Goal: Task Accomplishment & Management: Use online tool/utility

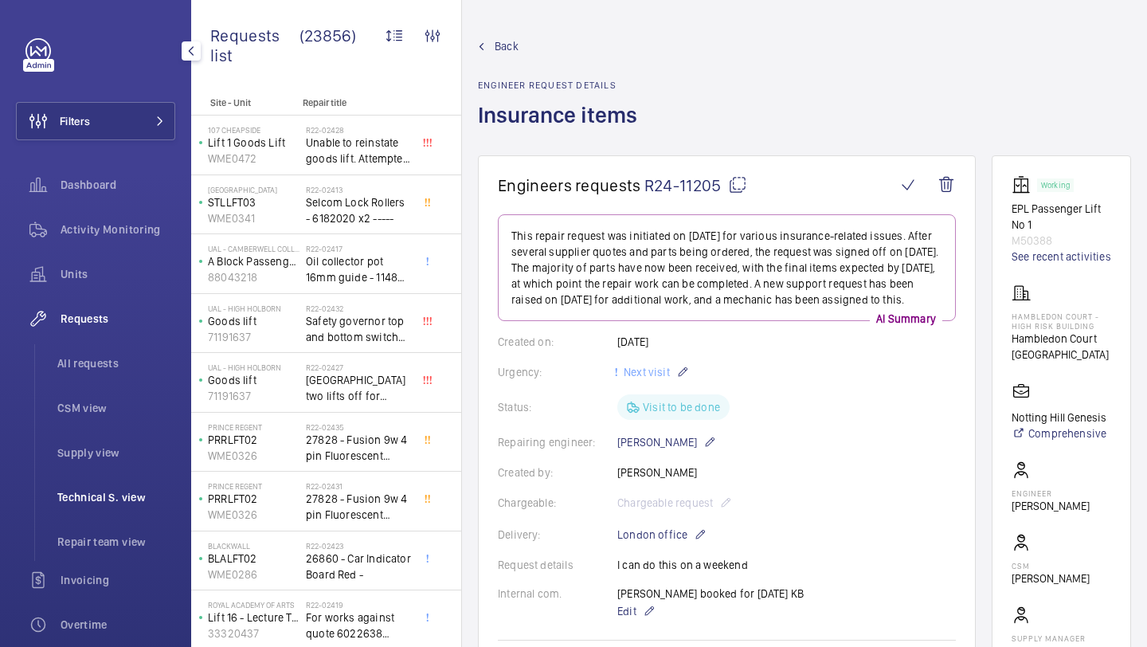
scroll to position [155, 0]
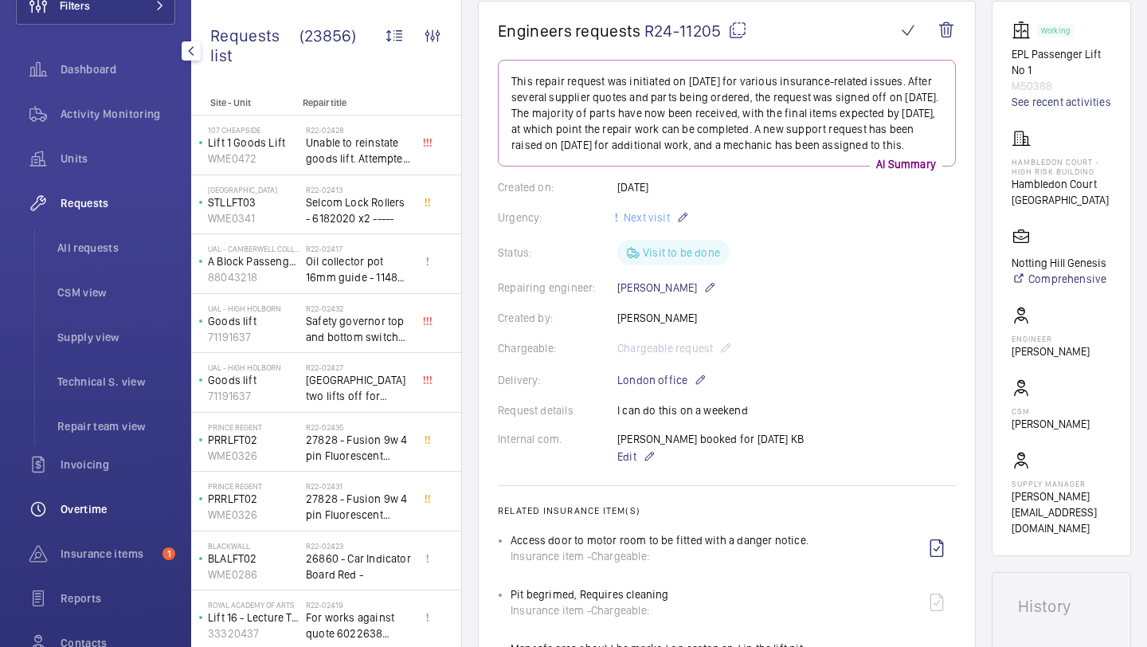
click at [104, 511] on span "Overtime" at bounding box center [118, 509] width 115 height 16
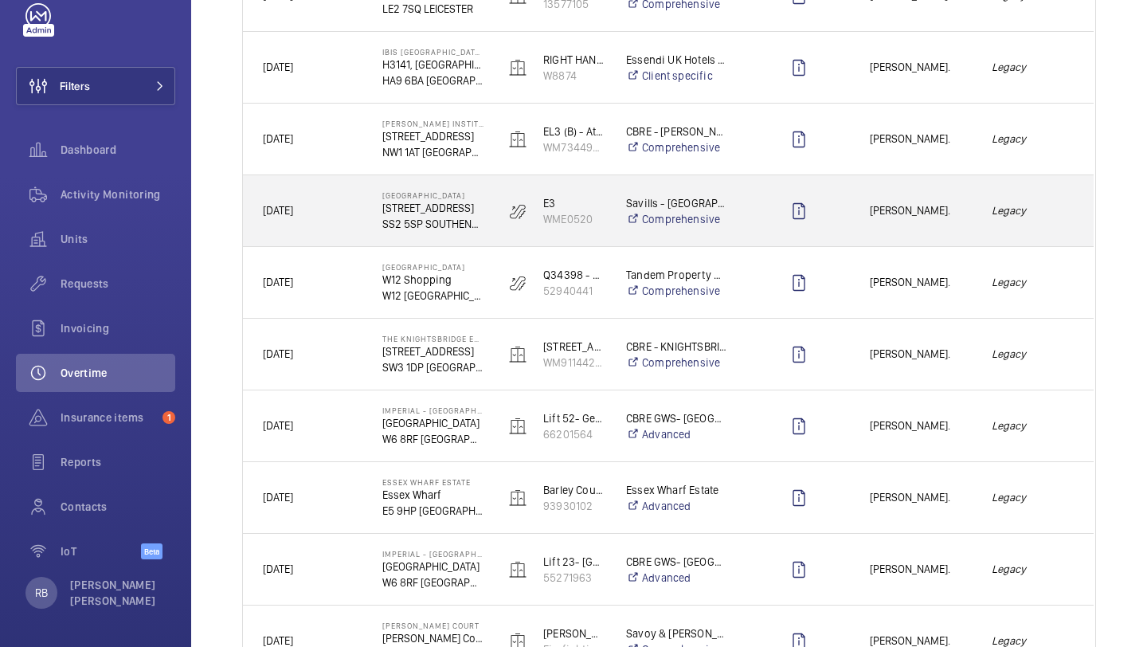
scroll to position [625, 0]
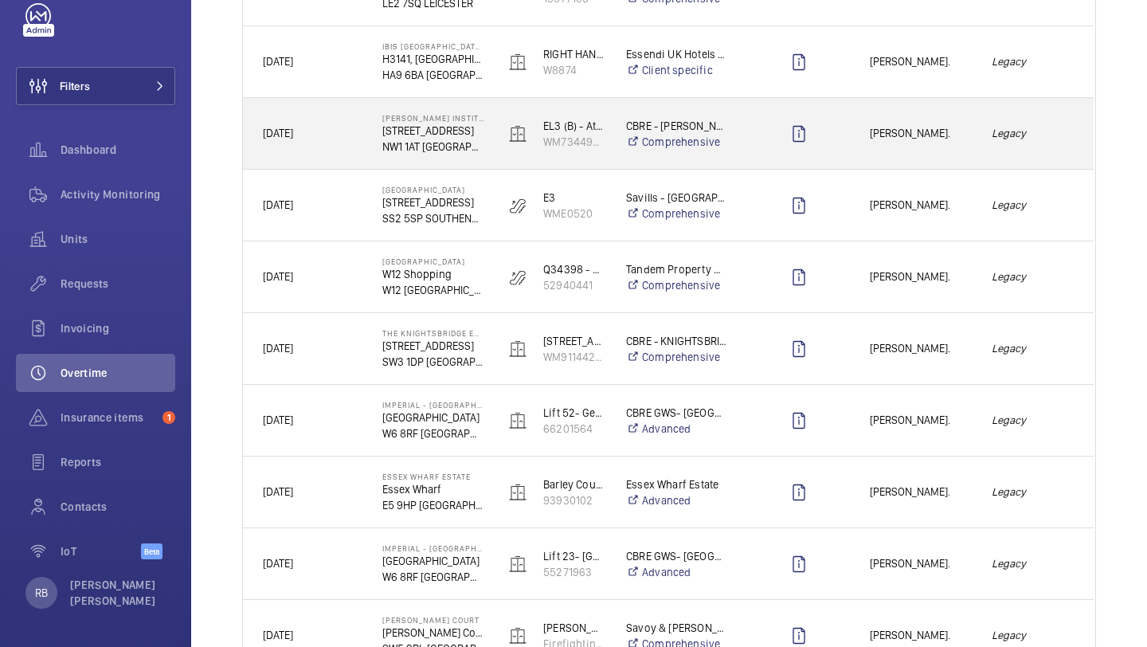
click at [877, 134] on span "[PERSON_NAME]." at bounding box center [920, 133] width 101 height 18
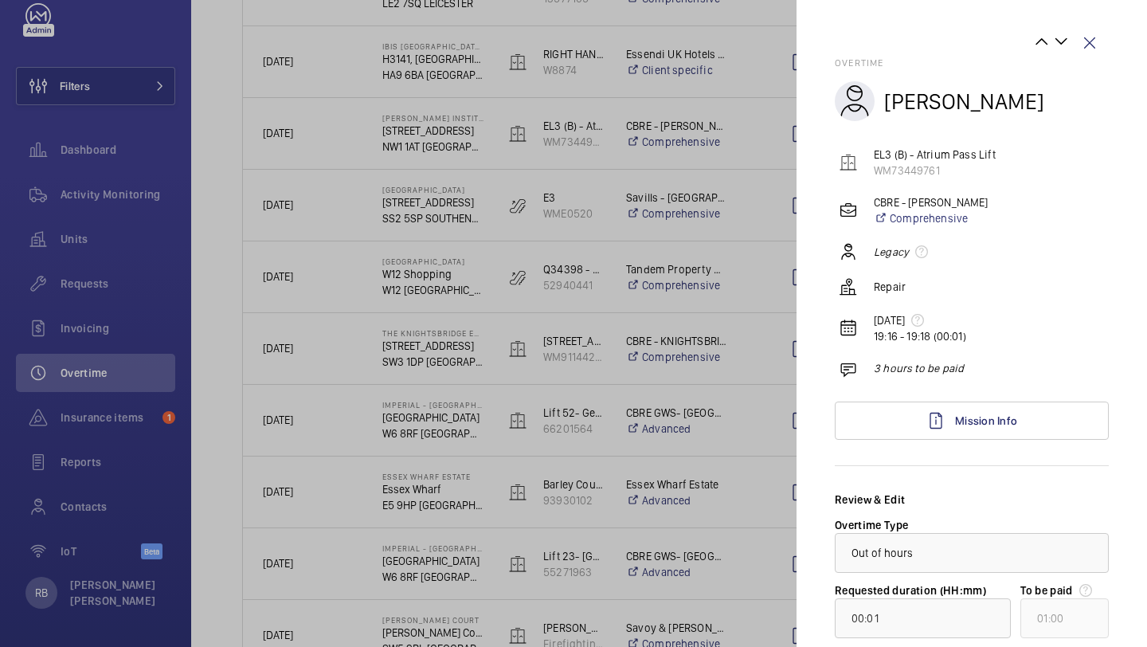
scroll to position [169, 0]
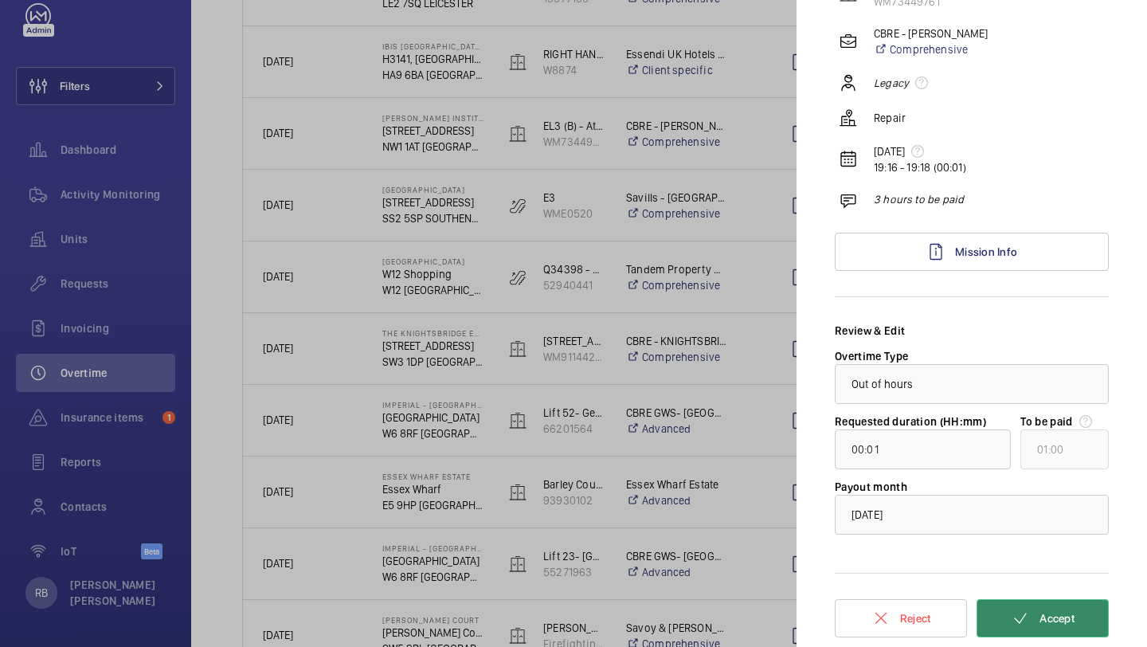
click at [1074, 633] on button "Accept" at bounding box center [1043, 618] width 132 height 38
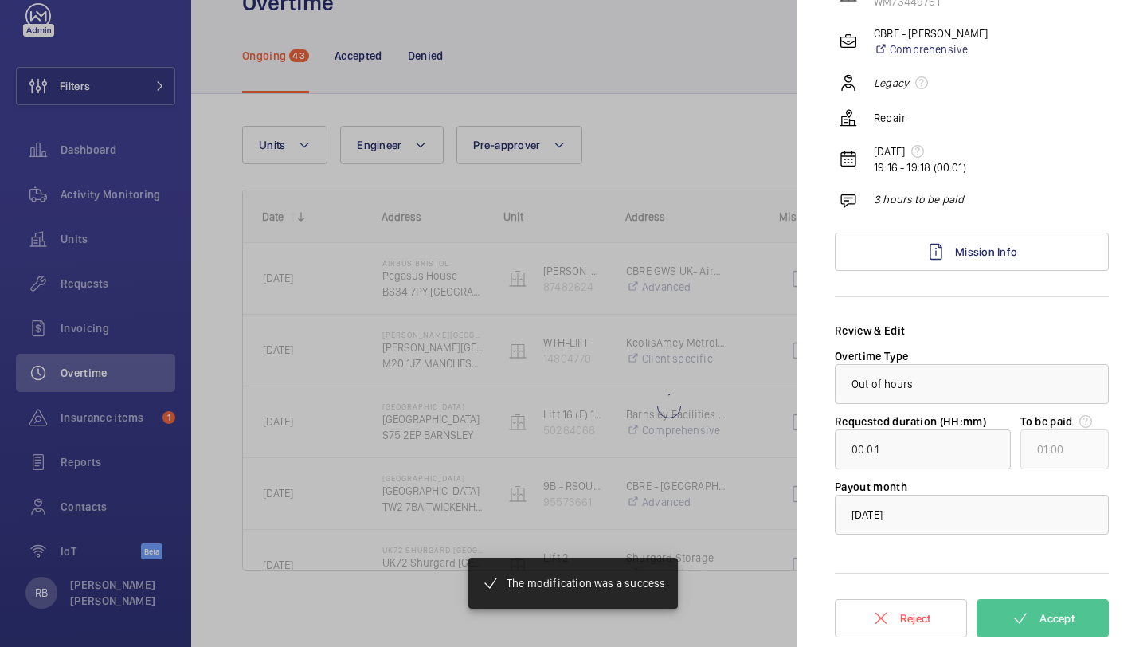
type input "00:29"
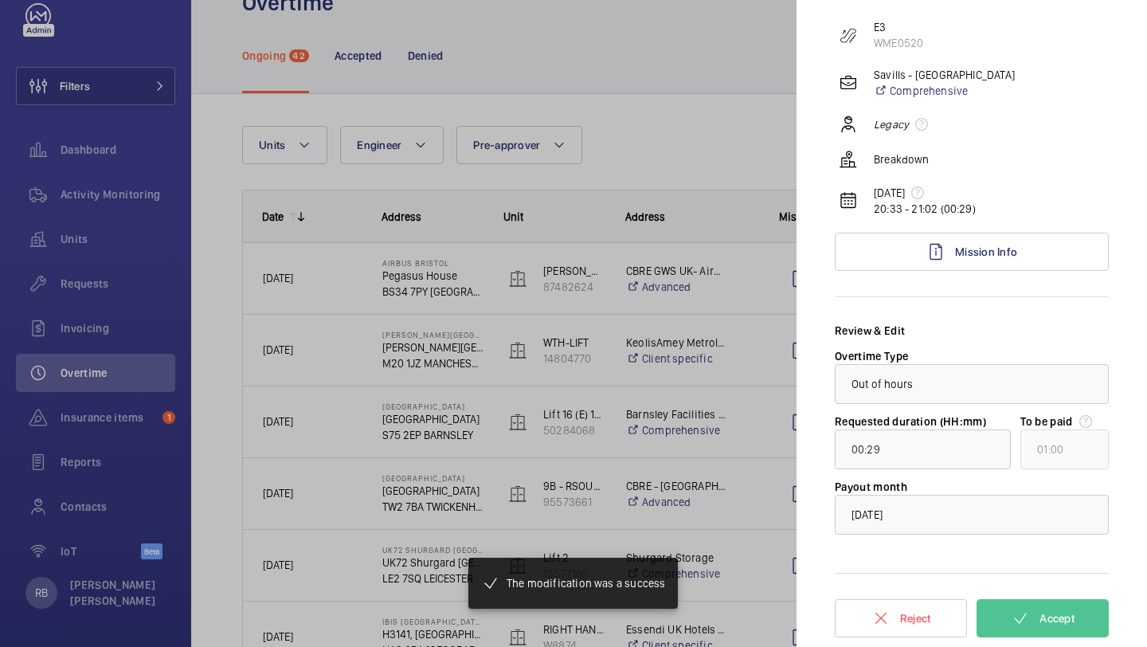
scroll to position [127, 0]
click at [682, 350] on div at bounding box center [573, 323] width 1147 height 647
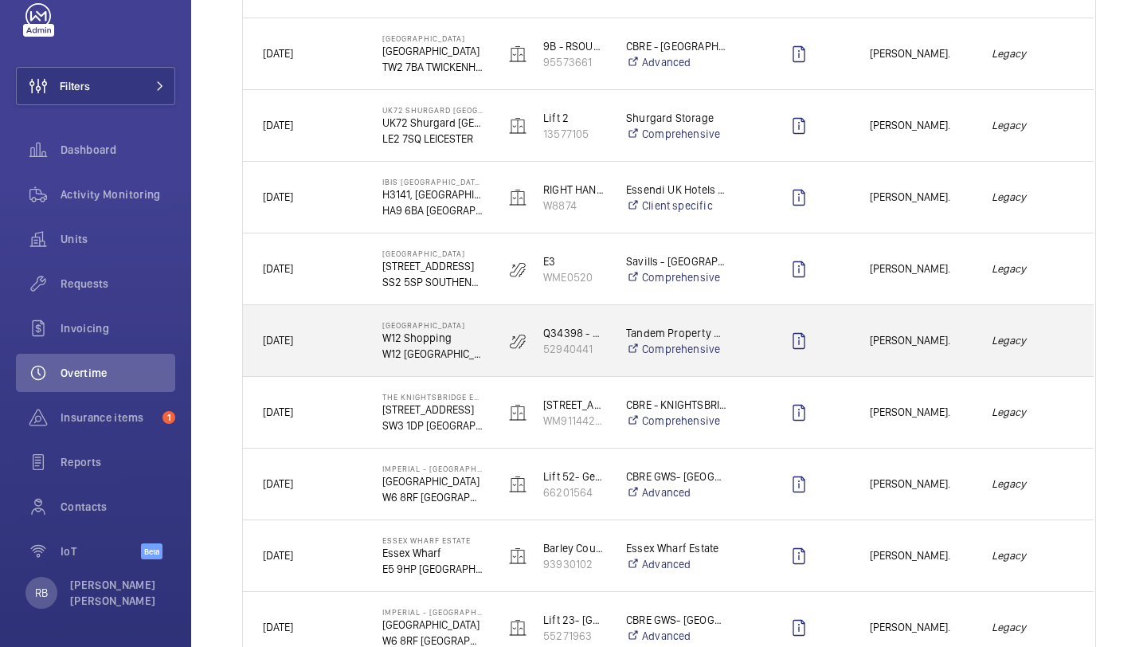
scroll to position [595, 0]
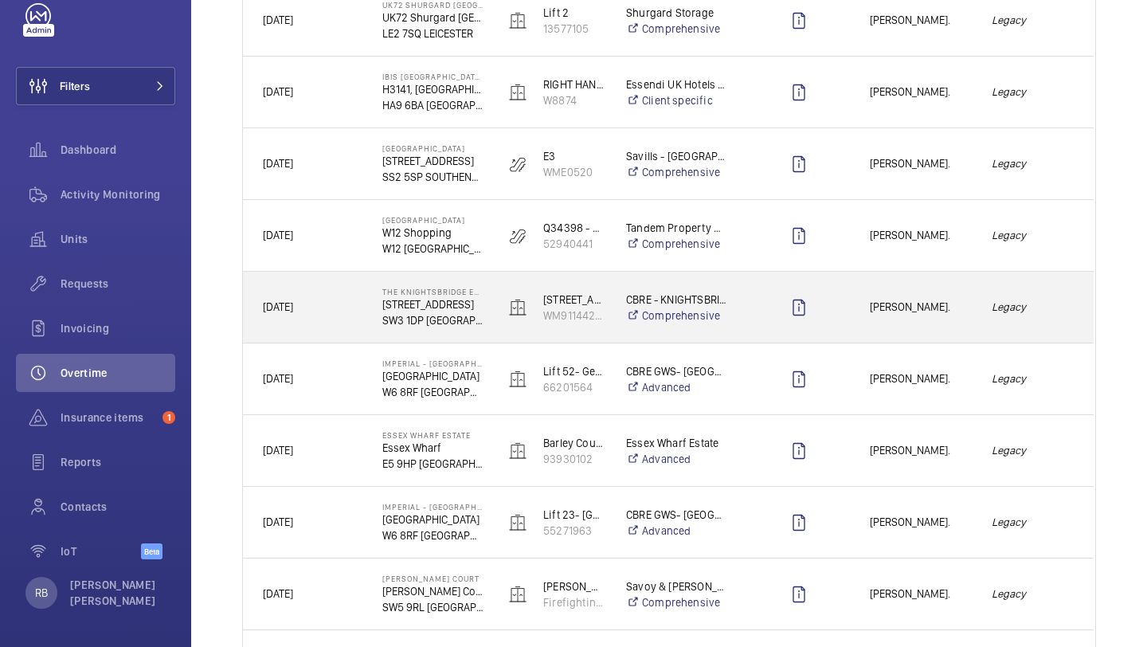
click at [989, 333] on div "Legacy" at bounding box center [1033, 307] width 122 height 71
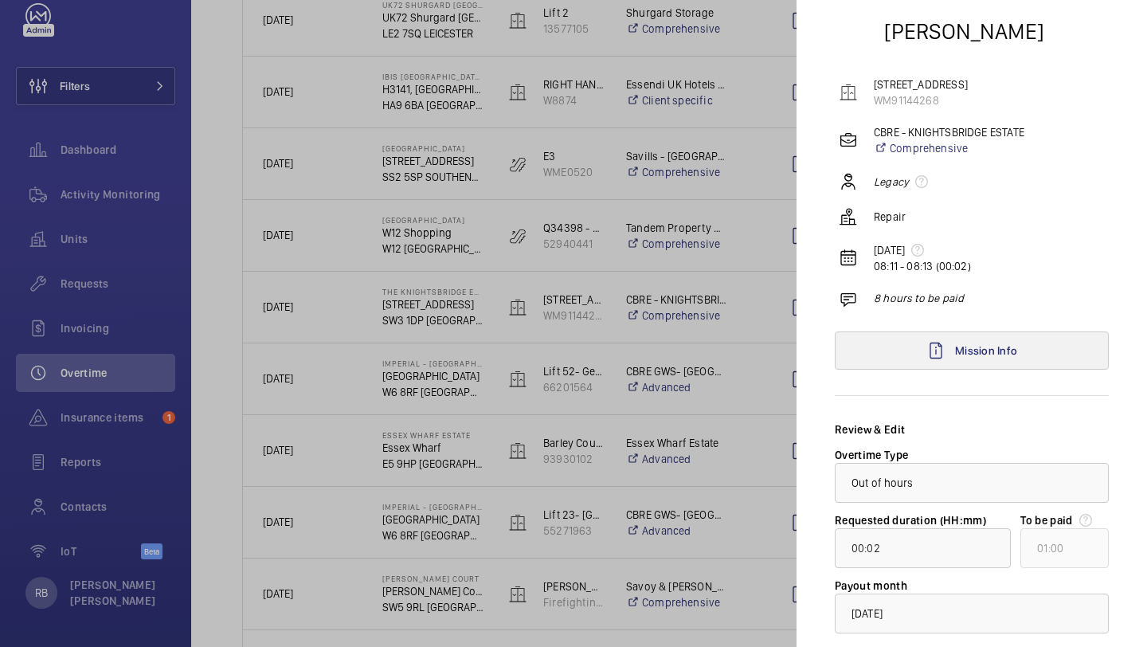
scroll to position [169, 0]
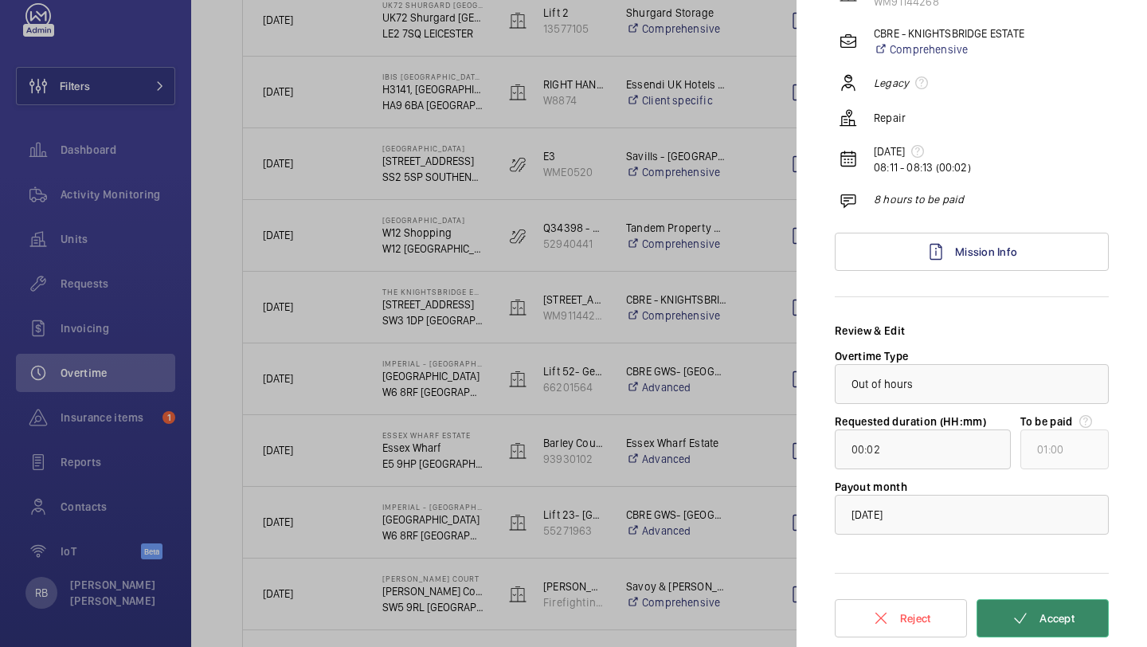
click at [1058, 621] on span "Accept" at bounding box center [1057, 618] width 35 height 13
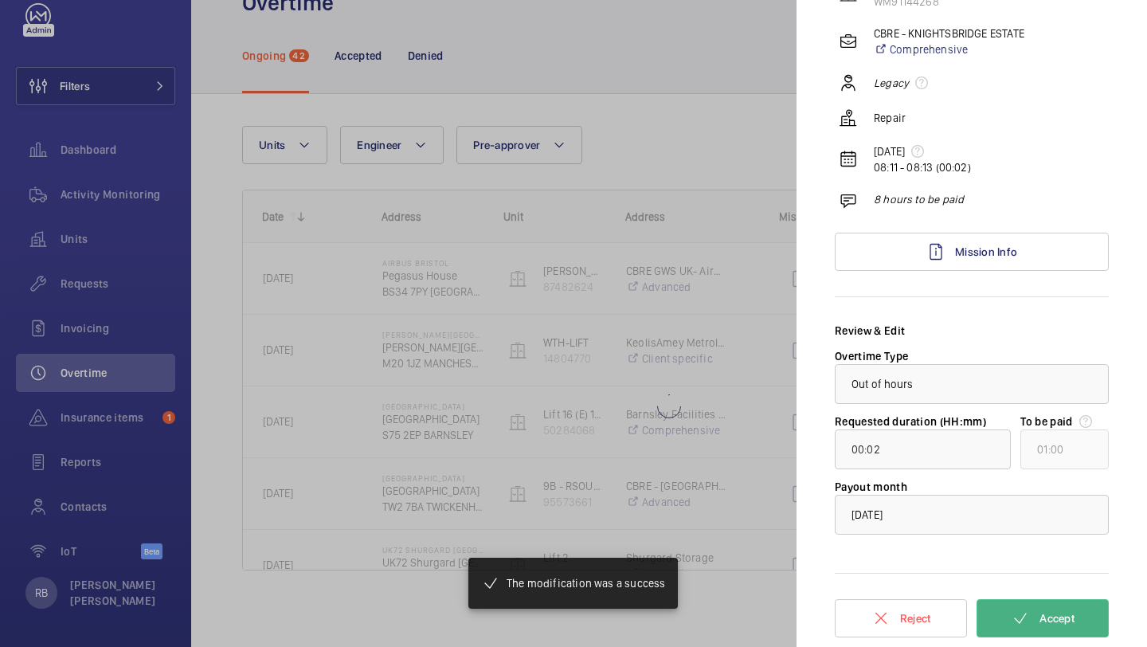
scroll to position [50, 0]
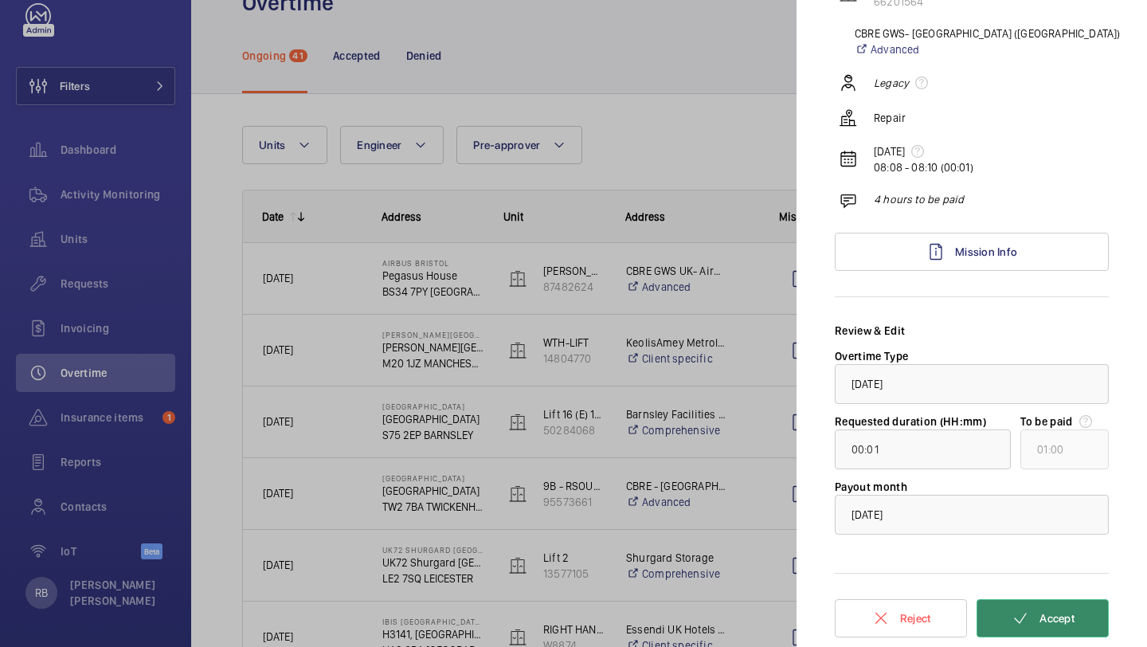
click at [1056, 599] on button "Accept" at bounding box center [1043, 618] width 132 height 38
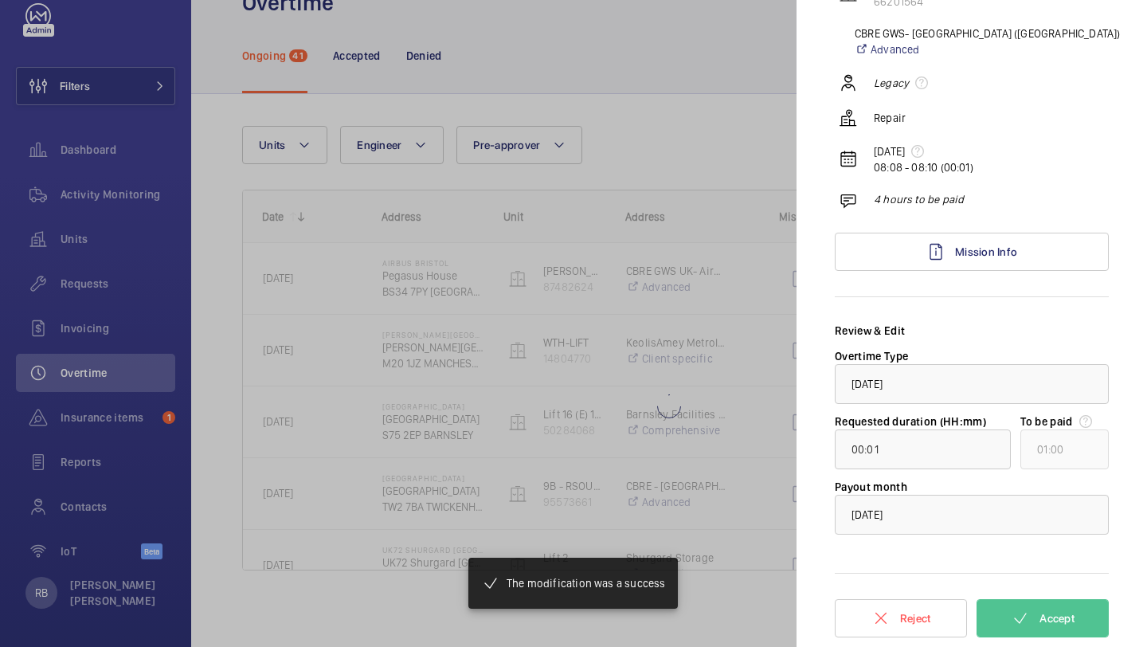
type input "01:35"
type input "02:00"
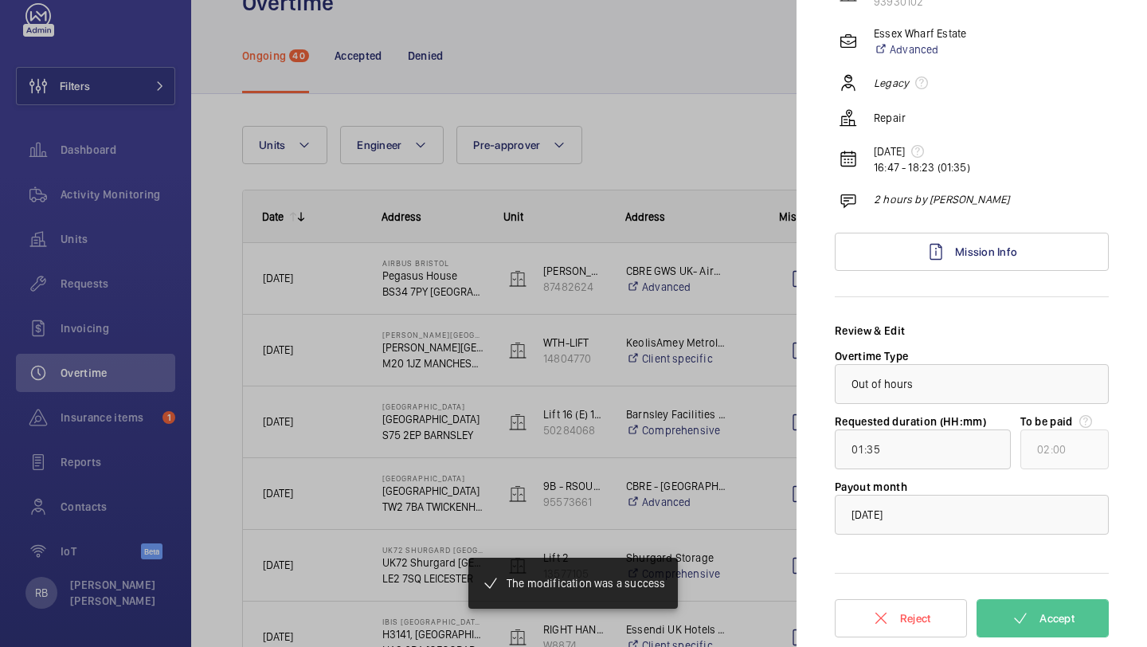
click at [746, 384] on div at bounding box center [573, 323] width 1147 height 647
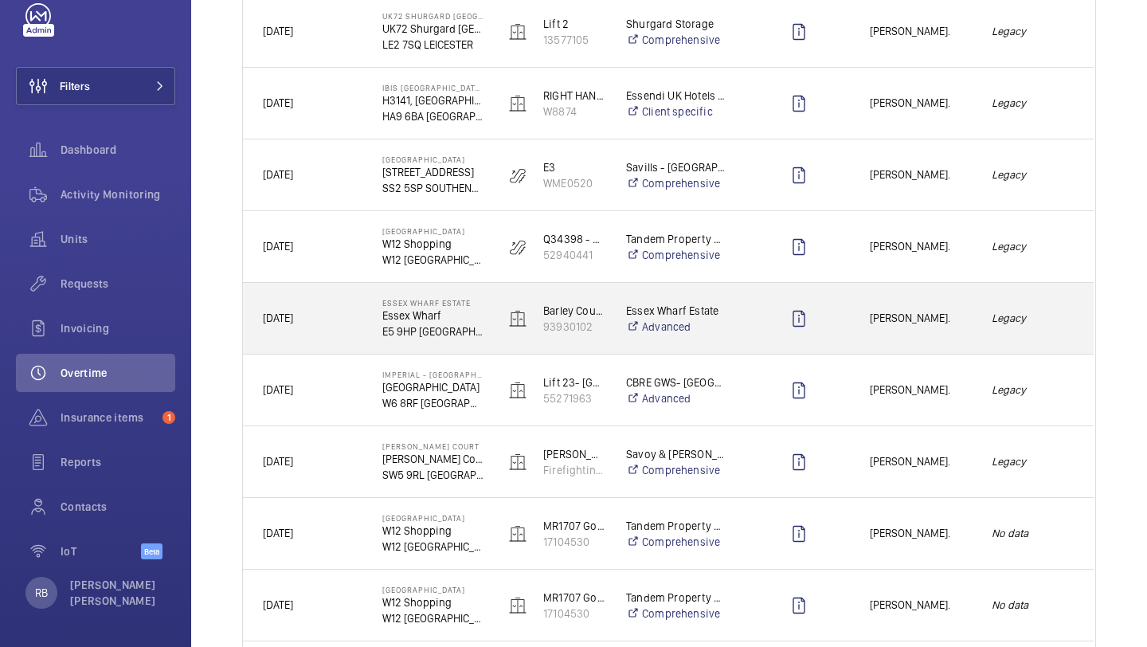
scroll to position [583, 0]
click at [926, 332] on div "[PERSON_NAME]." at bounding box center [911, 319] width 120 height 50
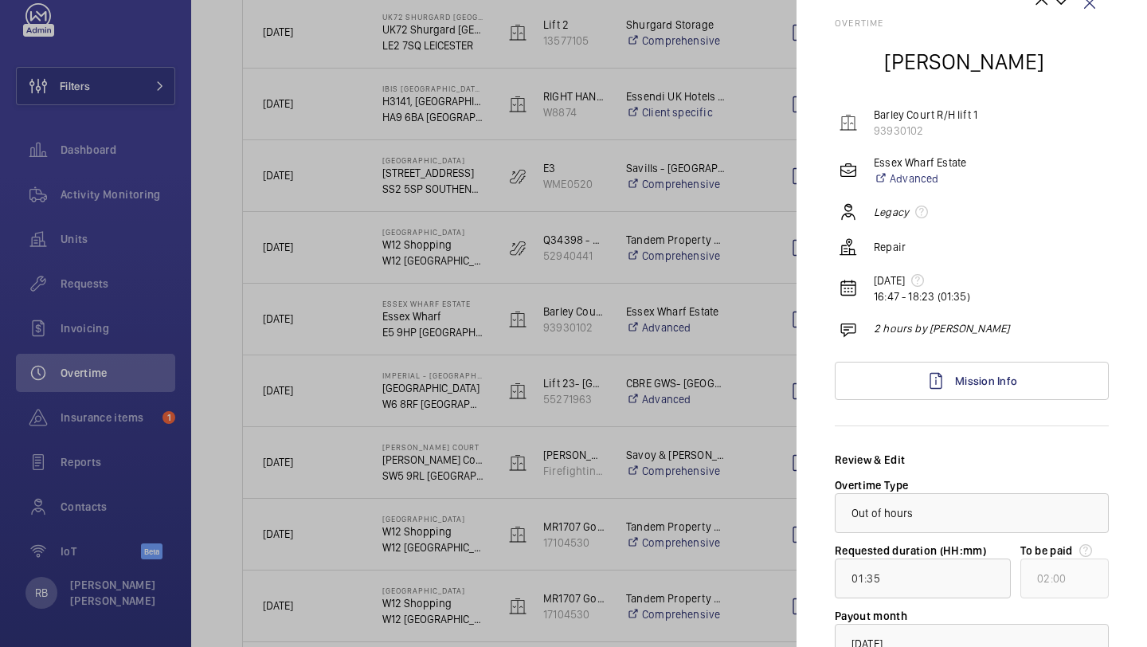
scroll to position [169, 0]
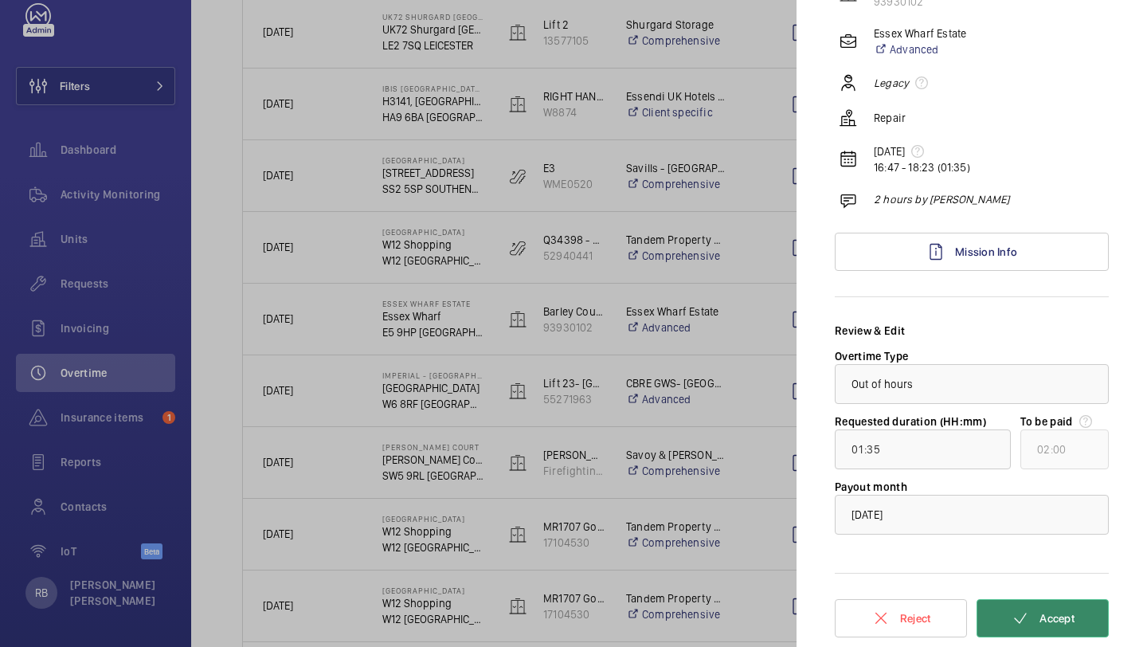
click at [1020, 627] on mat-icon at bounding box center [1020, 618] width 19 height 19
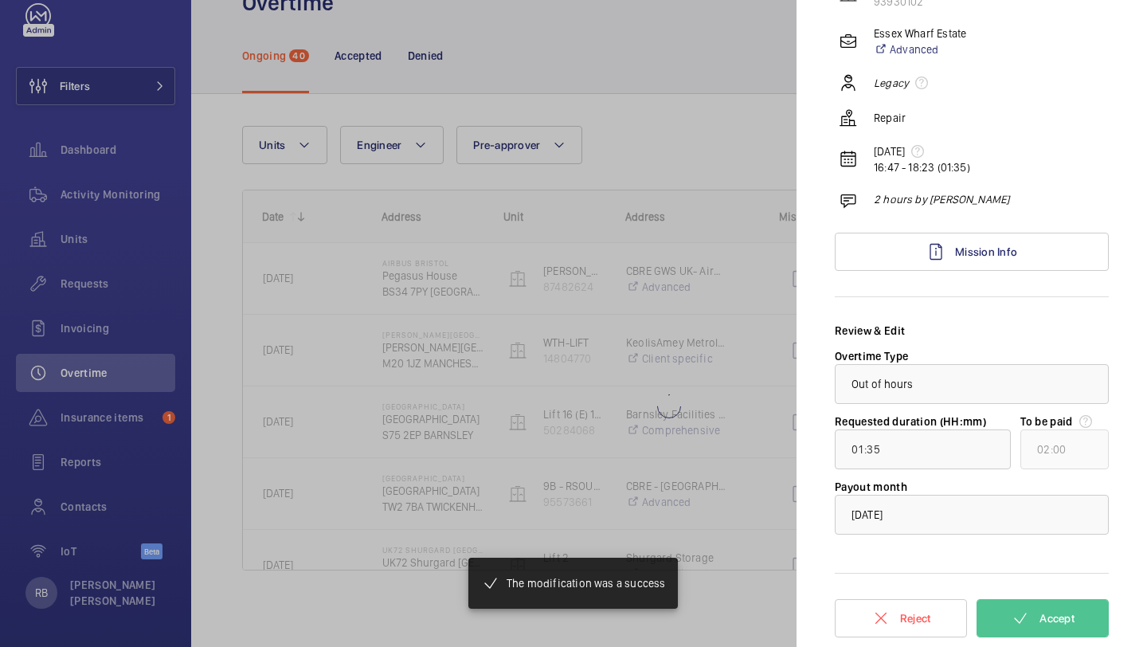
scroll to position [50, 0]
click at [704, 339] on div at bounding box center [573, 323] width 1147 height 647
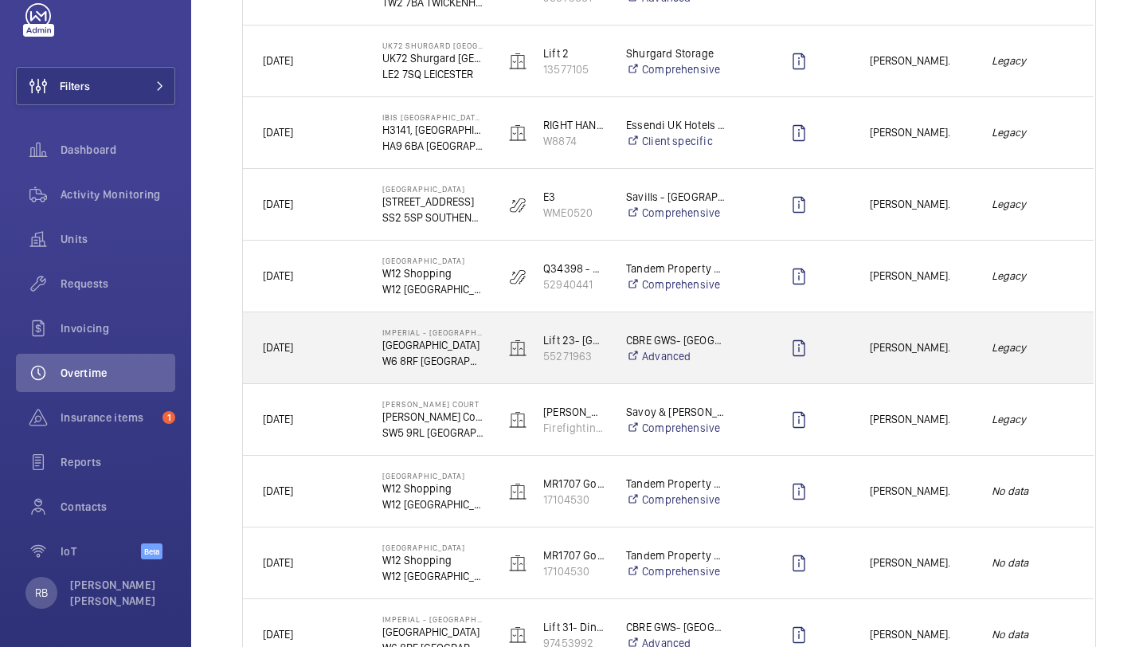
scroll to position [562, 0]
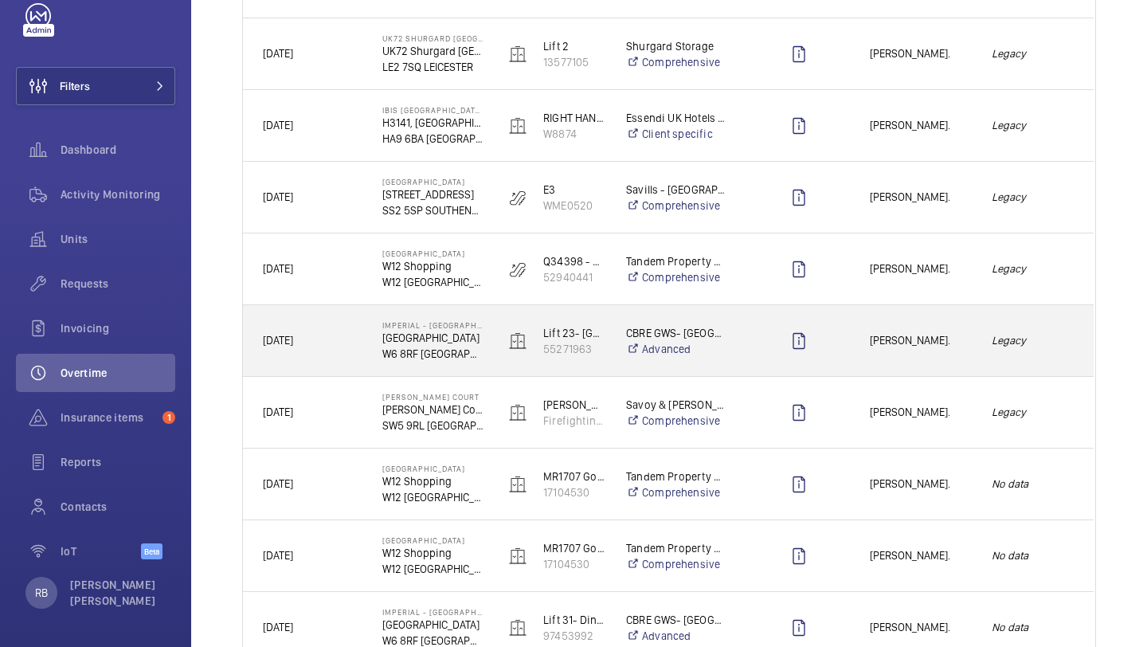
click at [916, 335] on span "[PERSON_NAME]." at bounding box center [920, 340] width 101 height 18
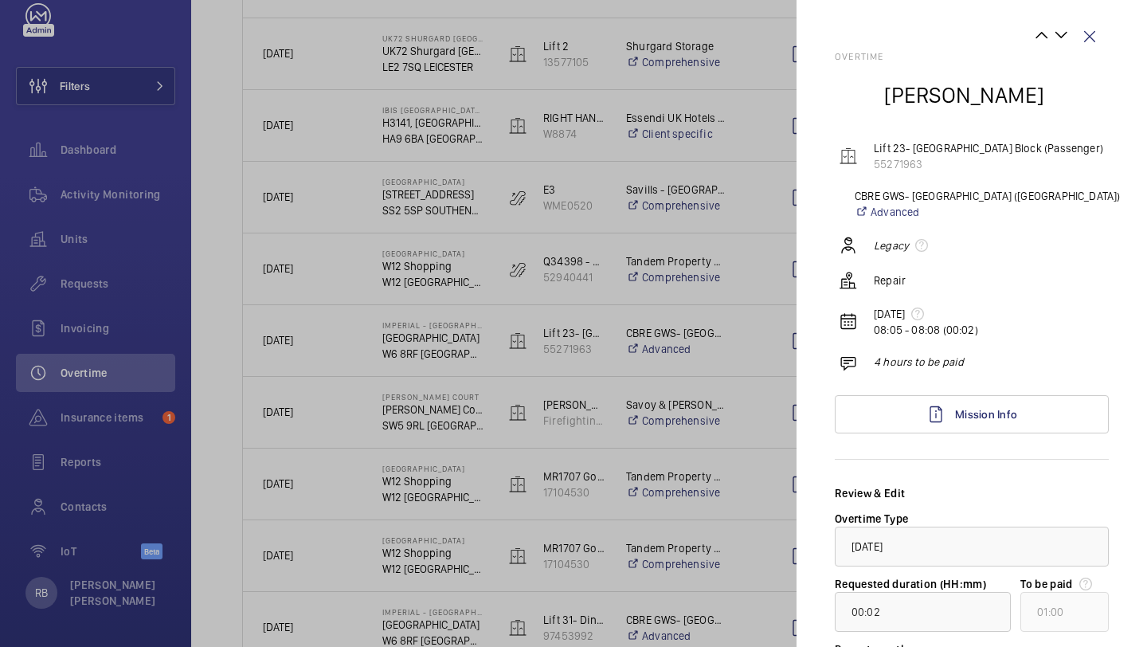
scroll to position [169, 0]
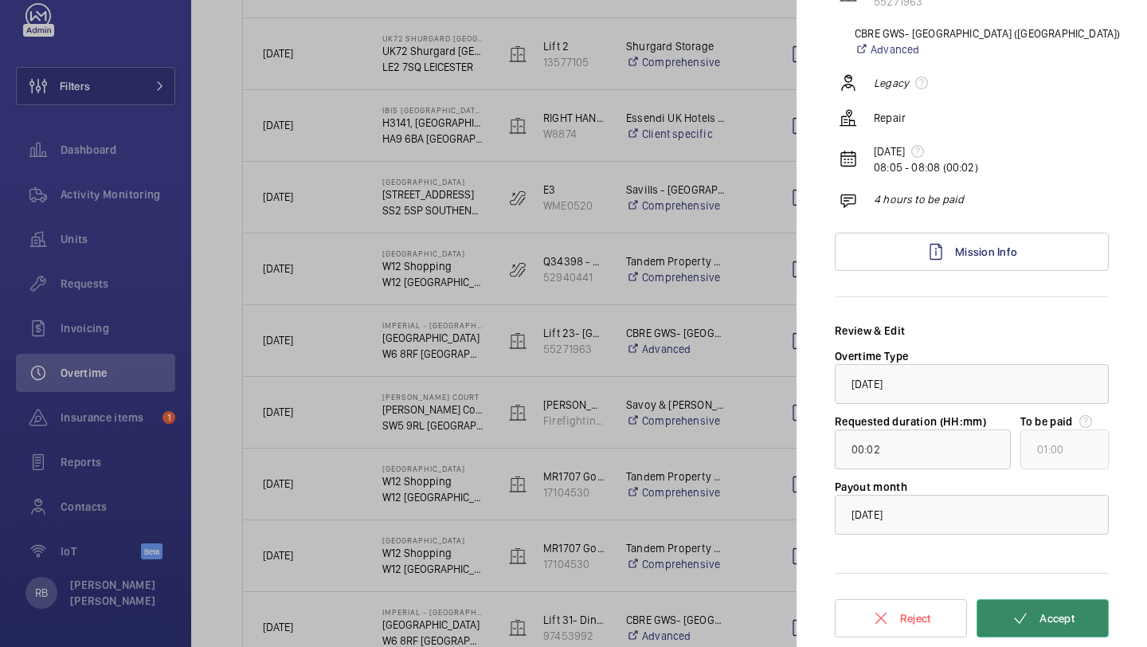
click at [1044, 618] on span "Accept" at bounding box center [1057, 618] width 35 height 13
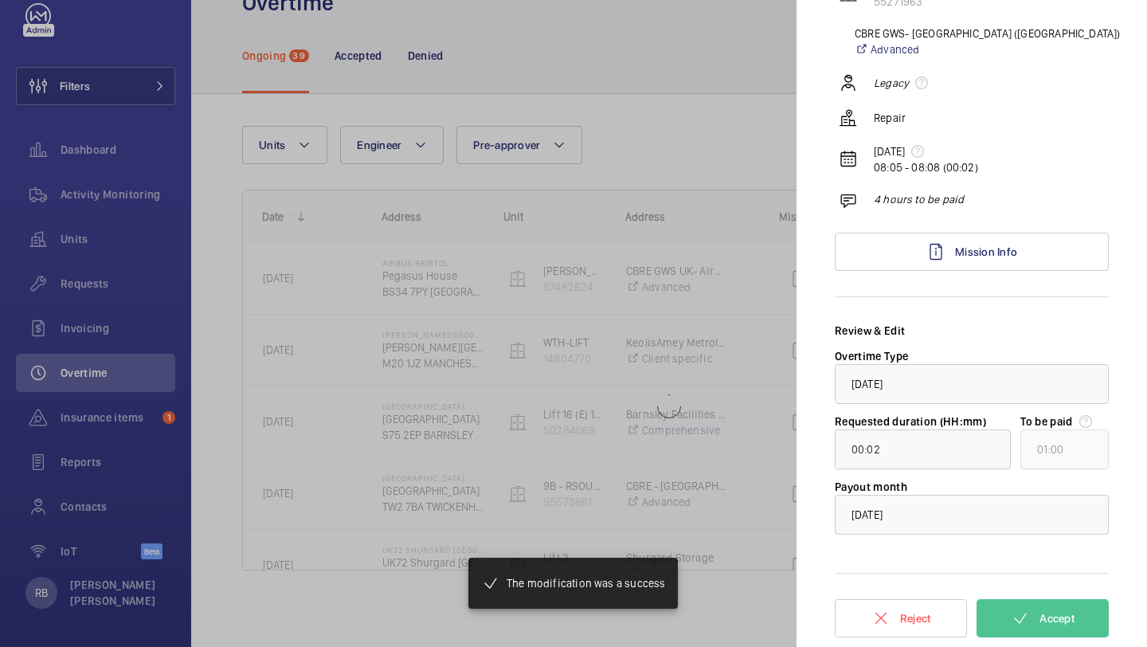
type input "00:03"
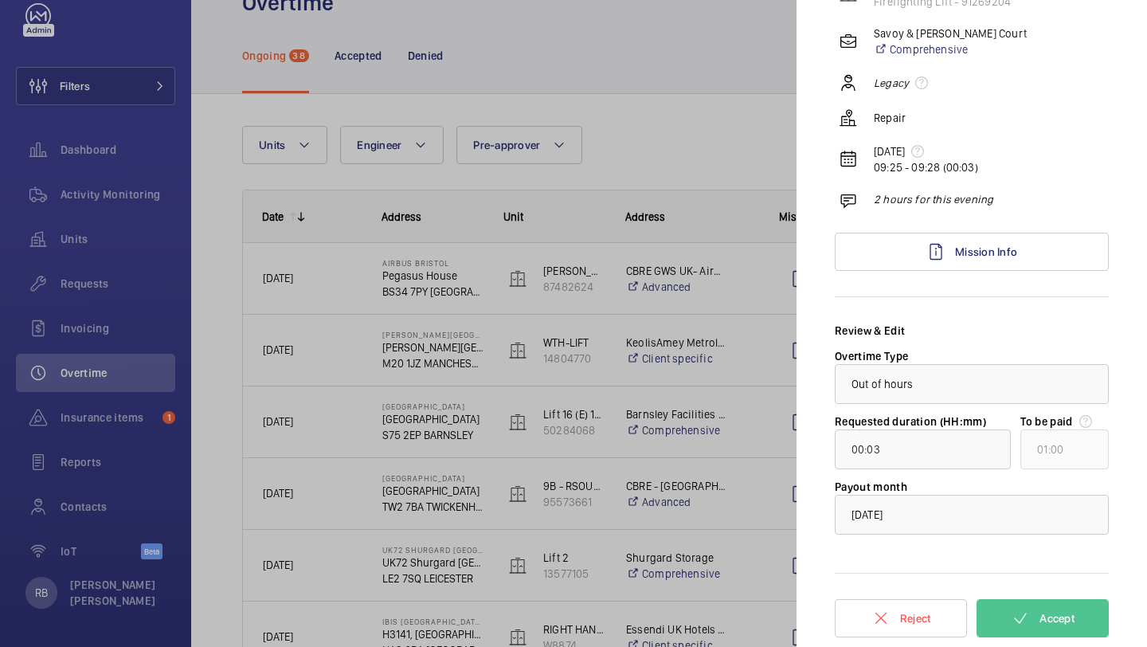
click at [805, 350] on mat-sidenav "Overtime Rob Smith Sullivan Court Lift 2 Firefighting Lift - 91269204 Savoy & S…" at bounding box center [972, 323] width 351 height 647
click at [754, 351] on div at bounding box center [573, 323] width 1147 height 647
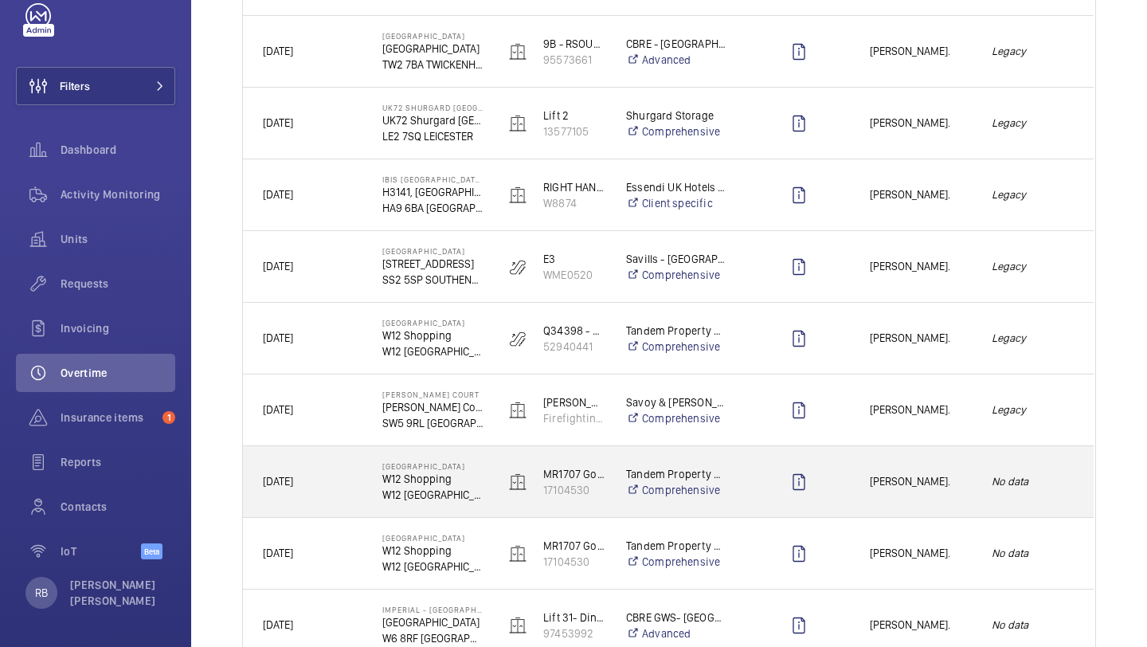
scroll to position [533, 0]
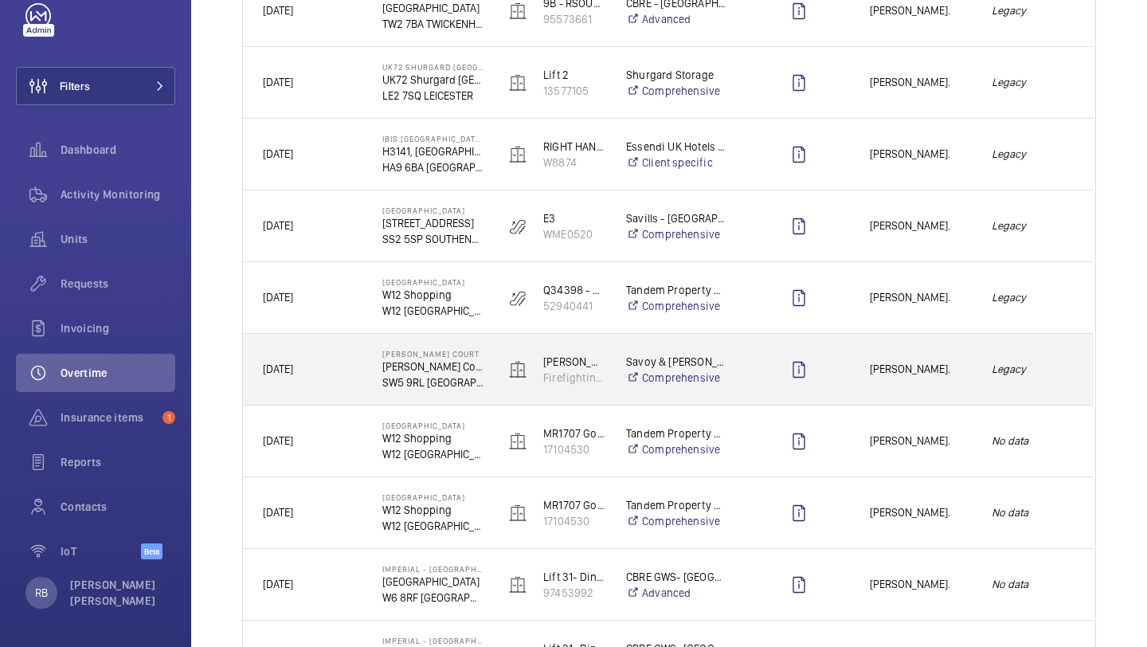
click at [915, 378] on span "Rob Smith." at bounding box center [920, 369] width 101 height 18
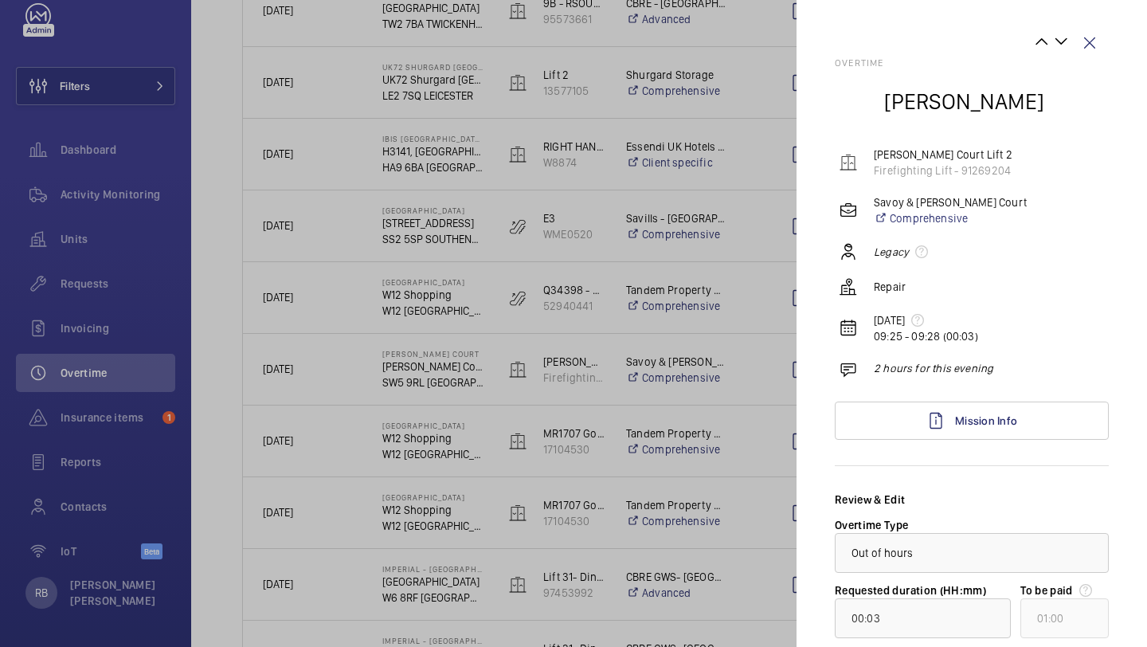
scroll to position [169, 0]
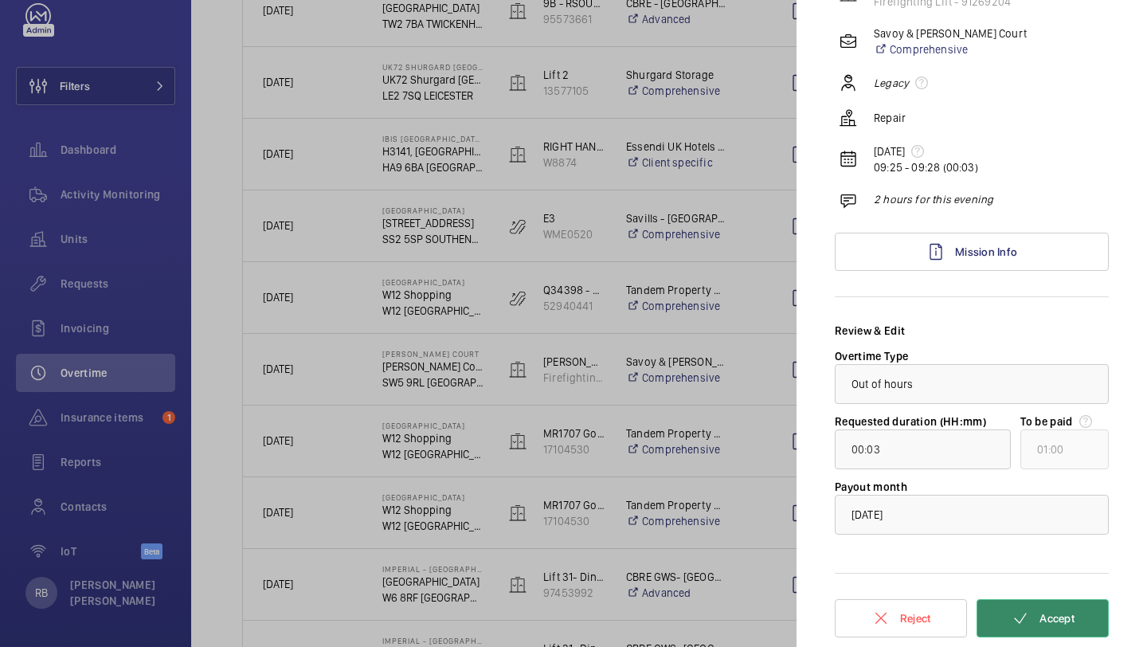
click at [1064, 610] on button "Accept" at bounding box center [1043, 618] width 132 height 38
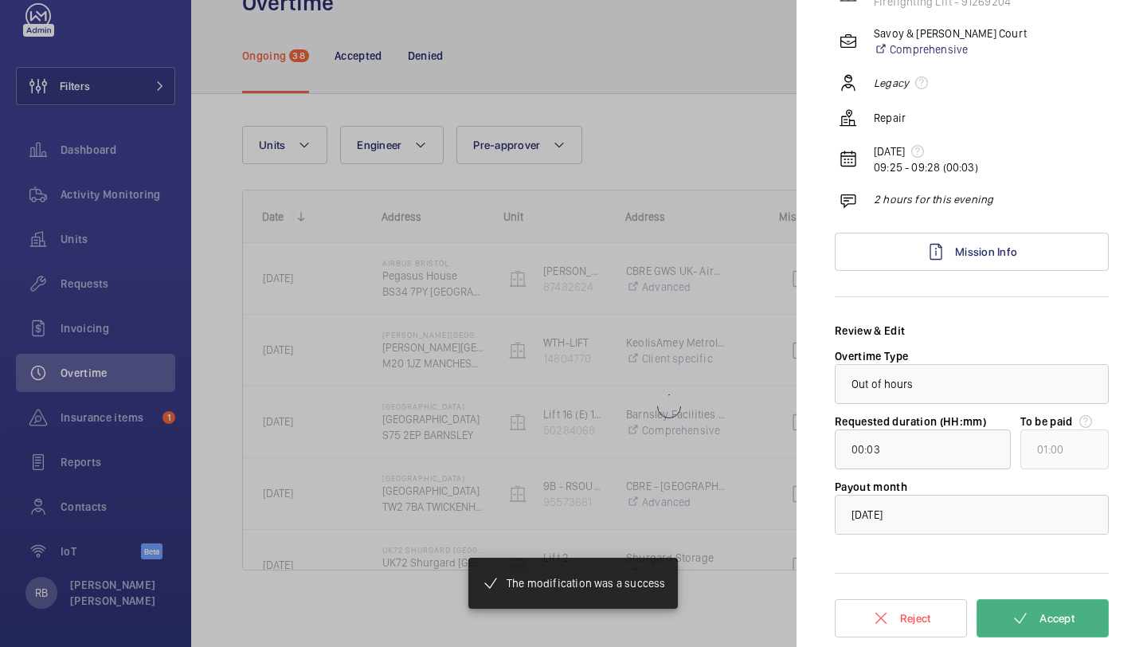
scroll to position [50, 0]
type input "03:15"
type input "04:00"
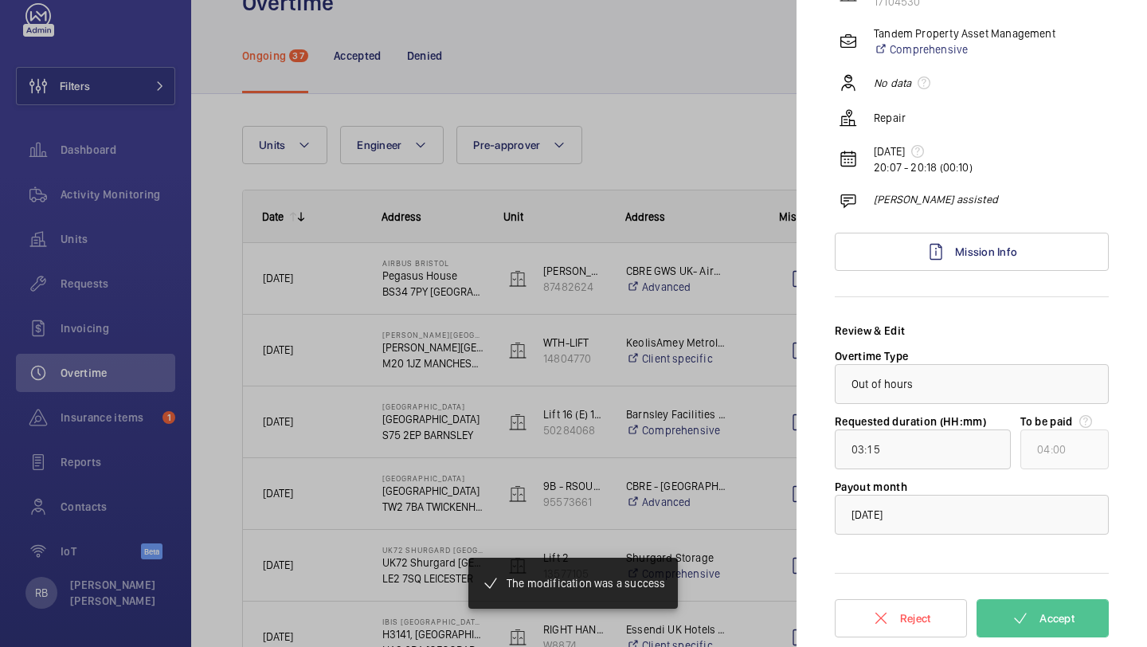
click at [736, 340] on div at bounding box center [573, 323] width 1147 height 647
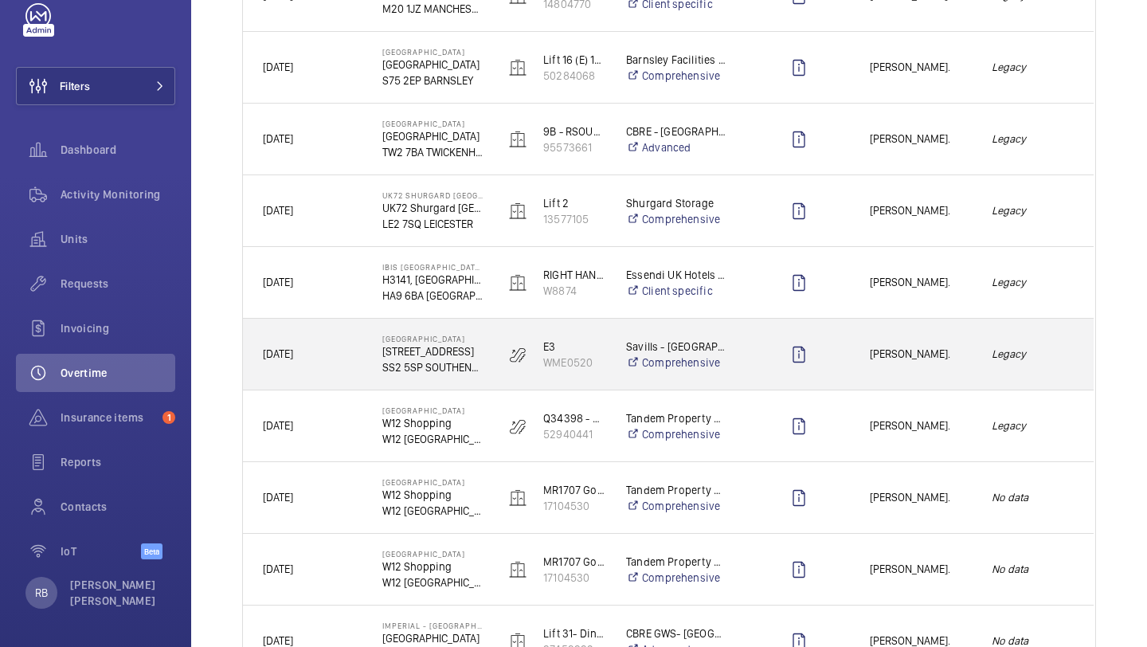
scroll to position [554, 0]
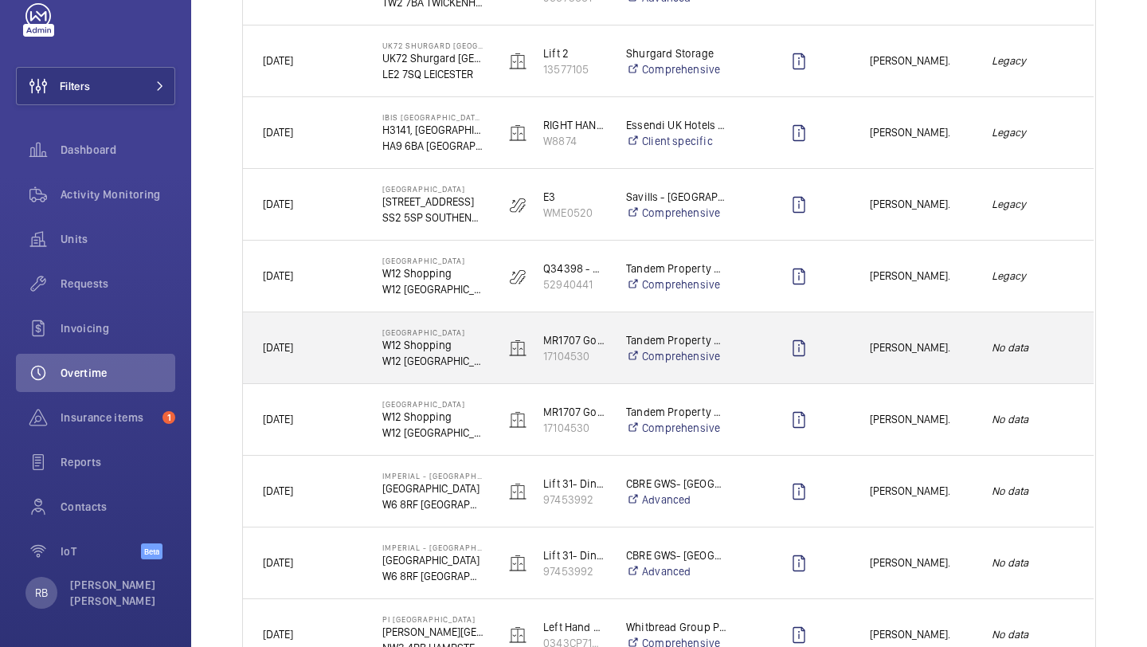
click at [911, 347] on span "Jack Gambie." at bounding box center [920, 348] width 101 height 18
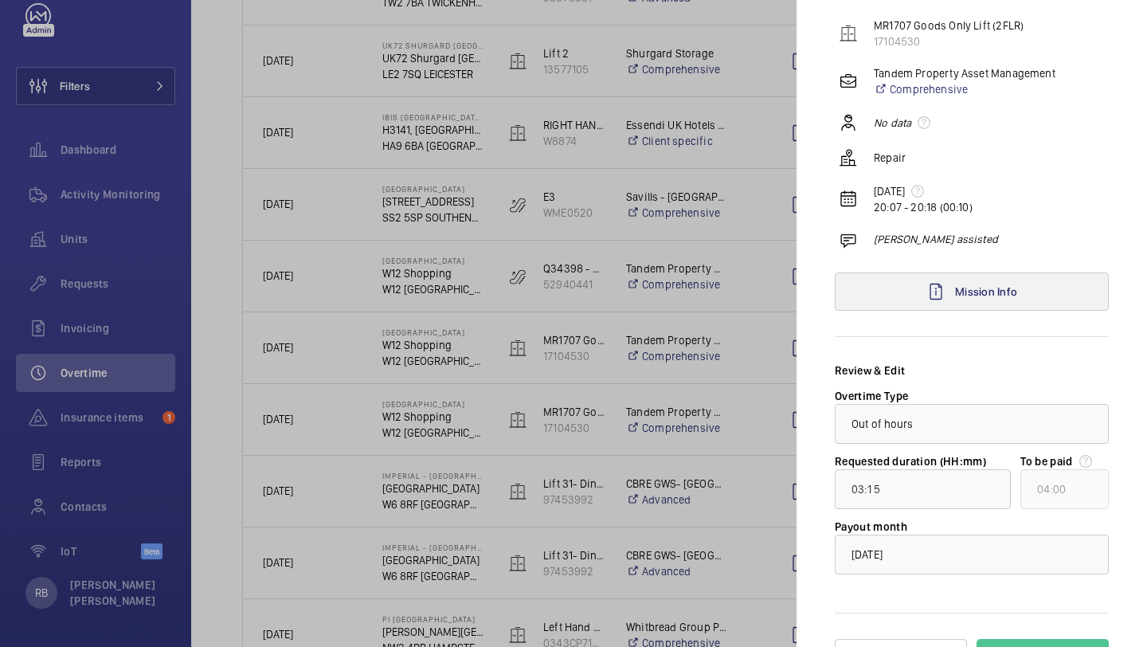
scroll to position [169, 0]
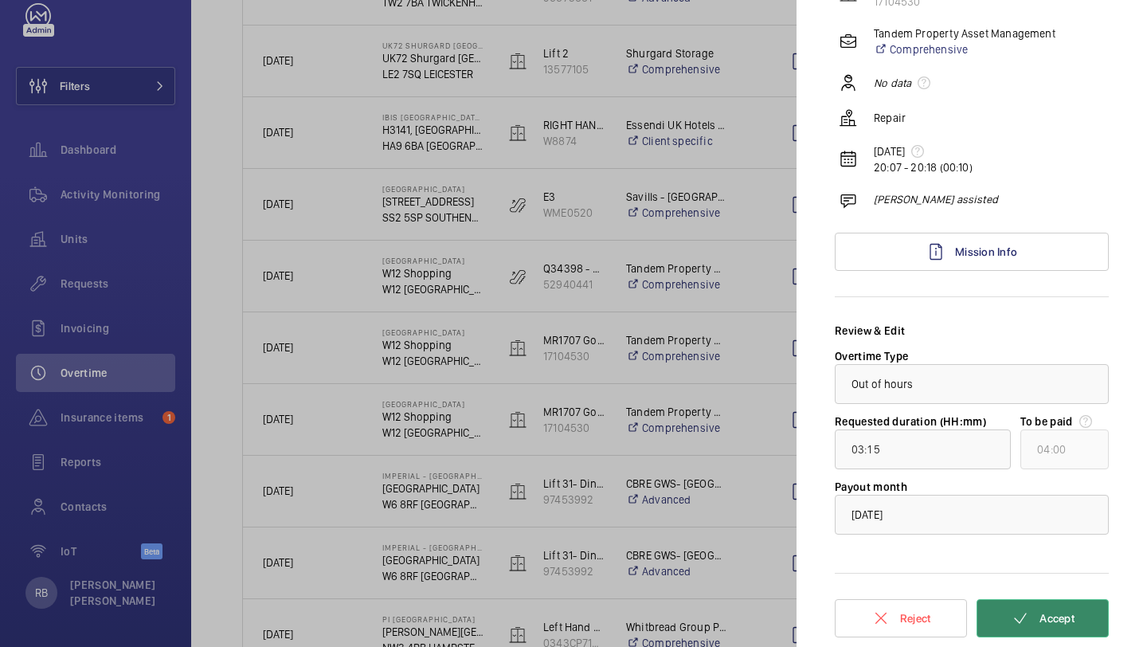
click at [1071, 633] on button "Accept" at bounding box center [1043, 618] width 132 height 38
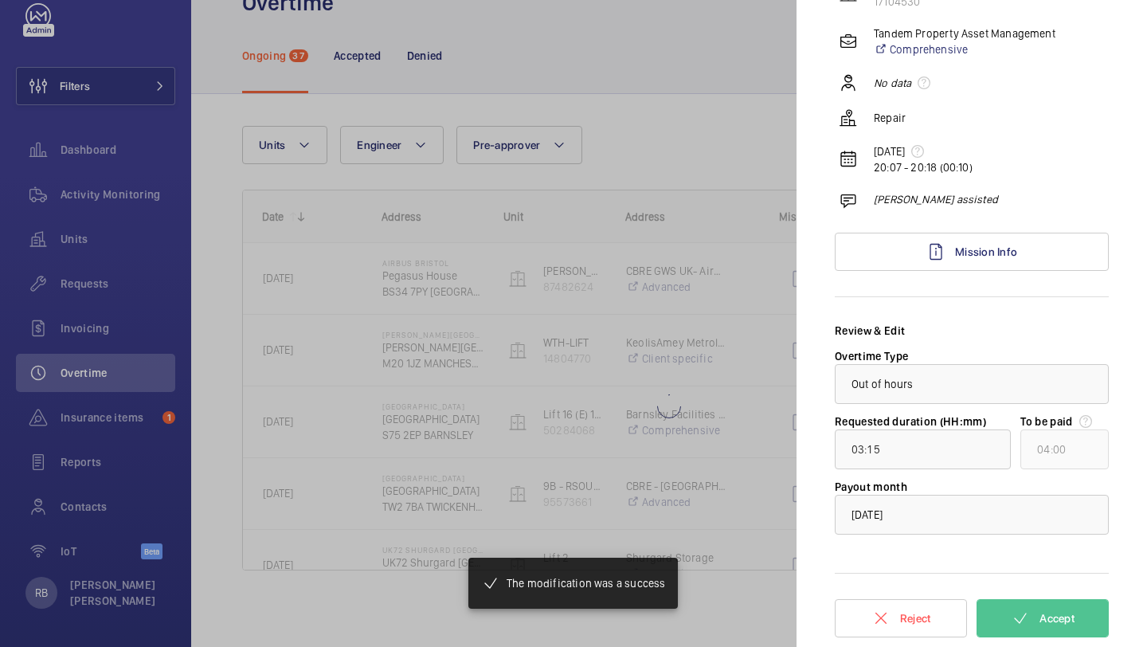
click at [742, 324] on div at bounding box center [573, 323] width 1147 height 647
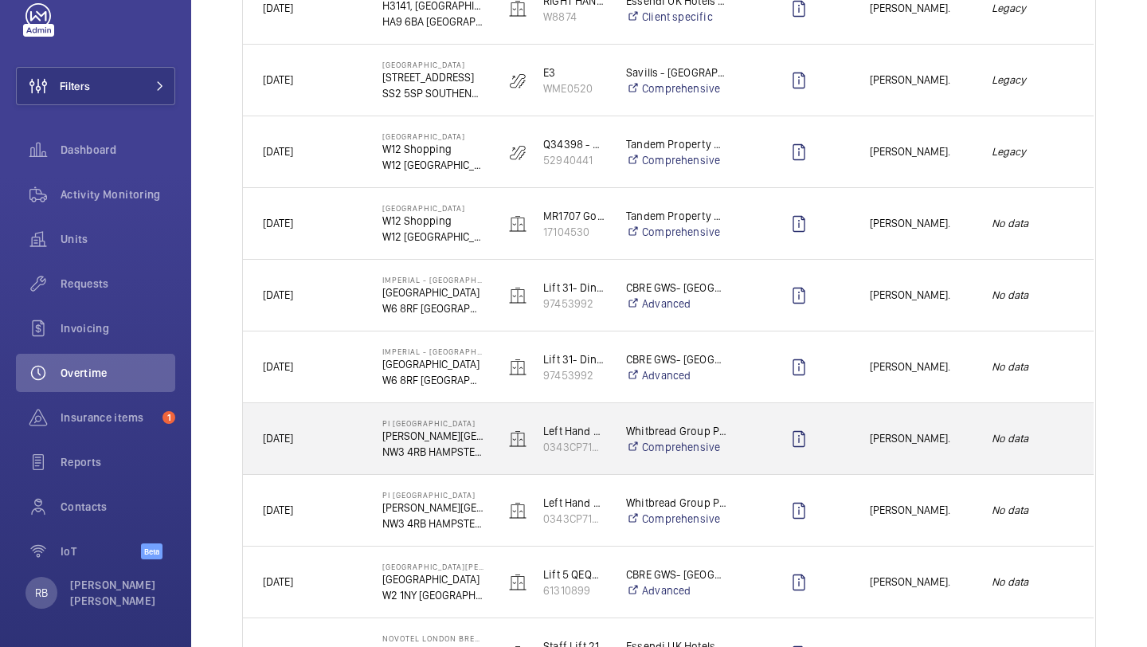
scroll to position [682, 0]
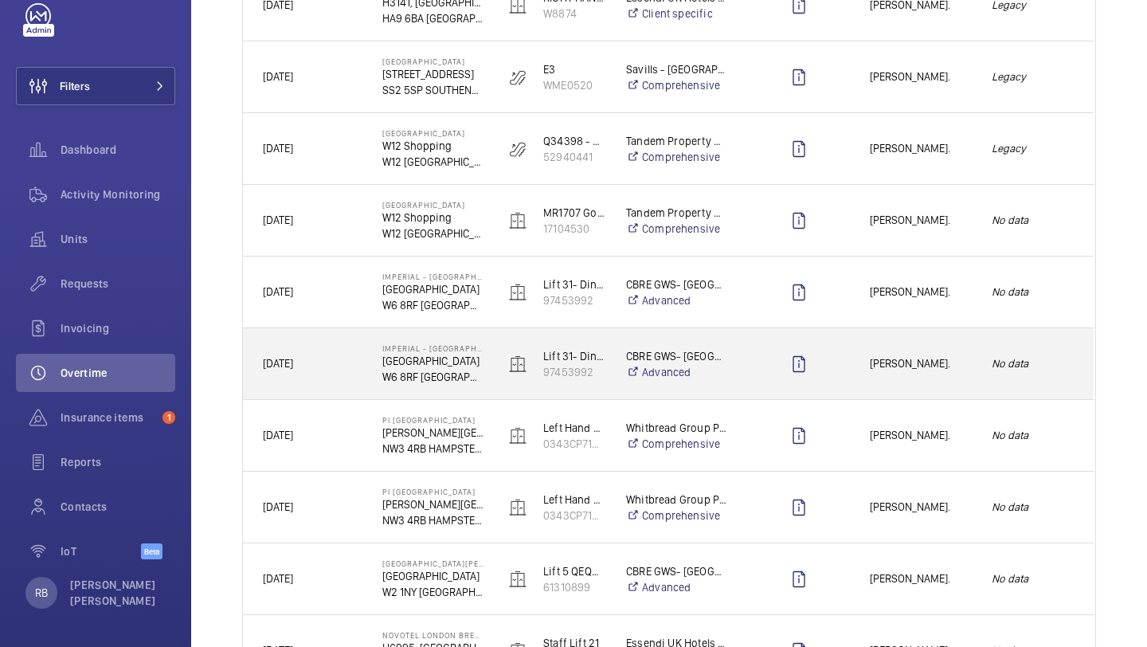
click at [895, 374] on div "Jack Gambie." at bounding box center [911, 364] width 120 height 50
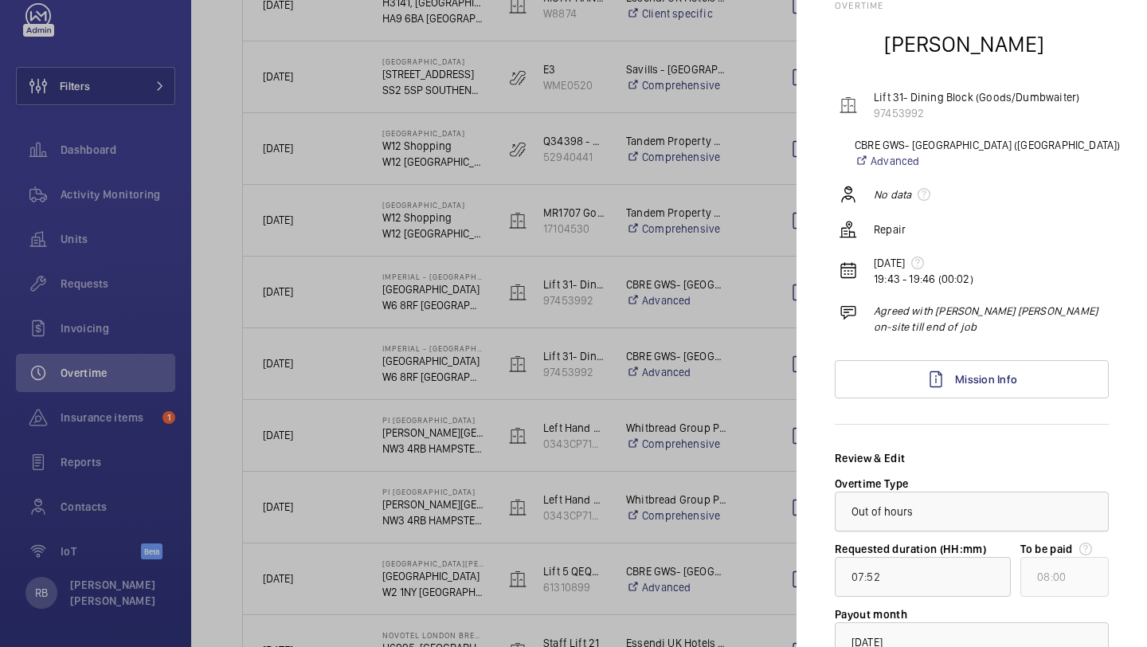
scroll to position [130, 0]
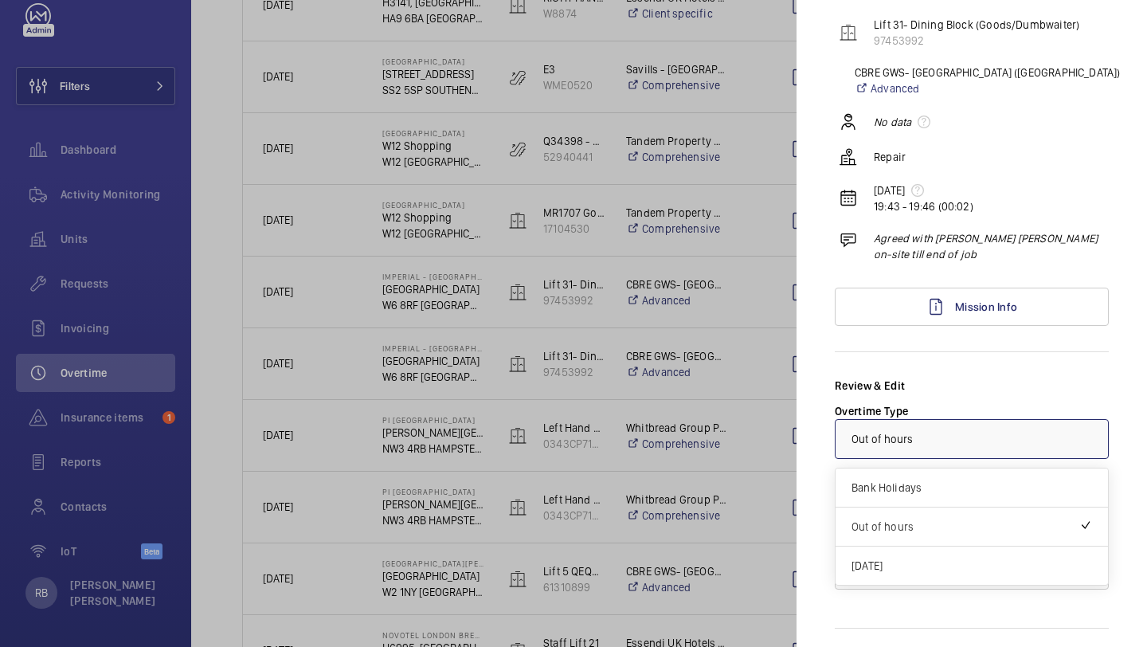
click at [974, 445] on div at bounding box center [972, 439] width 272 height 38
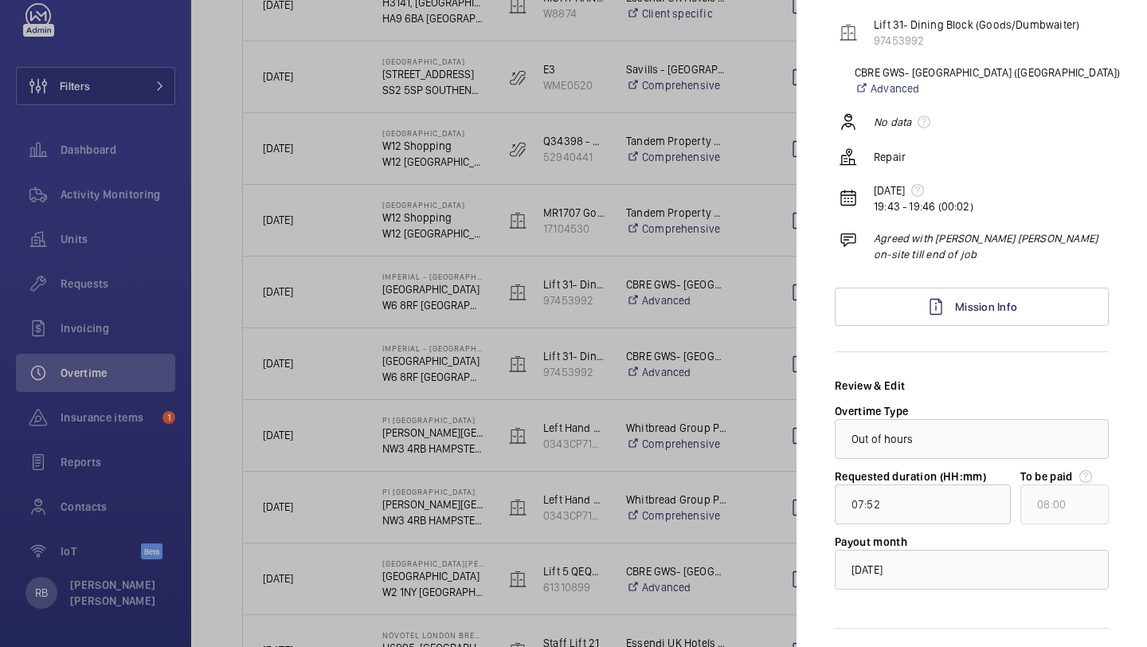
click at [996, 377] on div "Overtime Jack Gambie Lift 31- Dining Block (Goods/Dumbwaiter) 97453992 CBRE GWS…" at bounding box center [972, 315] width 274 height 774
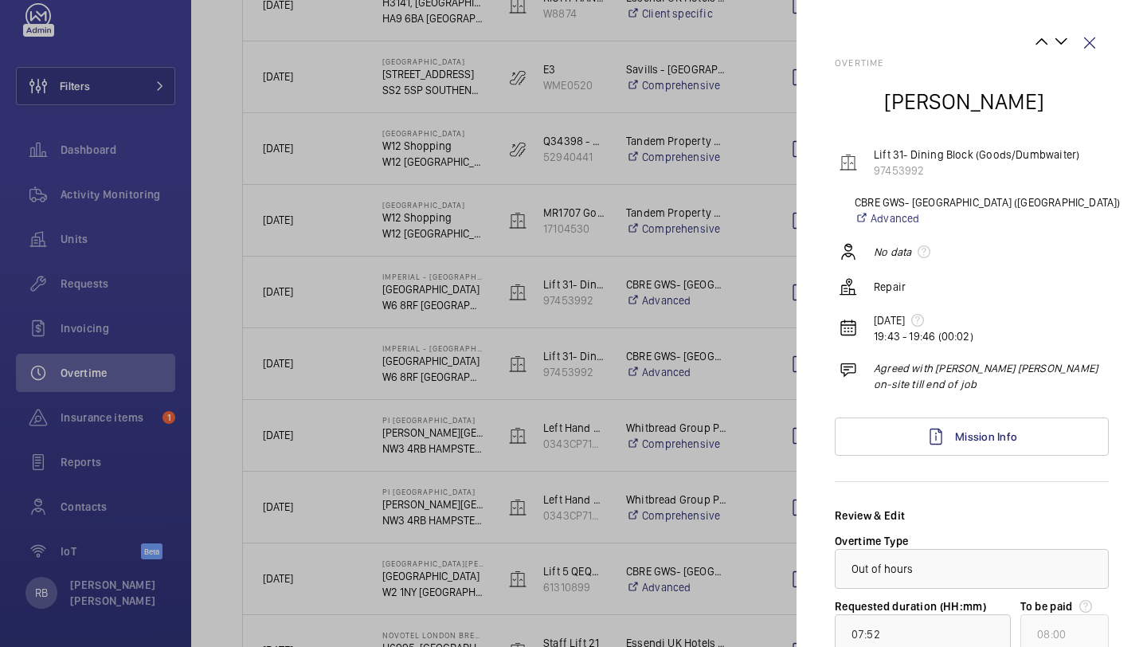
scroll to position [185, 0]
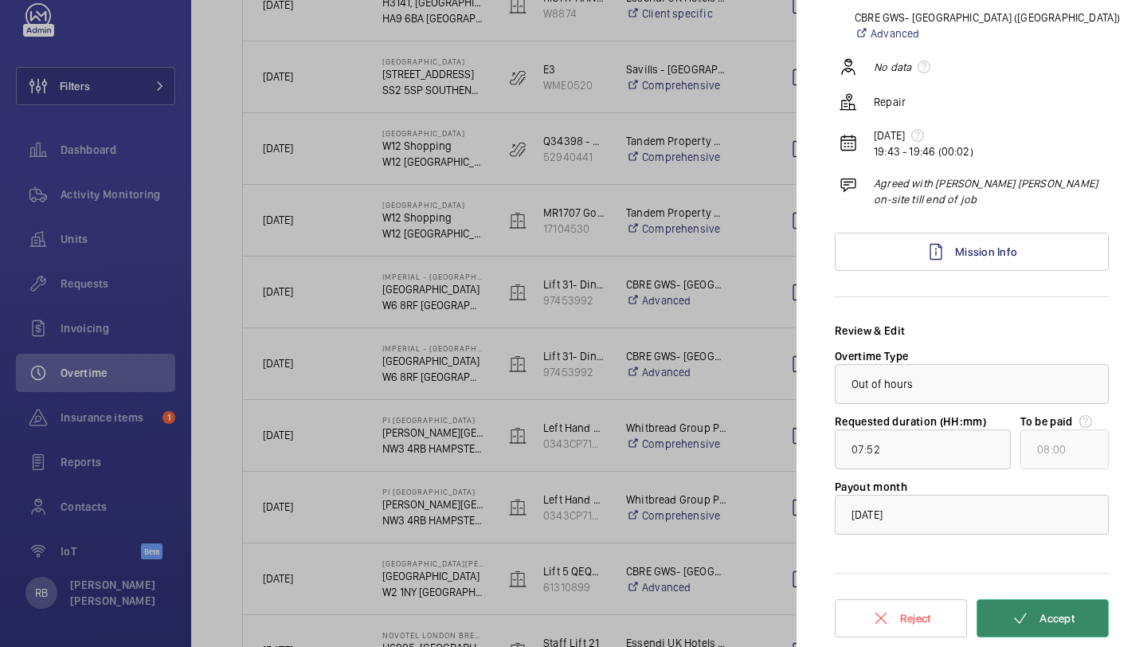
click at [1027, 629] on button "Accept" at bounding box center [1043, 618] width 132 height 38
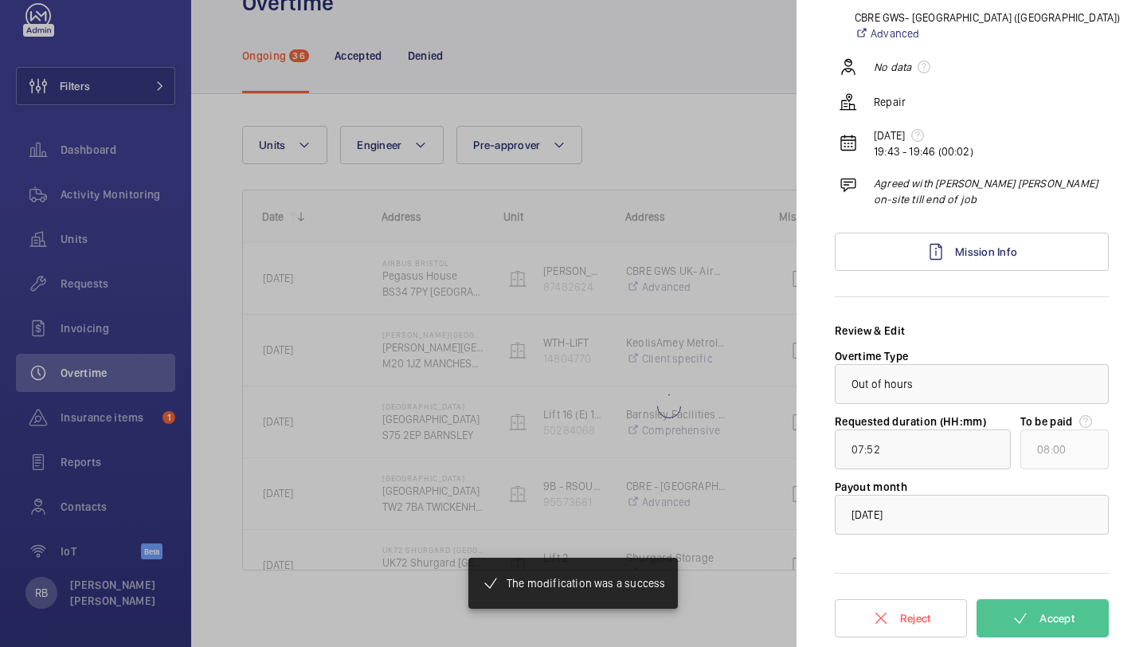
scroll to position [50, 0]
click at [732, 288] on div at bounding box center [573, 323] width 1147 height 647
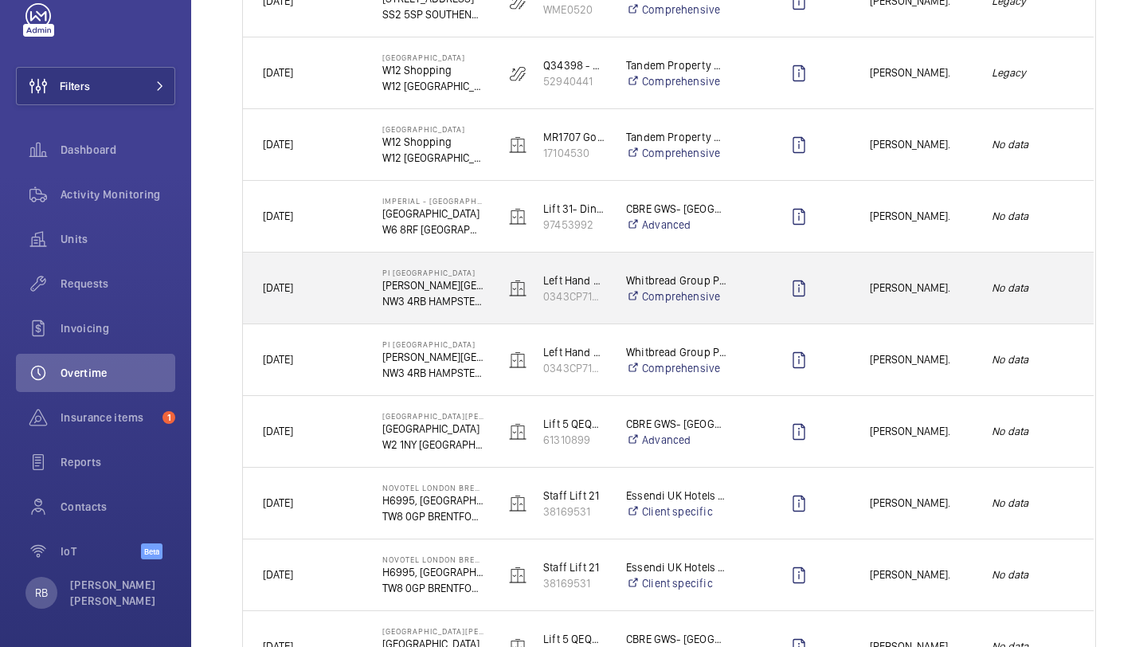
scroll to position [788, 0]
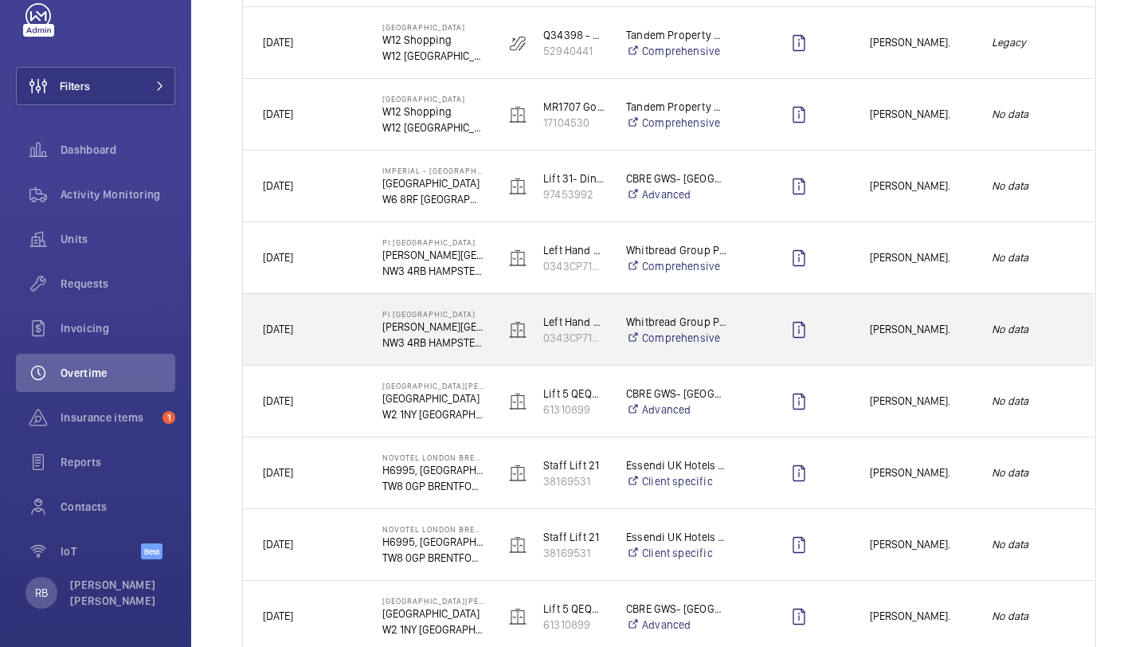
click at [906, 316] on div "Rob Smith." at bounding box center [911, 329] width 120 height 50
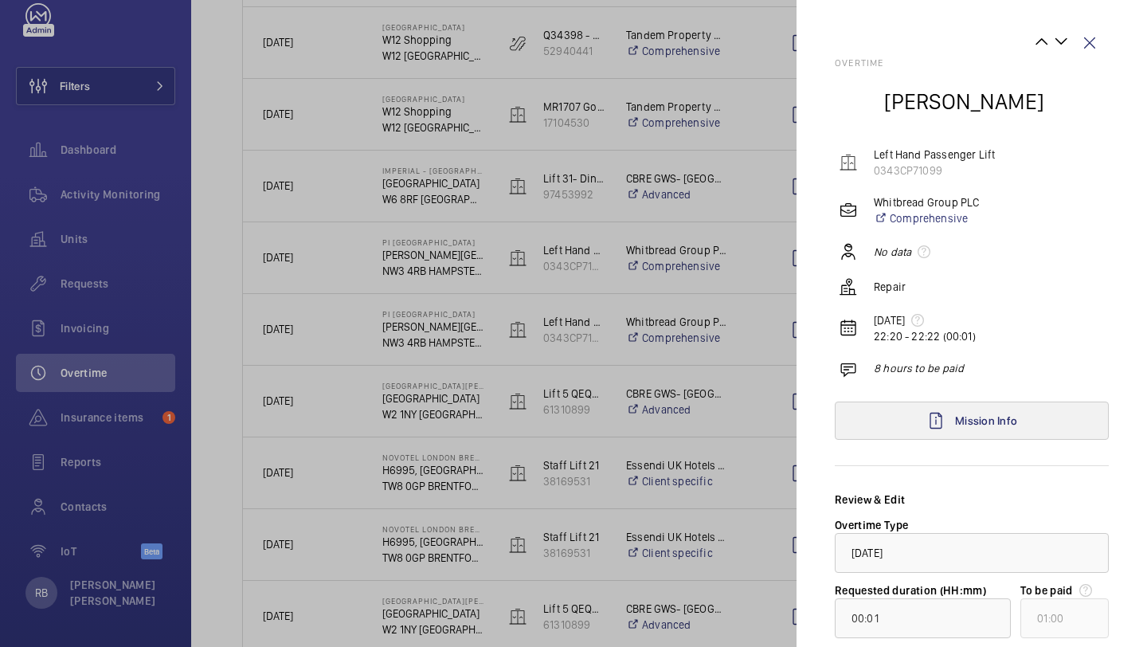
scroll to position [169, 0]
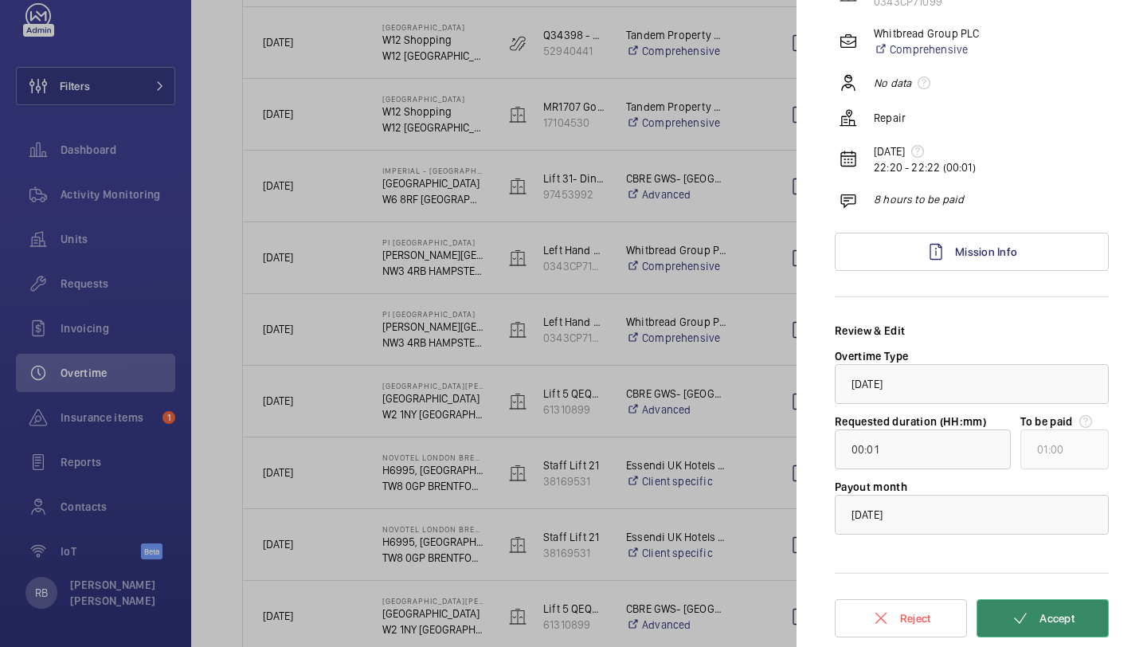
click at [1028, 619] on mat-icon at bounding box center [1020, 618] width 19 height 19
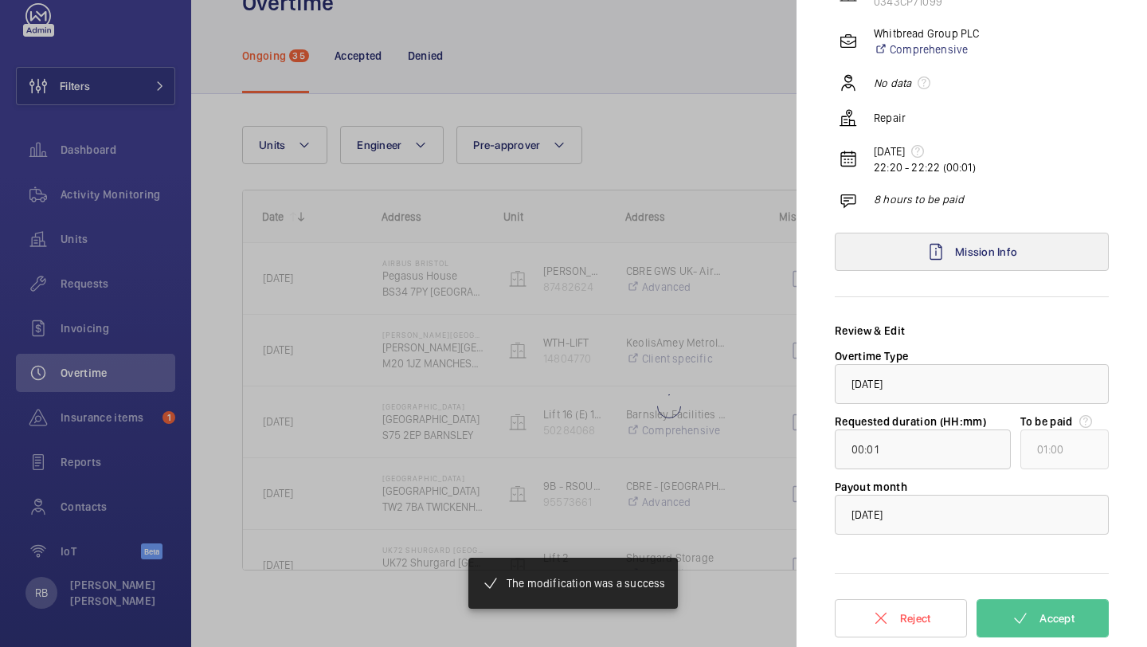
scroll to position [50, 0]
click at [741, 252] on div at bounding box center [573, 323] width 1147 height 647
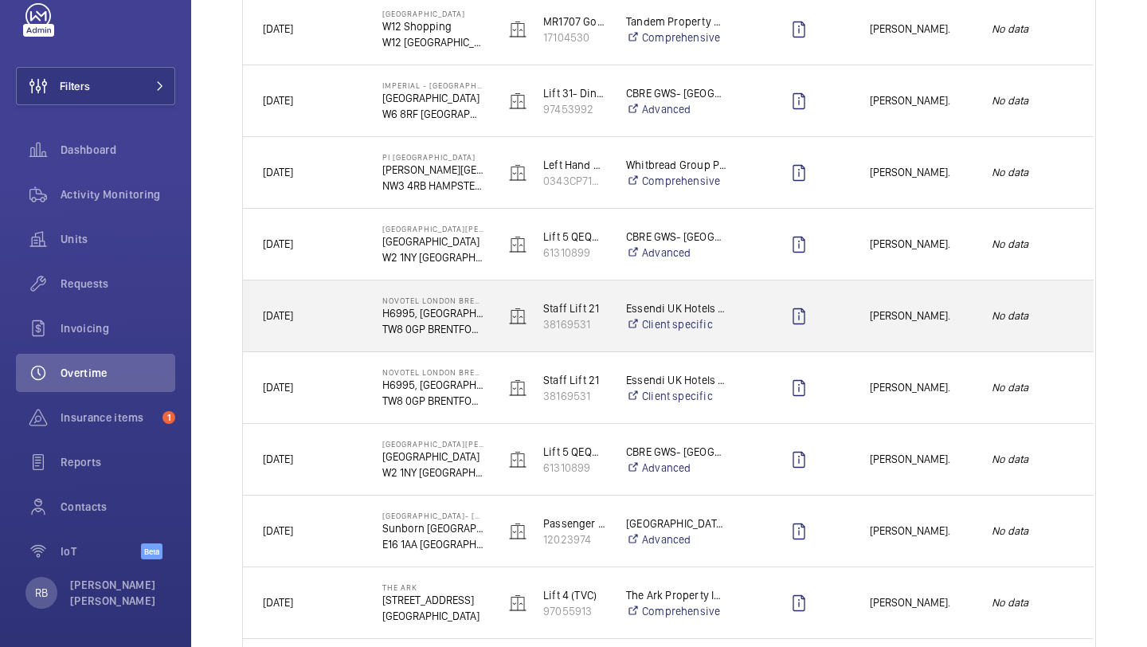
scroll to position [886, 0]
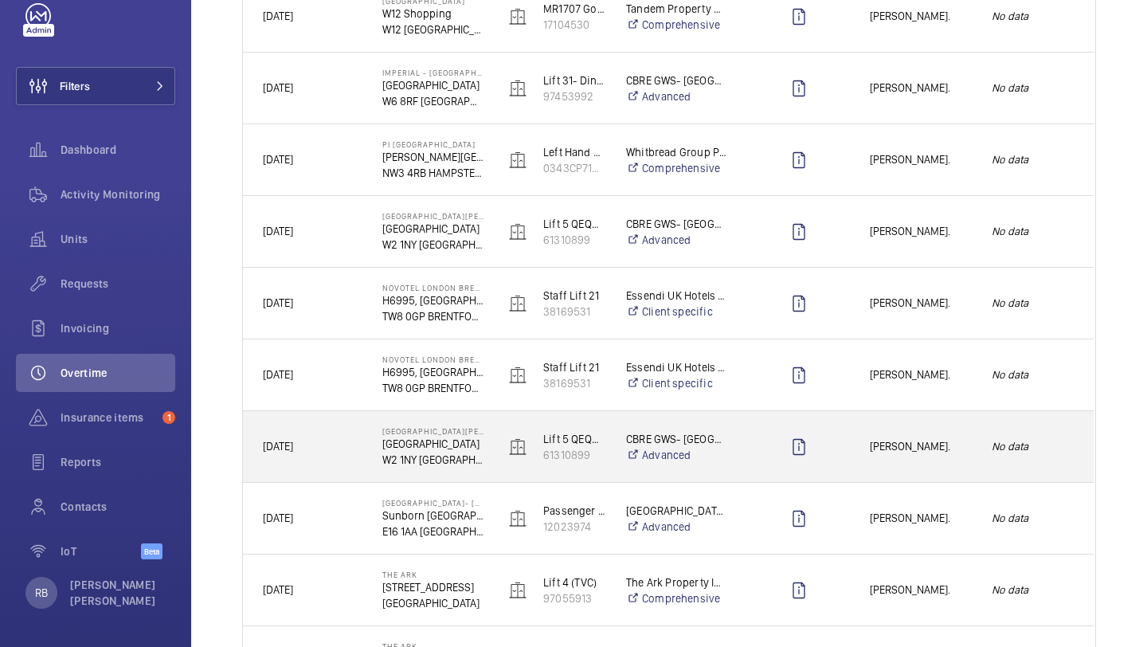
click at [938, 431] on div "Rob Smith." at bounding box center [911, 446] width 120 height 50
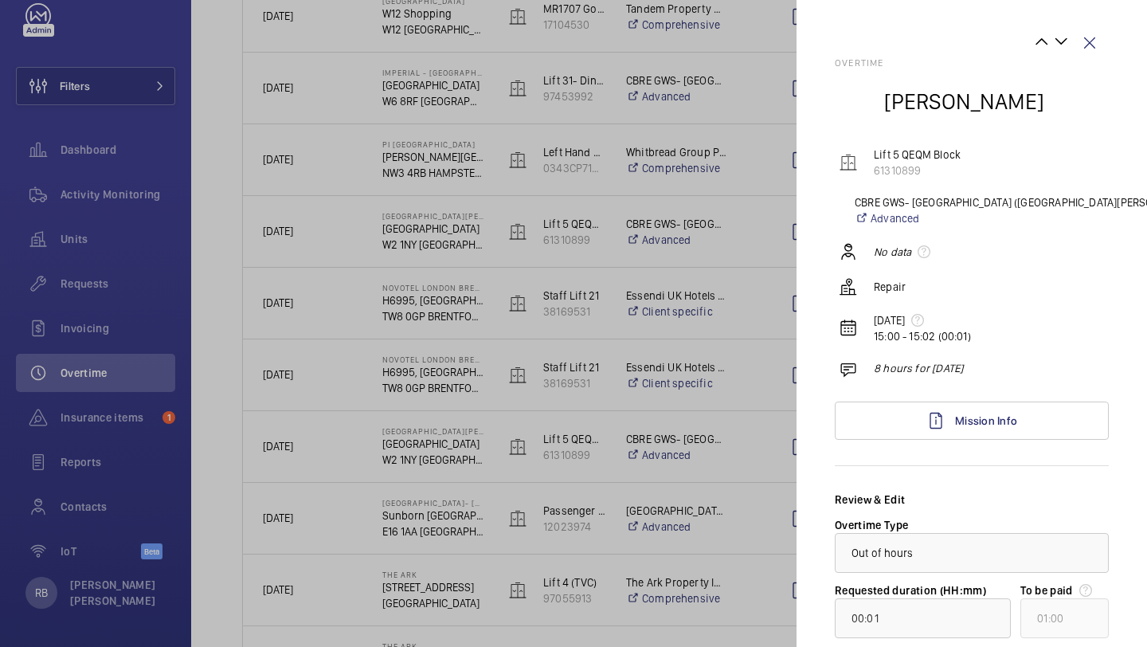
scroll to position [169, 0]
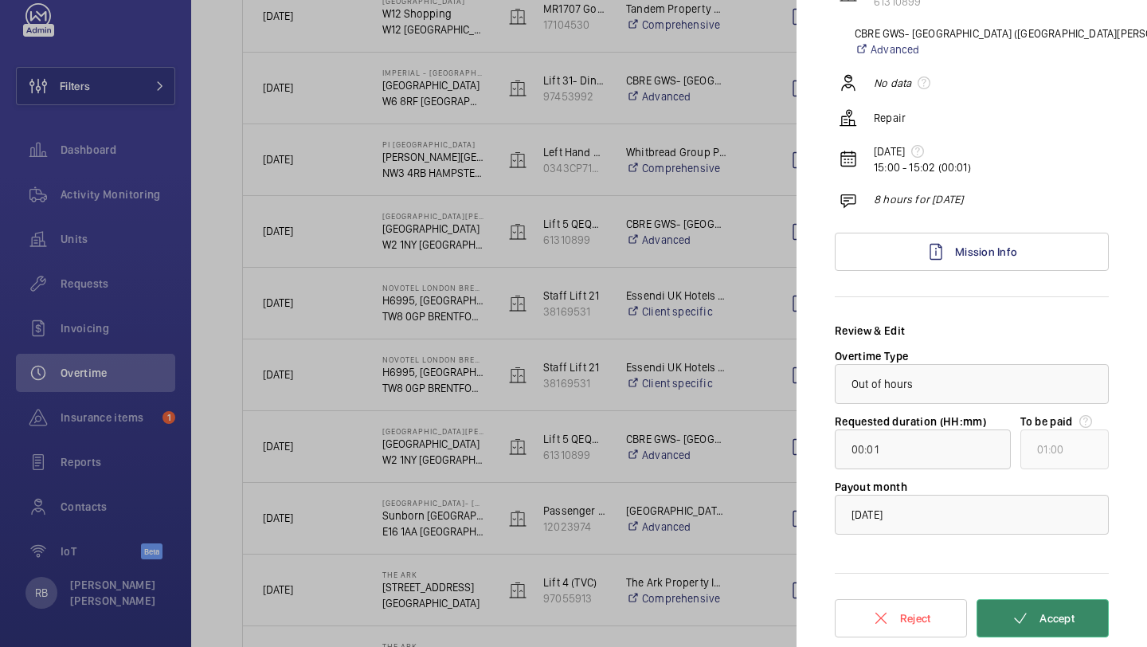
click at [1059, 615] on span "Accept" at bounding box center [1057, 618] width 35 height 13
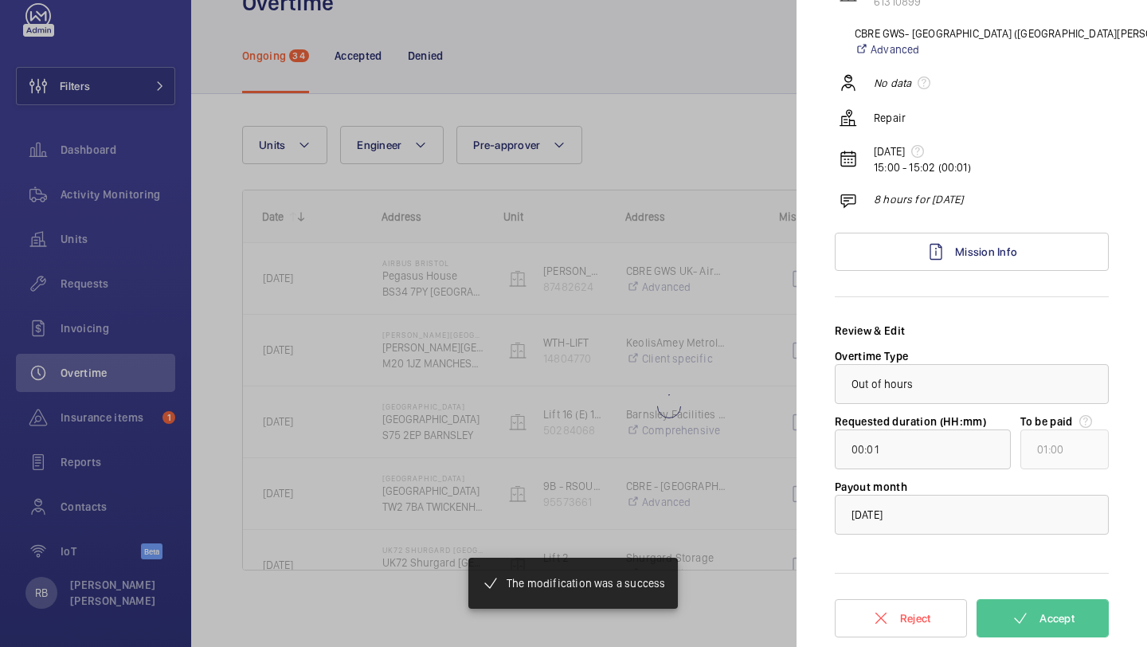
scroll to position [50, 0]
type input "01:21"
type input "02:00"
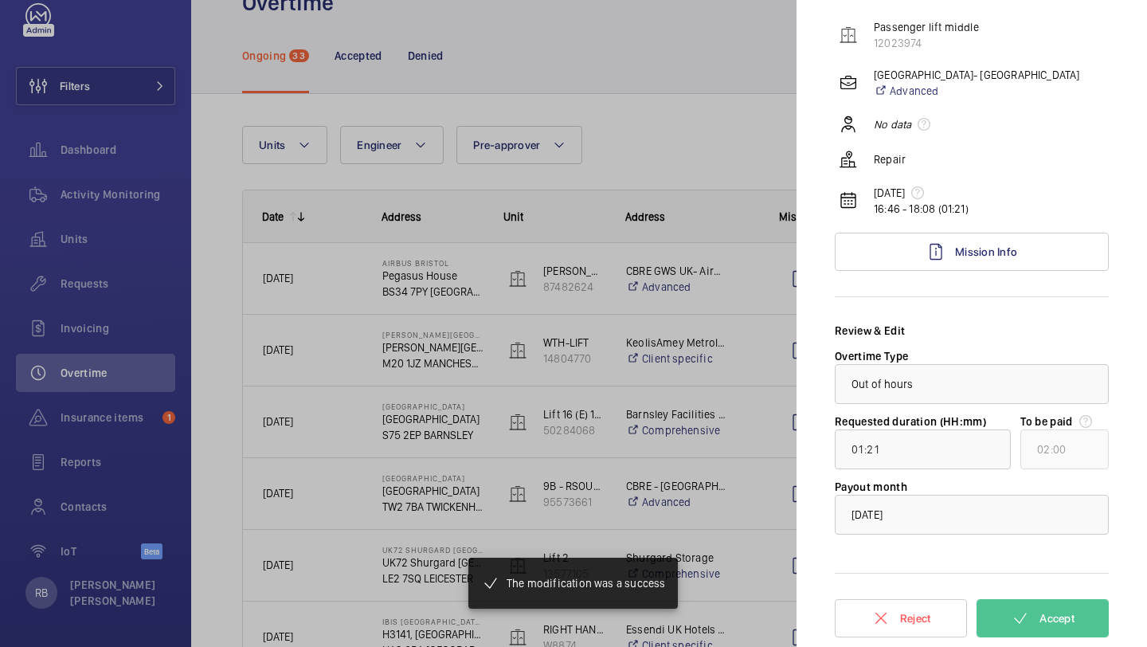
click at [724, 296] on div at bounding box center [573, 323] width 1147 height 647
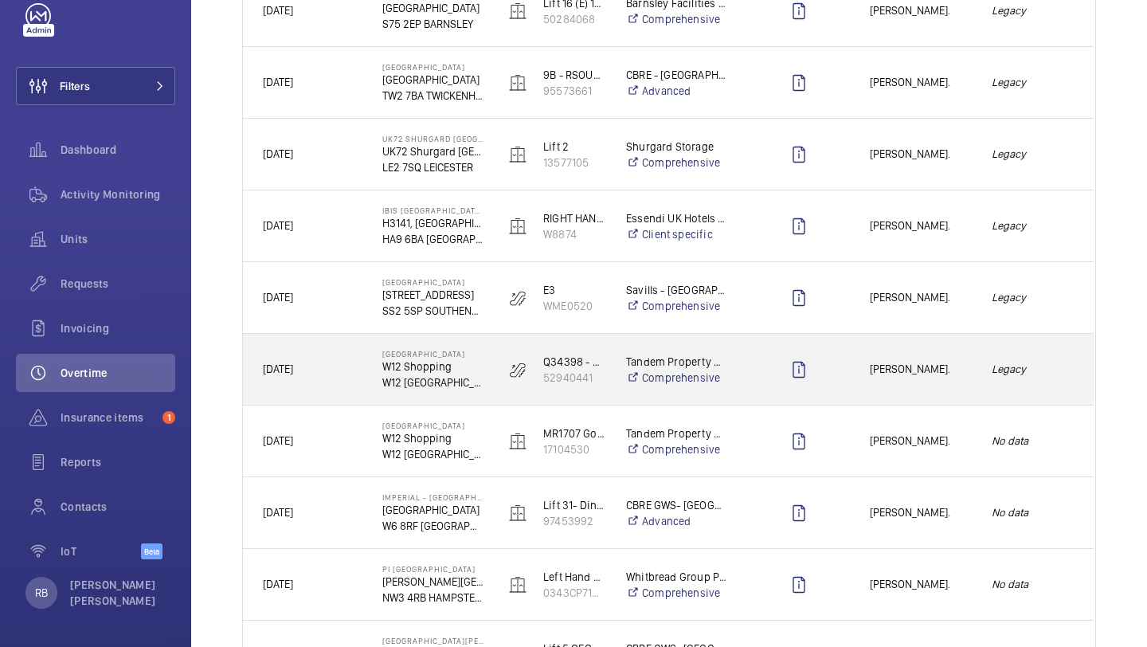
scroll to position [618, 0]
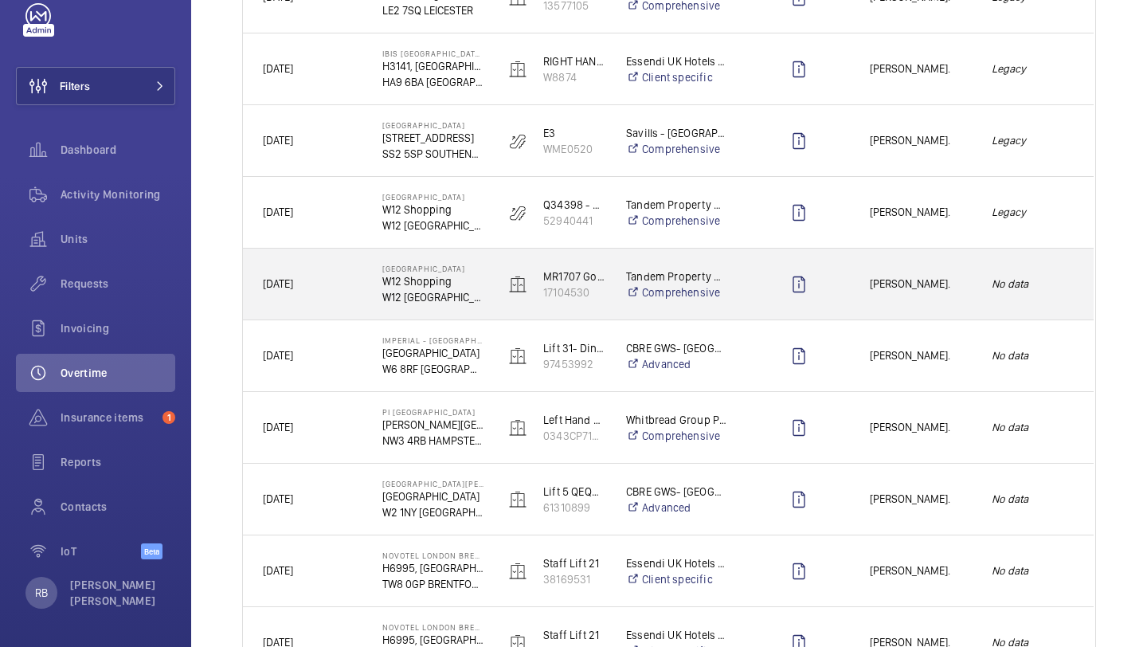
click at [940, 307] on div "Jack Whitehead." at bounding box center [911, 284] width 120 height 50
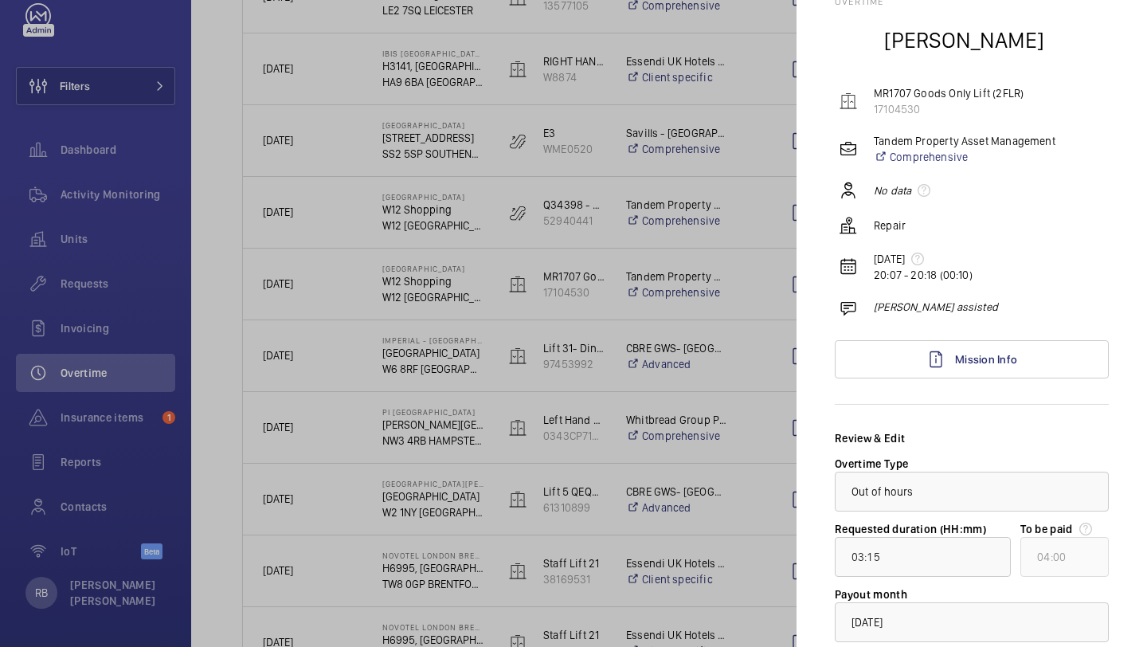
scroll to position [164, 0]
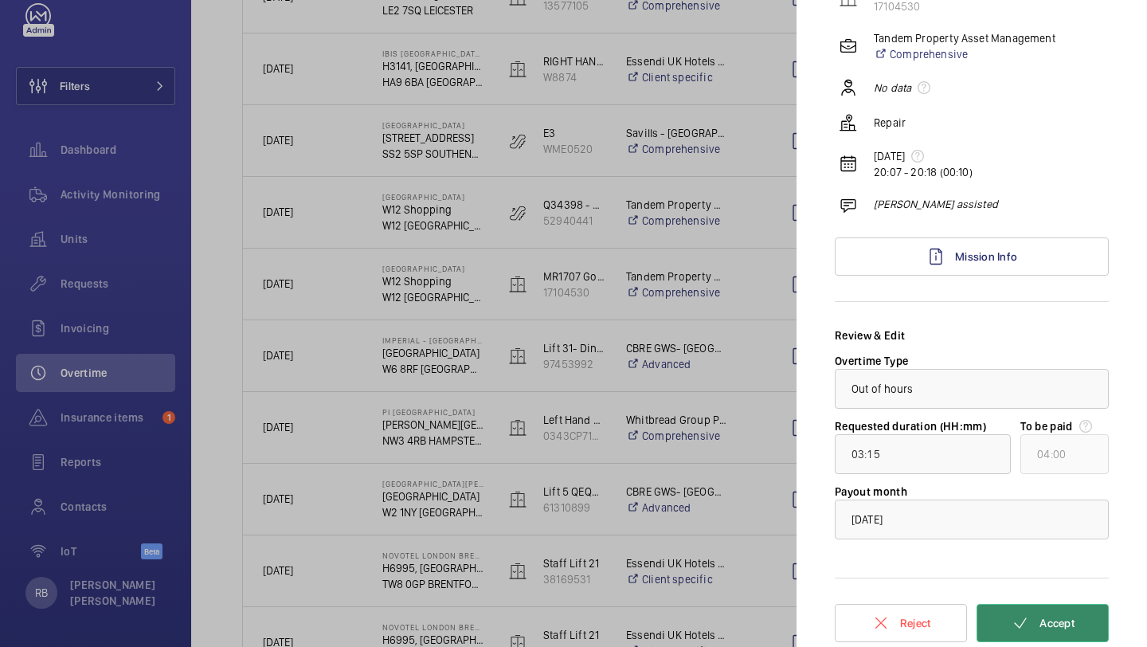
click at [1082, 620] on button "Accept" at bounding box center [1043, 623] width 132 height 38
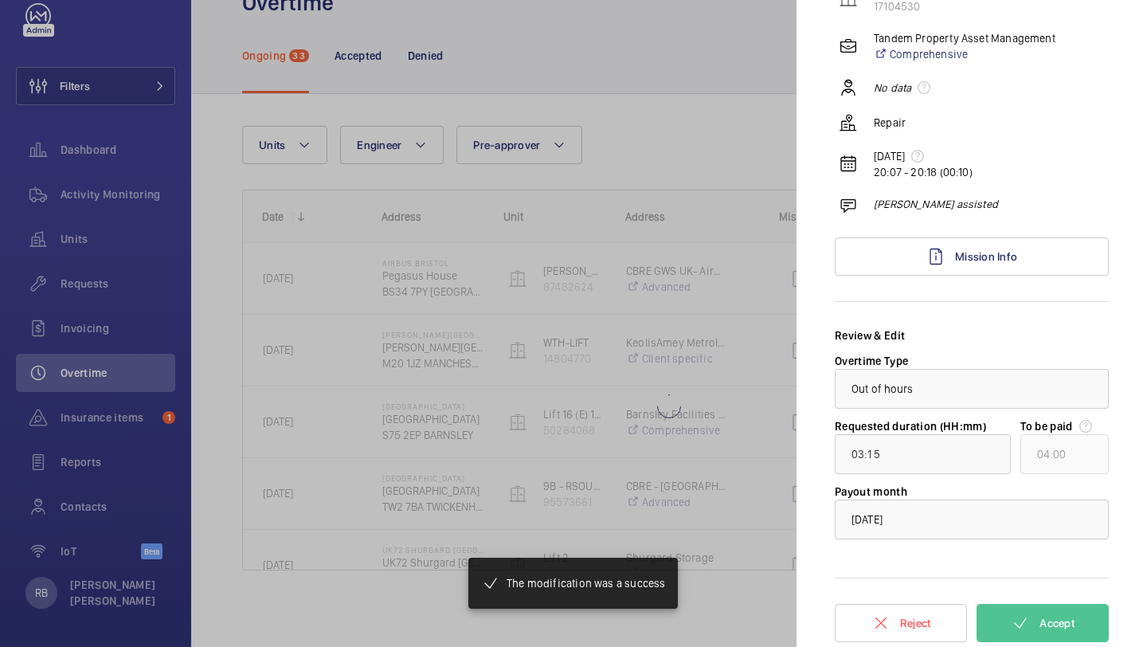
scroll to position [50, 0]
click at [743, 282] on div at bounding box center [573, 323] width 1147 height 647
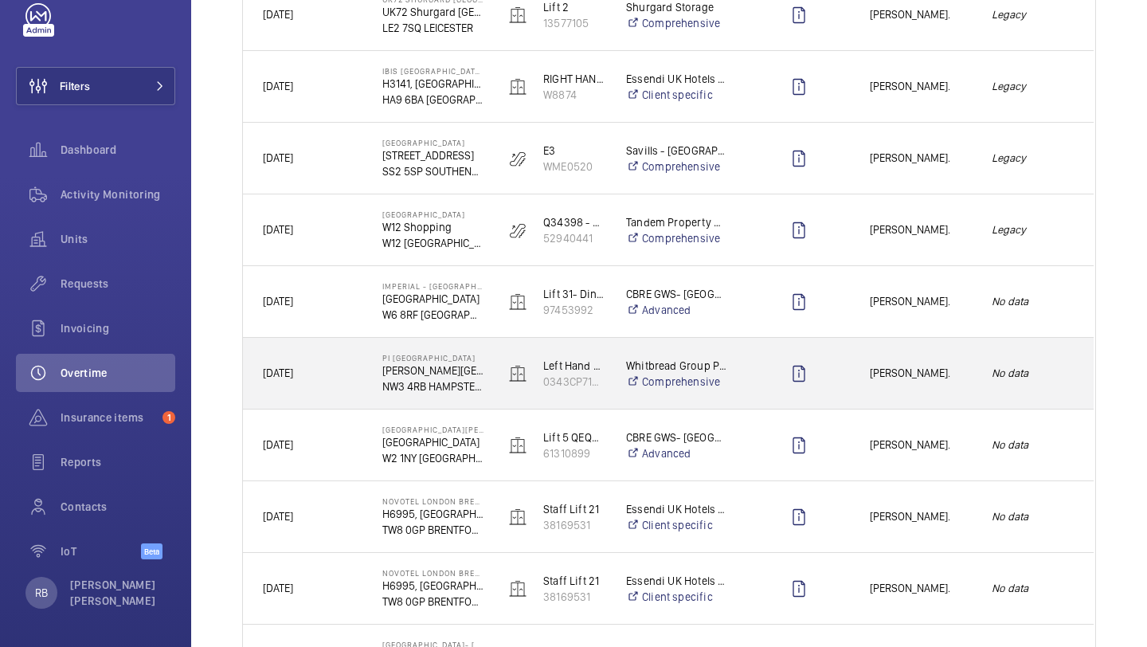
scroll to position [602, 0]
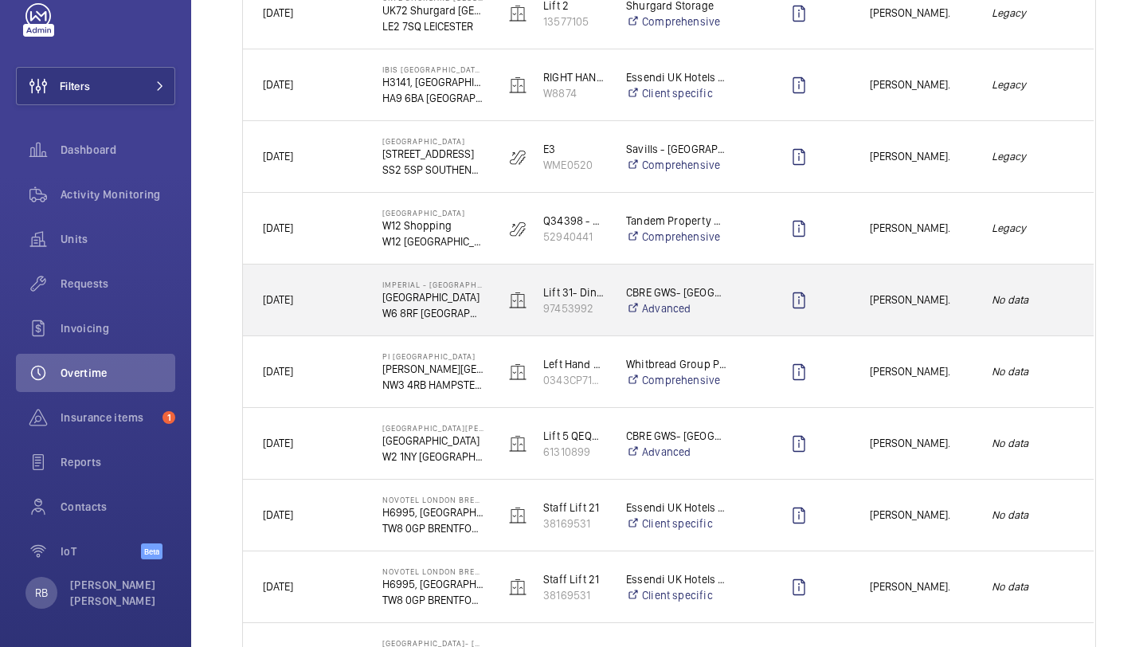
click at [930, 305] on span "Jack Whitehead." at bounding box center [920, 300] width 101 height 18
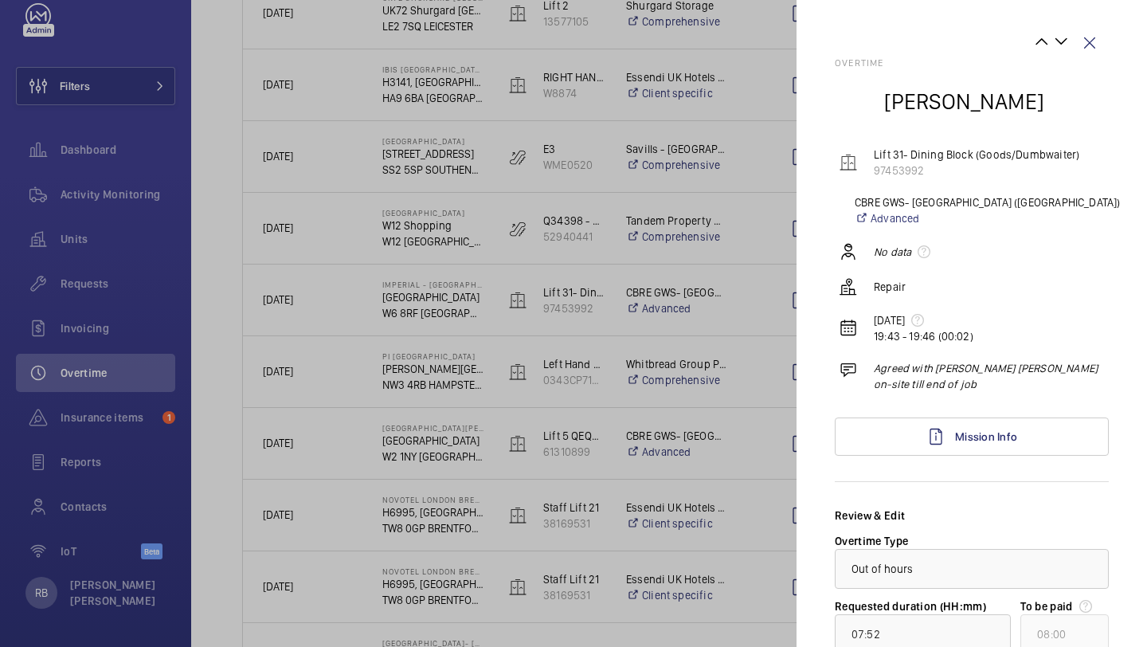
click at [945, 366] on p "Agreed with Keith Jack whitehead on-site till end of job" at bounding box center [991, 376] width 235 height 32
click at [955, 366] on p "Agreed with Keith Jack whitehead on-site till end of job" at bounding box center [991, 376] width 235 height 32
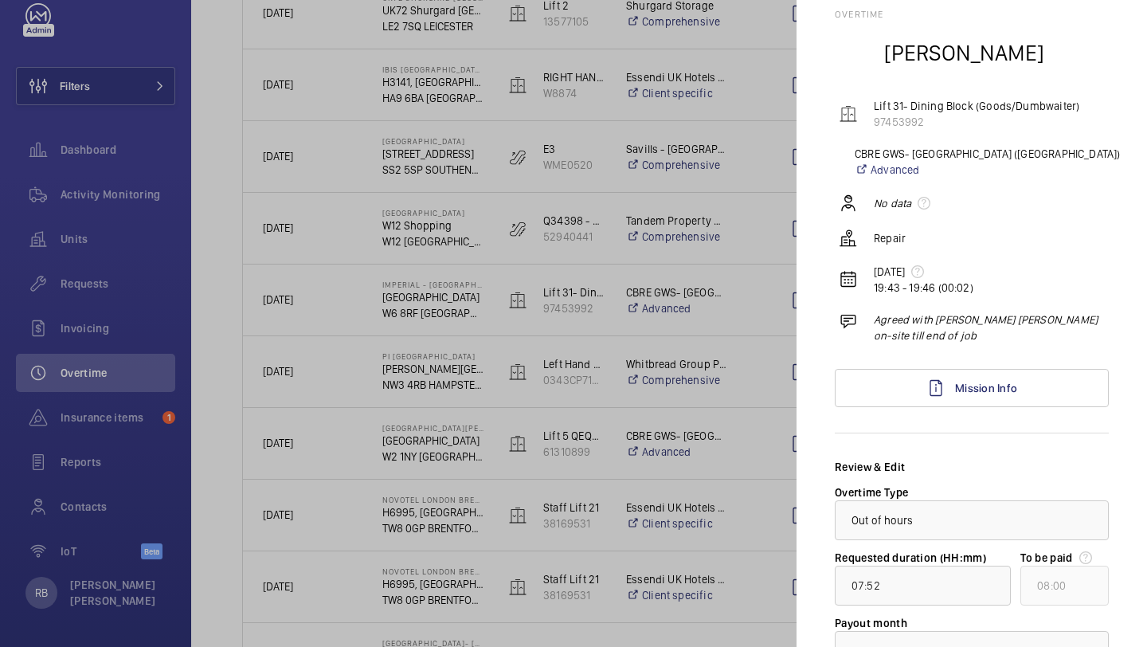
scroll to position [185, 0]
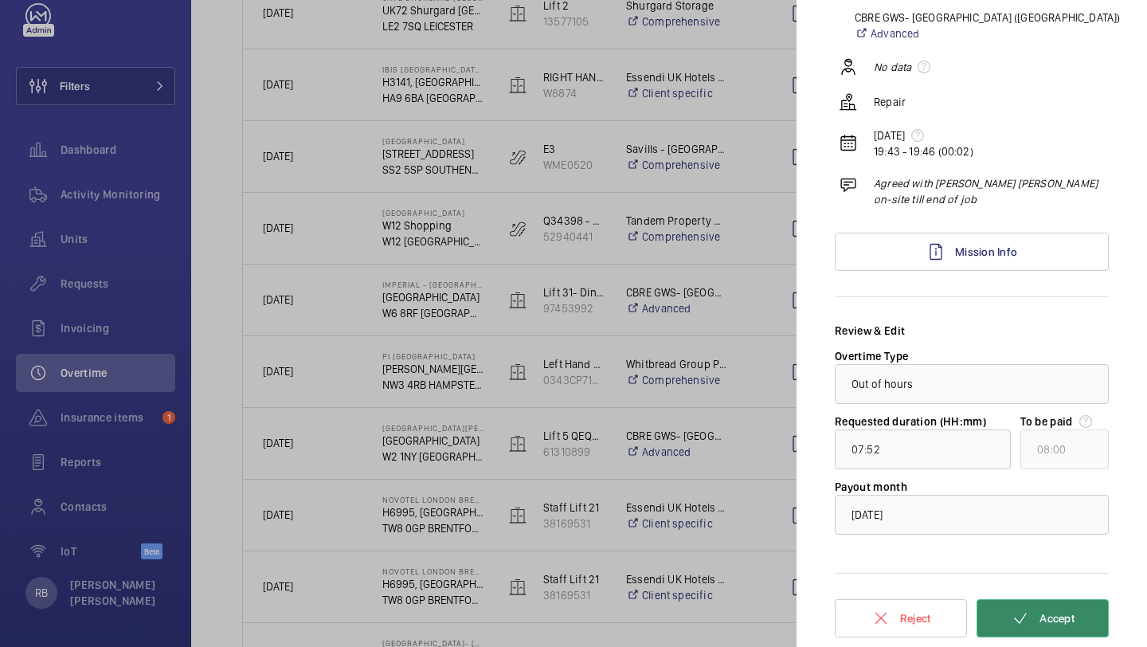
click at [1033, 631] on button "Accept" at bounding box center [1043, 618] width 132 height 38
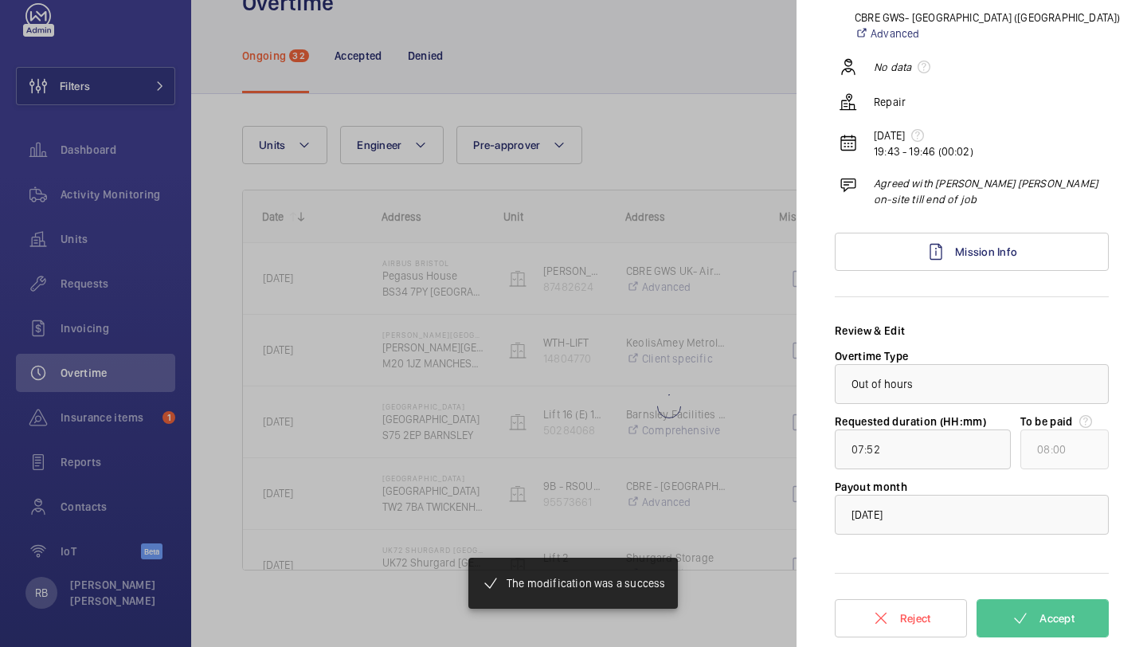
click at [769, 343] on div at bounding box center [573, 323] width 1147 height 647
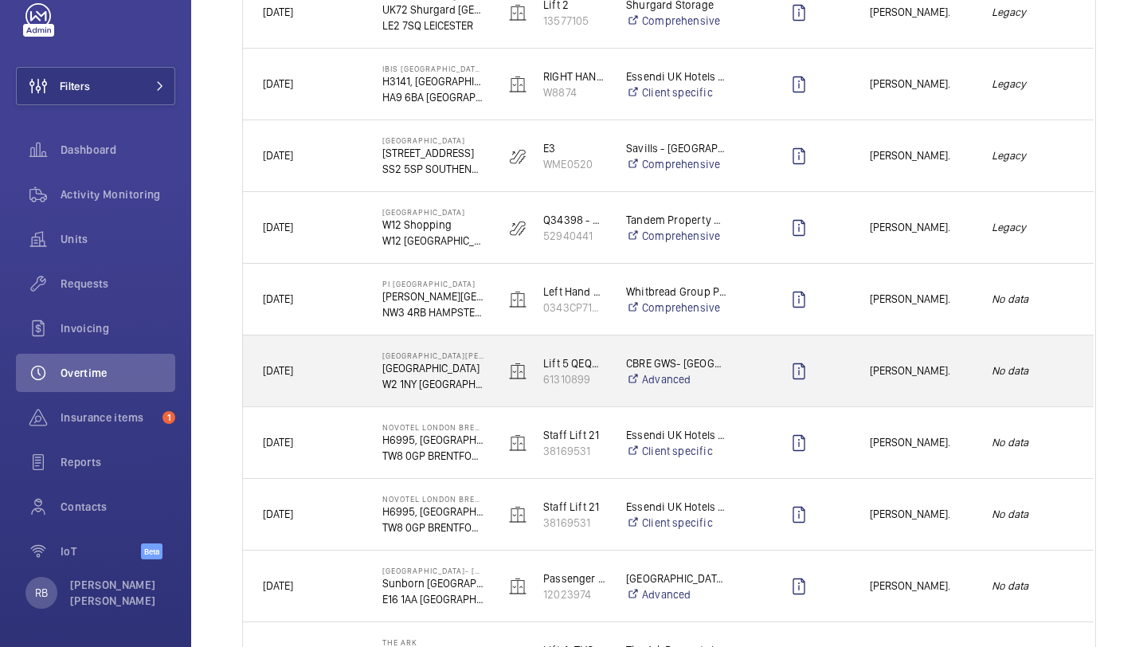
scroll to position [658, 0]
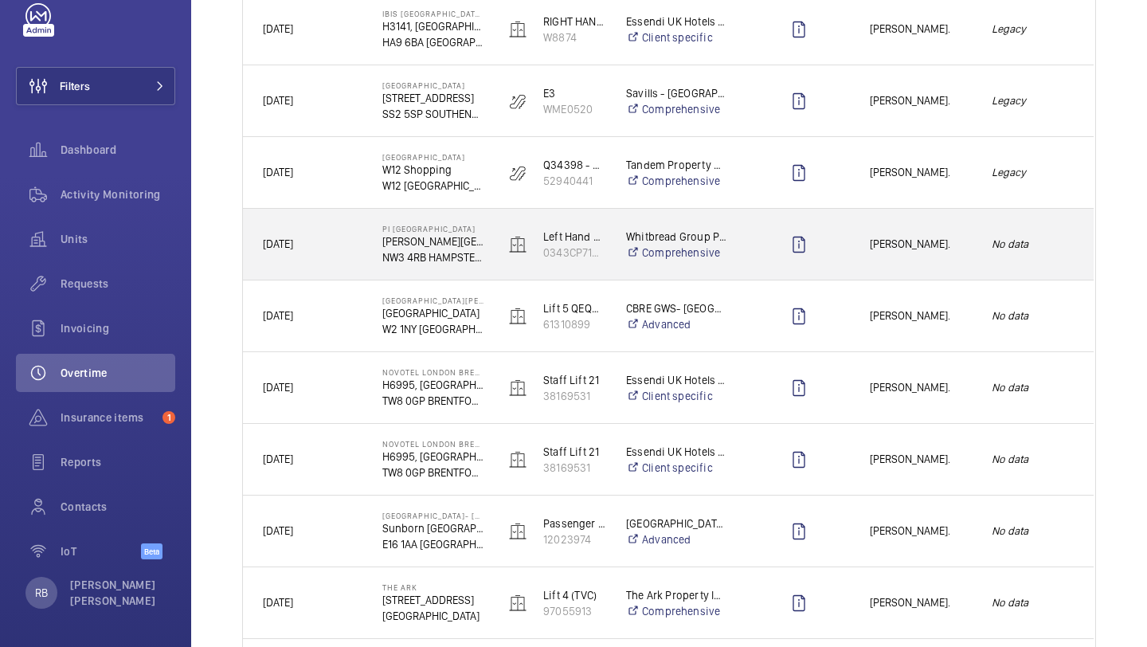
click at [937, 253] on div "Joseph Goodes." at bounding box center [911, 244] width 120 height 50
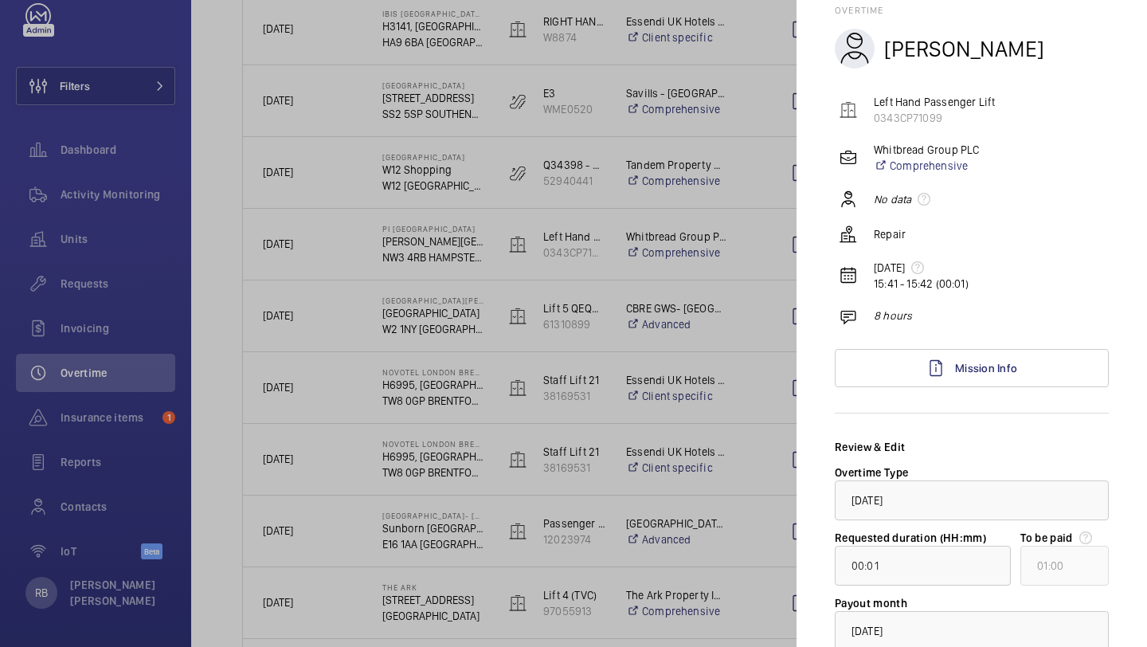
scroll to position [169, 0]
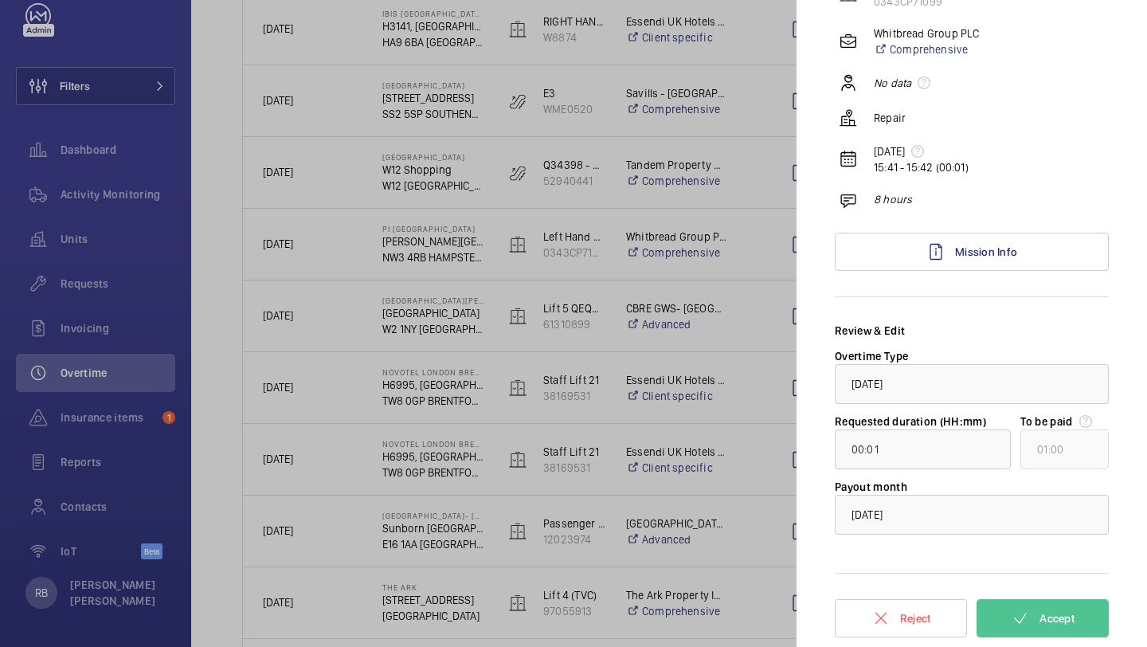
click at [1046, 646] on form "Review & Edit Overtime Type × Sunday × Requested duration (HH:mm) 00:01 To be p…" at bounding box center [972, 485] width 274 height 324
click at [1040, 622] on span "Accept" at bounding box center [1057, 618] width 35 height 13
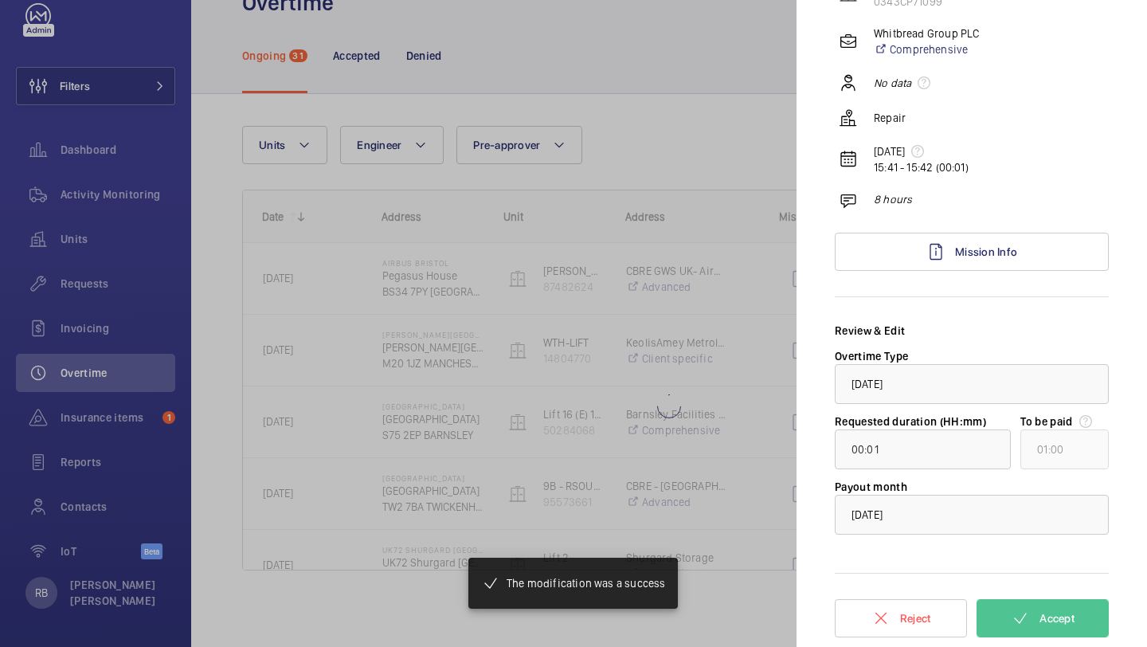
click at [774, 303] on div at bounding box center [573, 323] width 1147 height 647
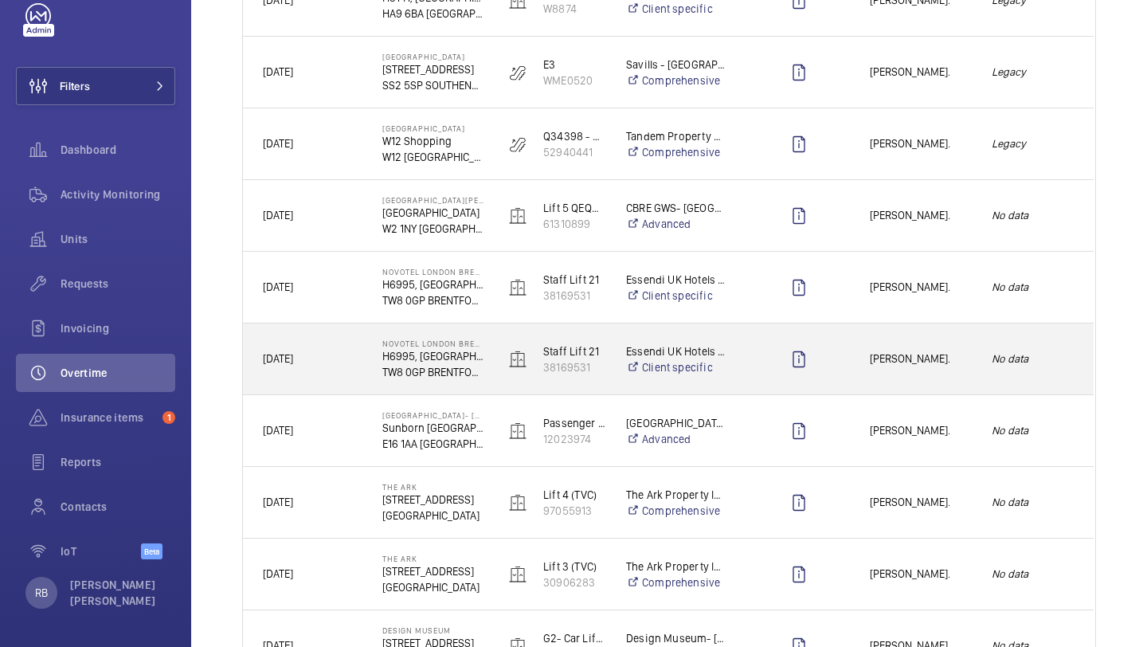
scroll to position [757, 0]
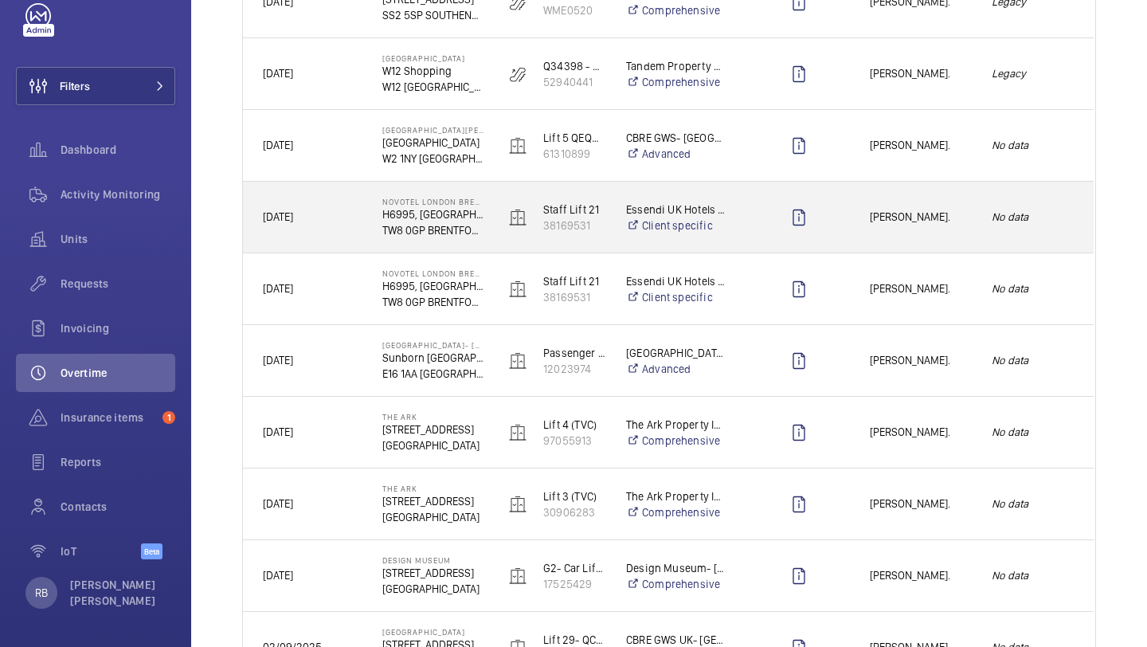
click at [922, 233] on div "Thomas Shanley." at bounding box center [911, 217] width 120 height 50
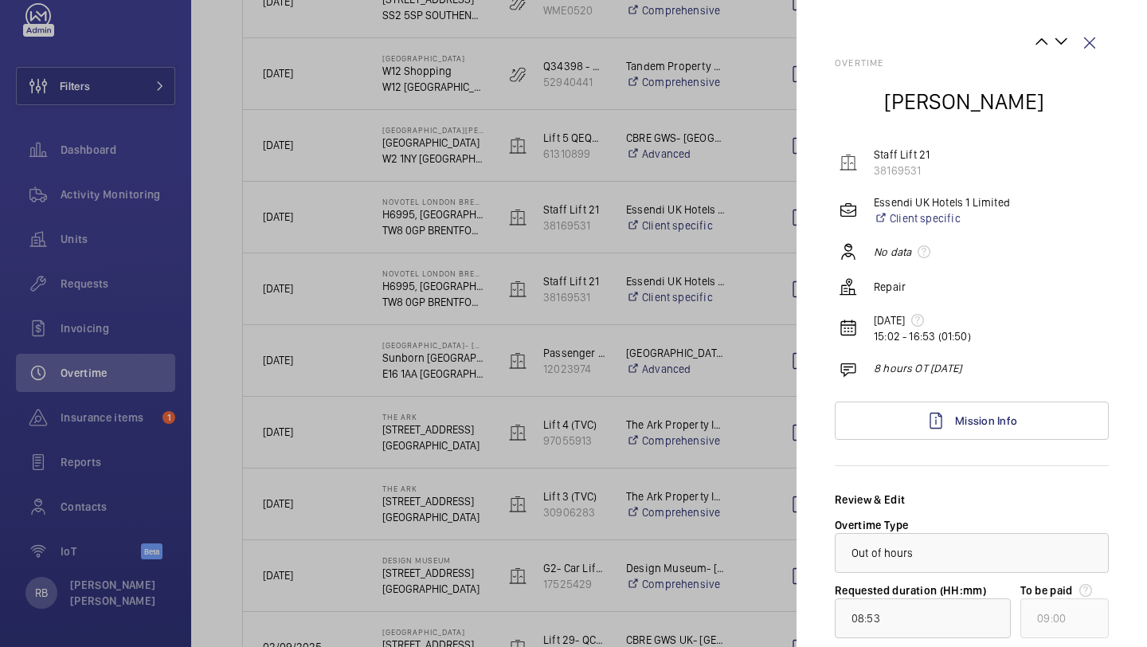
scroll to position [169, 0]
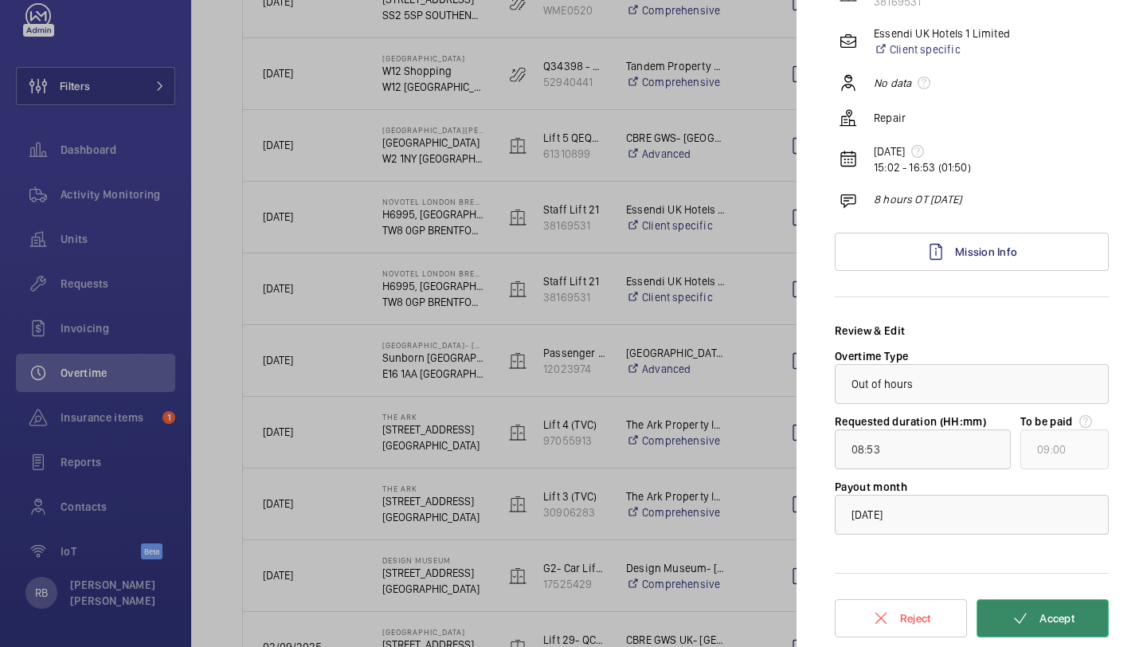
click at [1046, 616] on span "Accept" at bounding box center [1057, 618] width 35 height 13
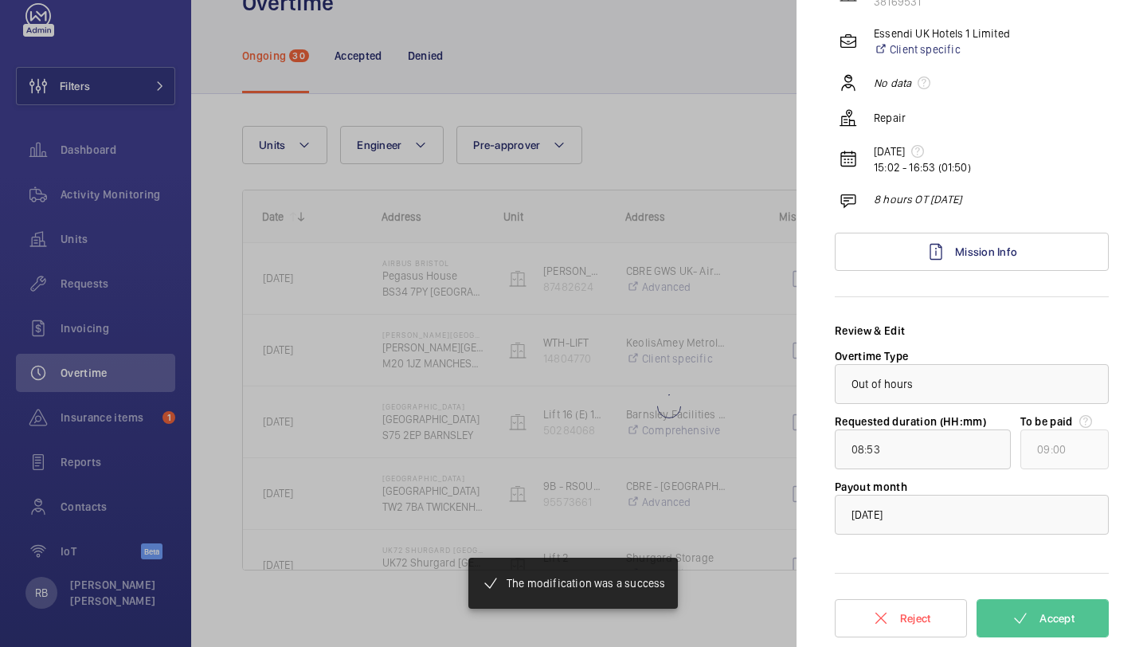
type input "08:00"
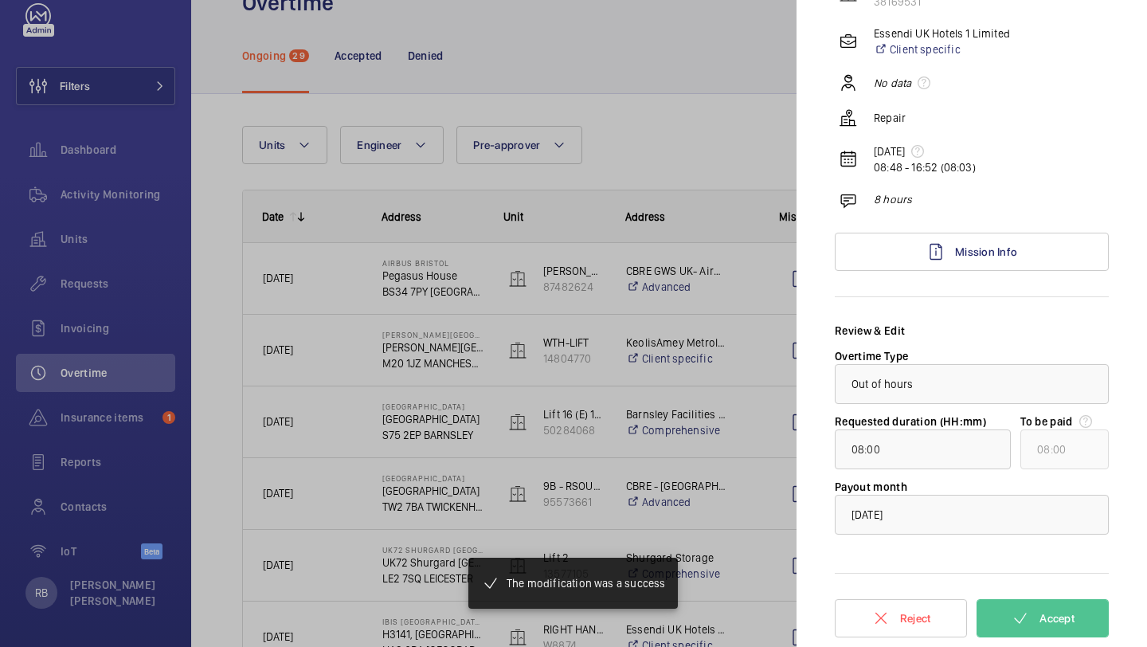
click at [706, 365] on div at bounding box center [573, 323] width 1147 height 647
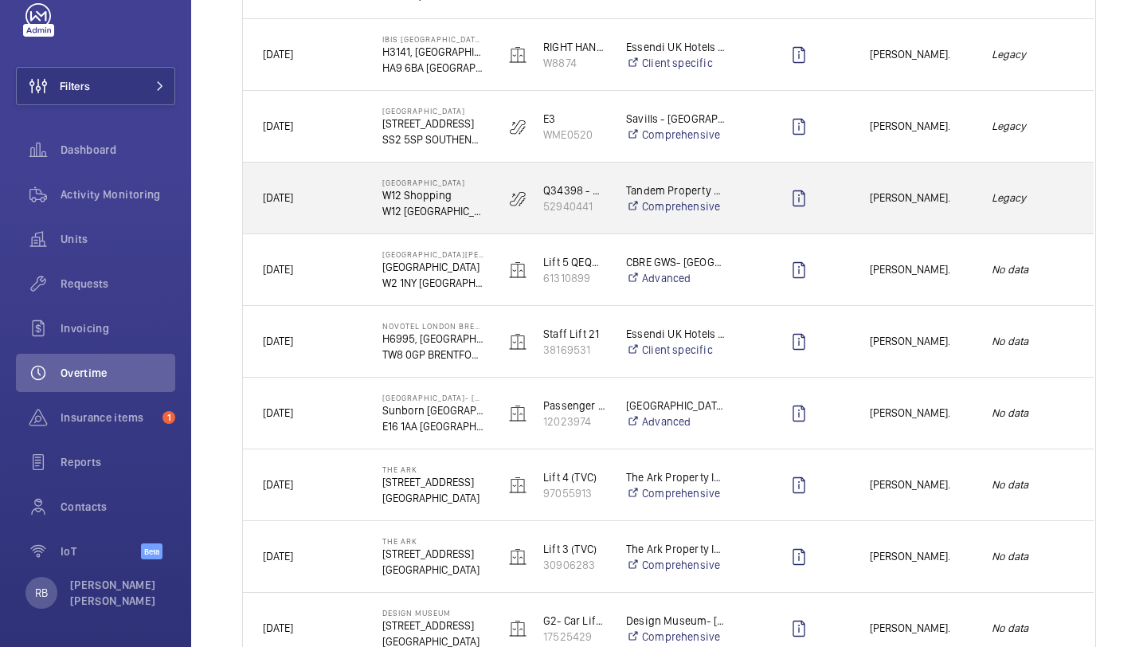
scroll to position [694, 0]
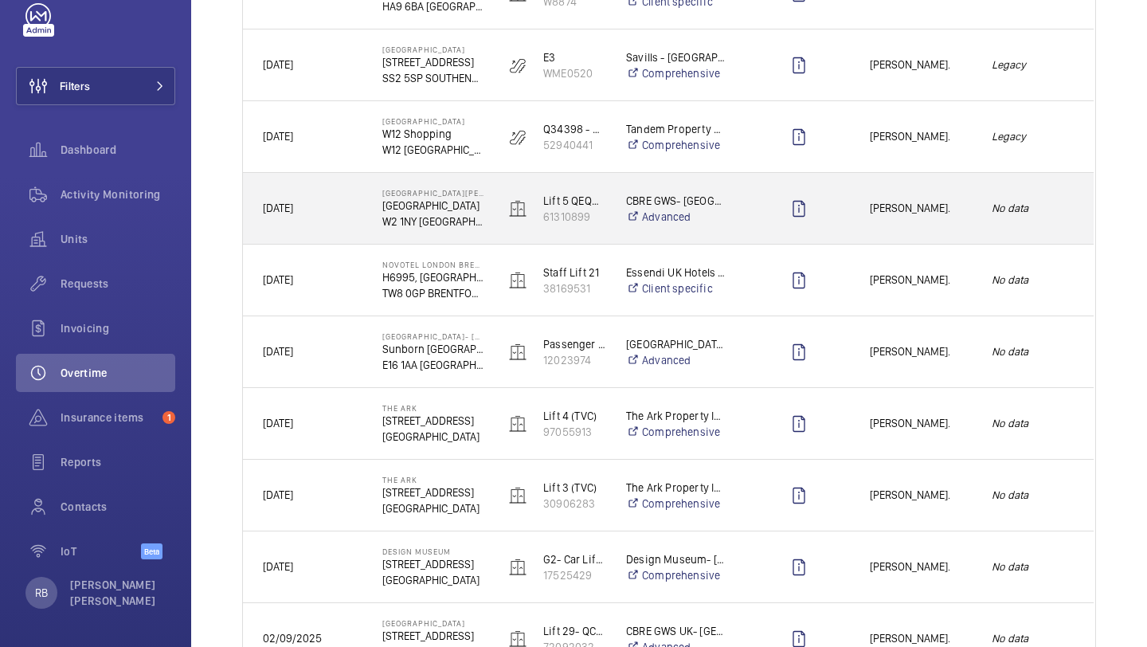
click at [904, 237] on div "Joseph Goodes." at bounding box center [911, 208] width 122 height 71
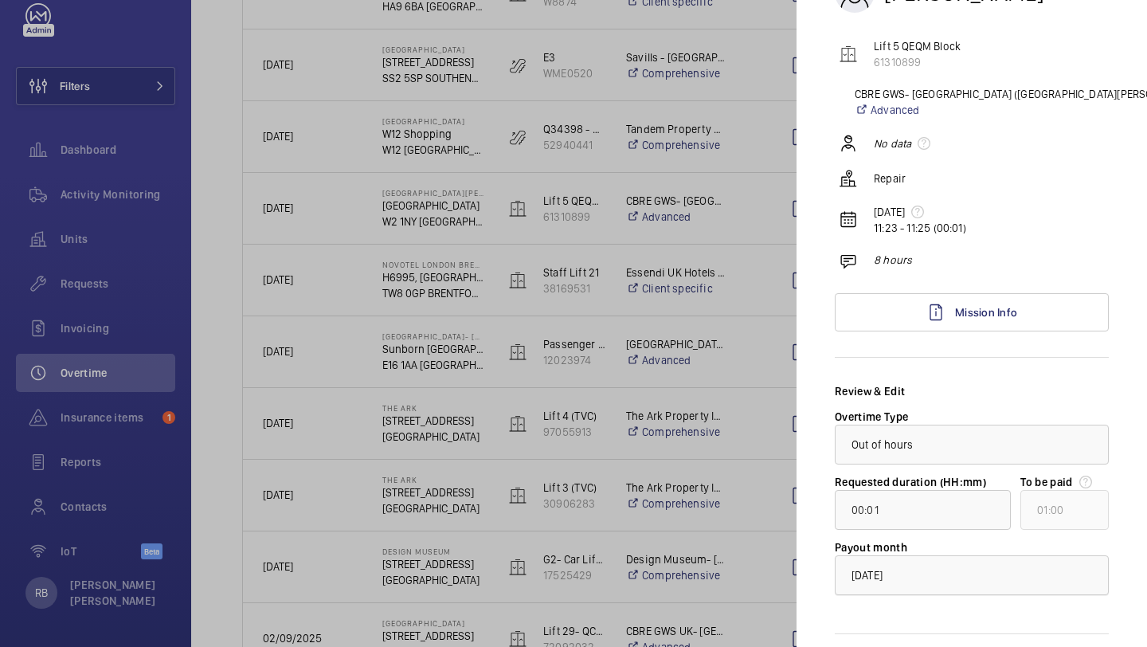
scroll to position [169, 0]
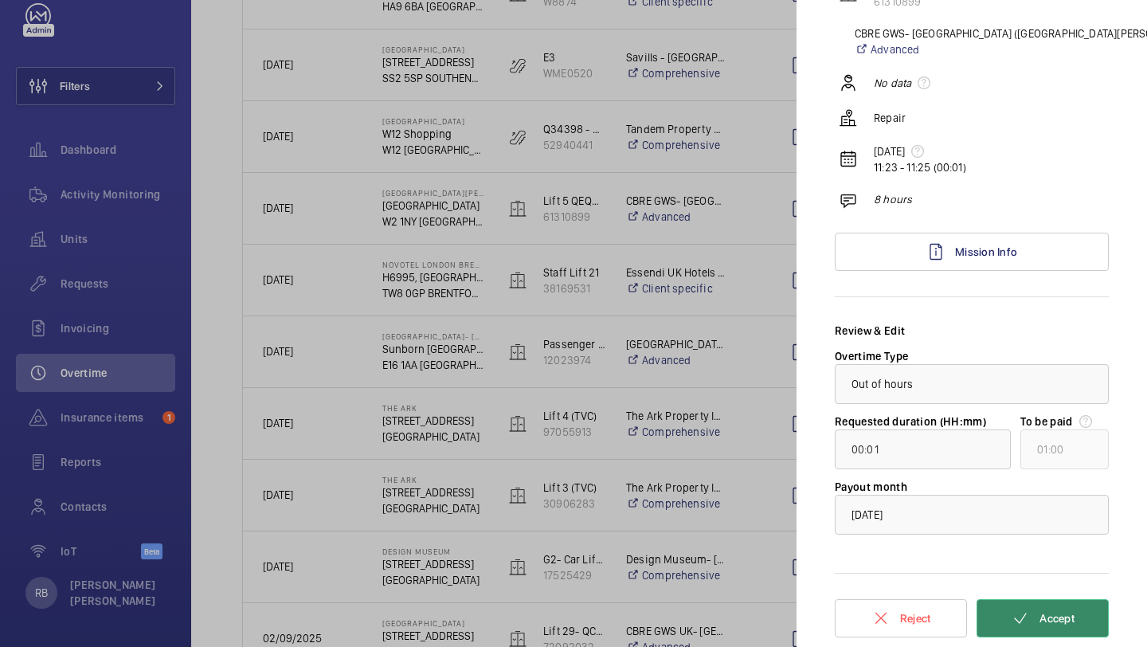
click at [1036, 616] on button "Accept" at bounding box center [1043, 618] width 132 height 38
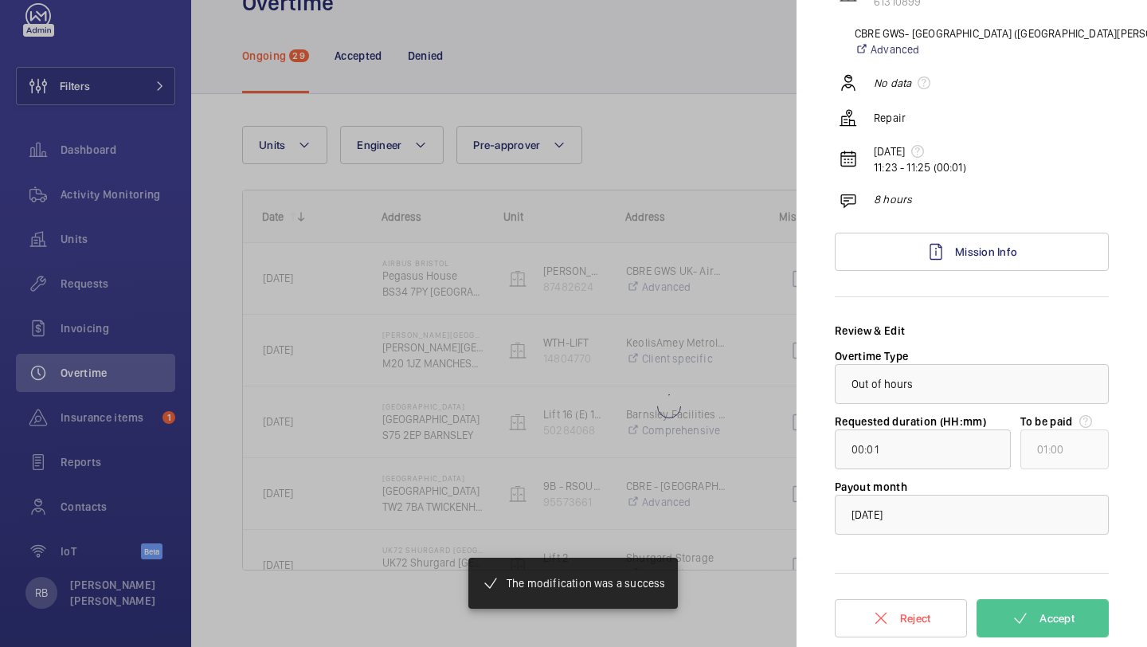
scroll to position [0, 0]
type input "08:00"
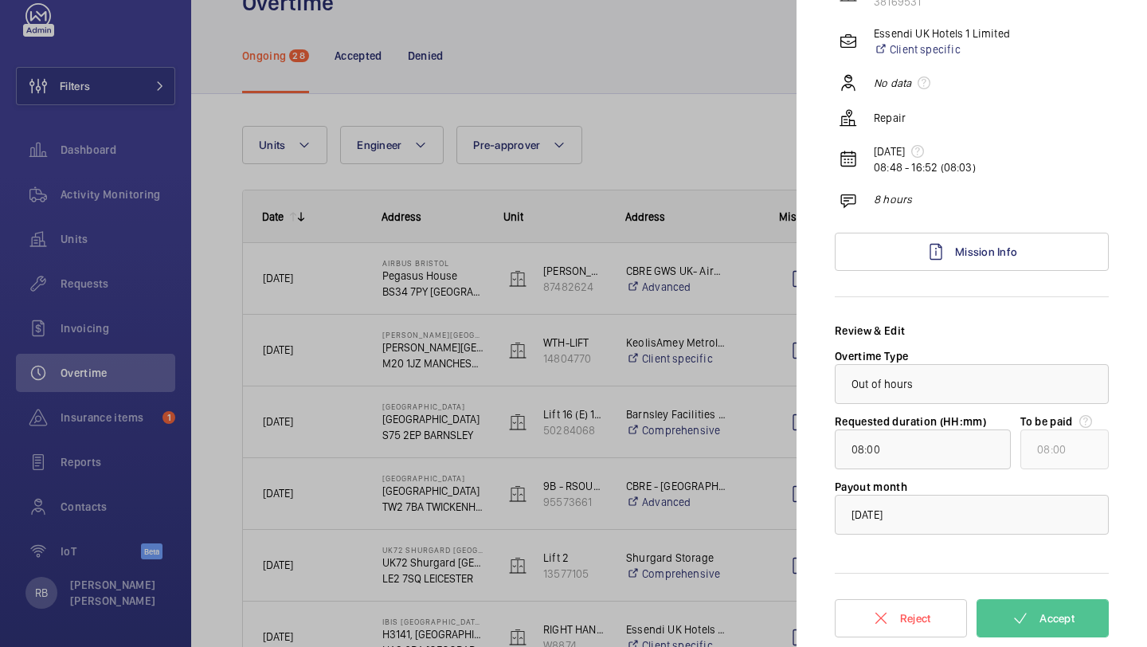
click at [712, 233] on div at bounding box center [573, 323] width 1147 height 647
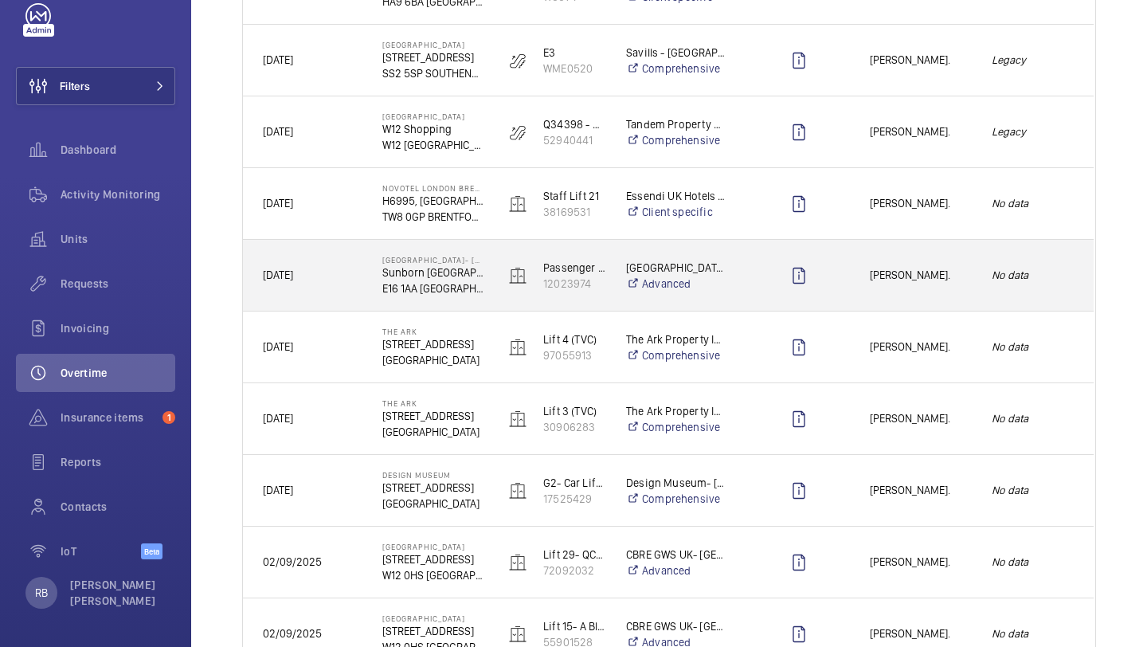
scroll to position [699, 0]
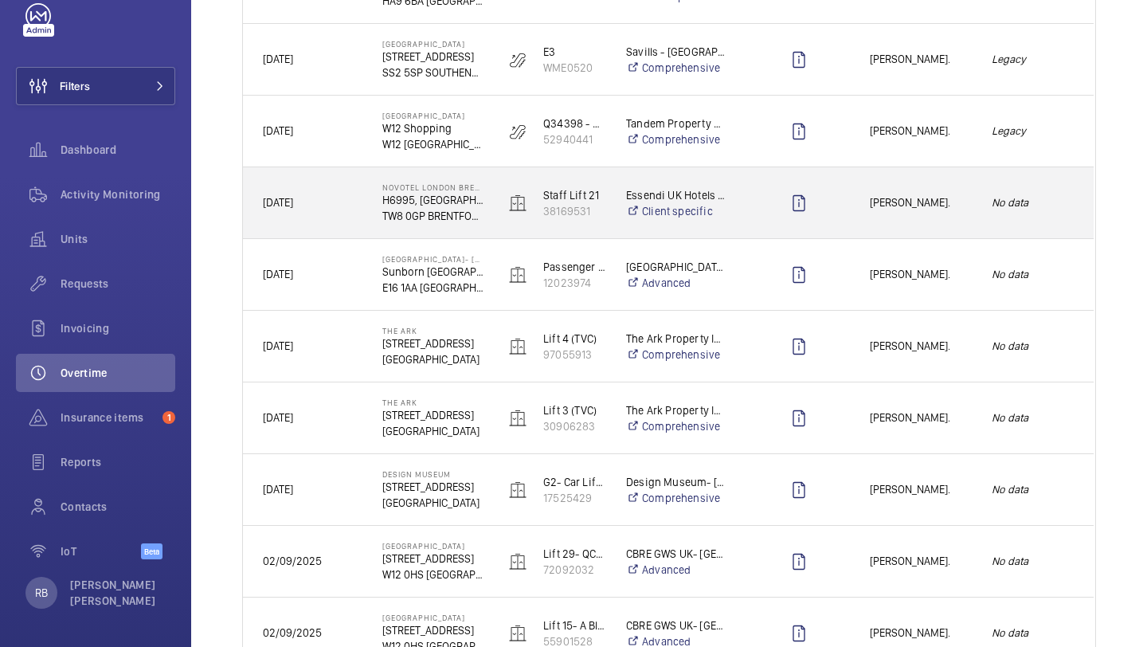
click at [879, 186] on div "Maurice Shanley." at bounding box center [911, 203] width 120 height 50
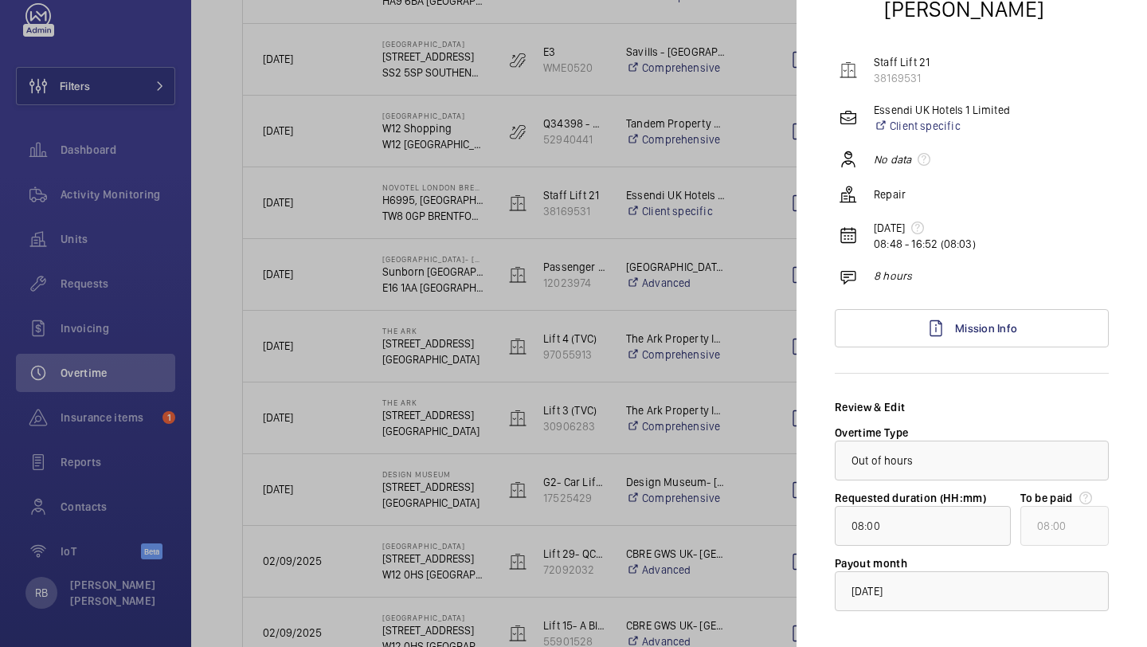
scroll to position [96, 0]
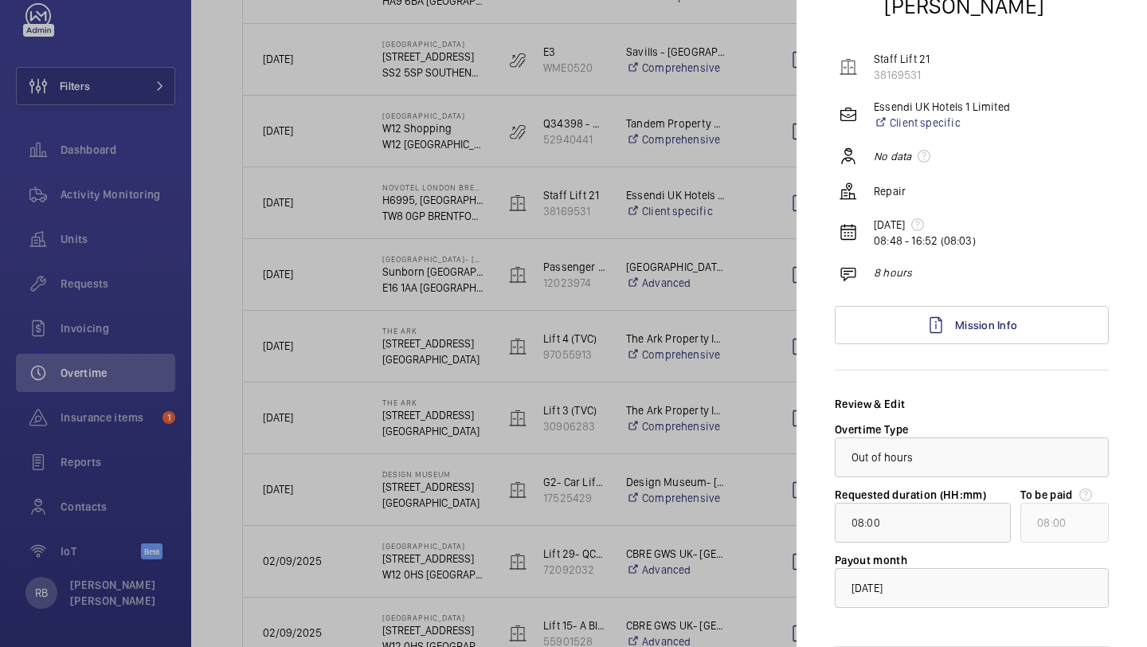
click at [678, 335] on div at bounding box center [573, 323] width 1147 height 647
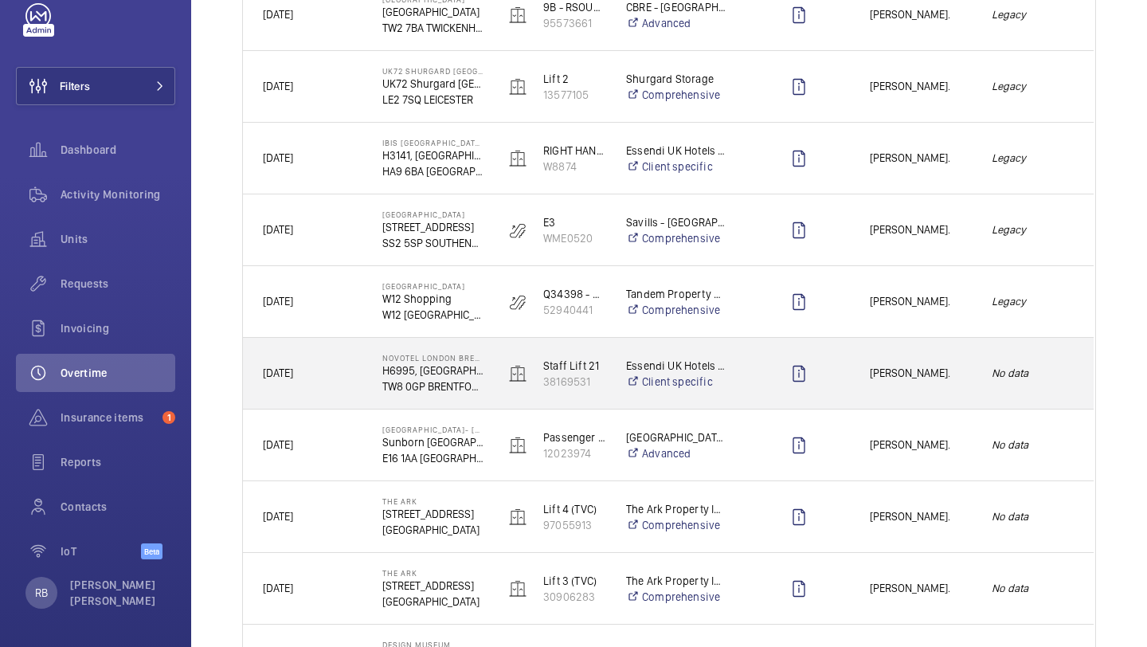
click at [907, 366] on span "Maurice Shanley." at bounding box center [920, 373] width 101 height 18
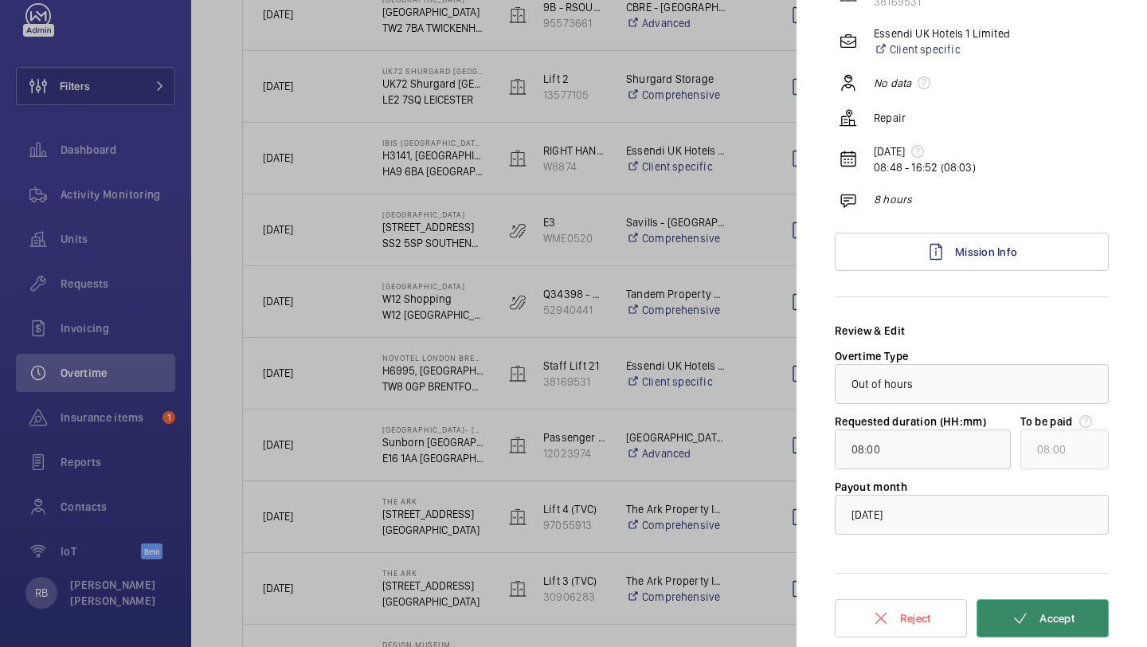
click at [1061, 601] on button "Accept" at bounding box center [1043, 618] width 132 height 38
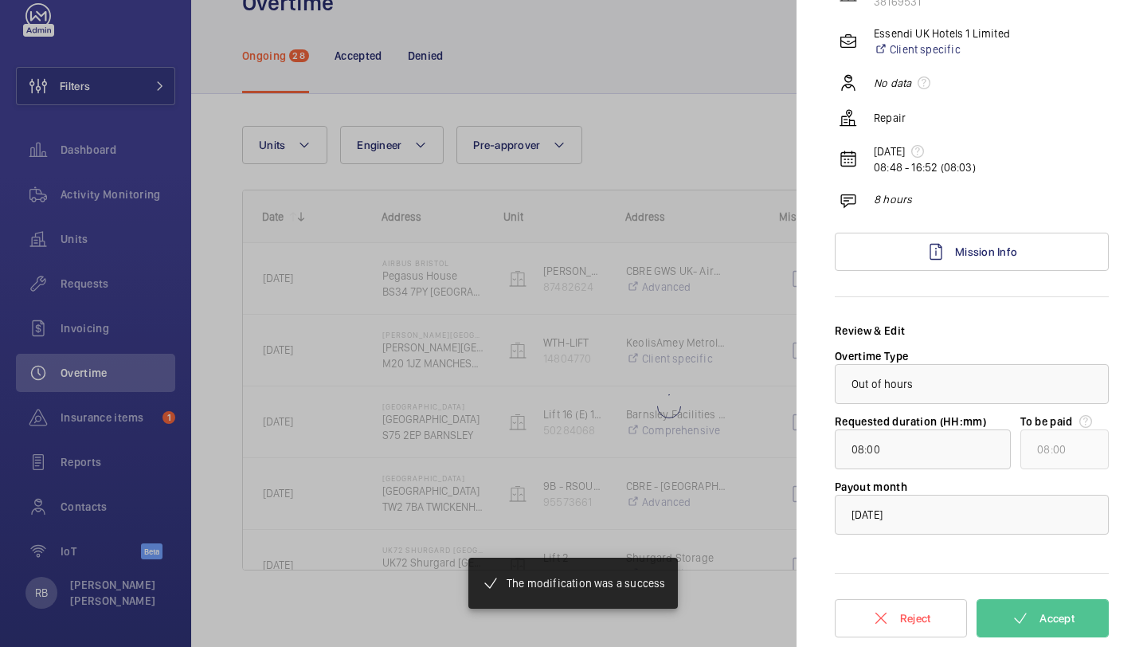
type input "01:21"
type input "02:00"
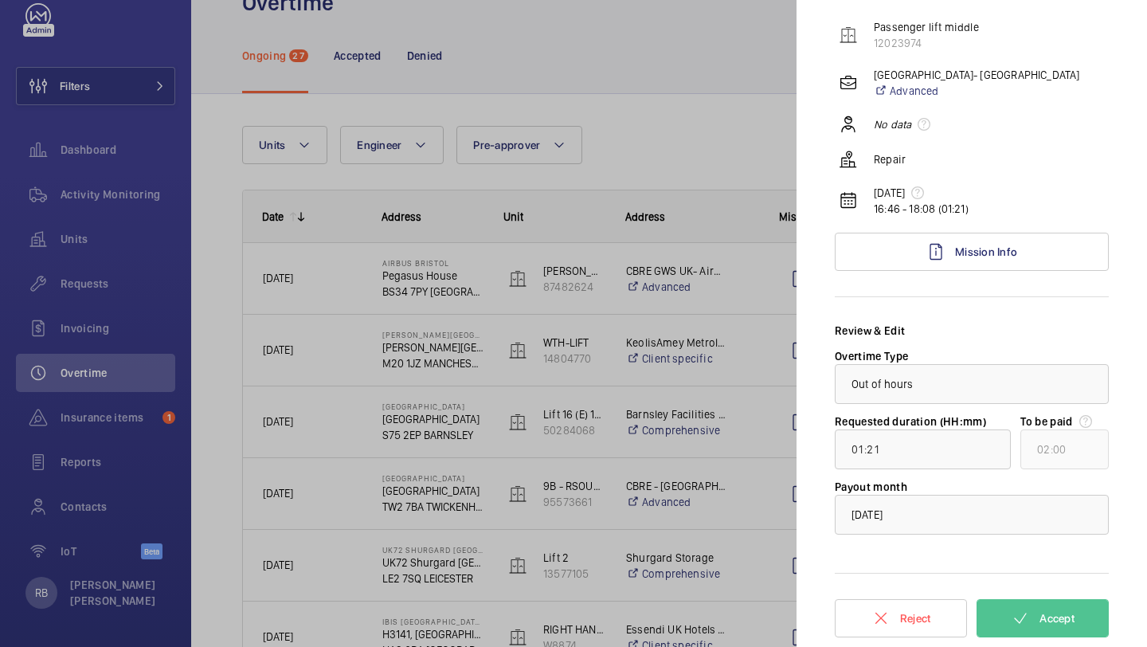
click at [778, 298] on div at bounding box center [573, 323] width 1147 height 647
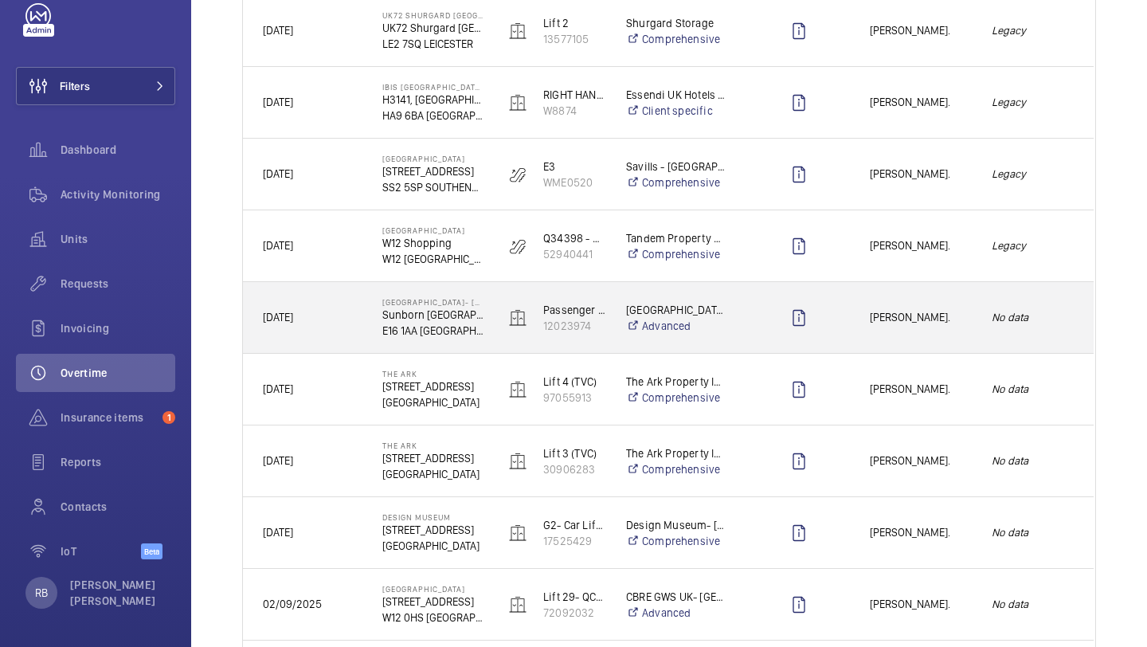
click at [918, 320] on span "James Shillibeer." at bounding box center [920, 317] width 101 height 18
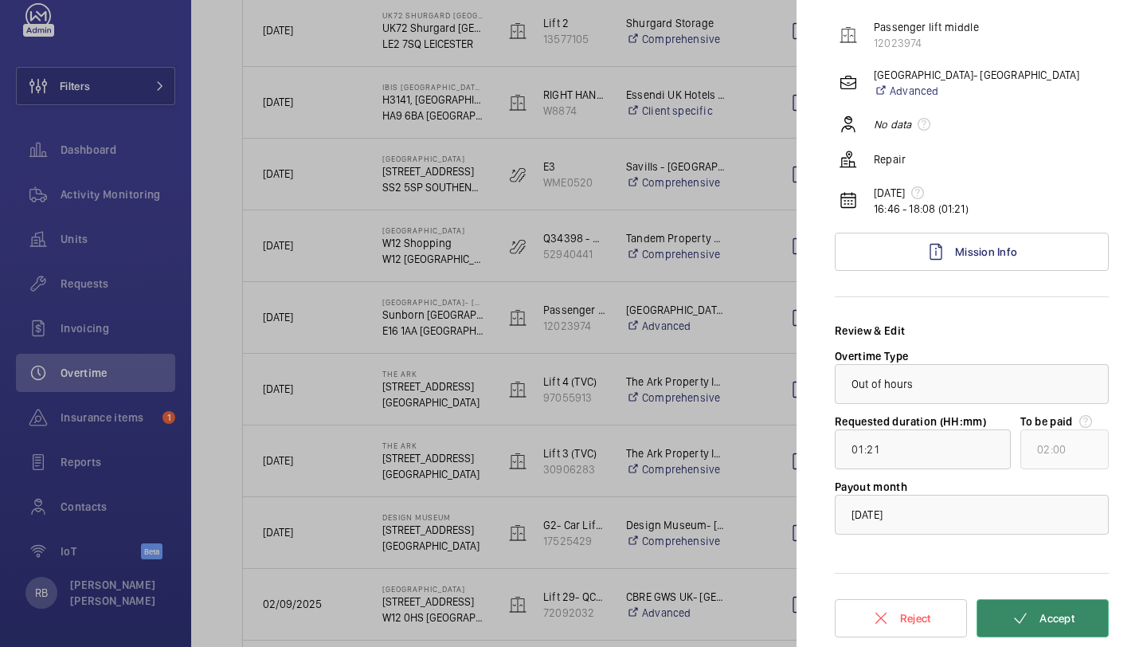
click at [1063, 625] on span "Accept" at bounding box center [1057, 618] width 35 height 13
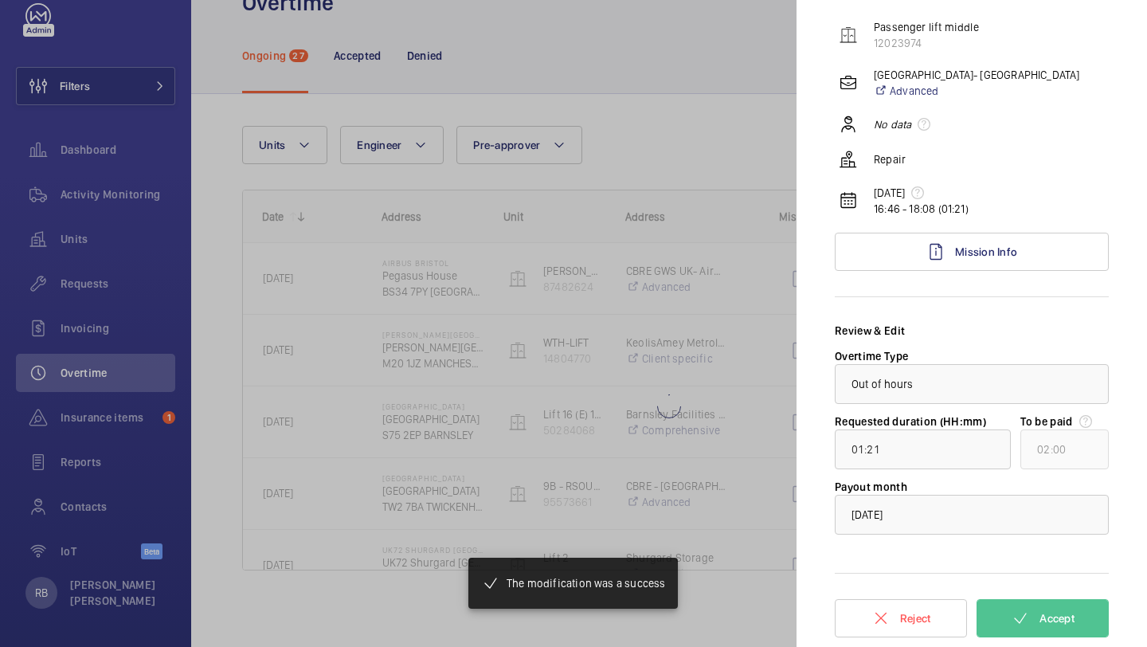
type input "00:21"
type input "01:00"
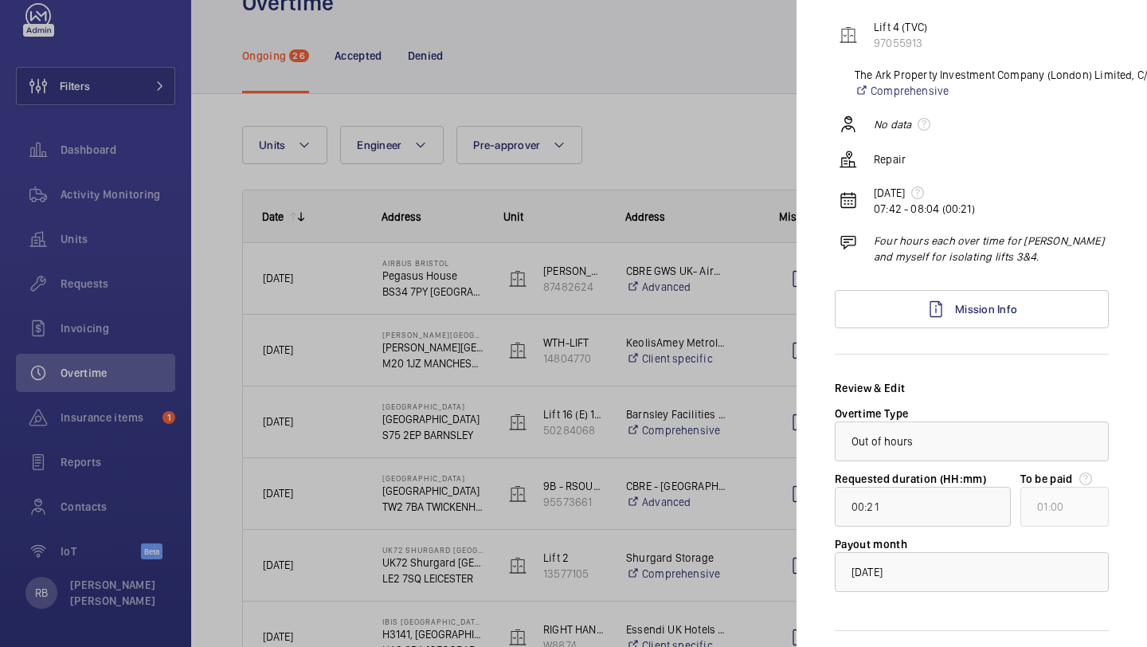
scroll to position [185, 0]
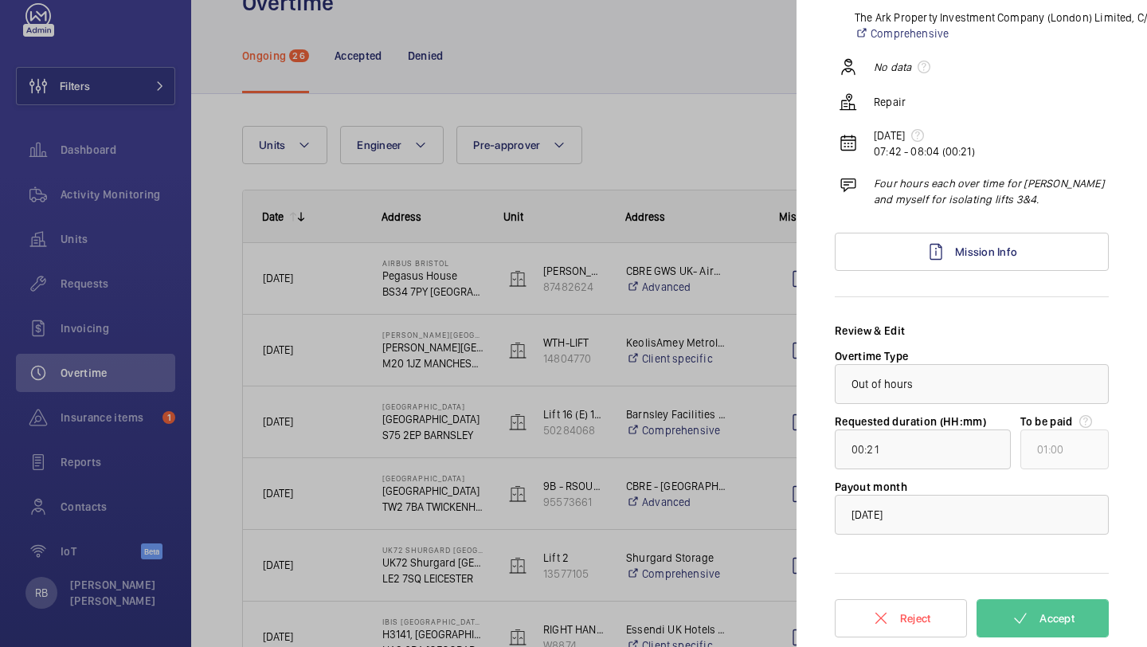
click at [726, 388] on div at bounding box center [573, 323] width 1147 height 647
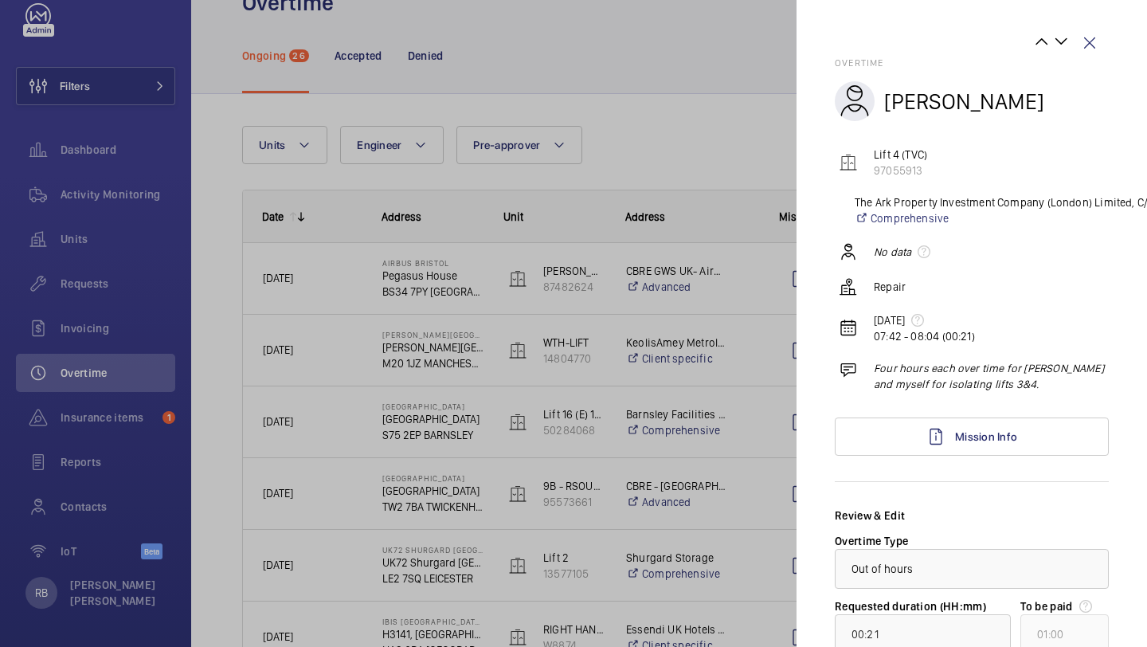
click at [727, 389] on div at bounding box center [573, 323] width 1147 height 647
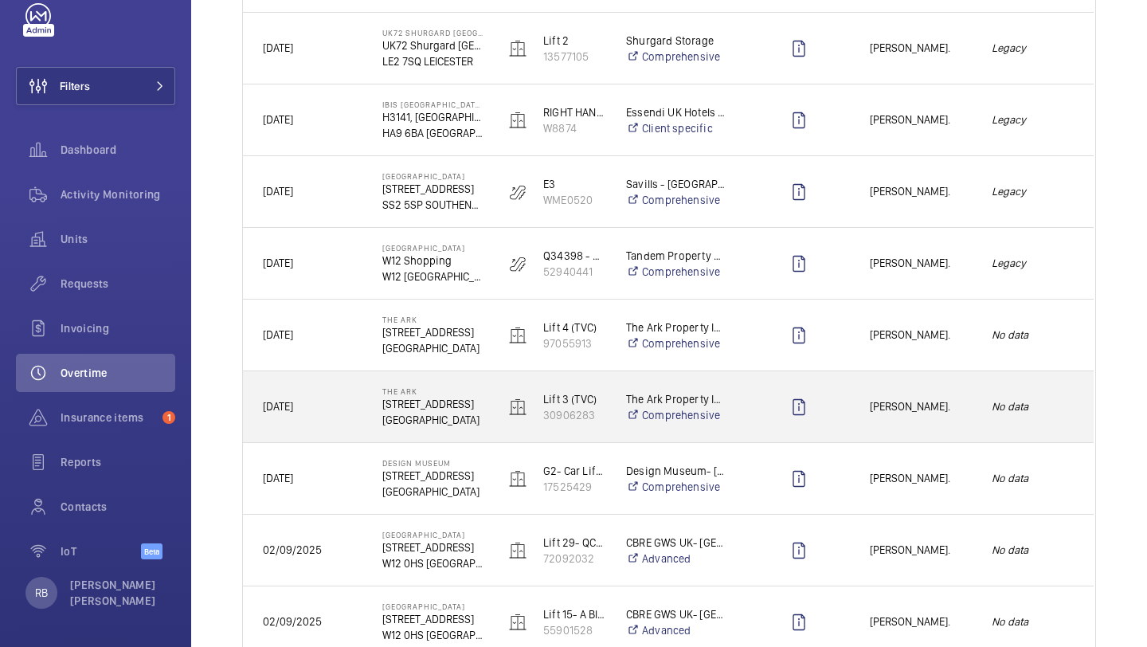
scroll to position [626, 0]
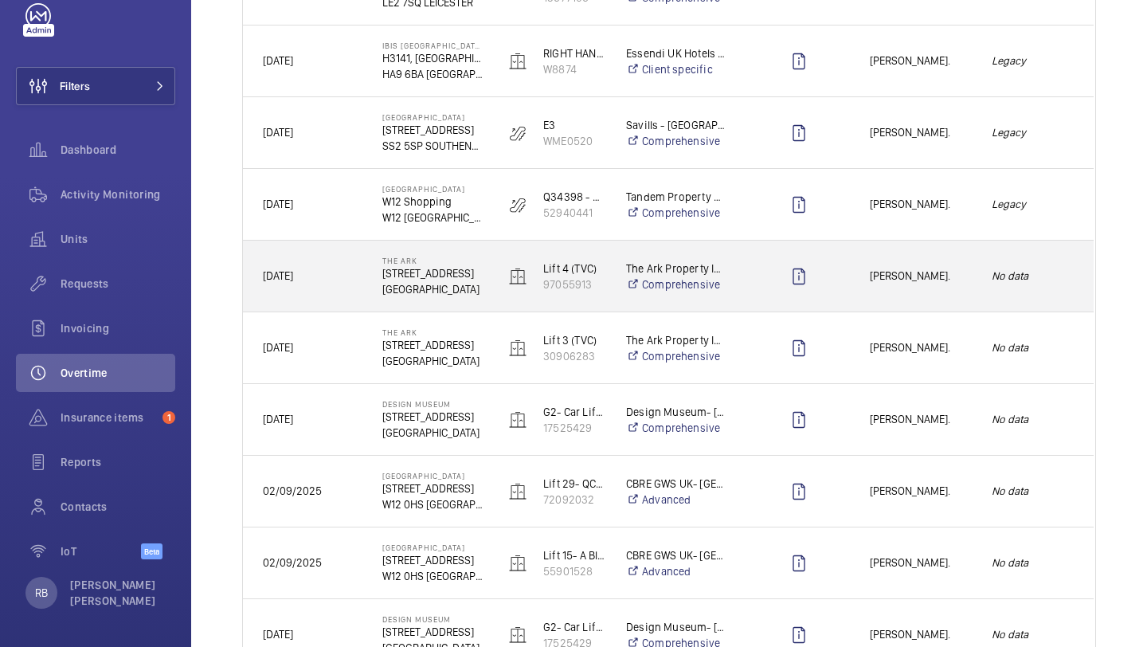
click at [883, 267] on span "Stephen Brine." at bounding box center [920, 276] width 101 height 18
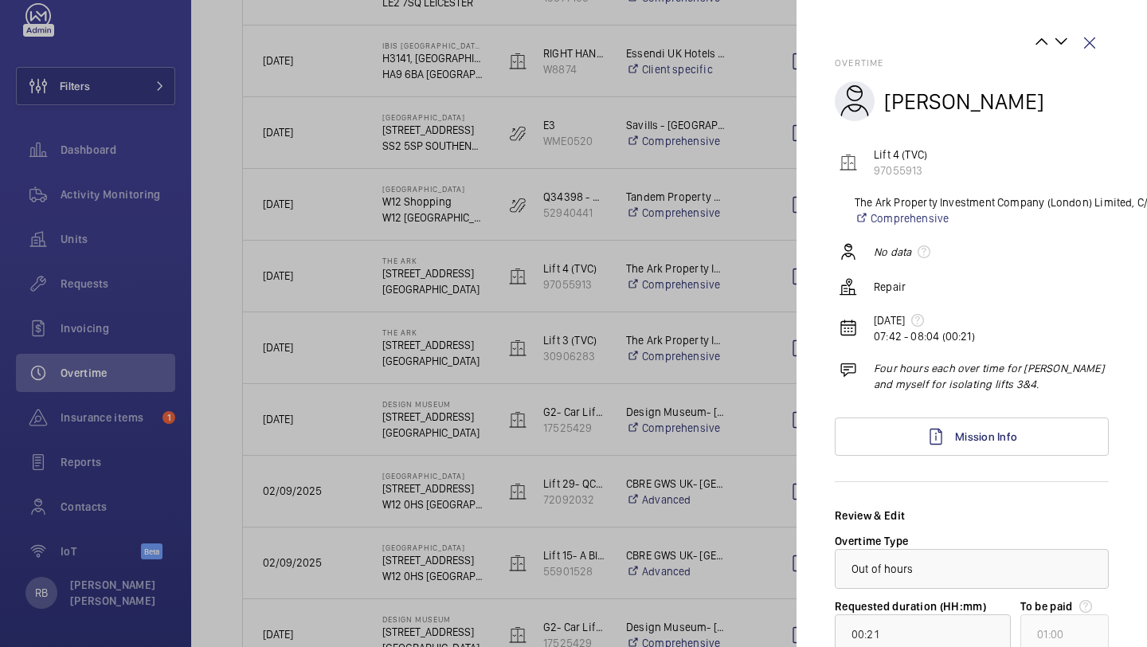
scroll to position [185, 0]
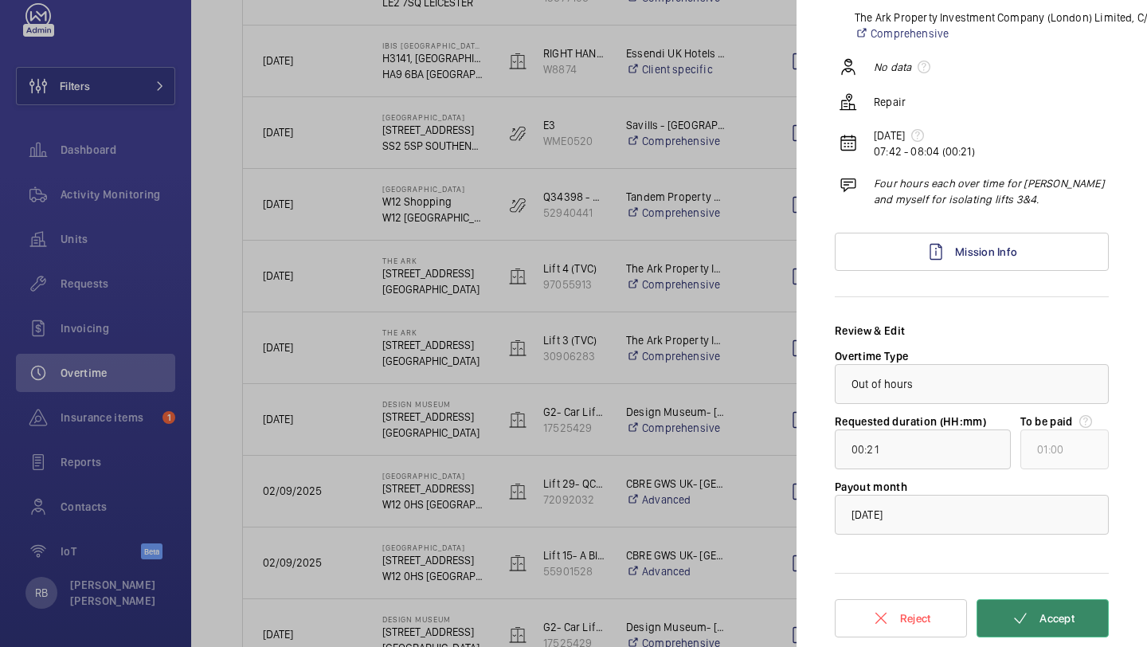
click at [1024, 619] on mat-icon at bounding box center [1020, 618] width 19 height 19
click at [766, 343] on div at bounding box center [573, 323] width 1147 height 647
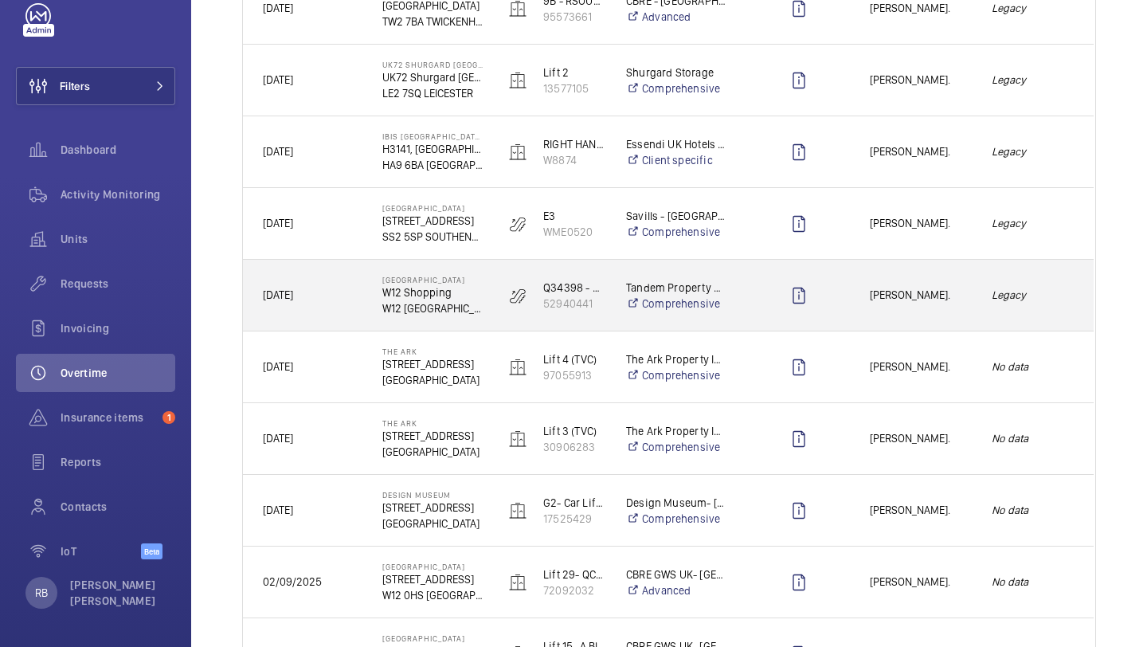
scroll to position [546, 0]
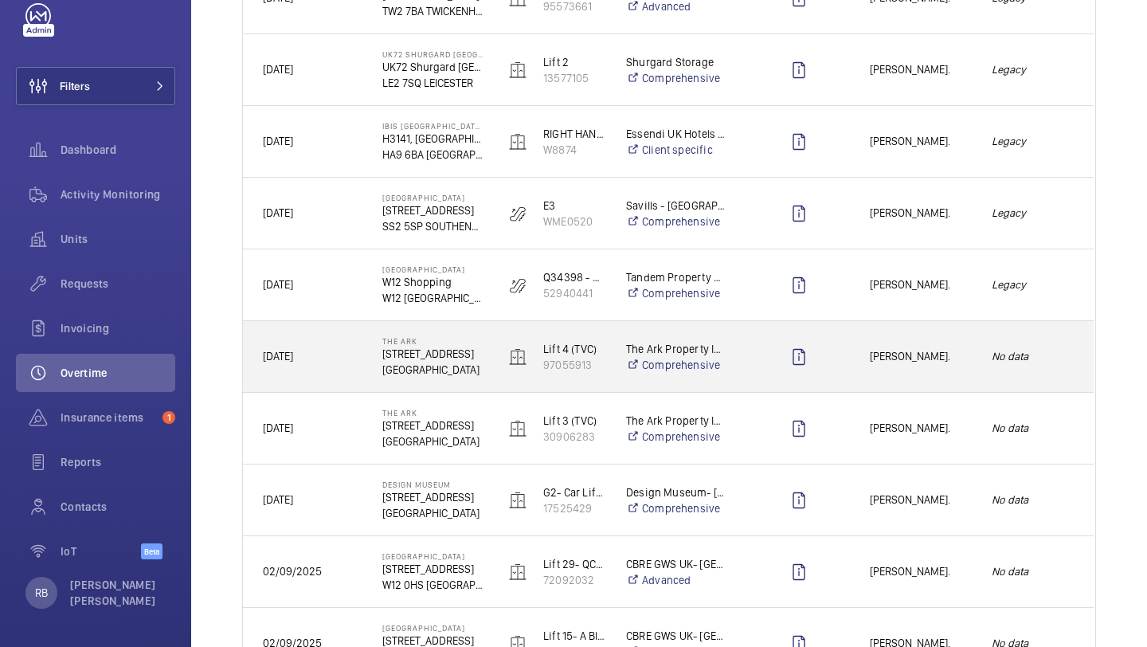
click at [931, 351] on span "Stephen Brine." at bounding box center [920, 356] width 101 height 18
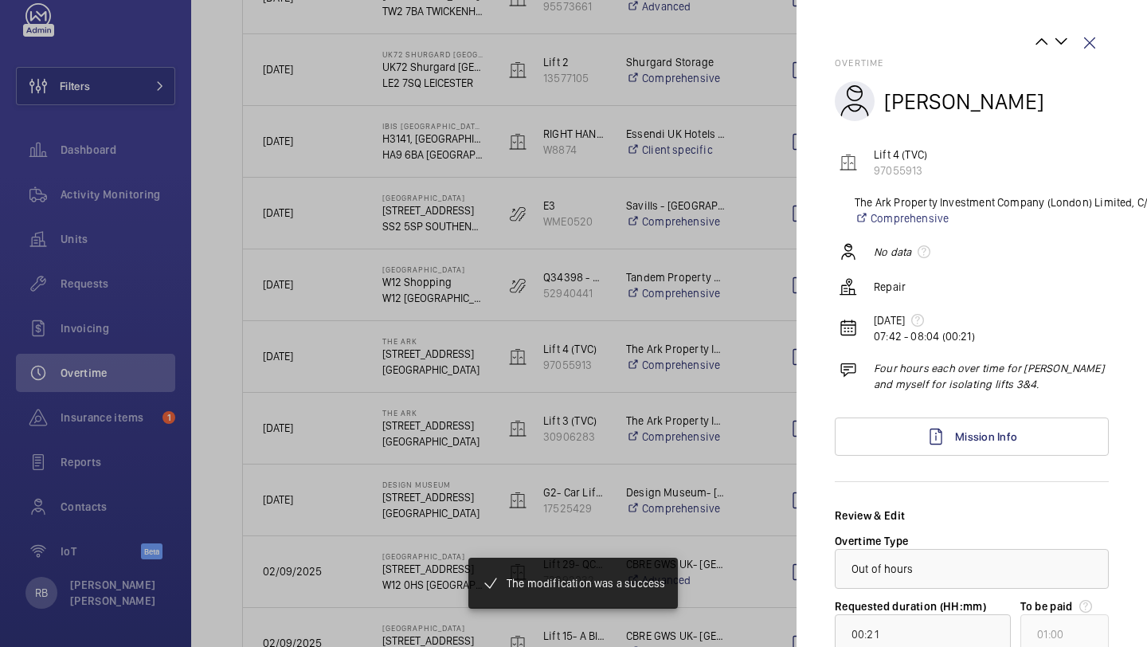
scroll to position [185, 0]
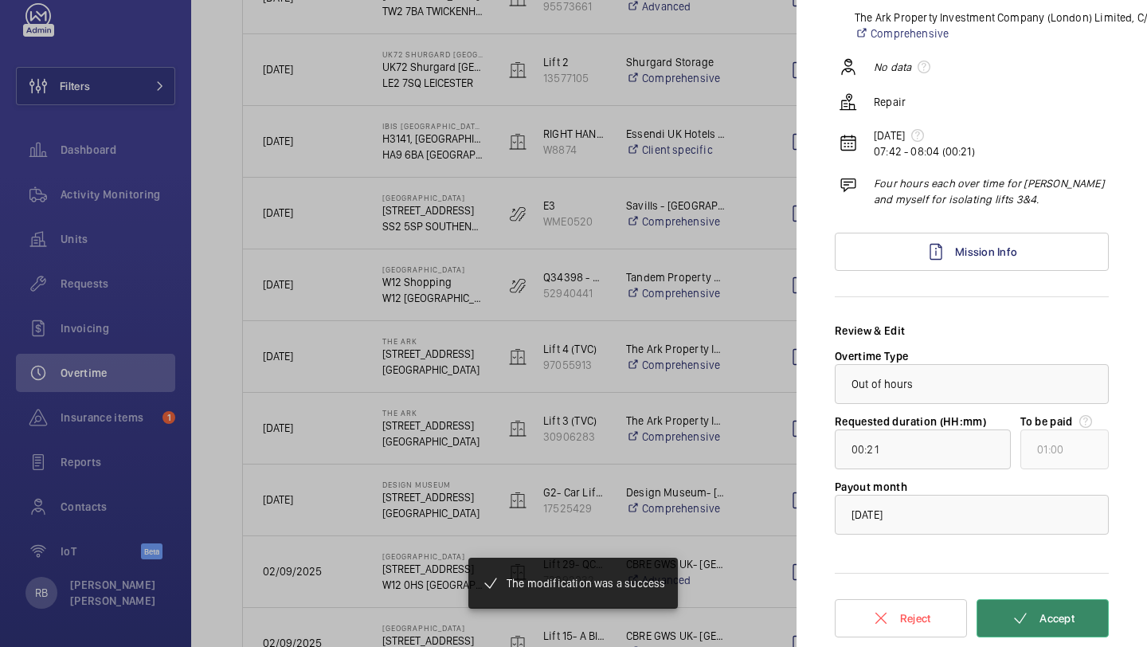
click at [1028, 611] on mat-icon at bounding box center [1020, 618] width 19 height 19
click at [674, 335] on div at bounding box center [573, 323] width 1147 height 647
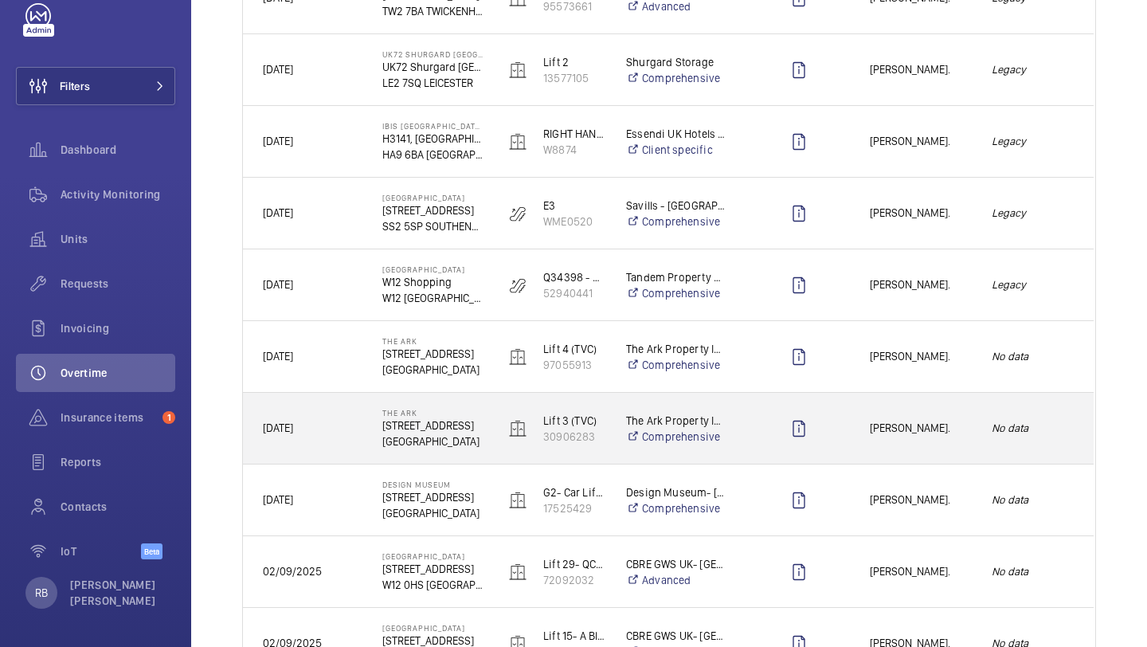
click at [928, 416] on div "Stephen Brine." at bounding box center [911, 428] width 120 height 50
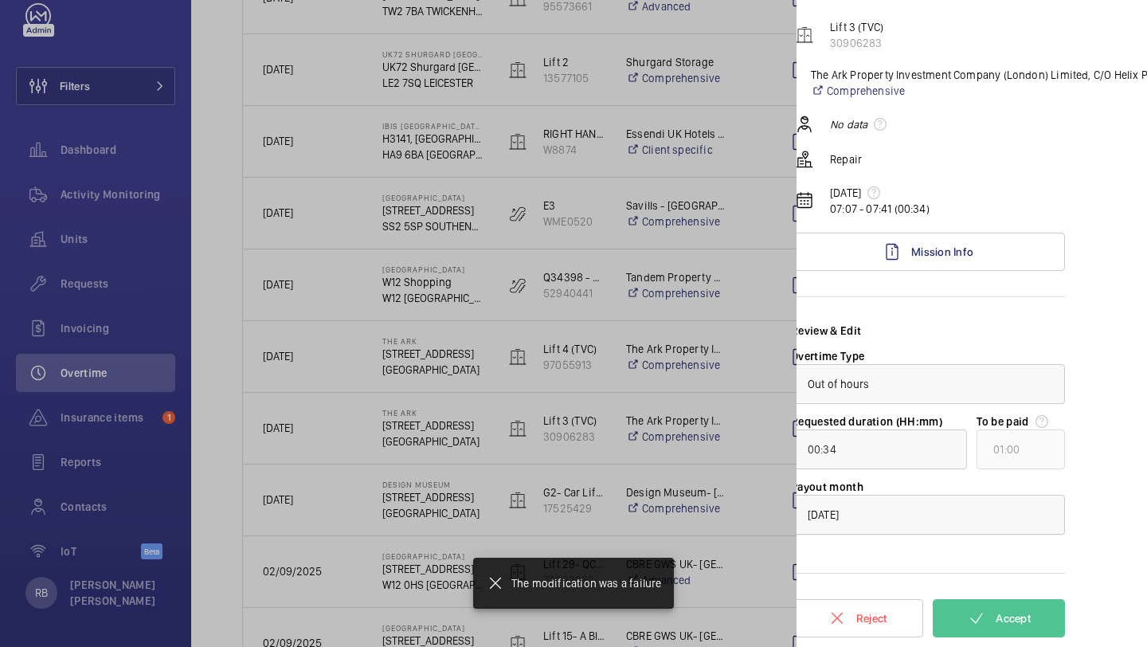
scroll to position [127, 0]
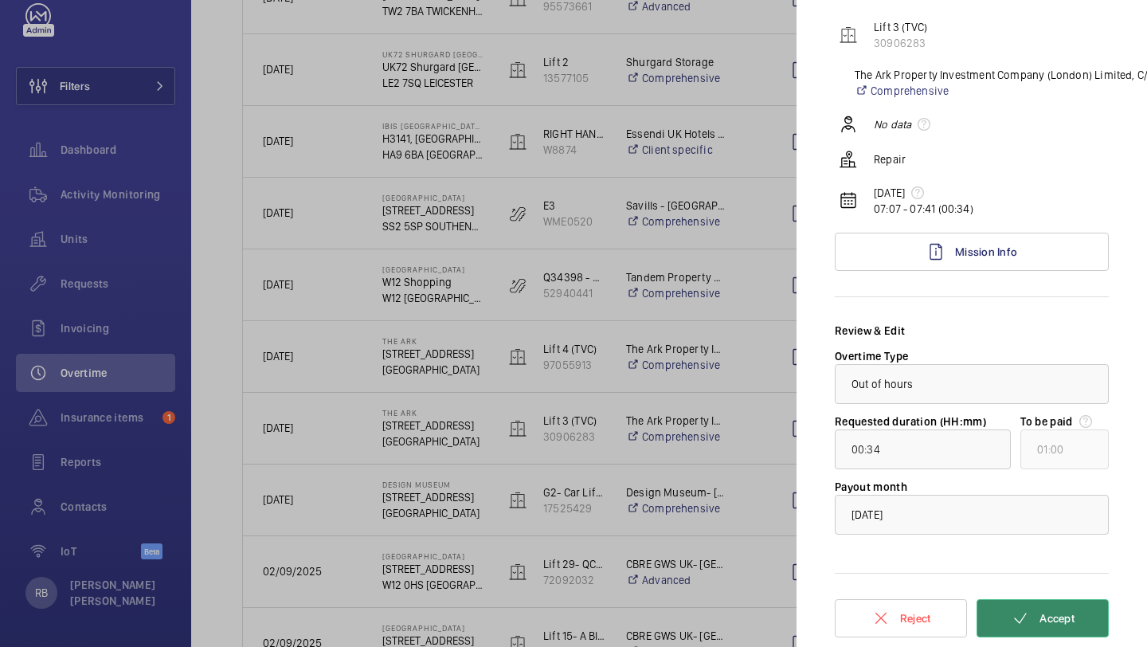
click at [1047, 627] on button "Accept" at bounding box center [1043, 618] width 132 height 38
click at [693, 394] on div at bounding box center [573, 323] width 1147 height 647
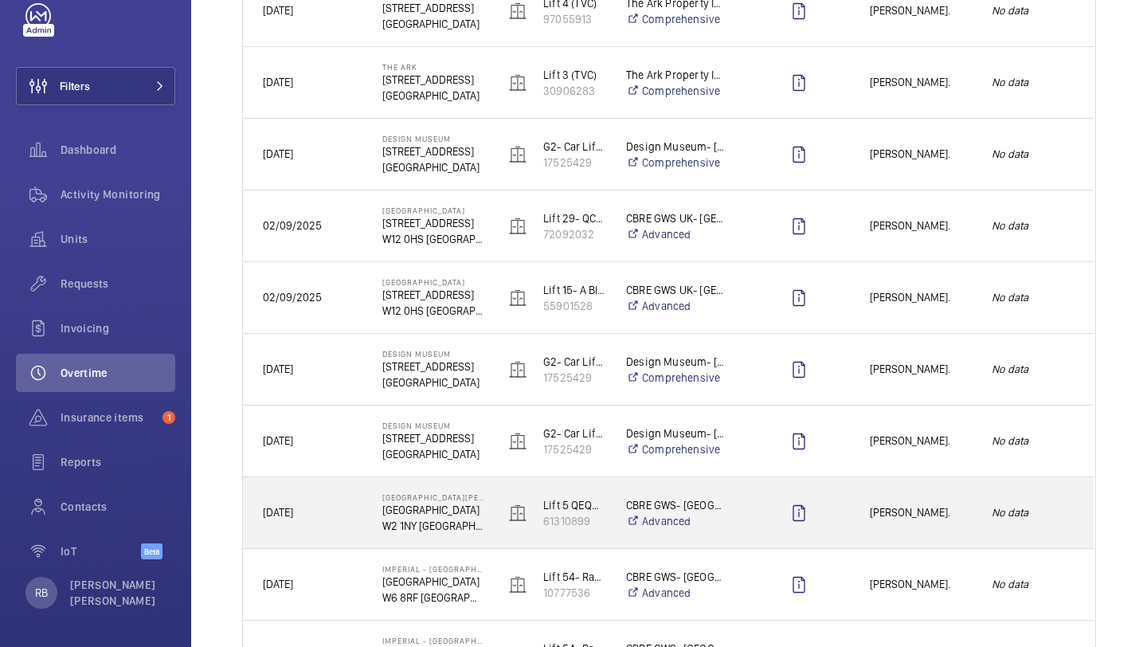
scroll to position [760, 0]
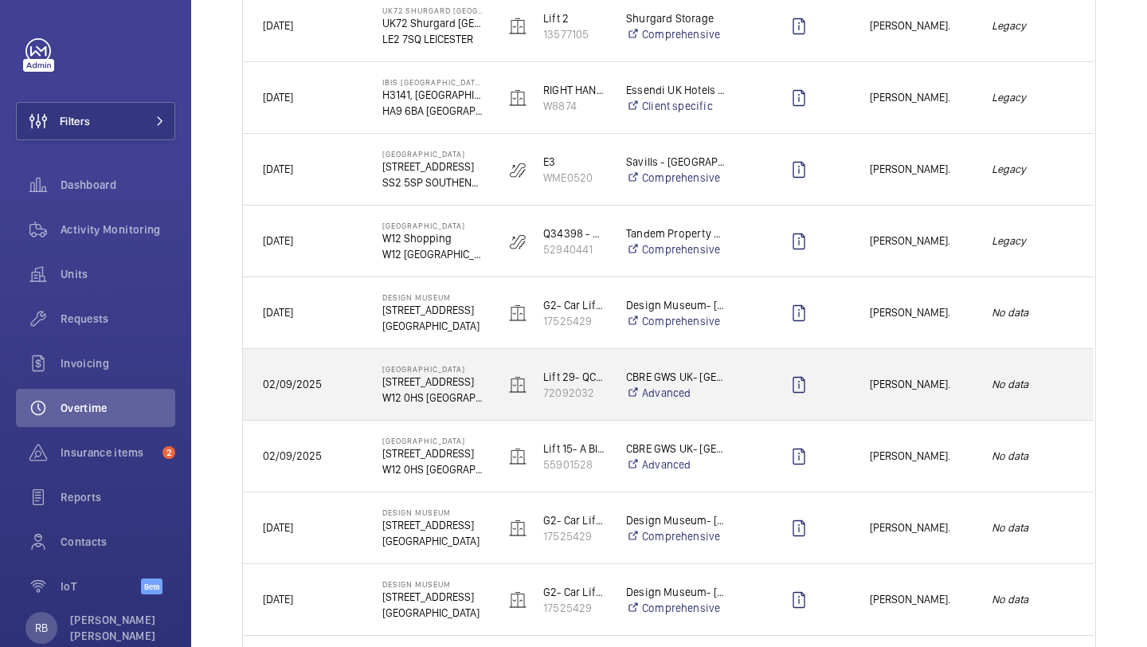
scroll to position [591, 0]
click at [903, 374] on span "[PERSON_NAME]." at bounding box center [920, 383] width 101 height 18
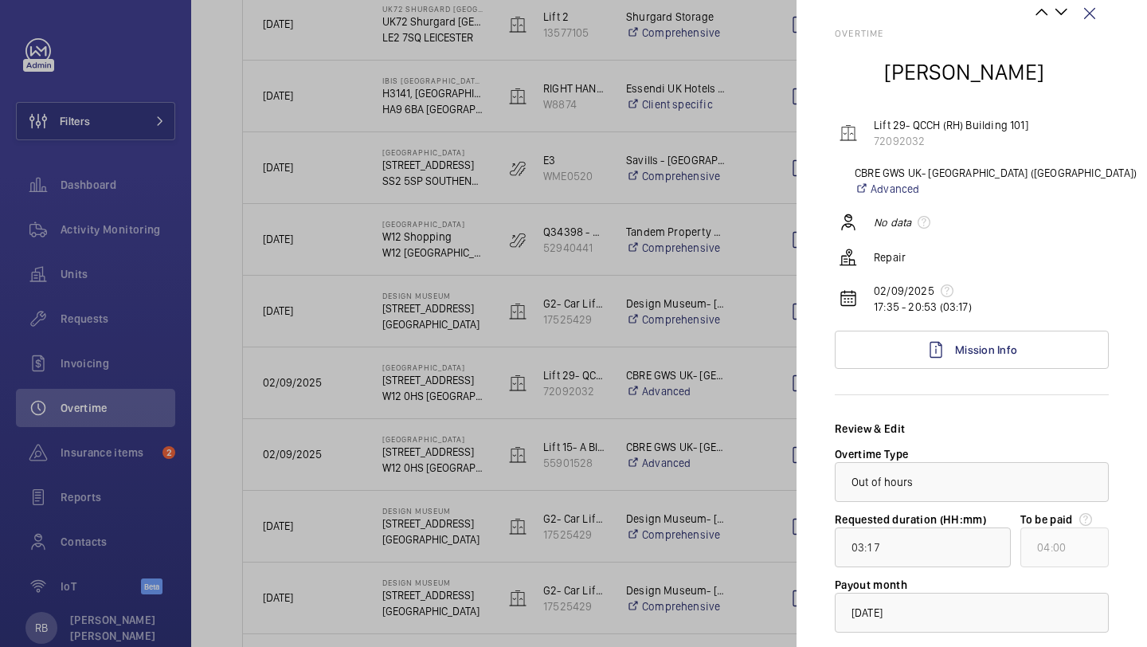
scroll to position [127, 0]
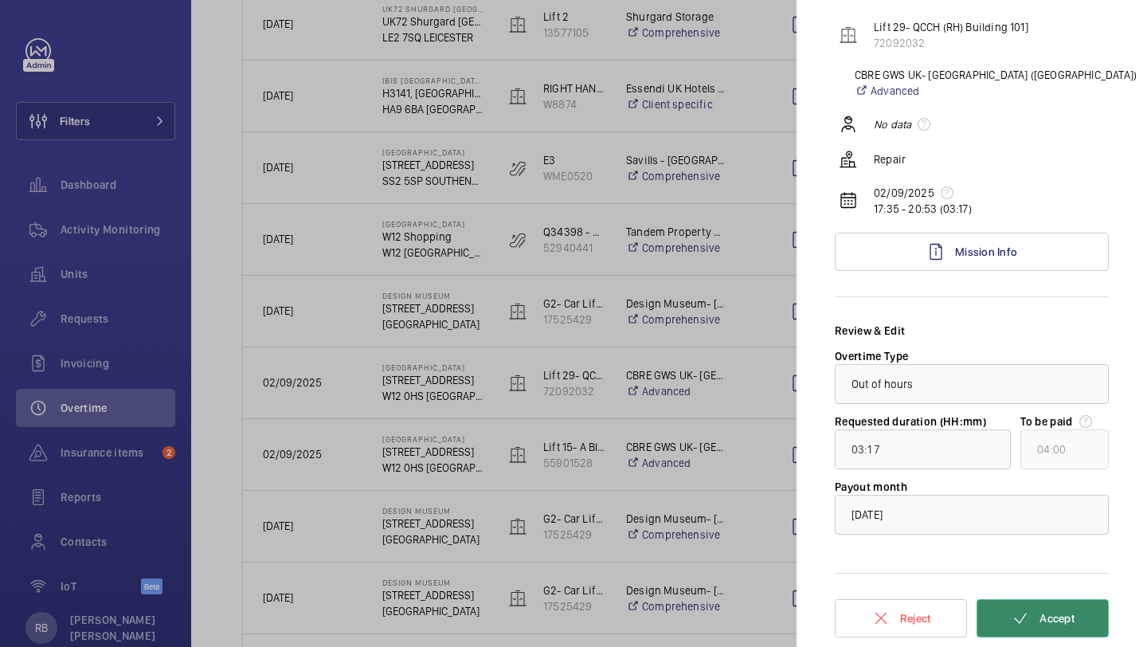
click at [1056, 626] on button "Accept" at bounding box center [1043, 618] width 132 height 38
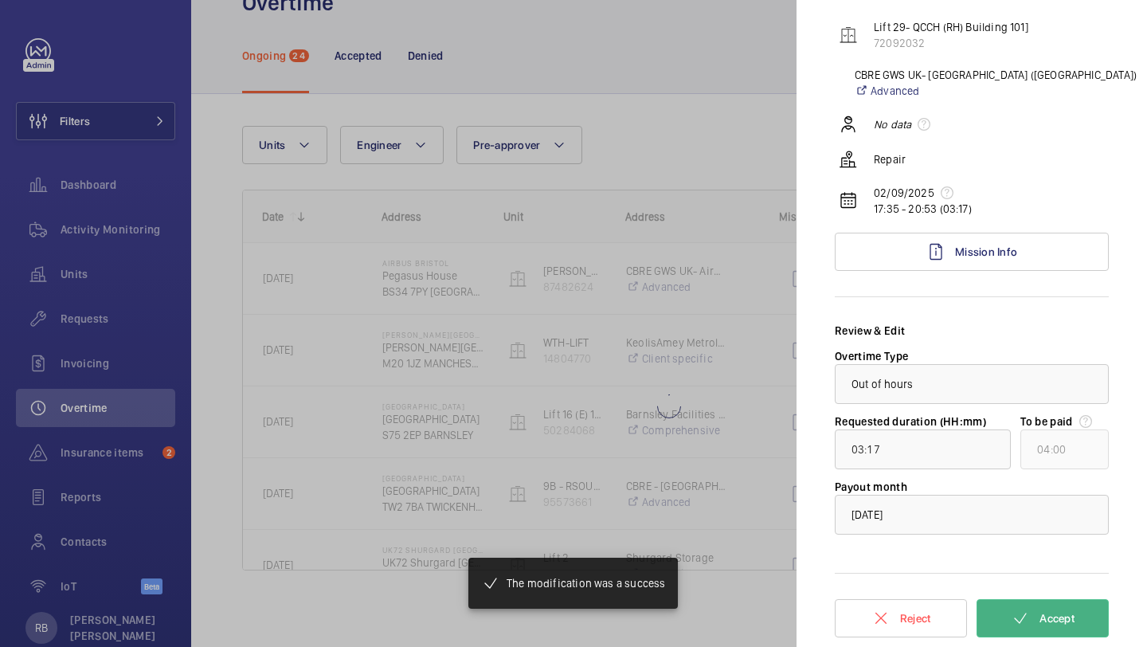
type input "00:59"
type input "01:00"
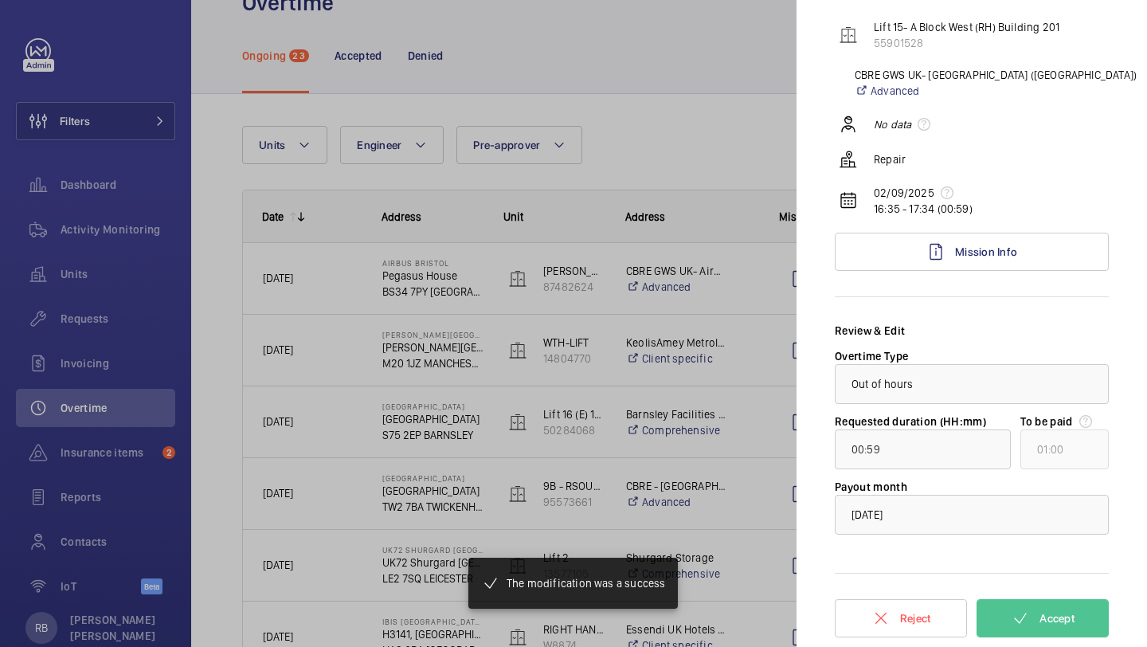
click at [716, 433] on div at bounding box center [573, 323] width 1147 height 647
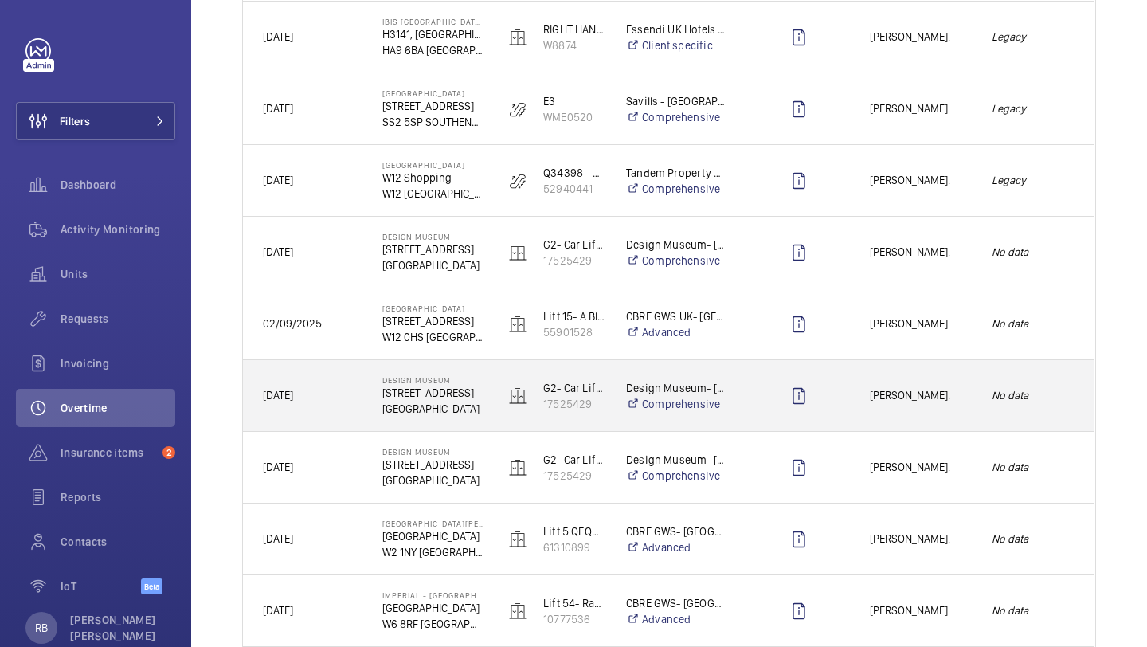
scroll to position [663, 0]
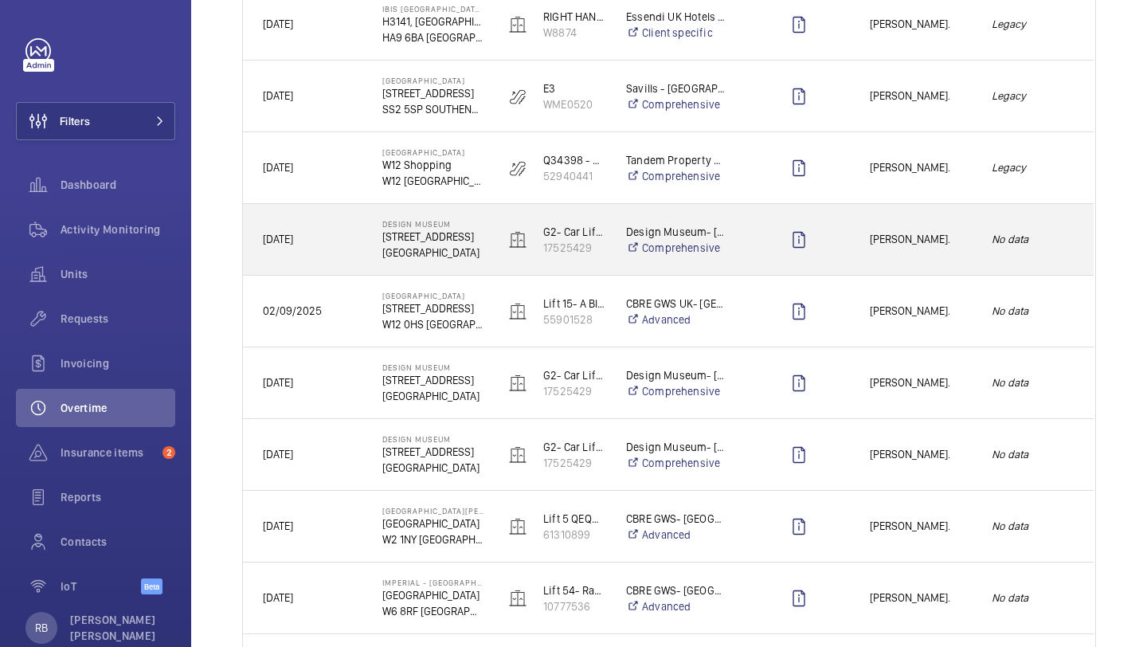
click at [909, 244] on span "[PERSON_NAME]." at bounding box center [920, 239] width 101 height 18
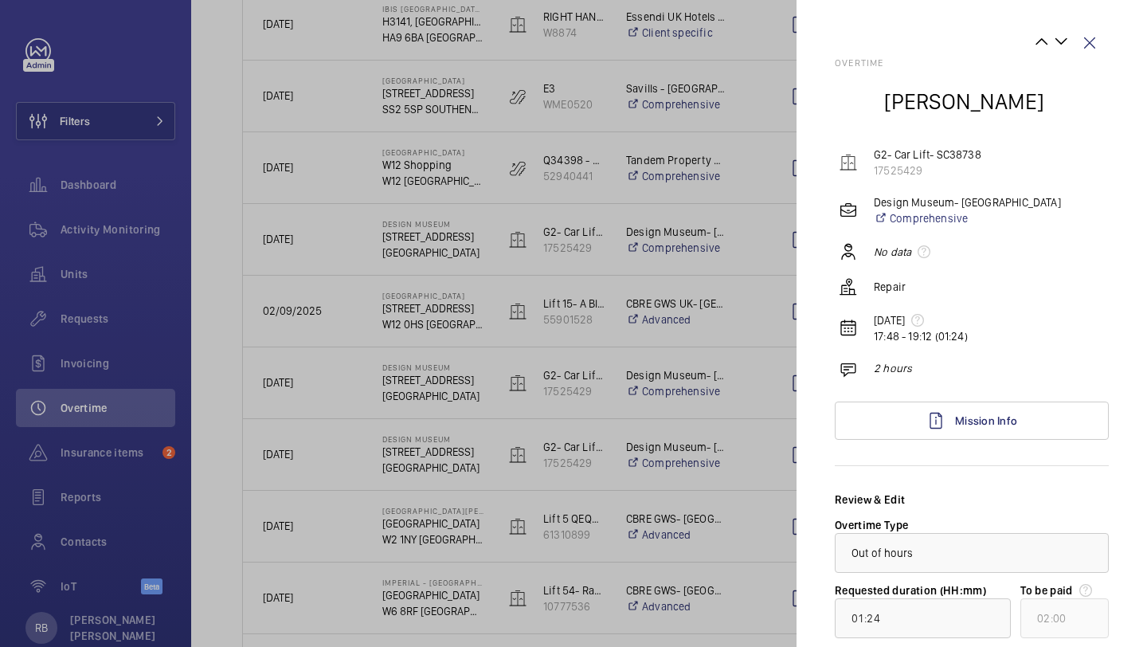
scroll to position [169, 0]
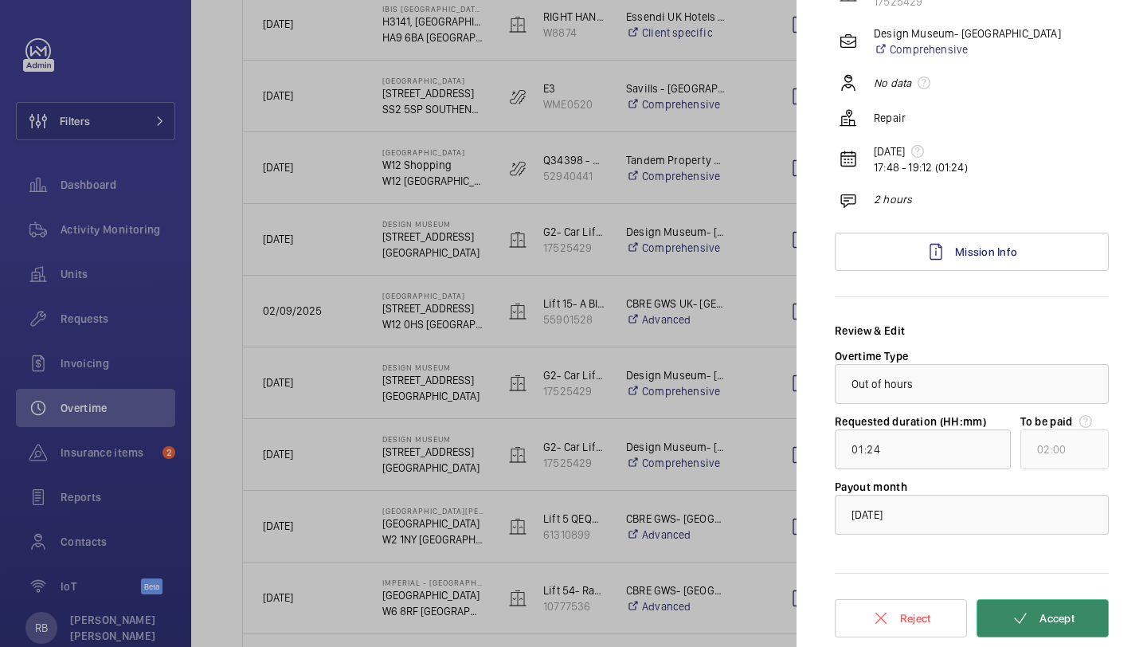
click at [1055, 631] on button "Accept" at bounding box center [1043, 618] width 132 height 38
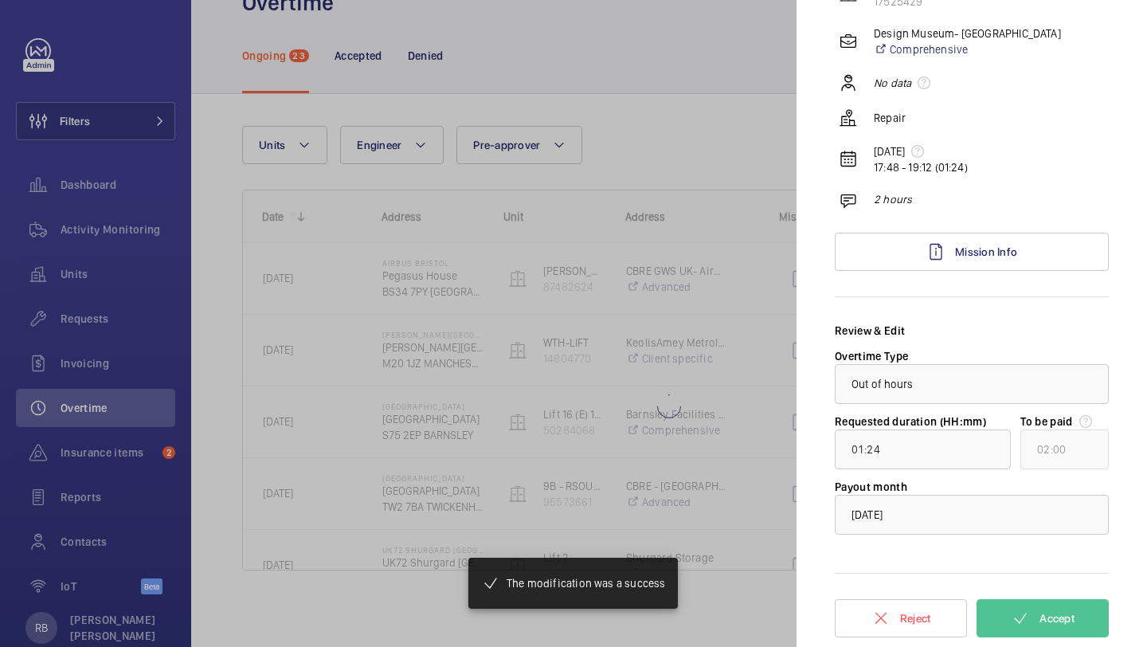
type input "00:59"
type input "01:00"
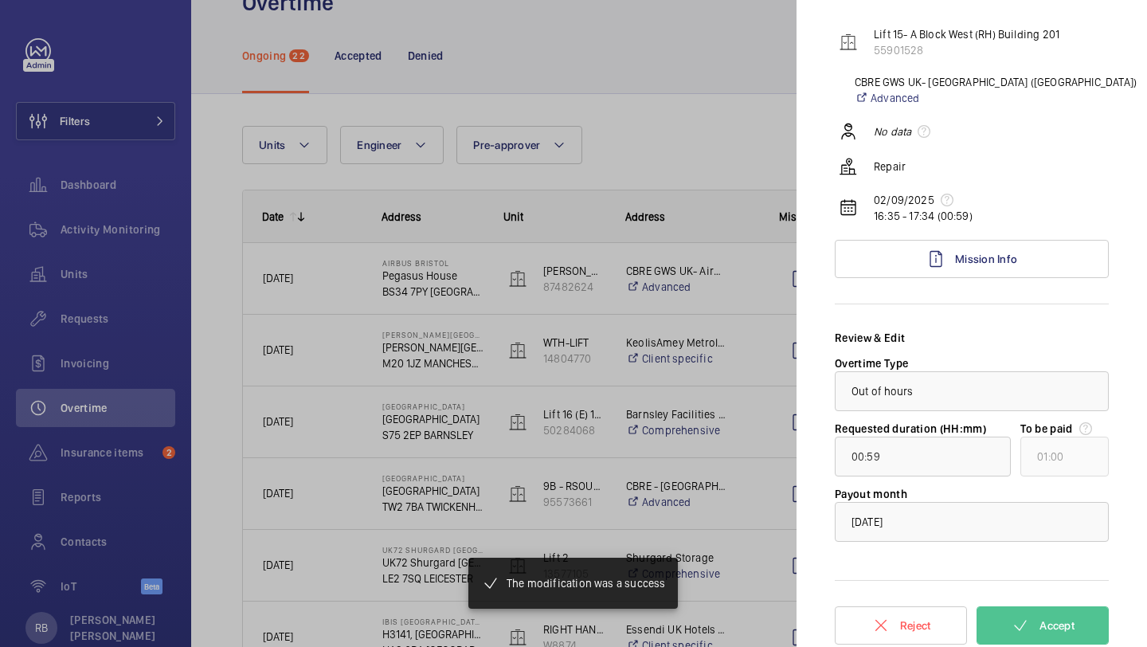
scroll to position [127, 0]
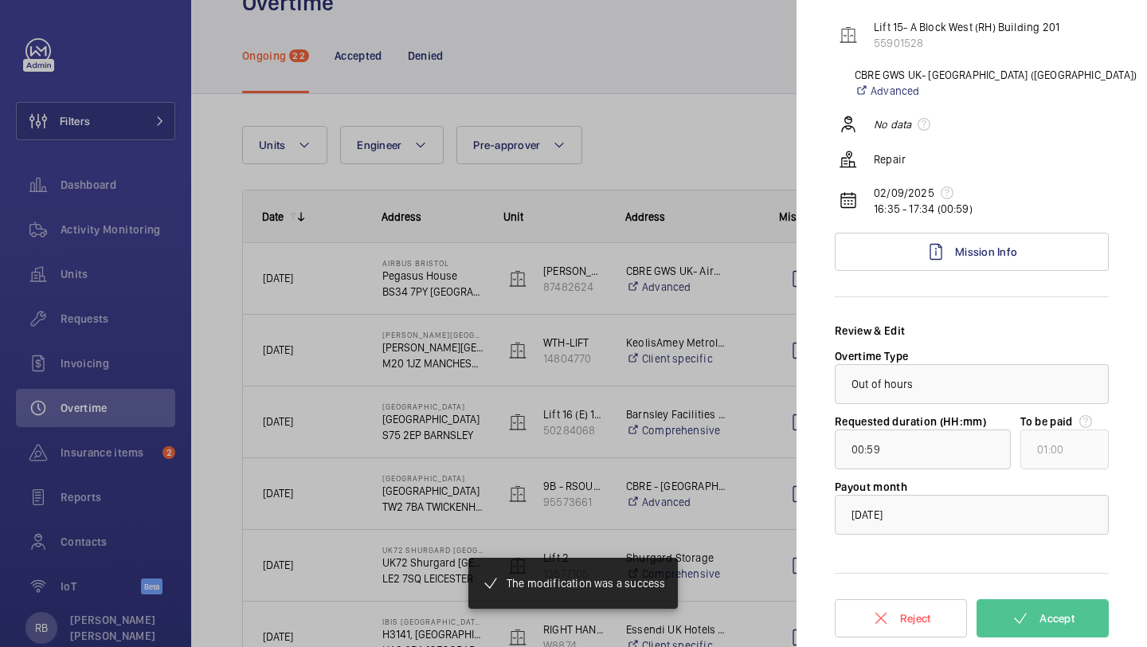
click at [745, 352] on div at bounding box center [573, 323] width 1147 height 647
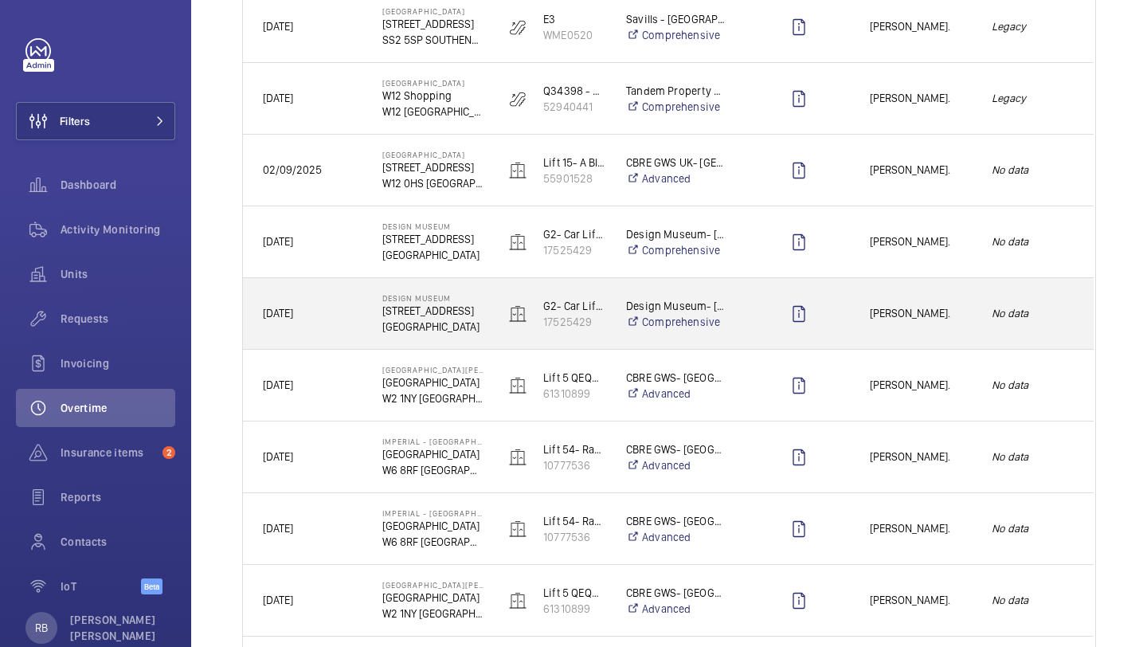
scroll to position [740, 0]
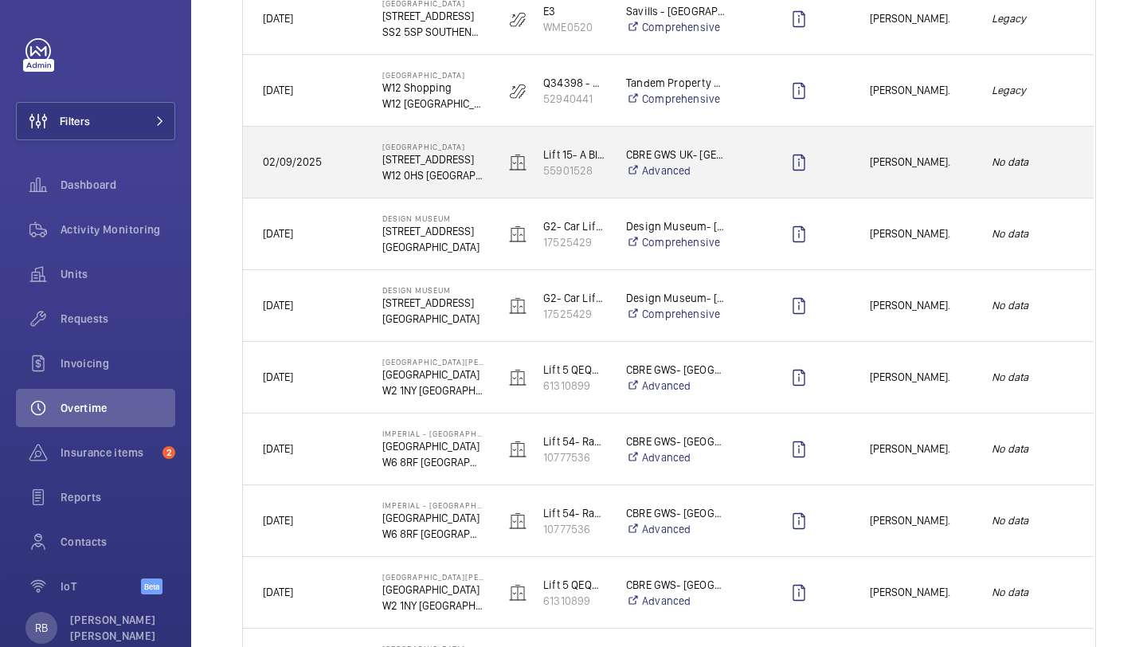
click at [915, 173] on div "[PERSON_NAME]." at bounding box center [911, 162] width 120 height 50
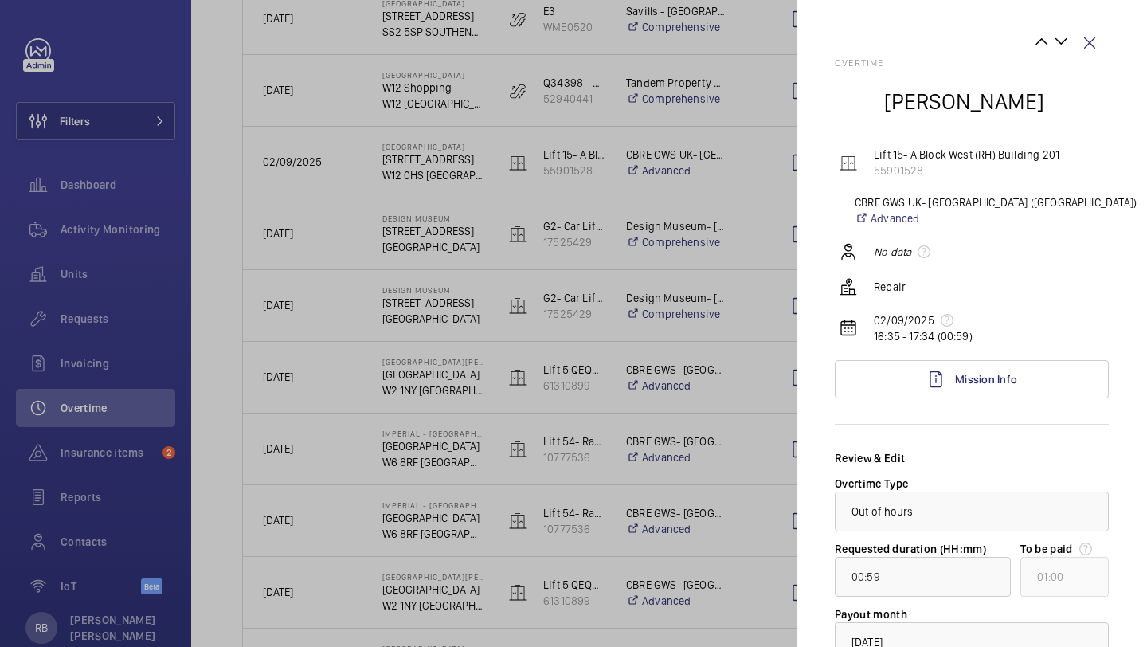
scroll to position [127, 0]
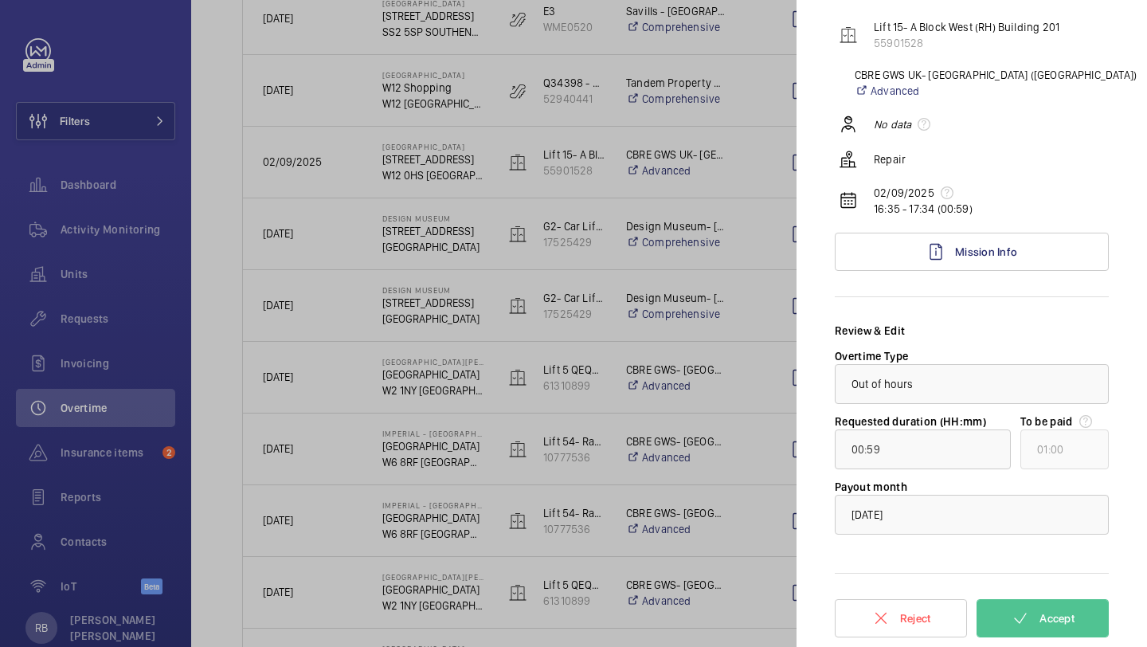
click at [1035, 640] on form "Review & Edit Overtime Type × Out of hours × Requested duration (HH:mm) 00:59 T…" at bounding box center [972, 485] width 274 height 324
click at [1036, 625] on button "Accept" at bounding box center [1043, 618] width 132 height 38
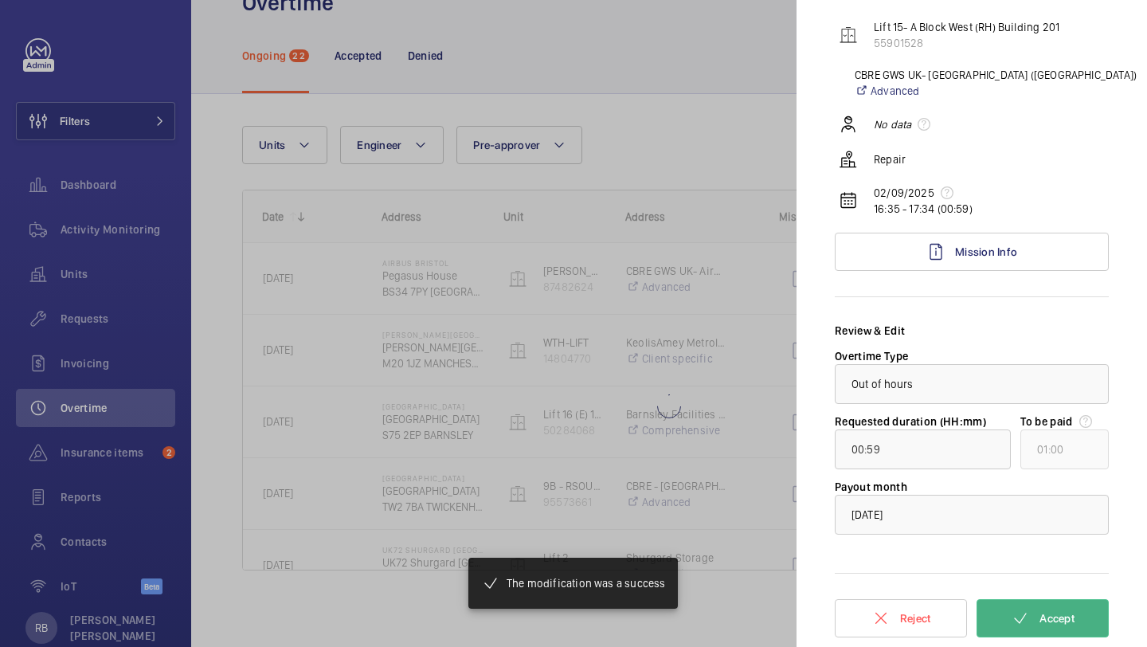
type input "00:02"
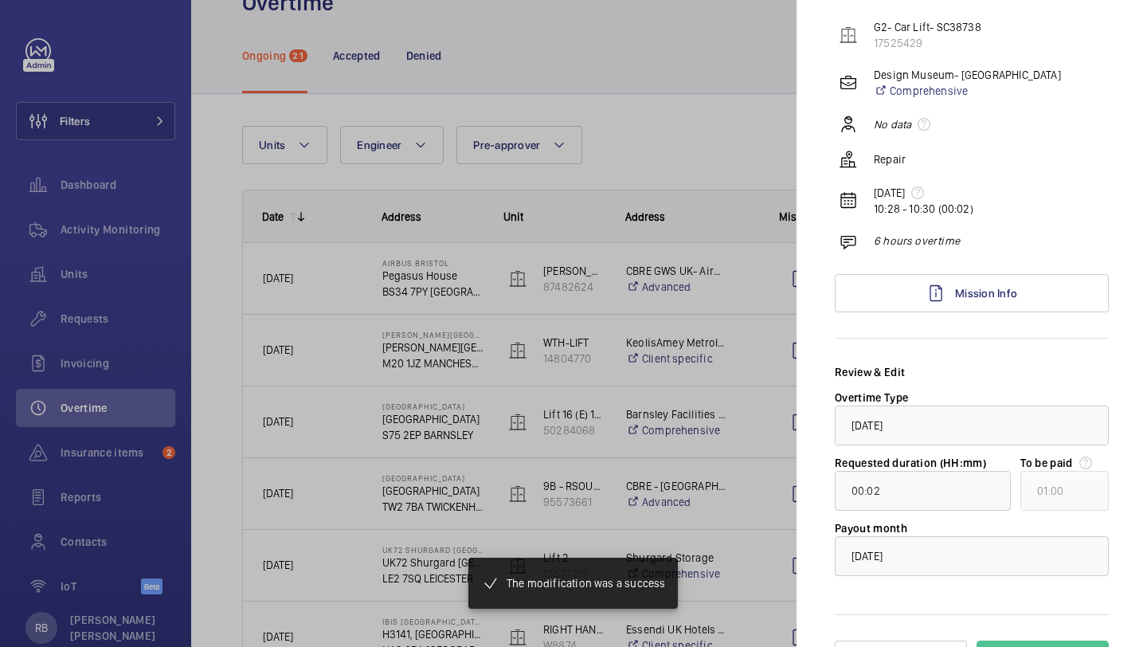
click at [747, 271] on div at bounding box center [573, 323] width 1147 height 647
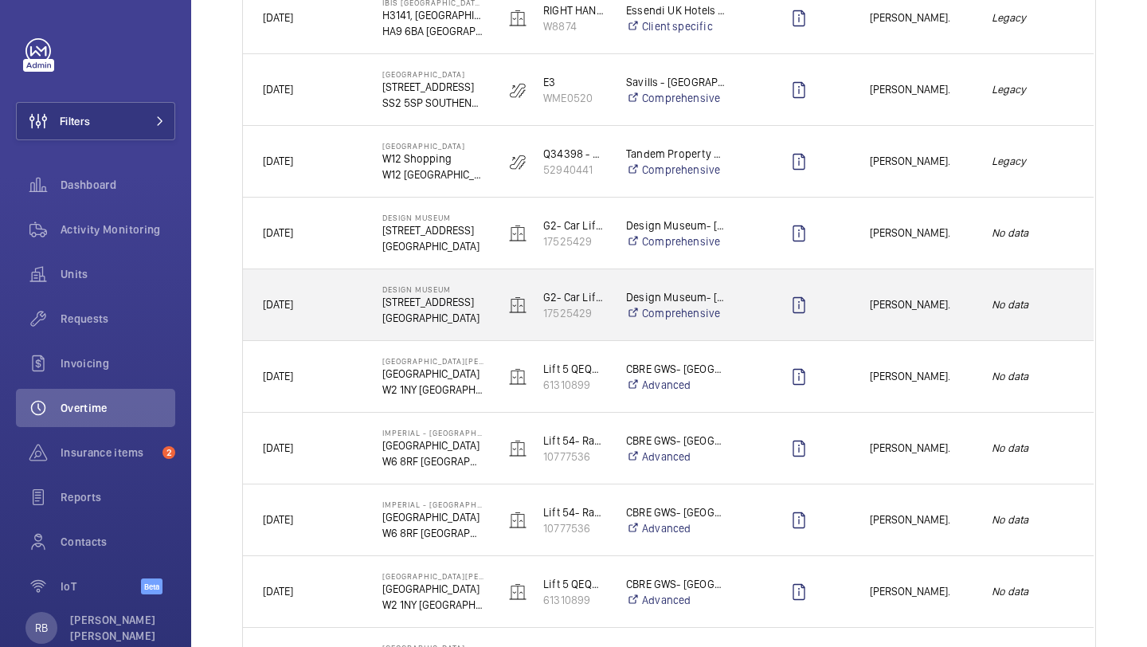
scroll to position [670, 0]
click at [855, 296] on div "[PERSON_NAME]." at bounding box center [911, 304] width 120 height 50
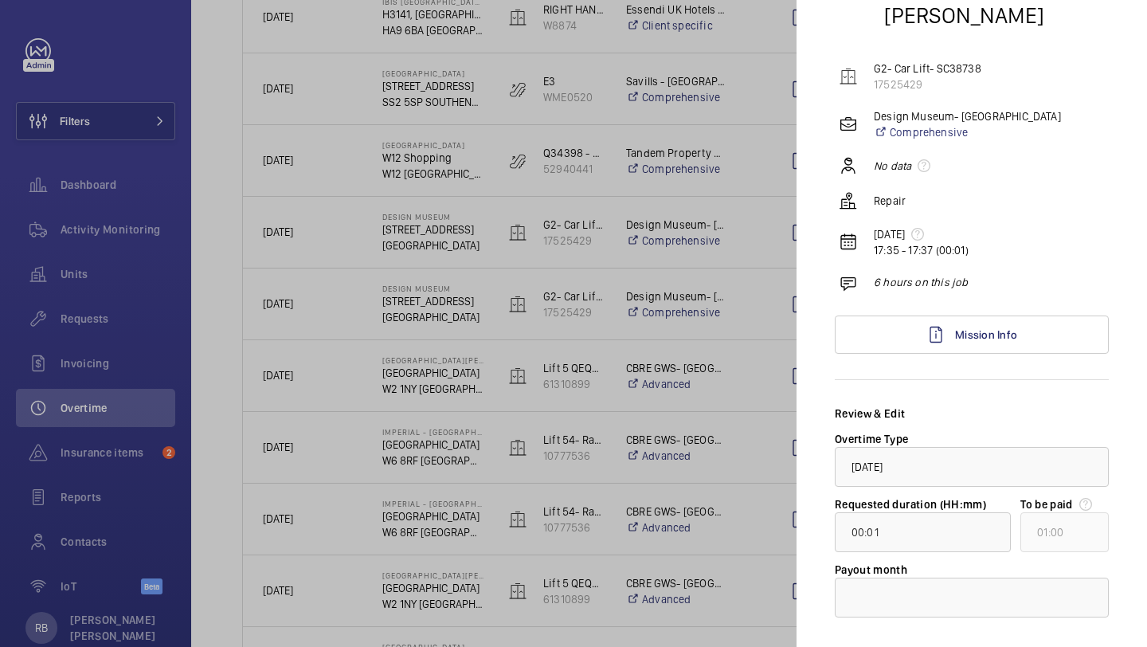
scroll to position [169, 0]
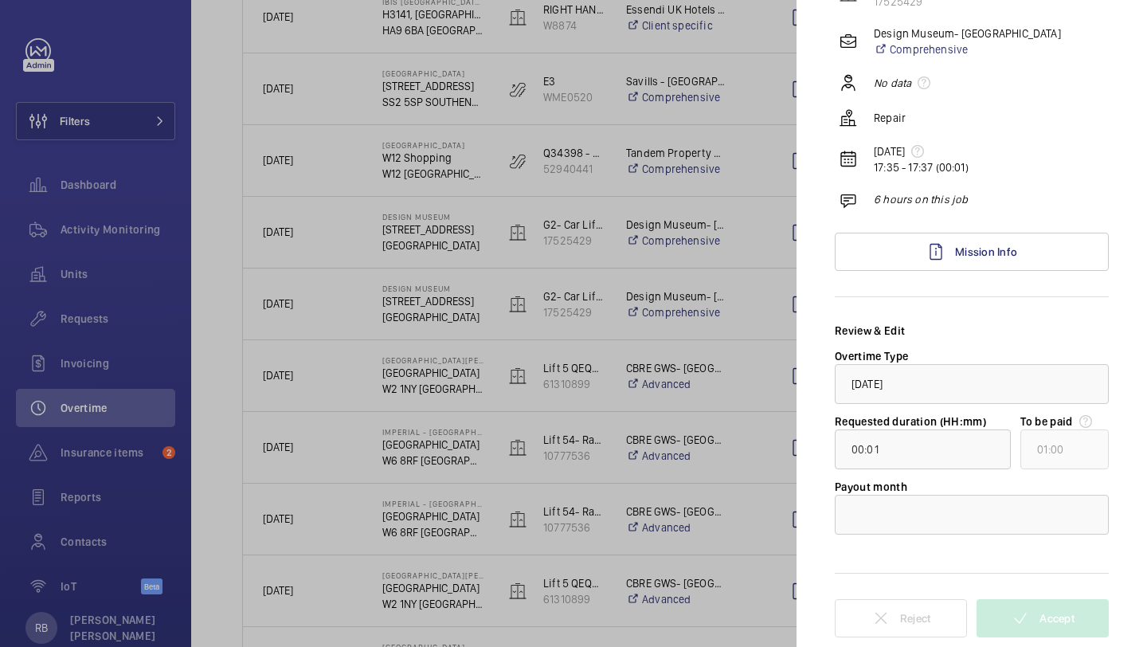
click at [712, 366] on div at bounding box center [573, 323] width 1147 height 647
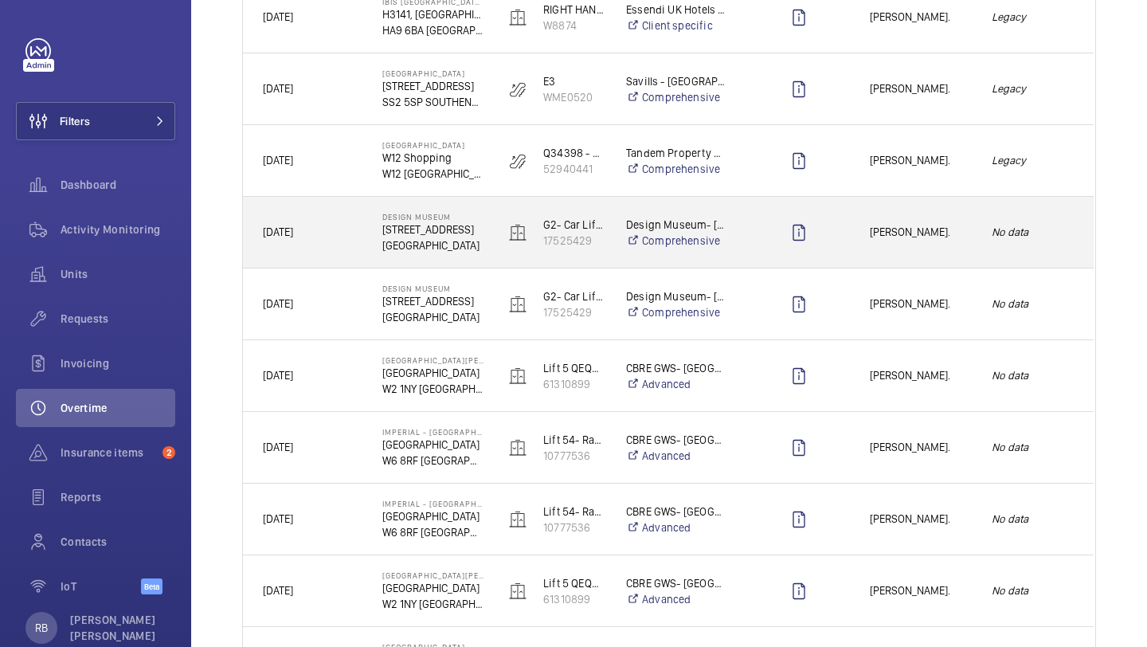
click at [832, 252] on div at bounding box center [798, 233] width 101 height 40
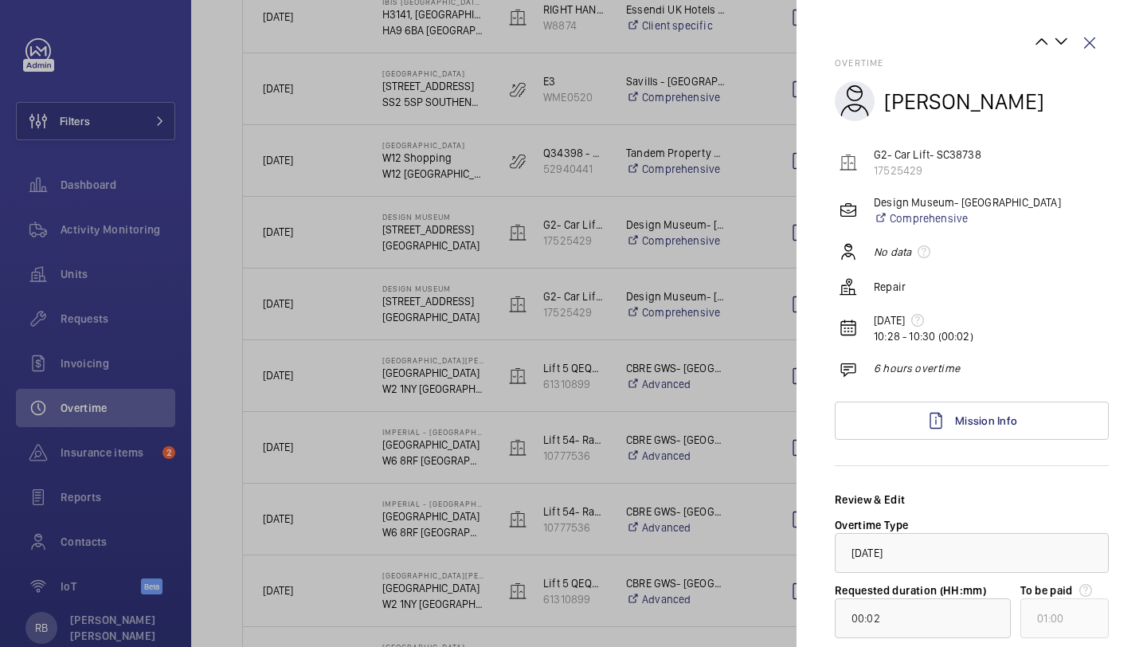
scroll to position [169, 0]
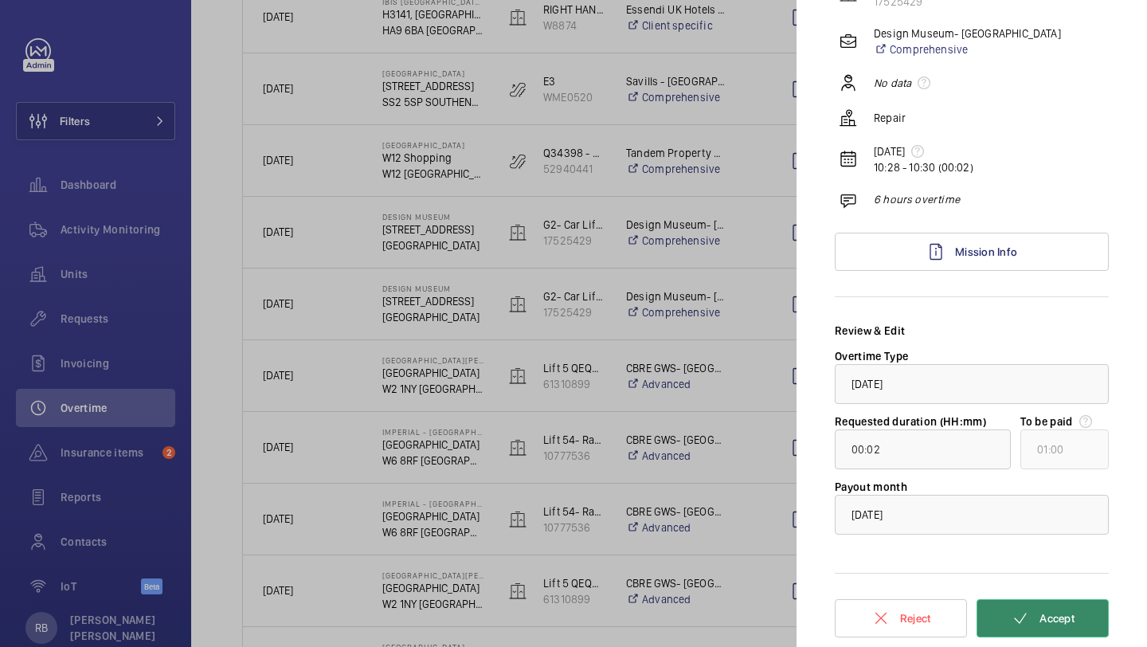
click at [1059, 618] on span "Accept" at bounding box center [1057, 618] width 35 height 13
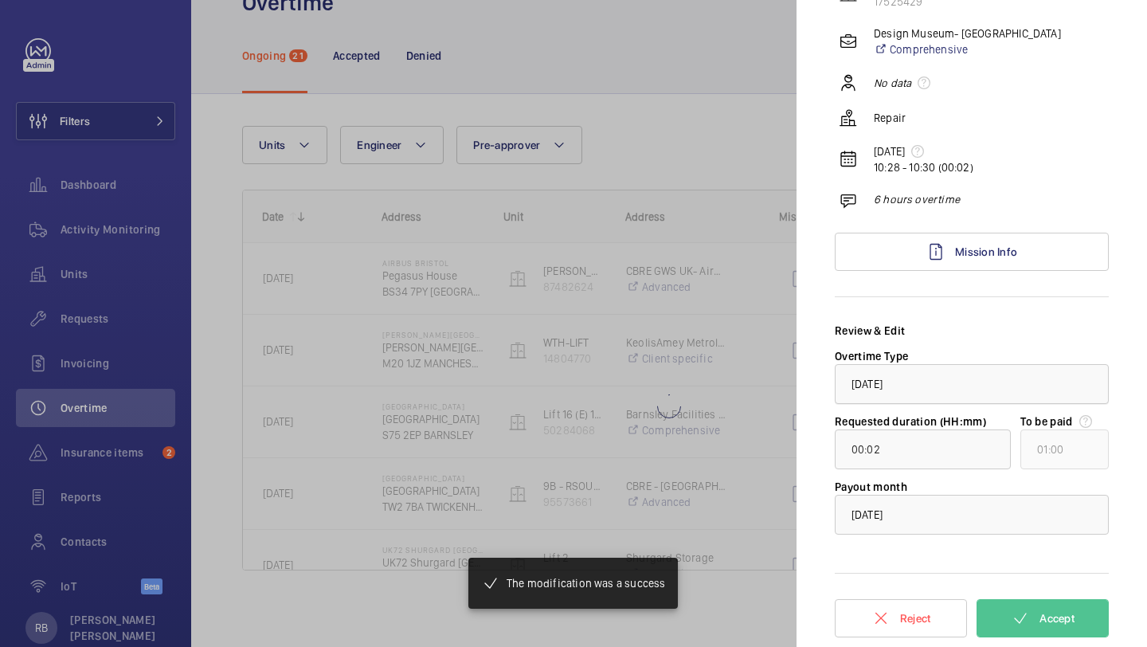
type input "00:01"
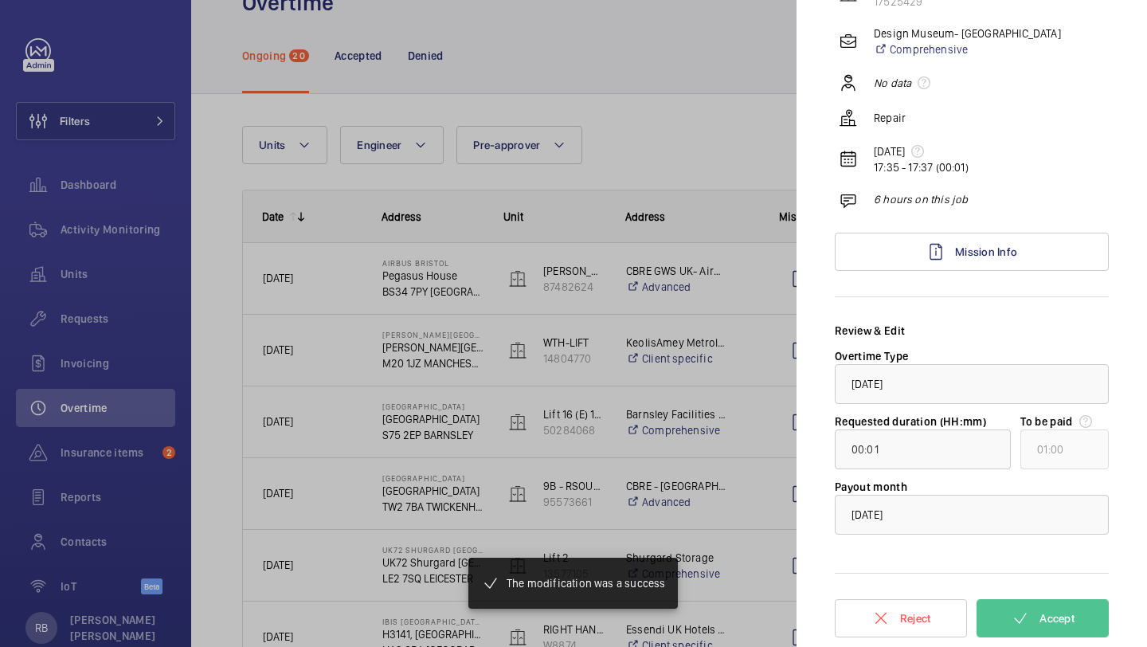
click at [750, 330] on div at bounding box center [573, 323] width 1147 height 647
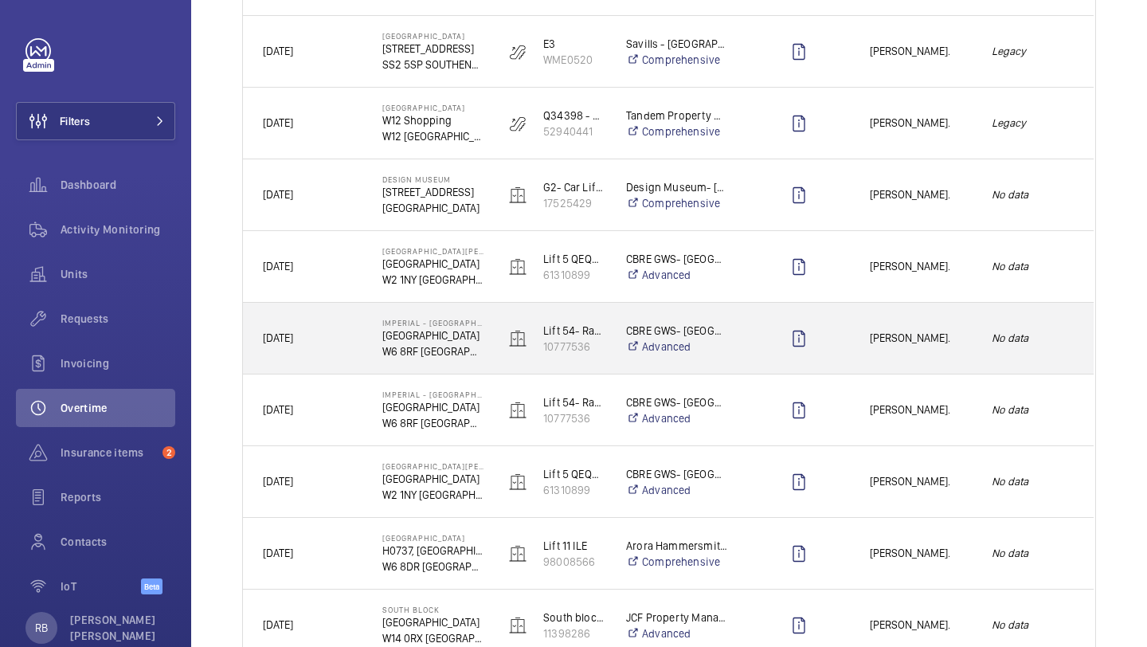
click at [903, 336] on span "[PERSON_NAME]." at bounding box center [920, 338] width 101 height 18
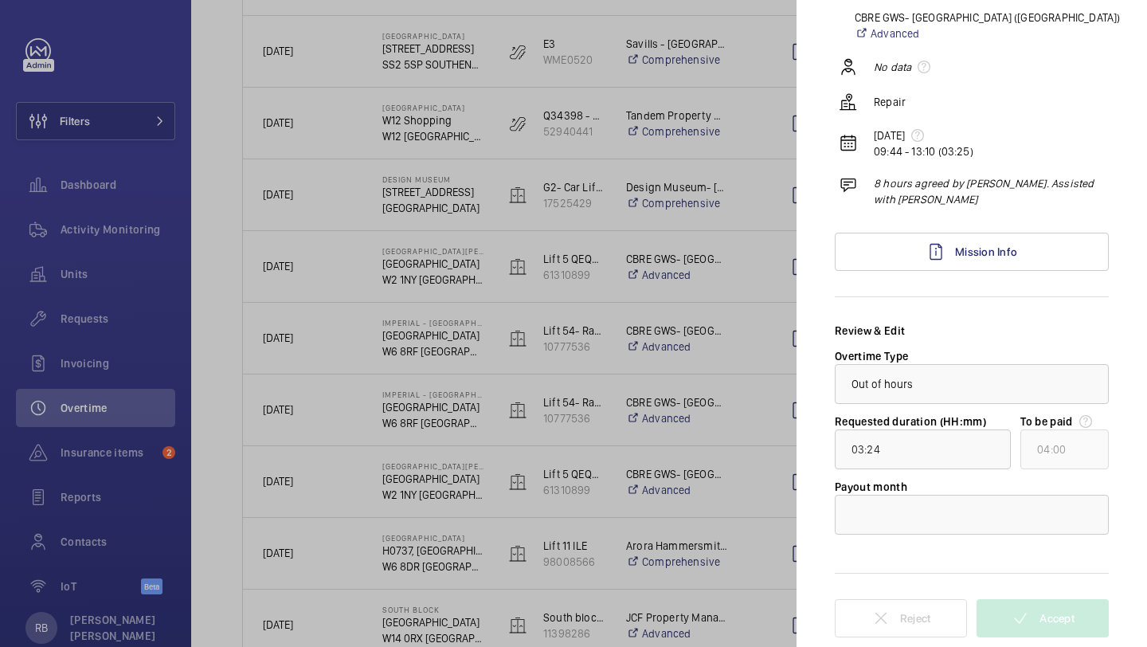
click at [758, 470] on div at bounding box center [573, 323] width 1147 height 647
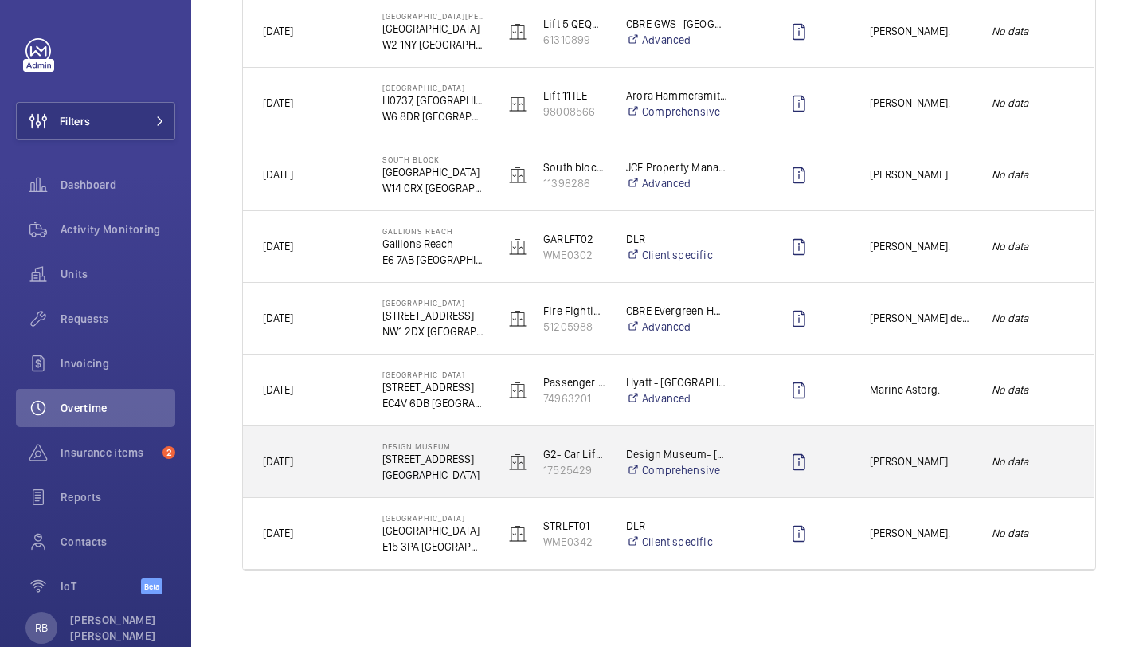
click at [914, 456] on span "[PERSON_NAME]." at bounding box center [920, 461] width 101 height 18
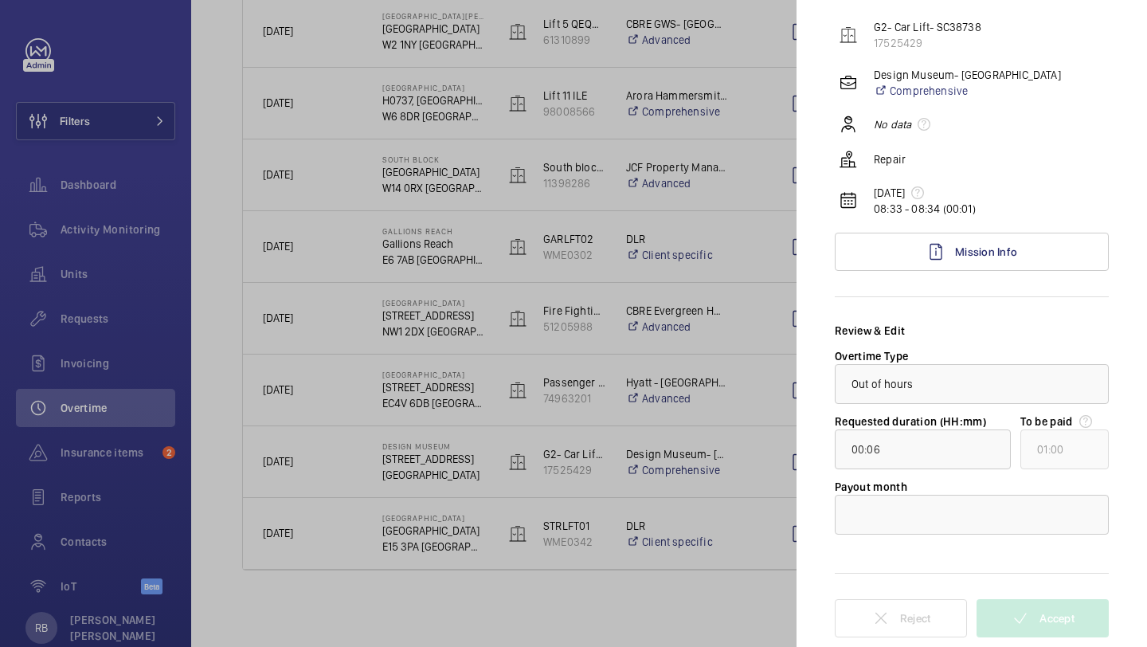
click at [738, 400] on div at bounding box center [573, 323] width 1147 height 647
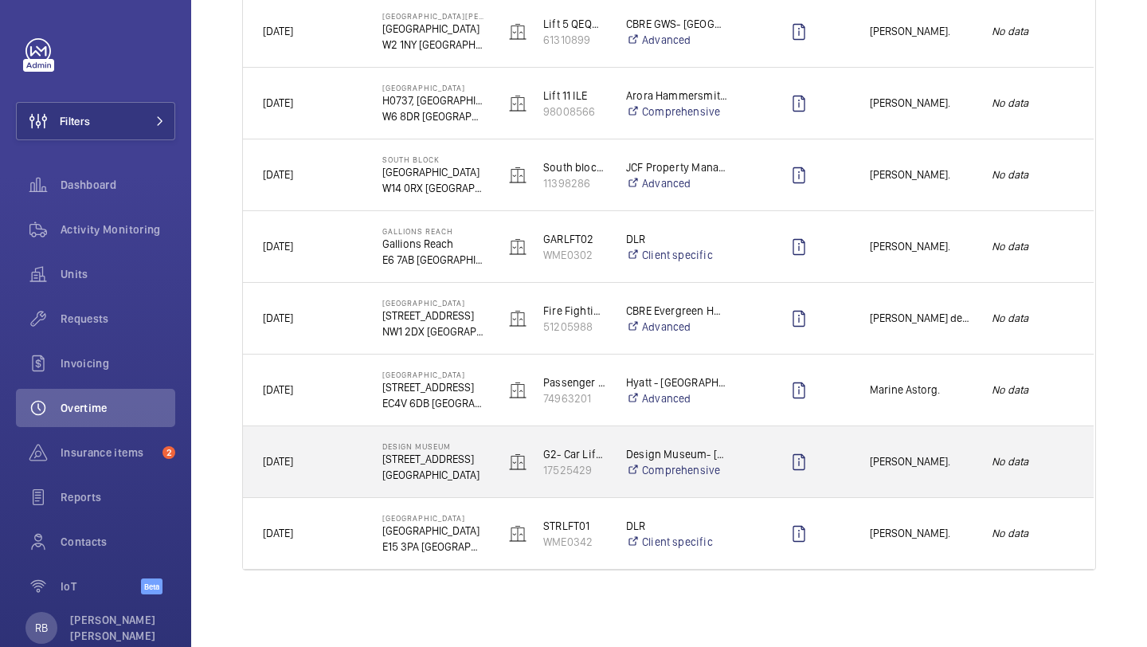
click at [905, 435] on div "[PERSON_NAME]." at bounding box center [911, 461] width 122 height 71
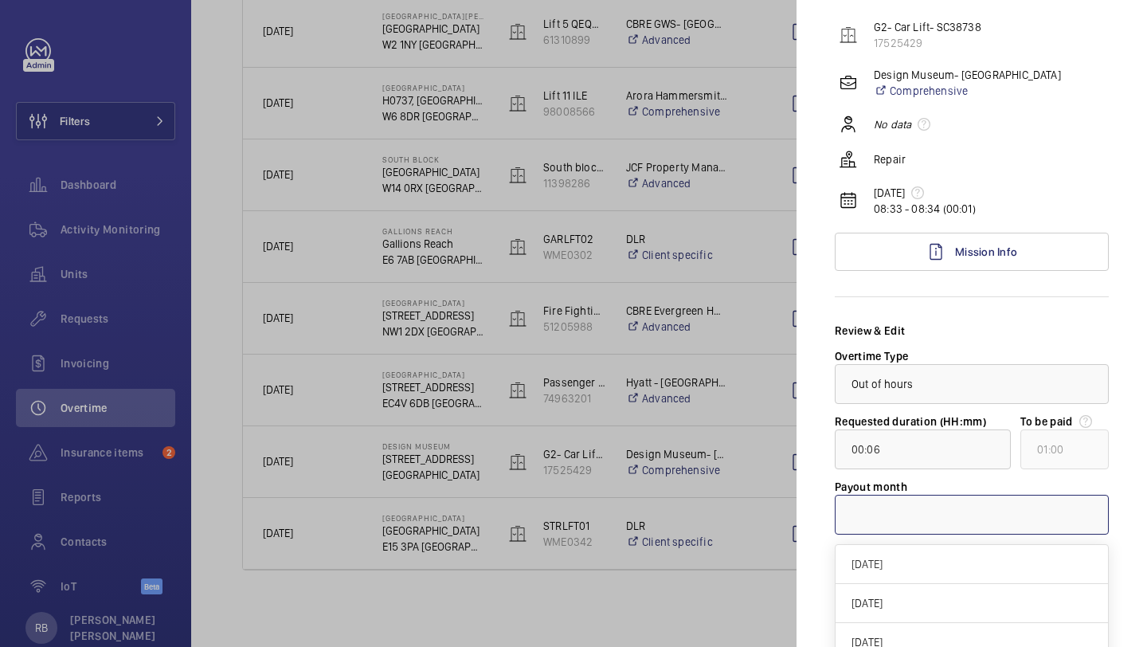
click at [930, 520] on div at bounding box center [972, 514] width 272 height 38
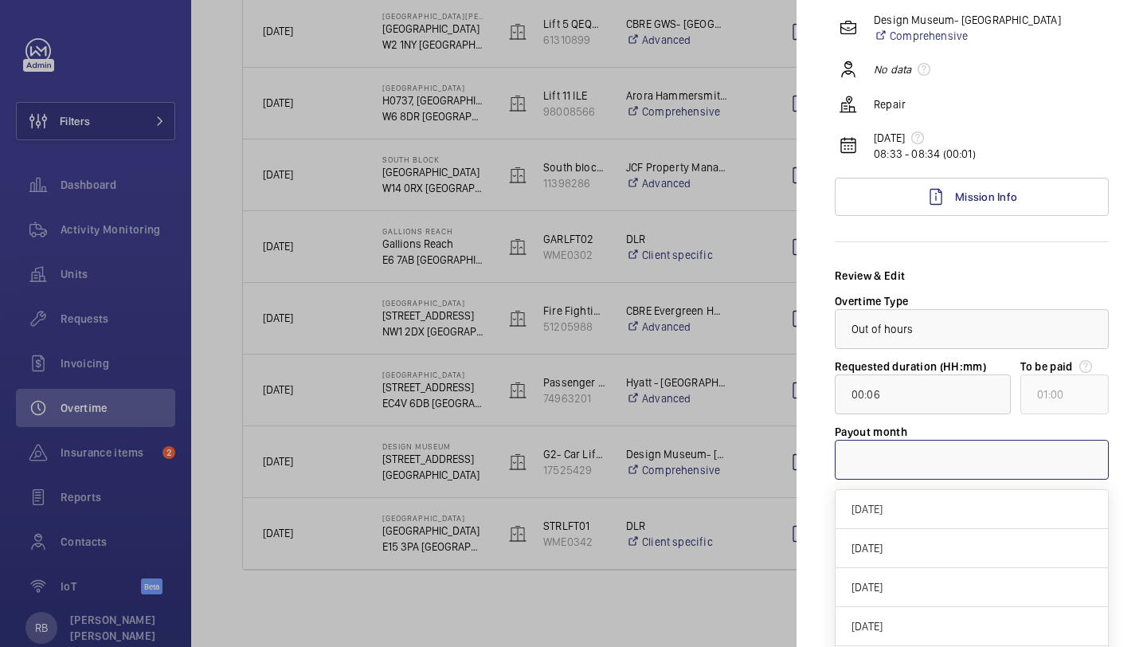
click at [930, 517] on div "[DATE]" at bounding box center [972, 509] width 272 height 39
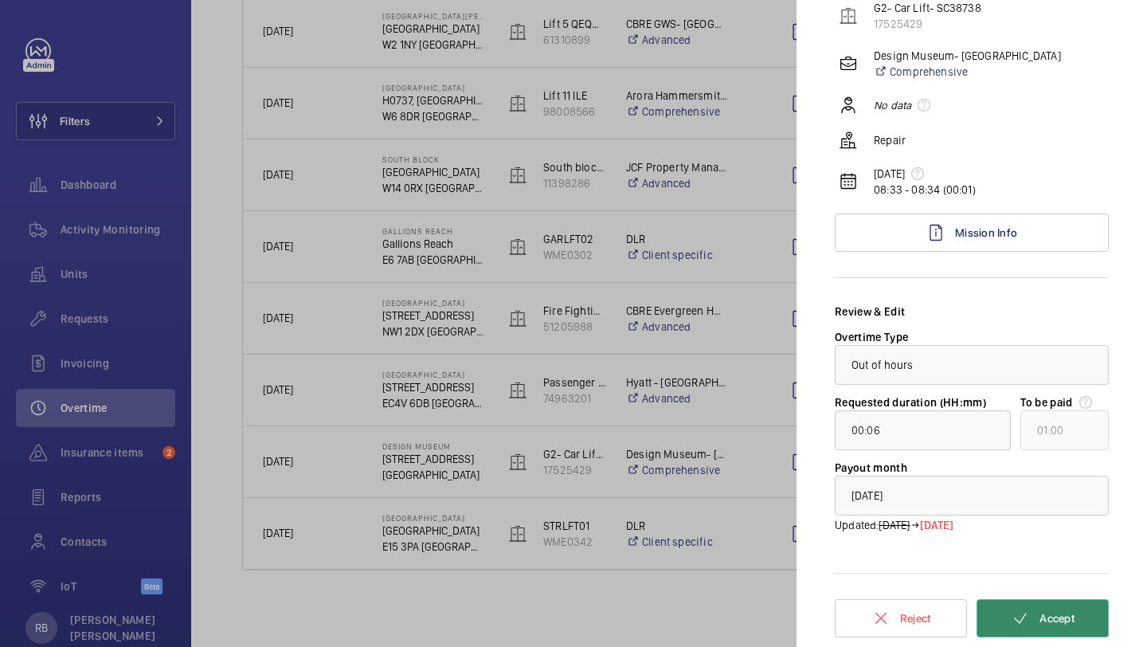
click at [1052, 617] on span "Accept" at bounding box center [1057, 618] width 35 height 13
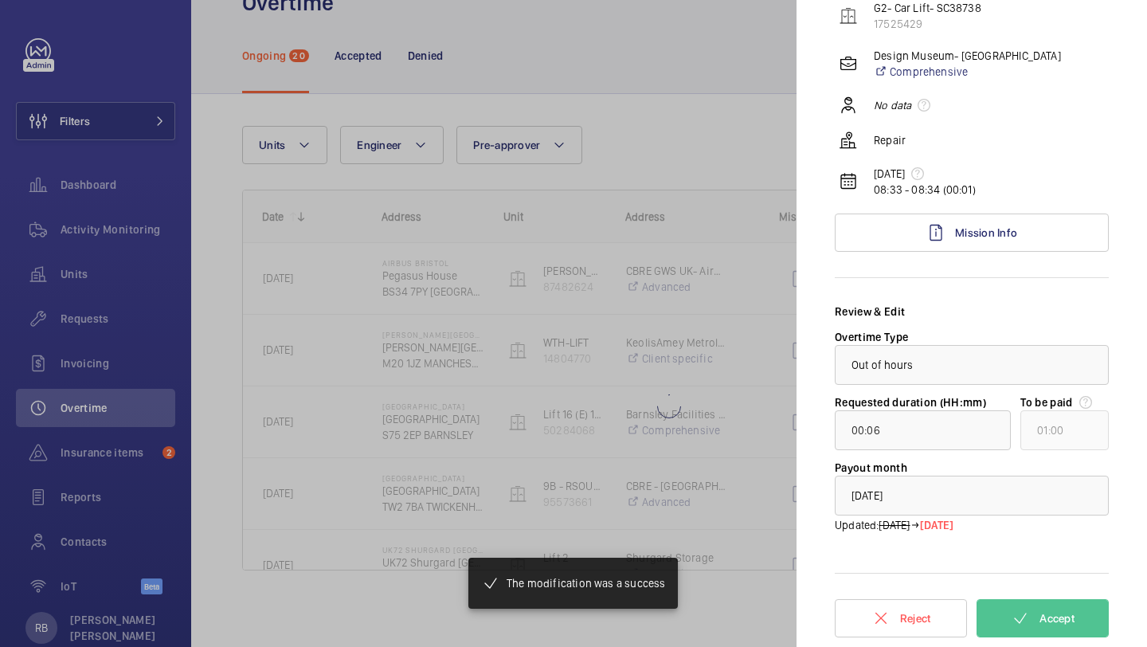
scroll to position [50, 0]
type input "00:49"
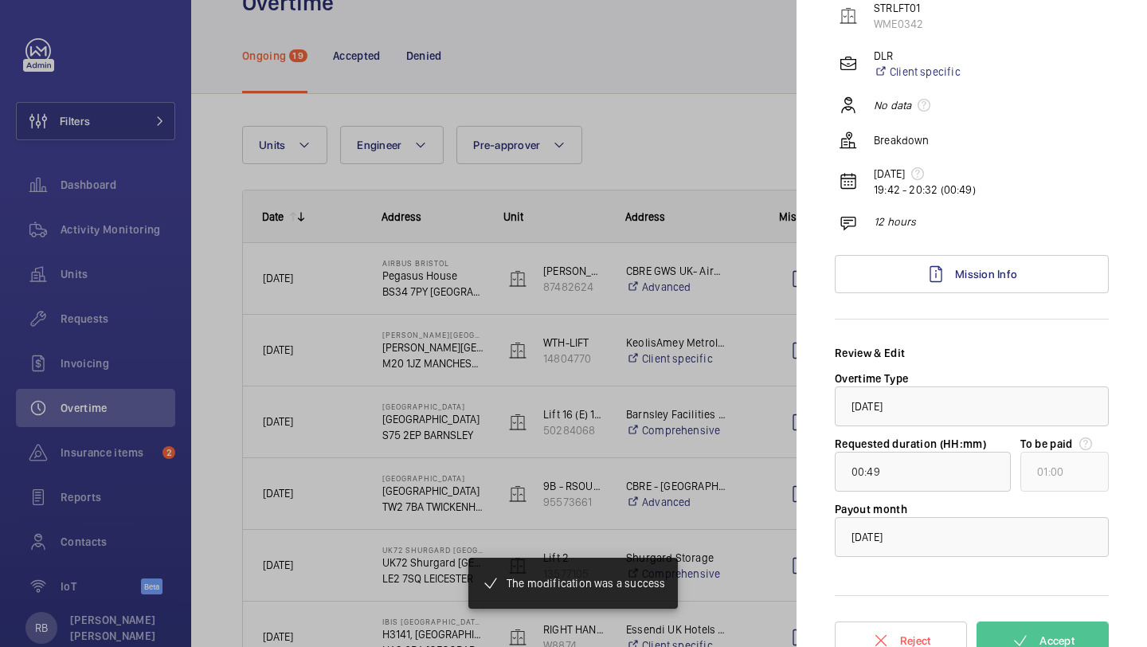
click at [787, 519] on div at bounding box center [573, 323] width 1147 height 647
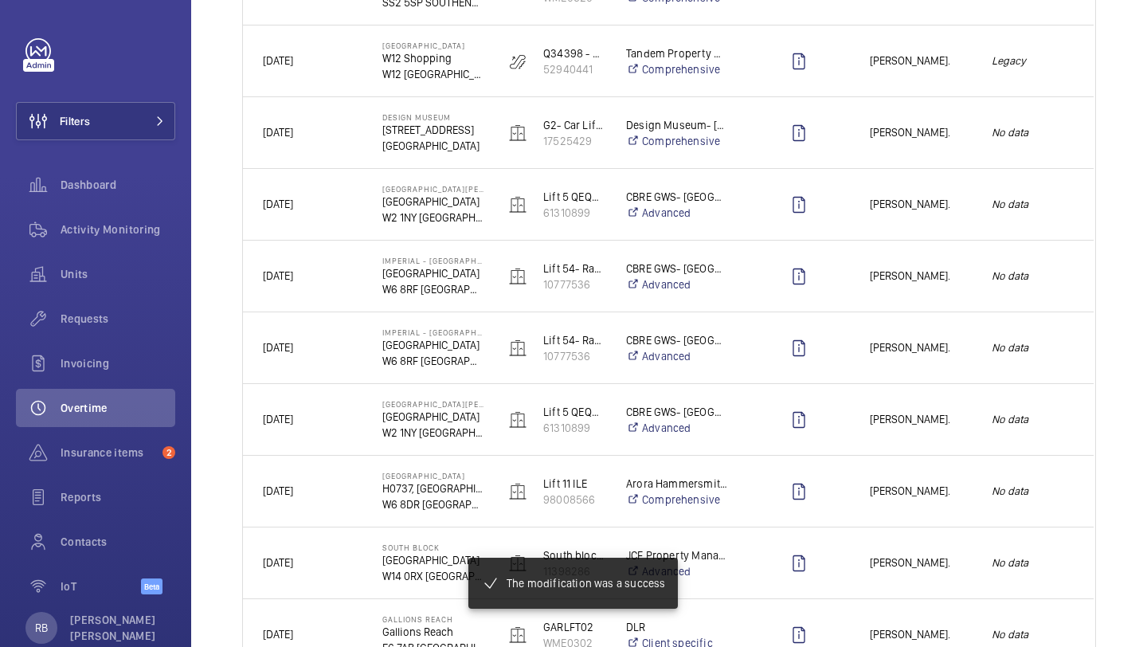
scroll to position [1086, 0]
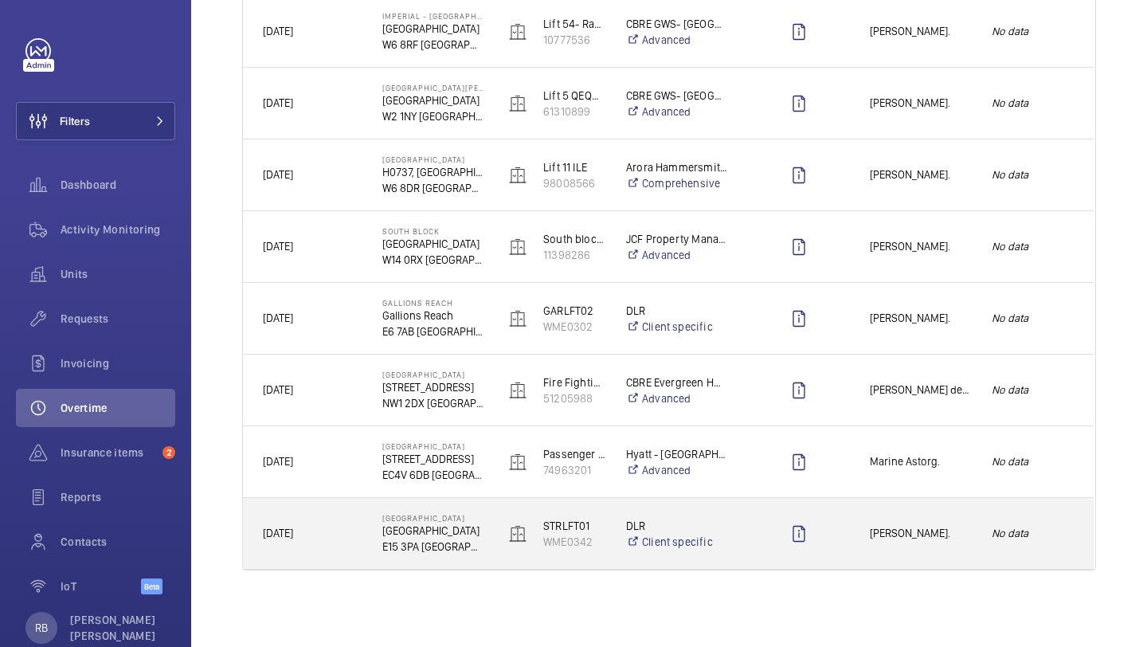
click at [926, 524] on span "[PERSON_NAME]." at bounding box center [920, 533] width 101 height 18
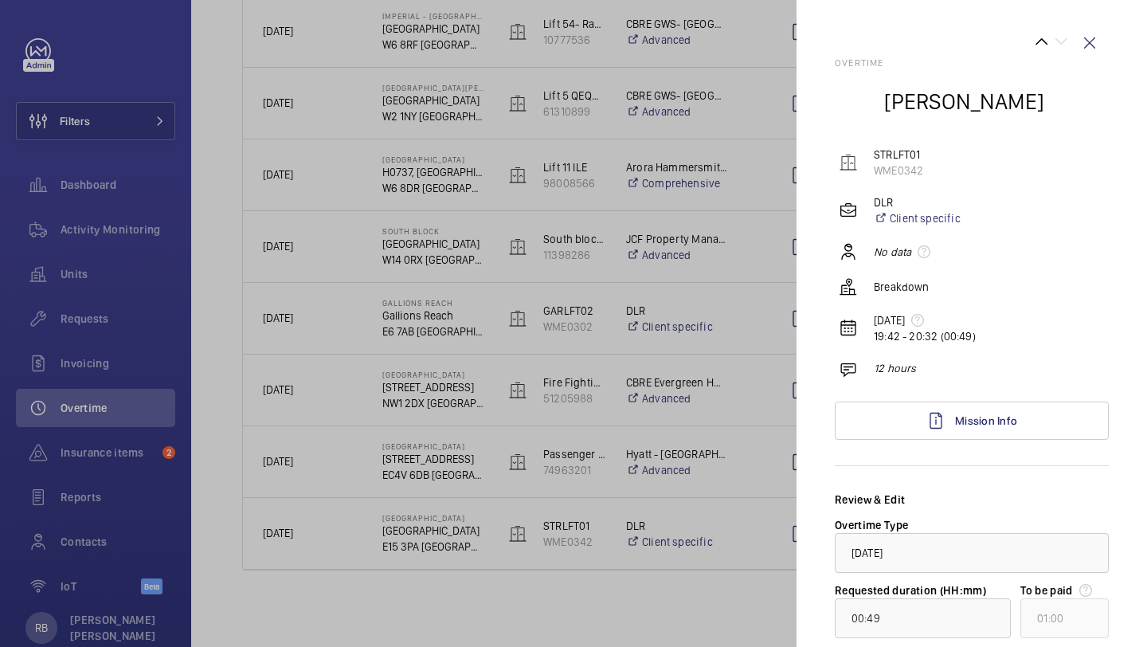
scroll to position [169, 0]
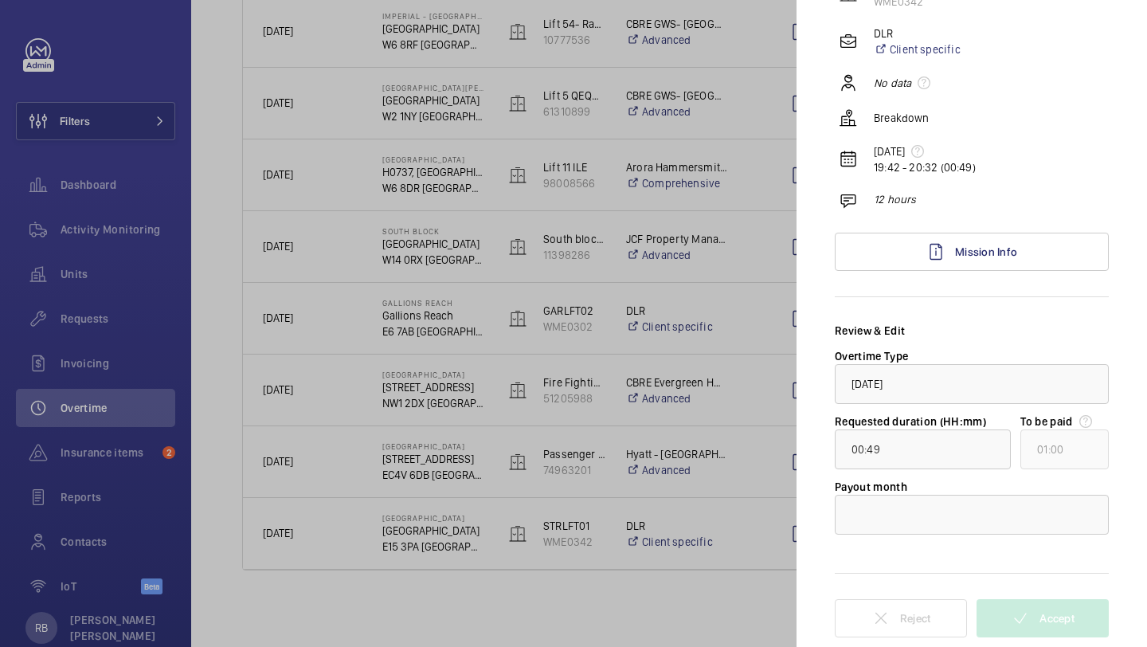
click at [704, 480] on div at bounding box center [573, 323] width 1147 height 647
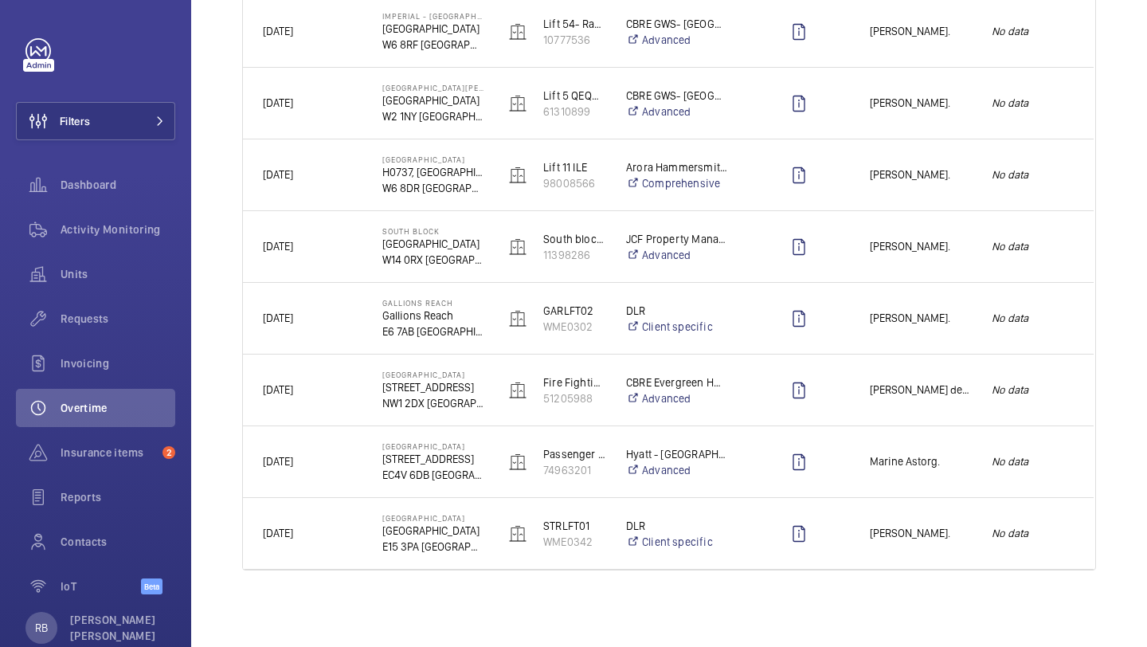
scroll to position [0, 0]
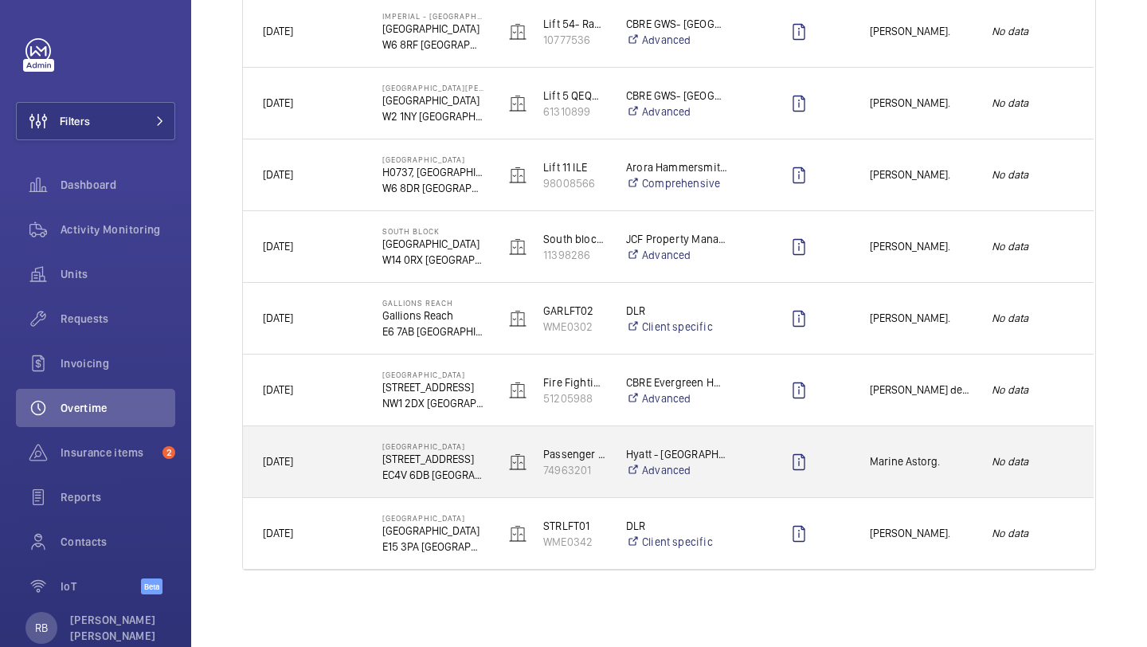
click at [919, 468] on span "Marine Astorg." at bounding box center [920, 461] width 101 height 18
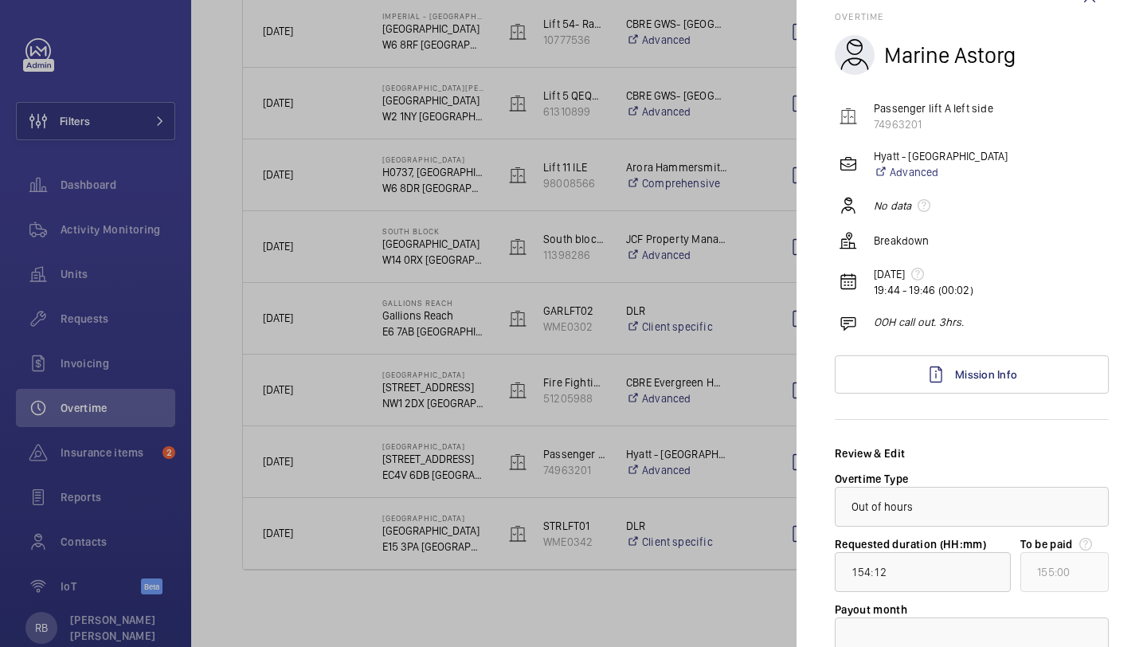
scroll to position [169, 0]
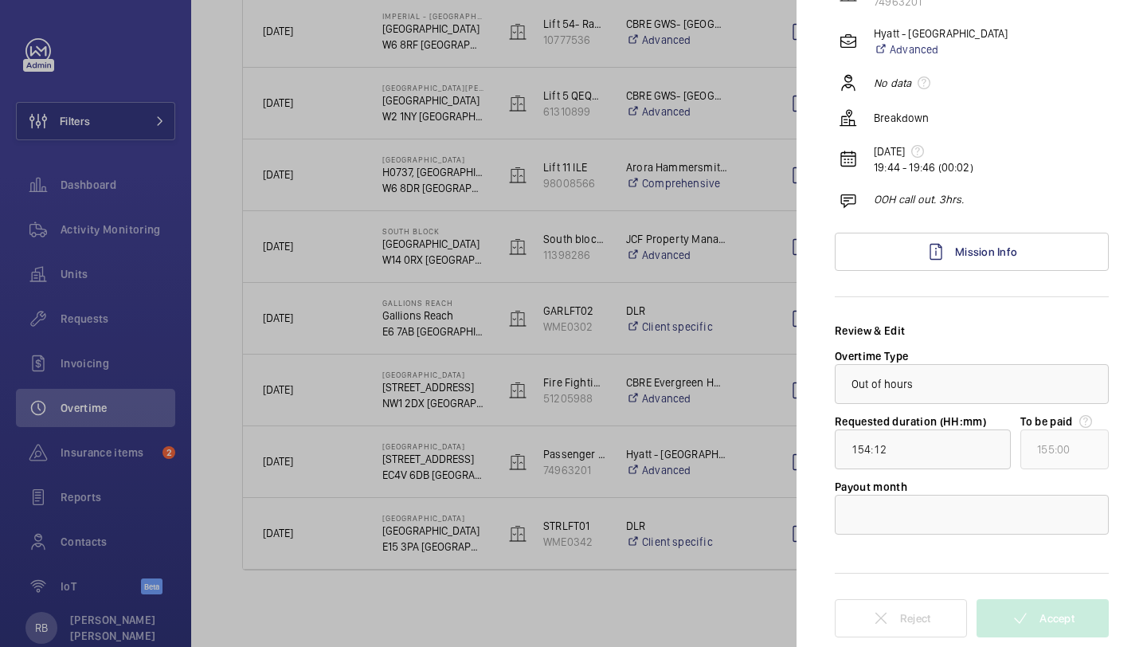
click at [720, 404] on div at bounding box center [573, 323] width 1147 height 647
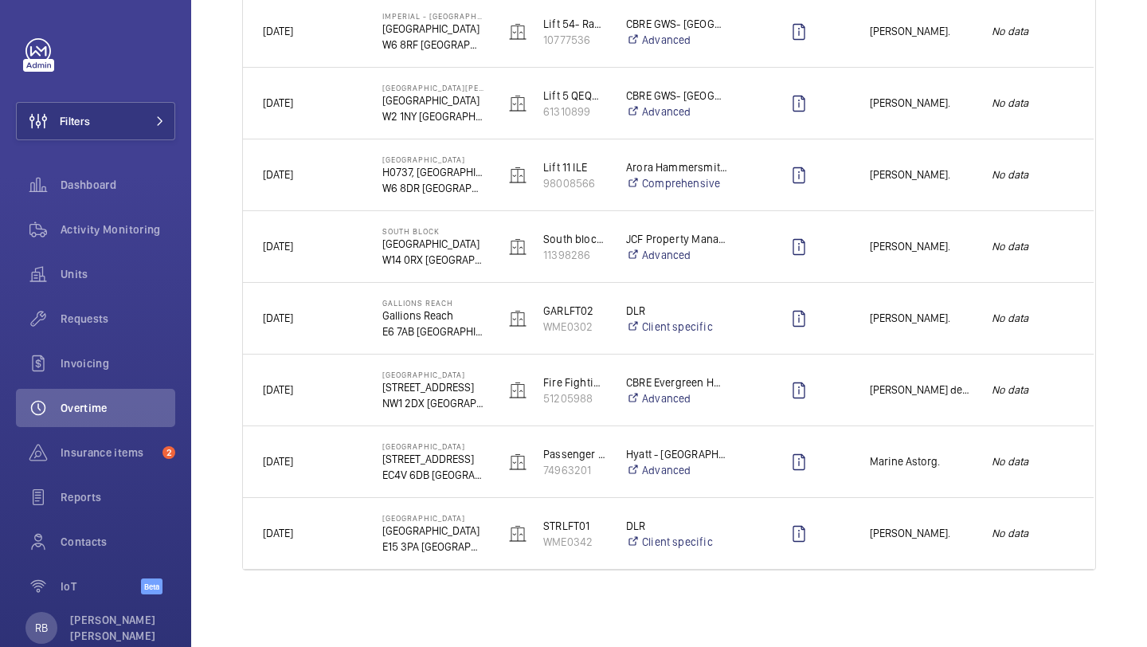
scroll to position [0, 0]
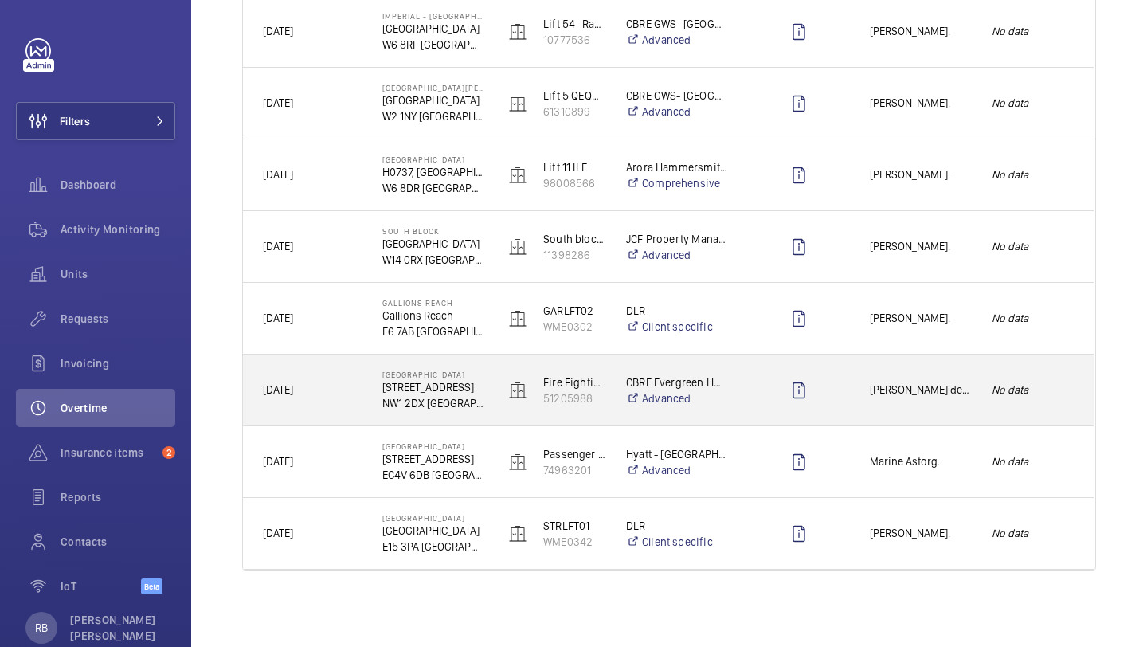
click at [934, 392] on span "[PERSON_NAME] de [PERSON_NAME]." at bounding box center [920, 390] width 101 height 18
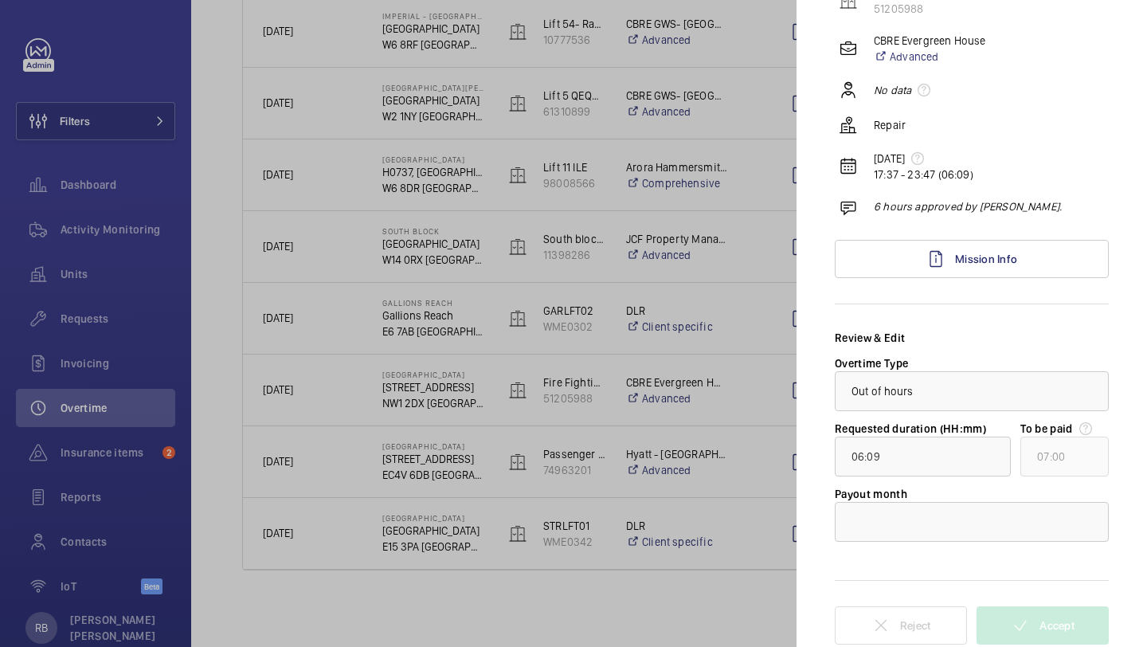
scroll to position [188, 0]
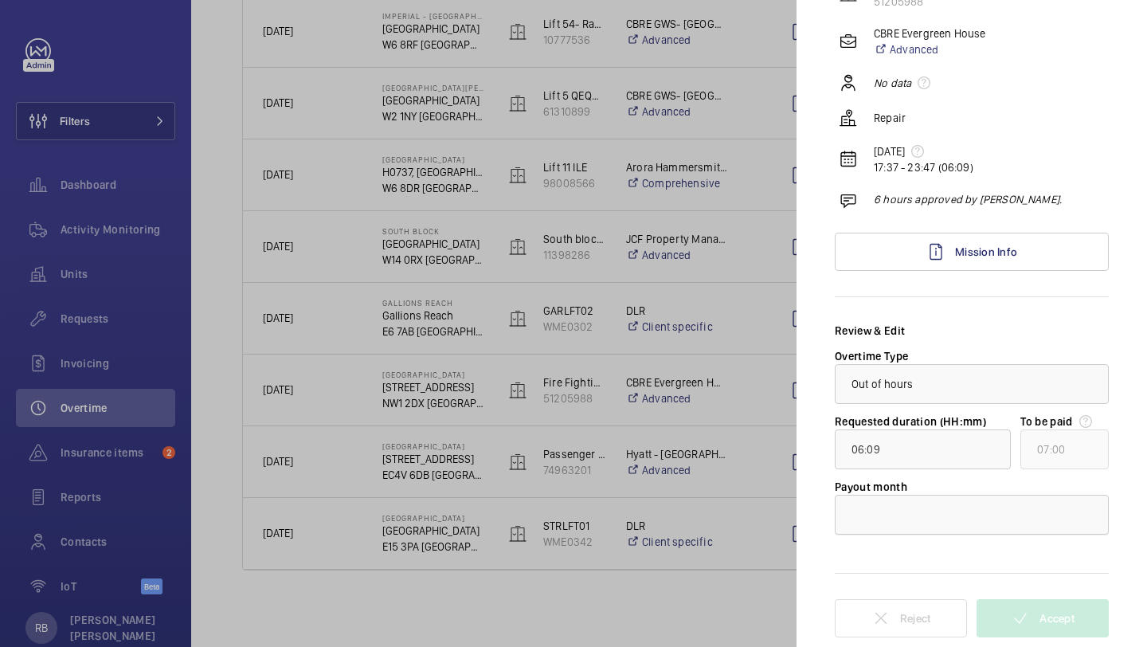
click at [938, 509] on div at bounding box center [972, 514] width 272 height 38
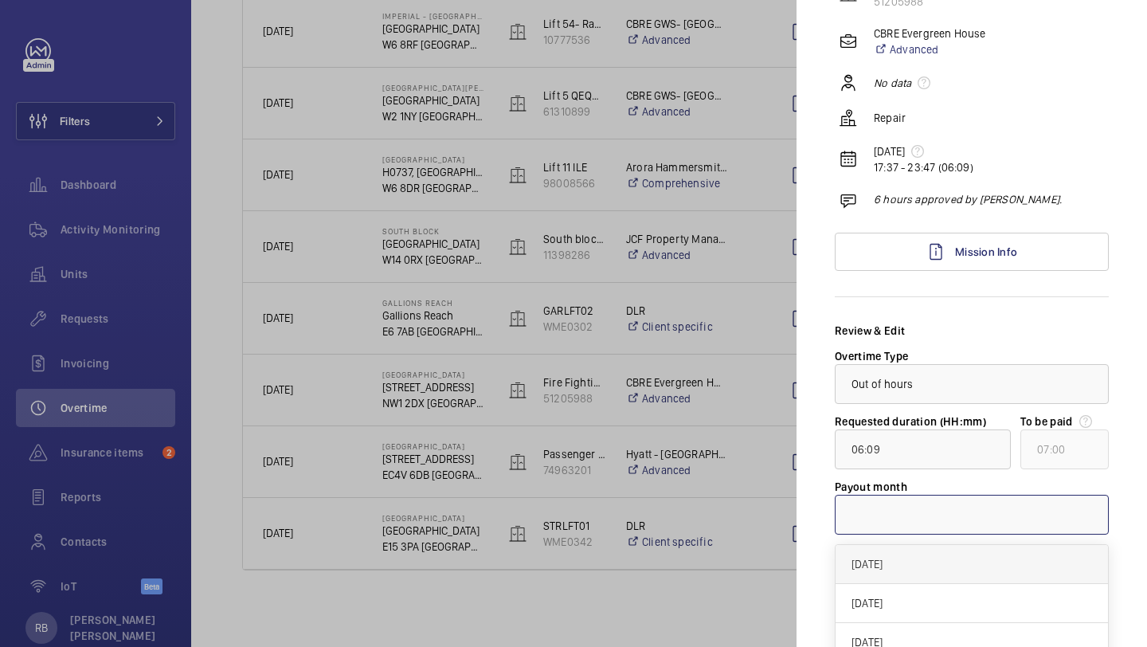
click at [933, 547] on div "September 2025" at bounding box center [972, 564] width 272 height 39
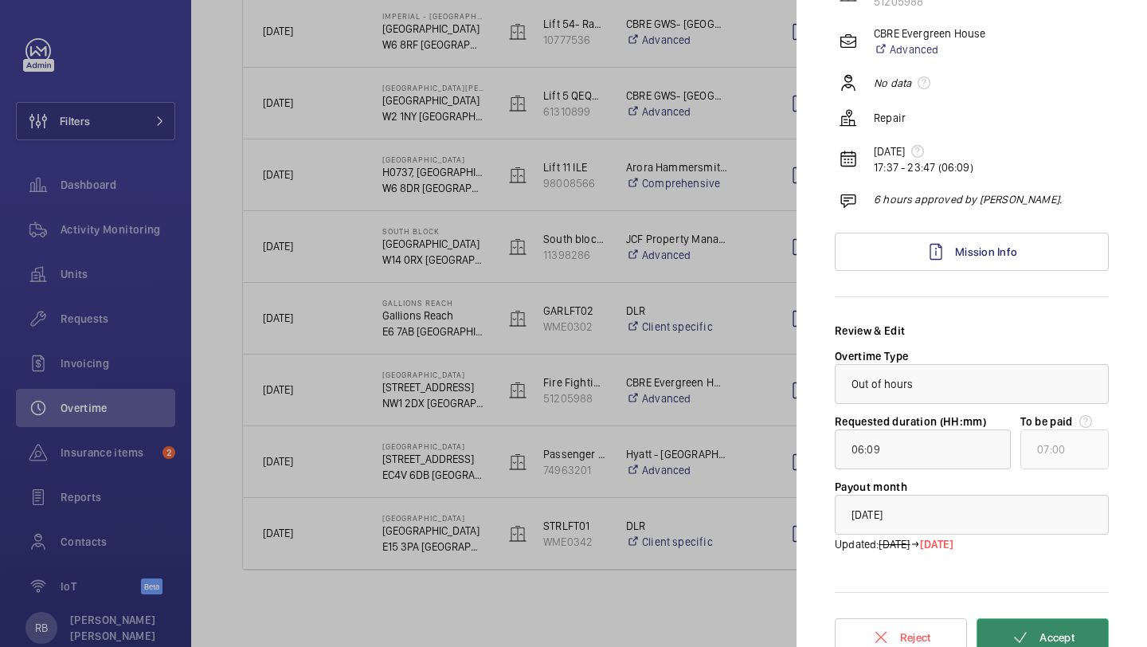
click at [1020, 636] on mat-icon at bounding box center [1020, 637] width 19 height 19
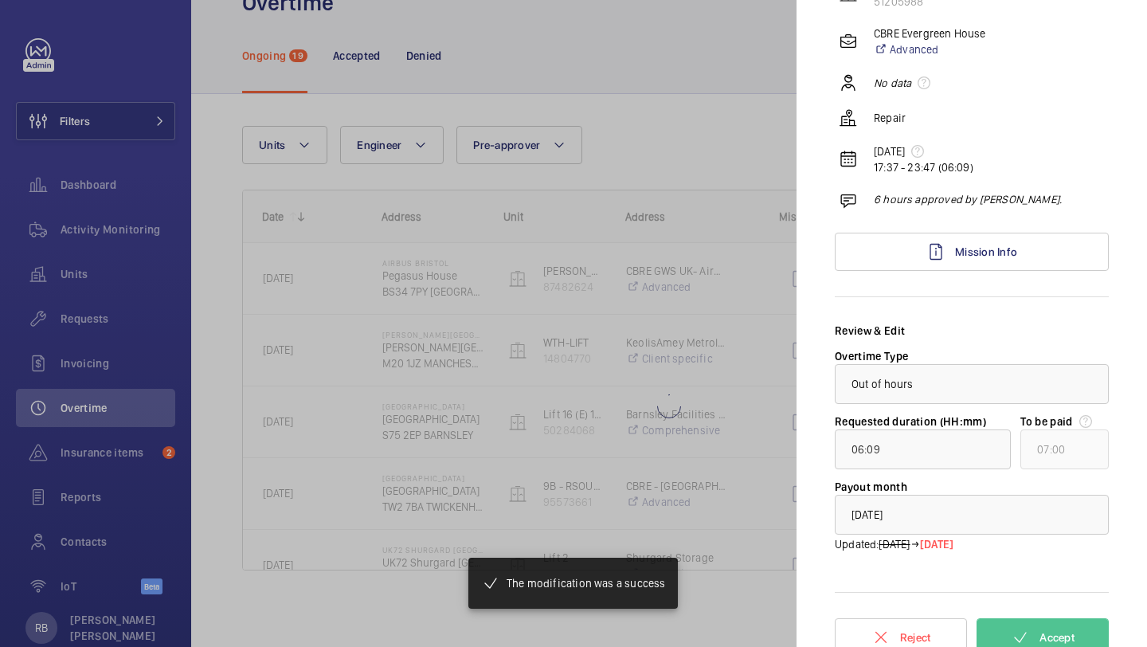
type input "154:12"
type input "155:00"
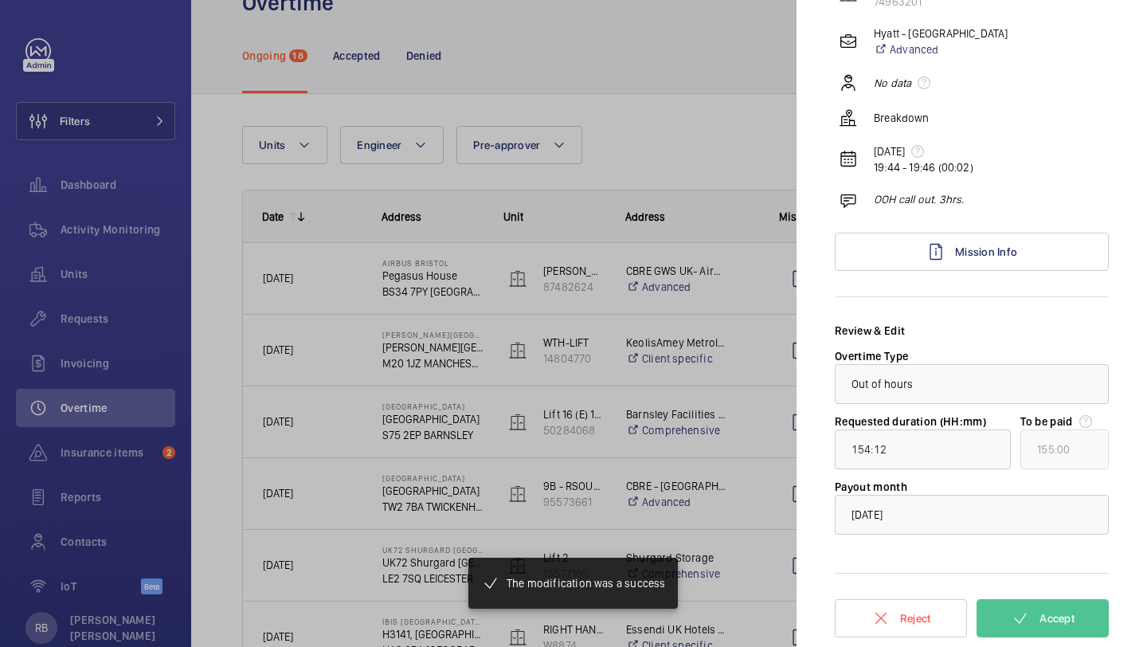
scroll to position [169, 0]
click at [637, 436] on div at bounding box center [573, 323] width 1147 height 647
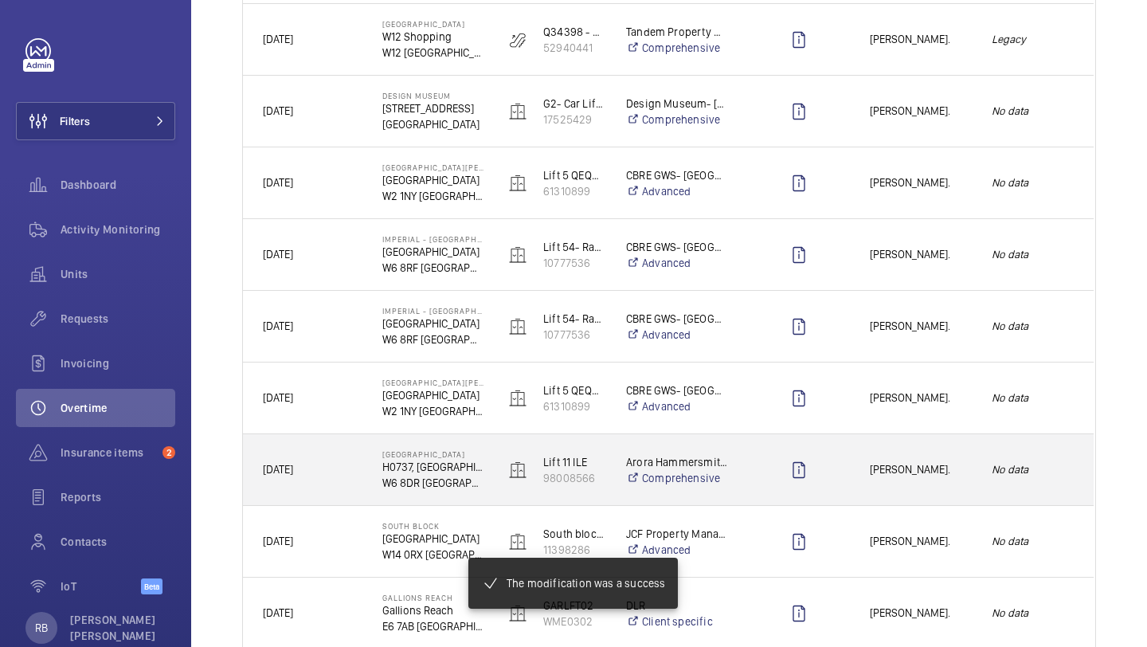
scroll to position [1014, 0]
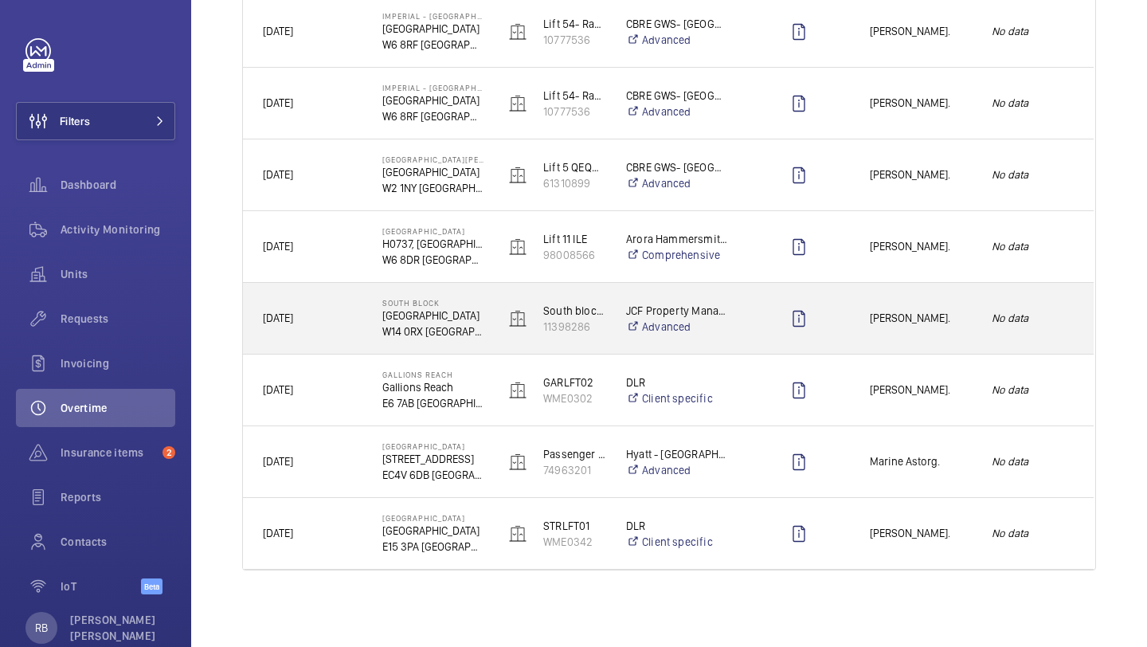
click at [942, 328] on div "James Shillibeer." at bounding box center [911, 318] width 120 height 50
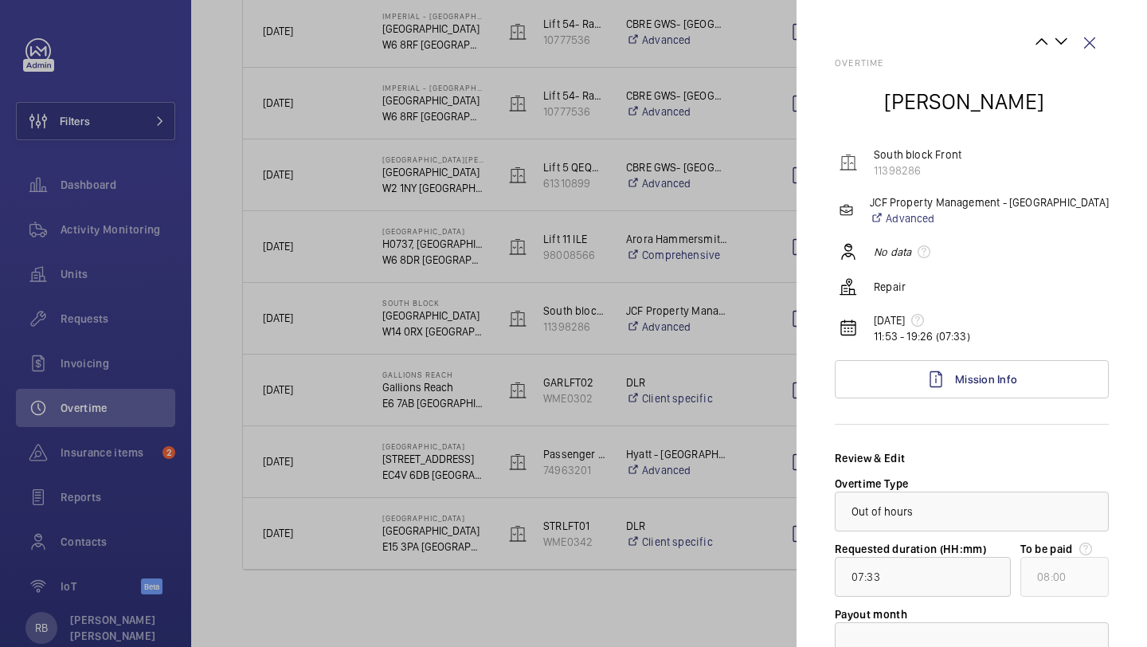
scroll to position [127, 0]
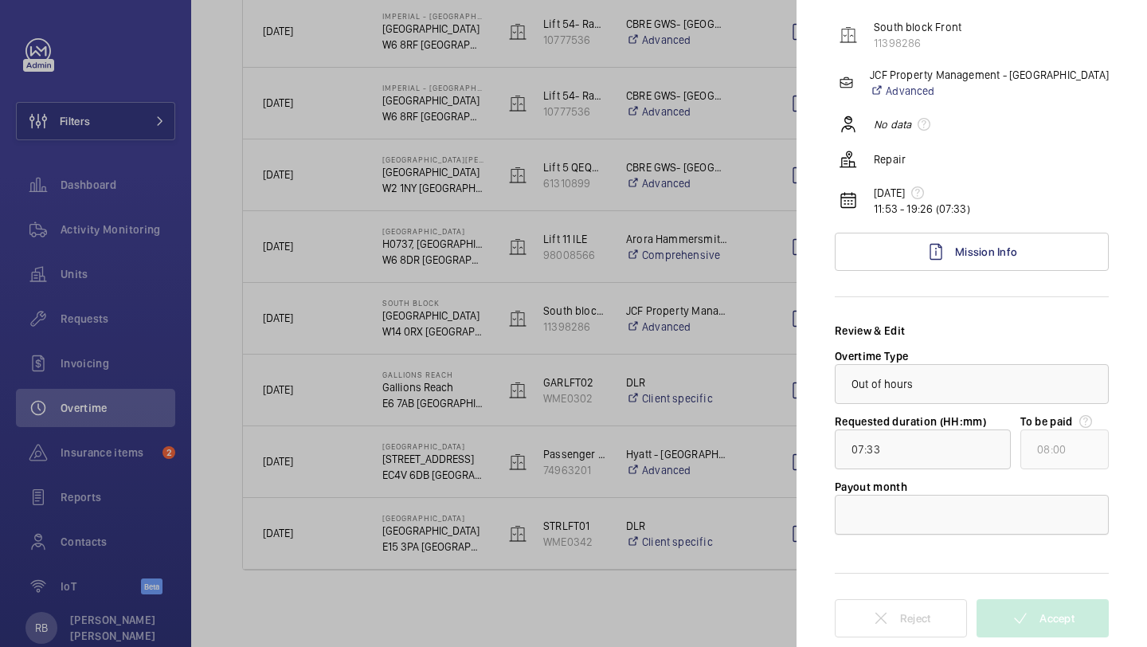
click at [918, 523] on div at bounding box center [972, 514] width 272 height 38
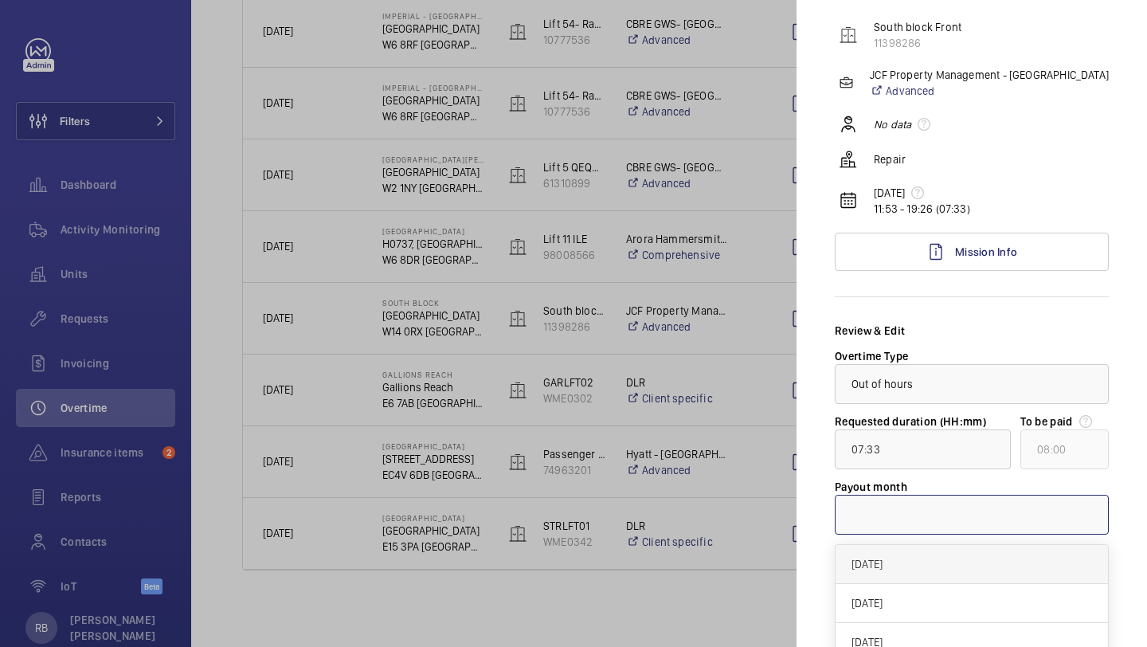
click at [924, 554] on div "September 2025" at bounding box center [972, 564] width 272 height 39
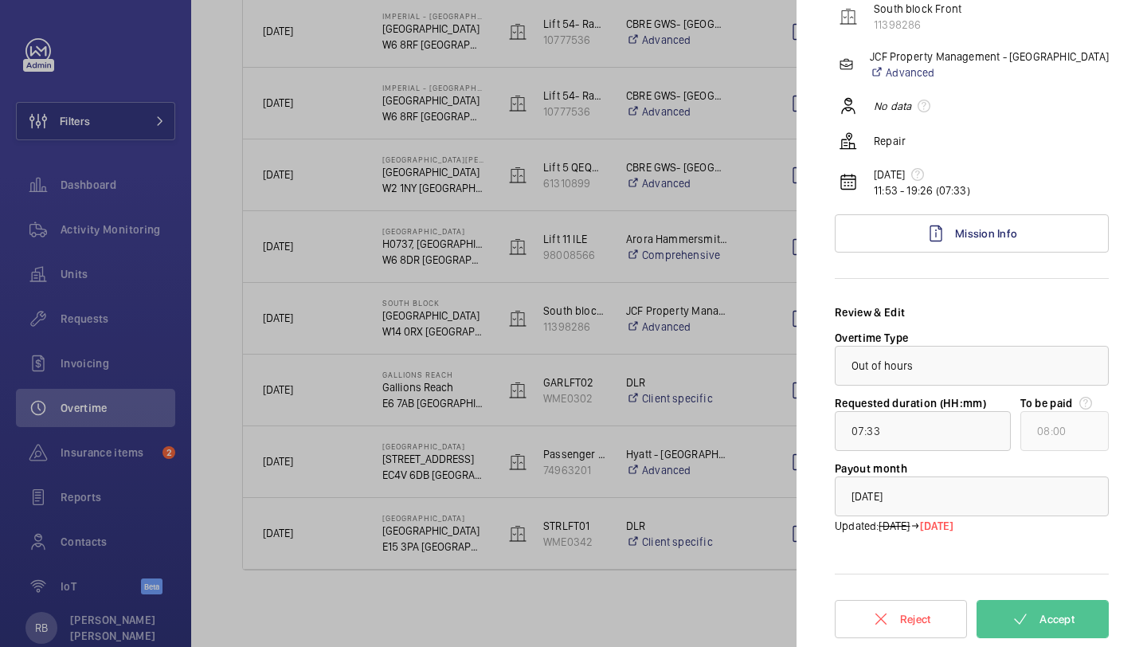
scroll to position [147, 0]
click at [1037, 611] on button "Accept" at bounding box center [1043, 618] width 132 height 38
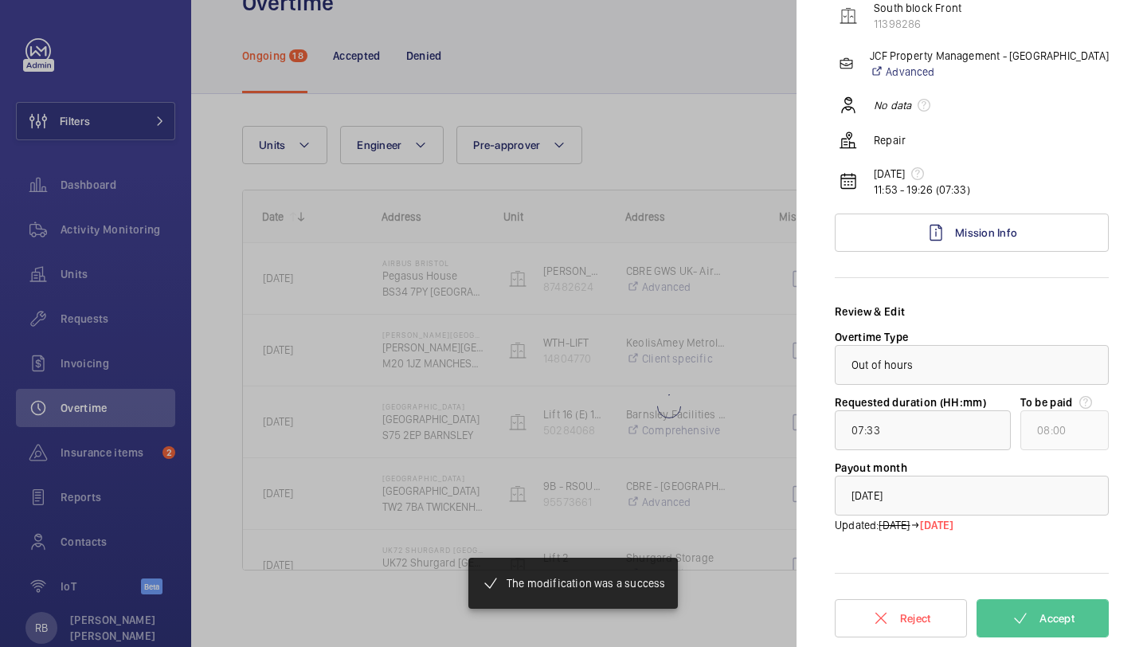
type input "00:01"
type input "01:00"
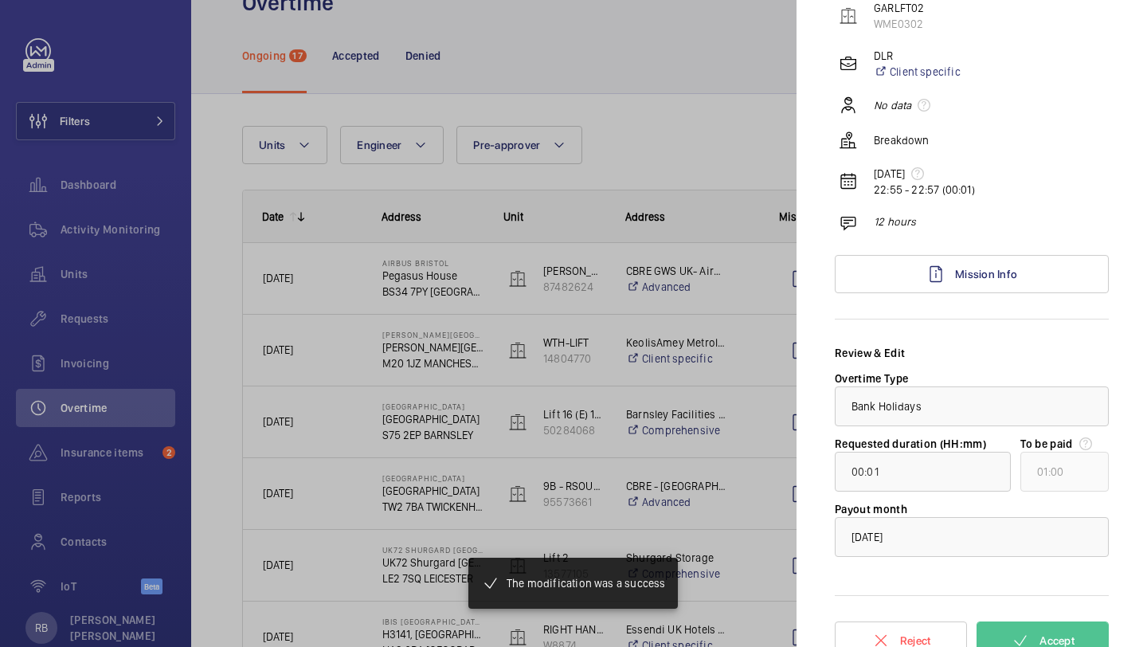
click at [774, 303] on div at bounding box center [573, 323] width 1147 height 647
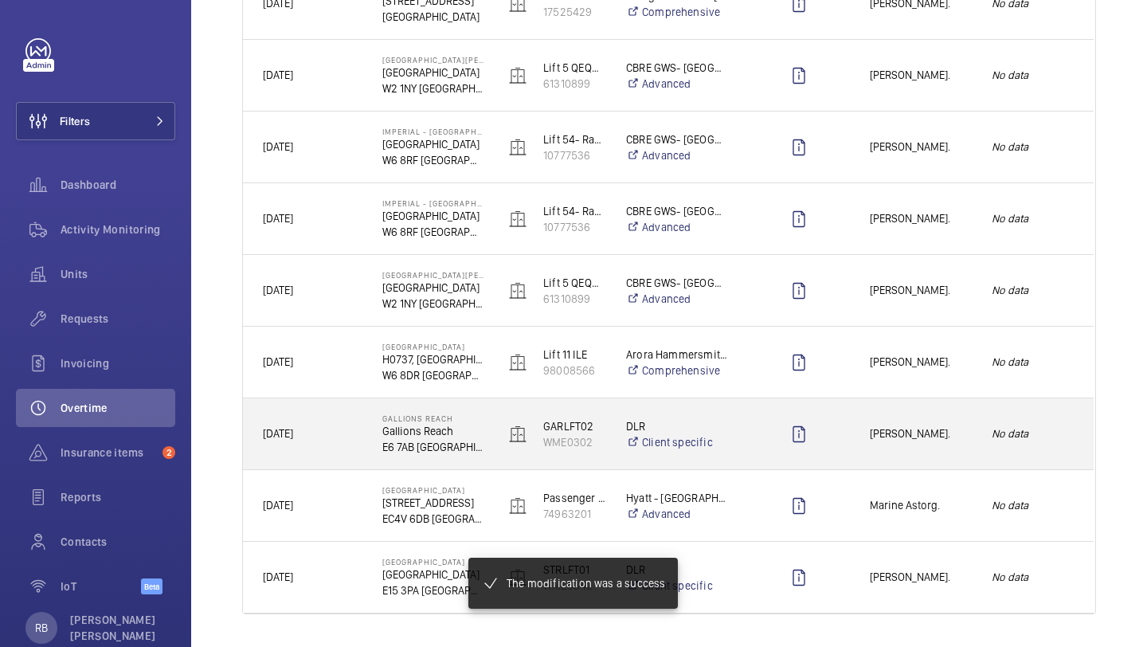
scroll to position [942, 0]
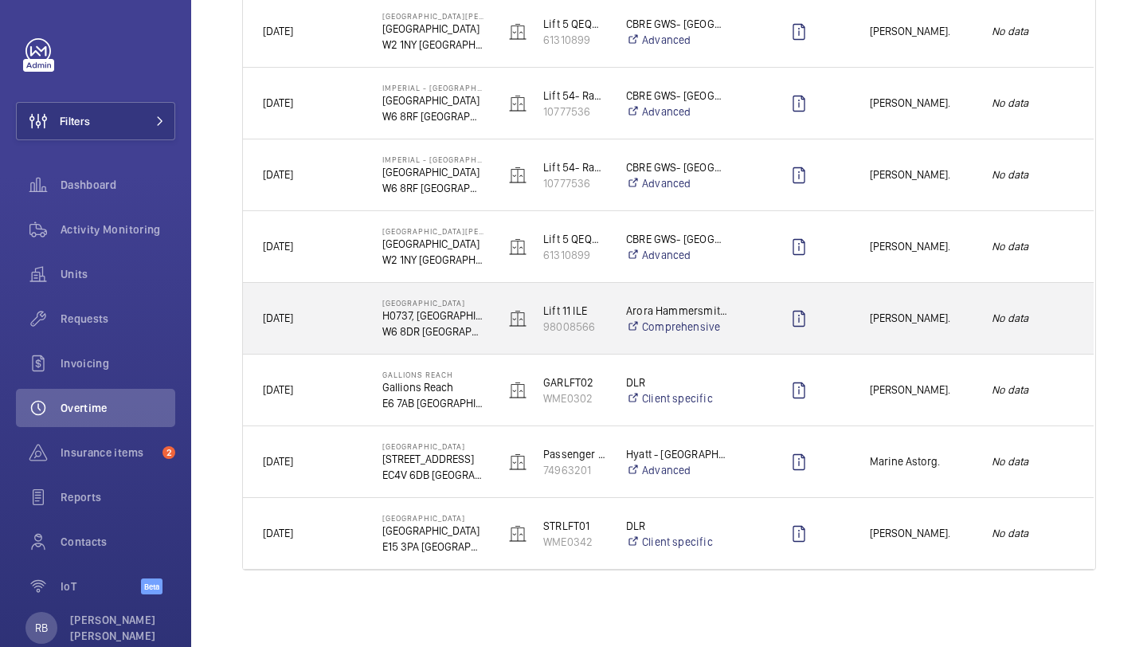
click at [926, 339] on div "Stephen Brine." at bounding box center [911, 318] width 120 height 50
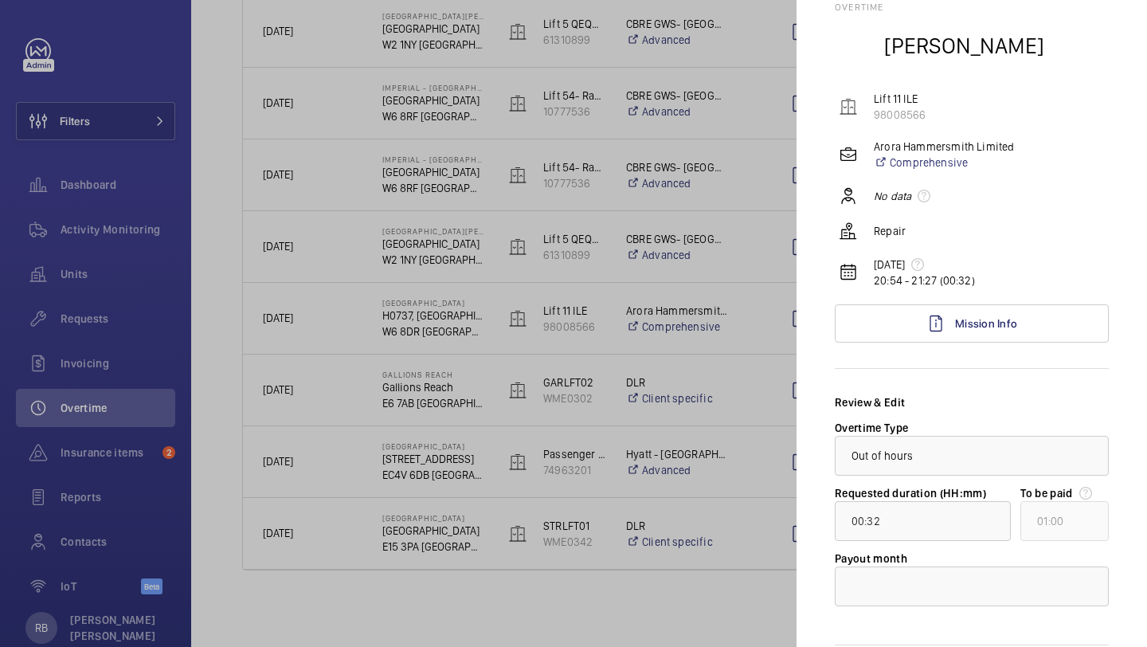
scroll to position [127, 0]
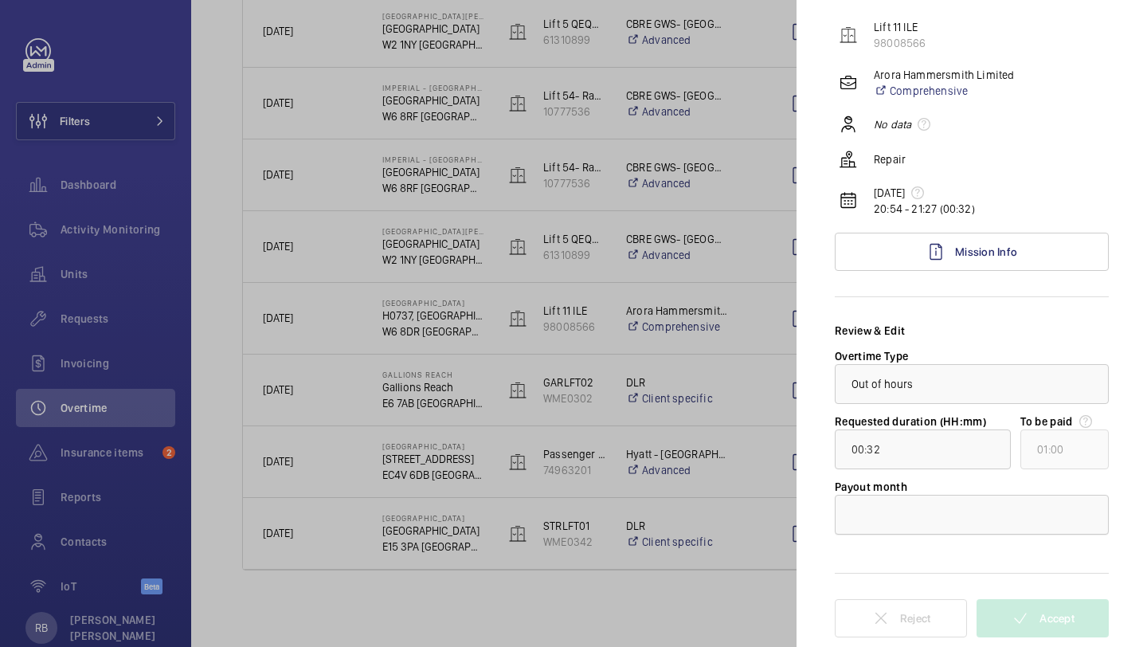
click at [994, 520] on div at bounding box center [972, 514] width 272 height 38
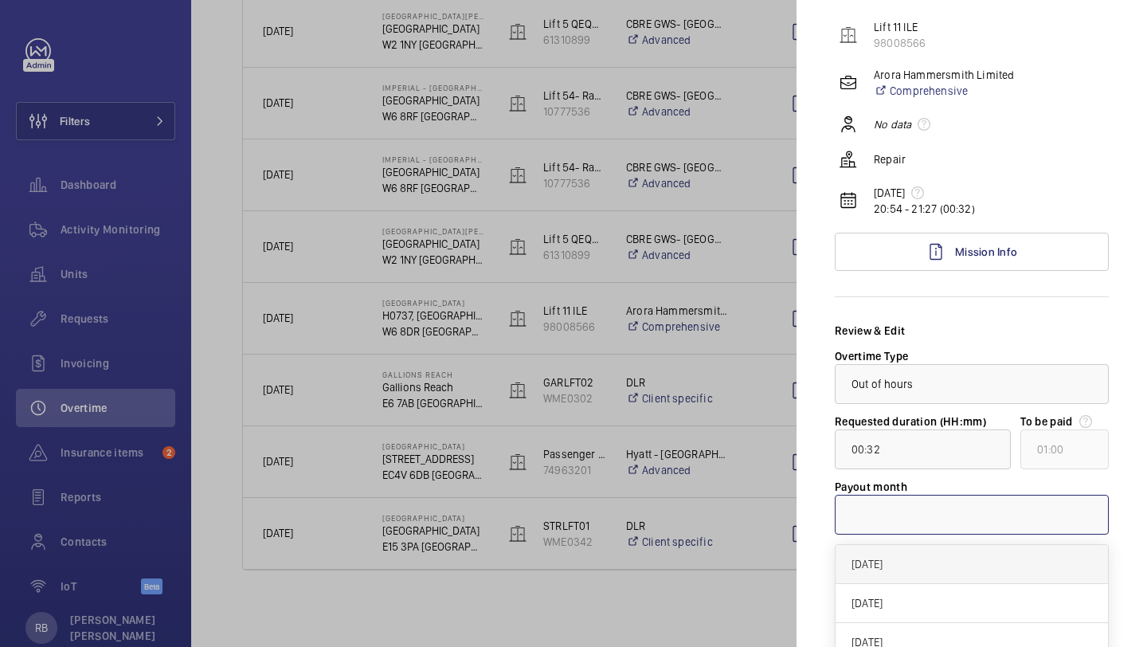
click at [976, 555] on div "September 2025" at bounding box center [972, 564] width 272 height 39
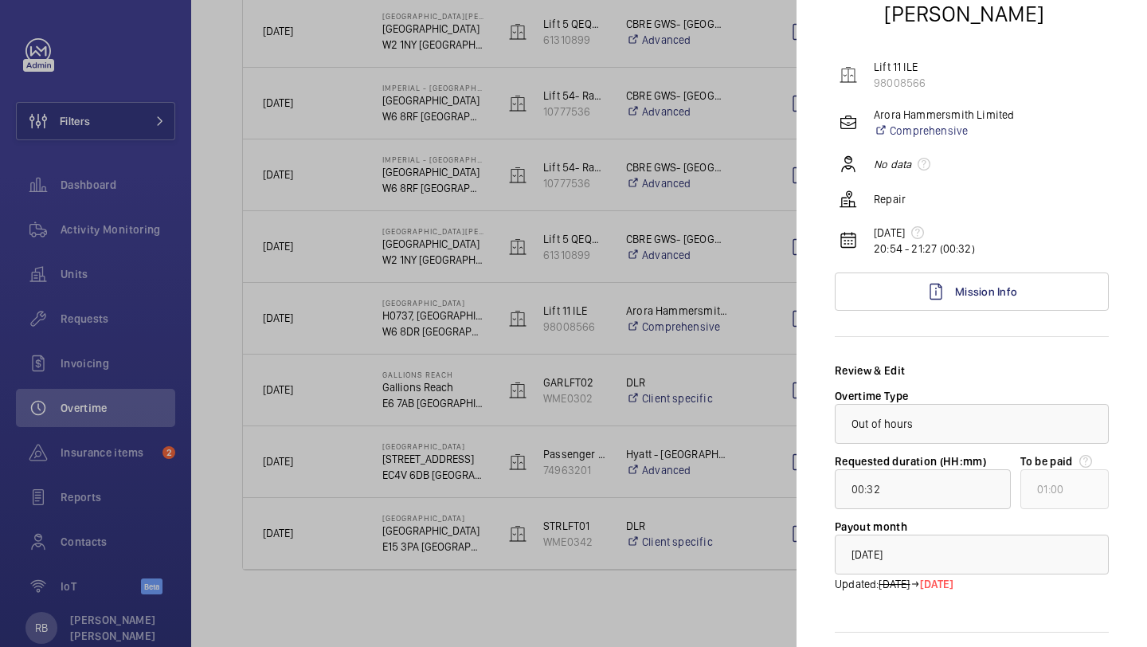
scroll to position [147, 0]
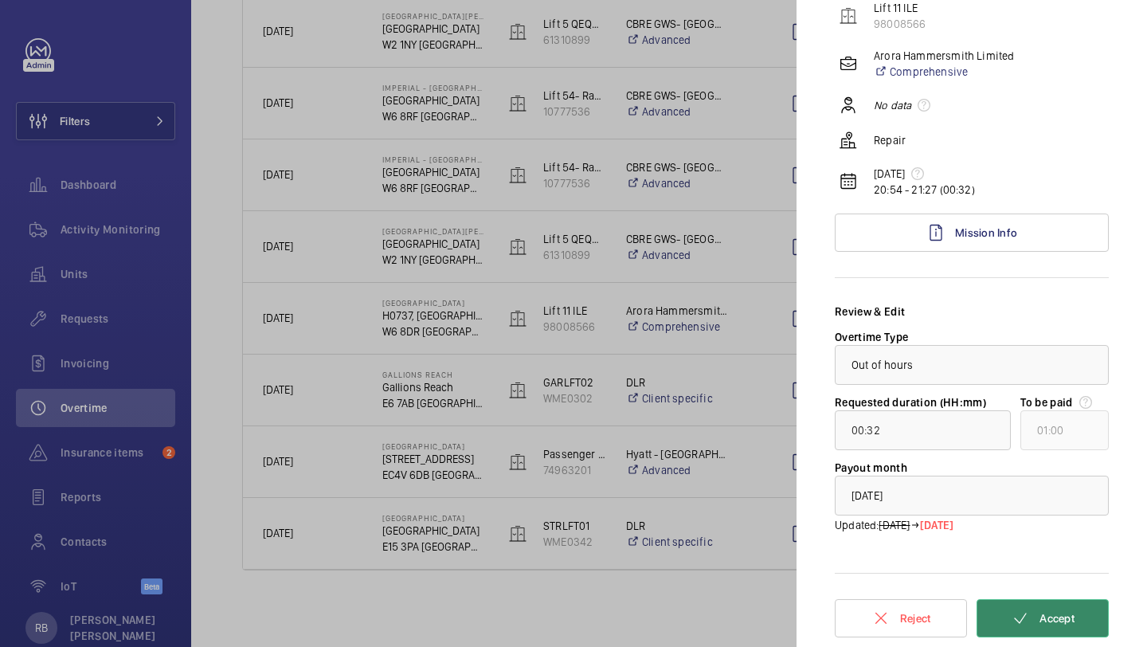
click at [1036, 613] on button "Accept" at bounding box center [1043, 618] width 132 height 38
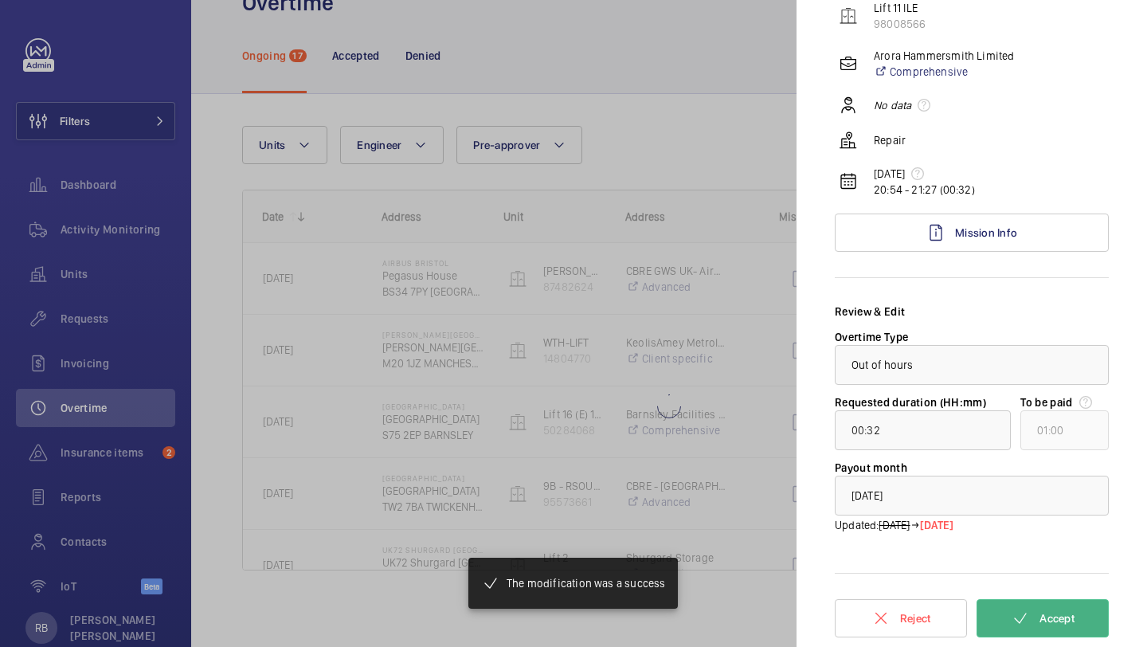
scroll to position [50, 0]
type input "00:01"
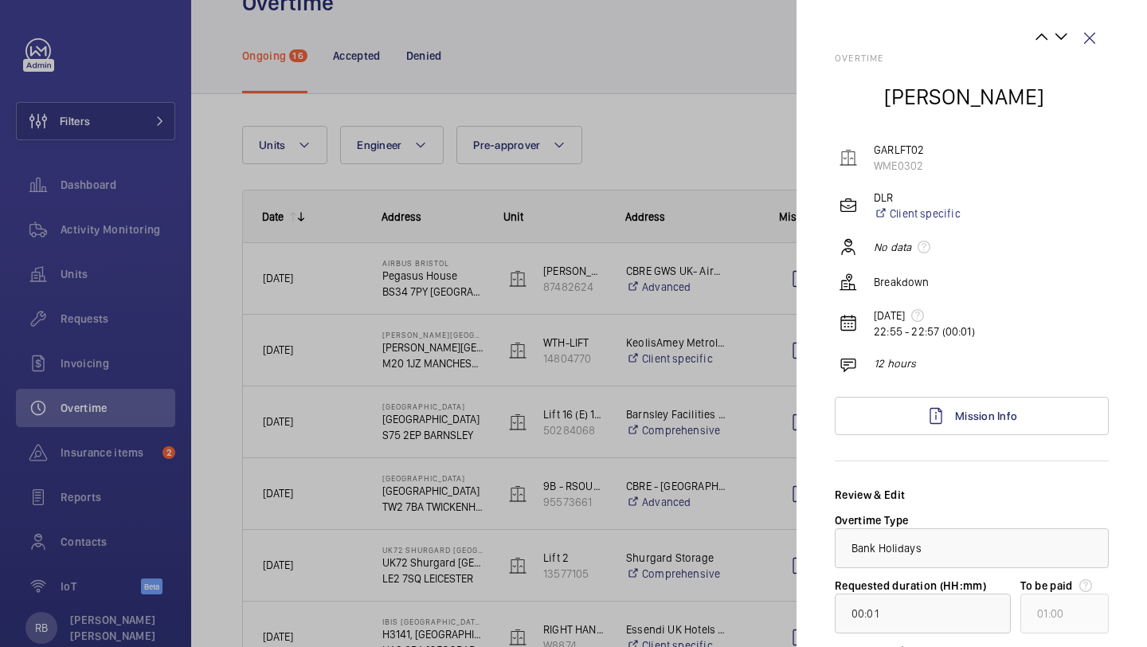
scroll to position [0, 0]
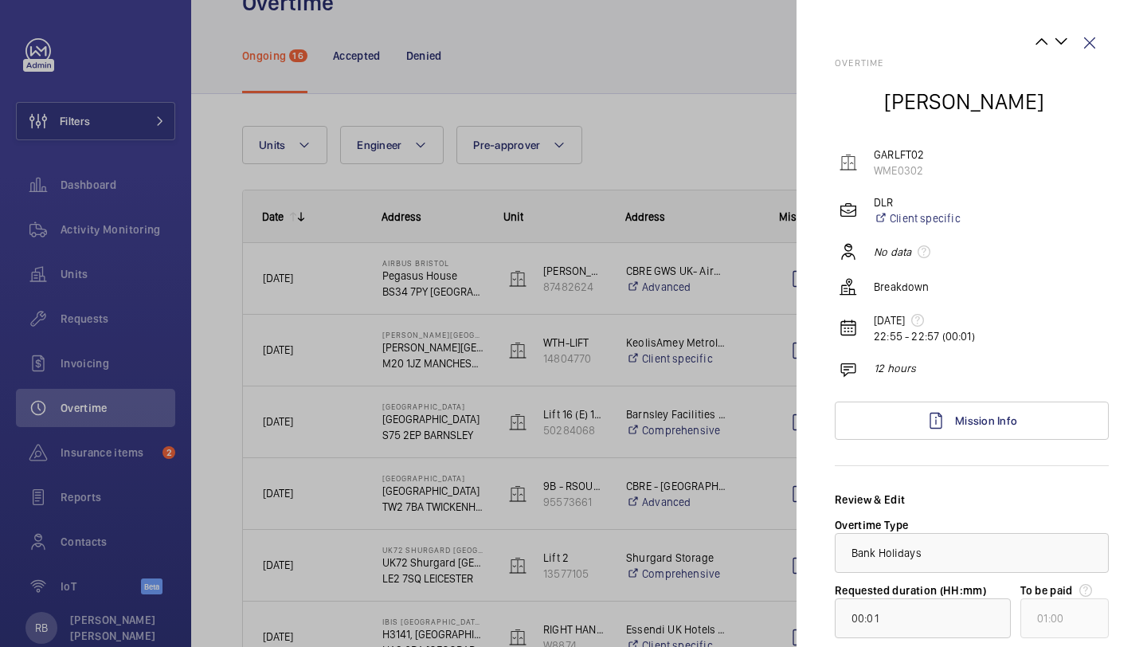
click at [747, 497] on div at bounding box center [573, 323] width 1147 height 647
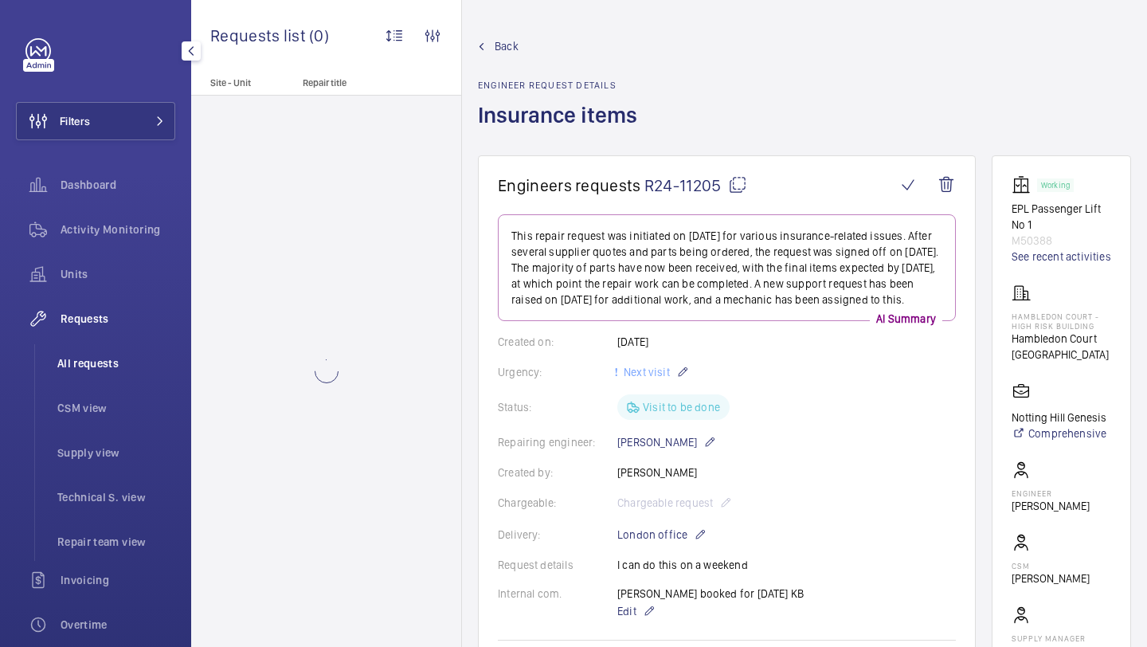
click at [120, 370] on span "All requests" at bounding box center [116, 363] width 118 height 16
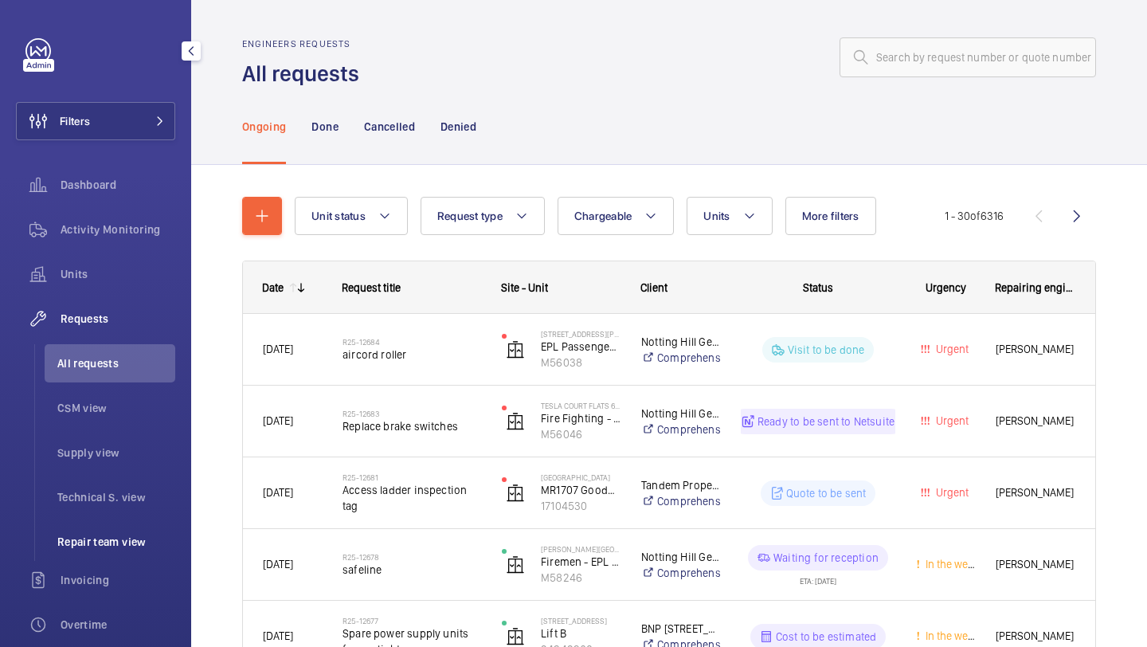
click at [107, 546] on span "Repair team view" at bounding box center [116, 542] width 118 height 16
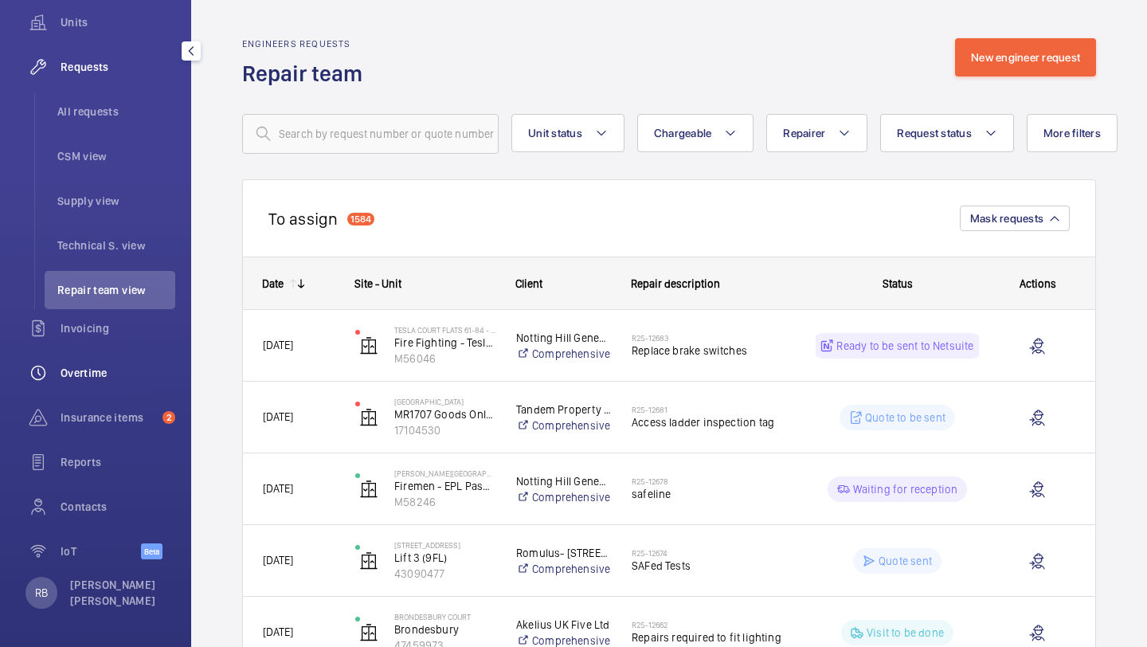
click at [90, 379] on span "Overtime" at bounding box center [118, 373] width 115 height 16
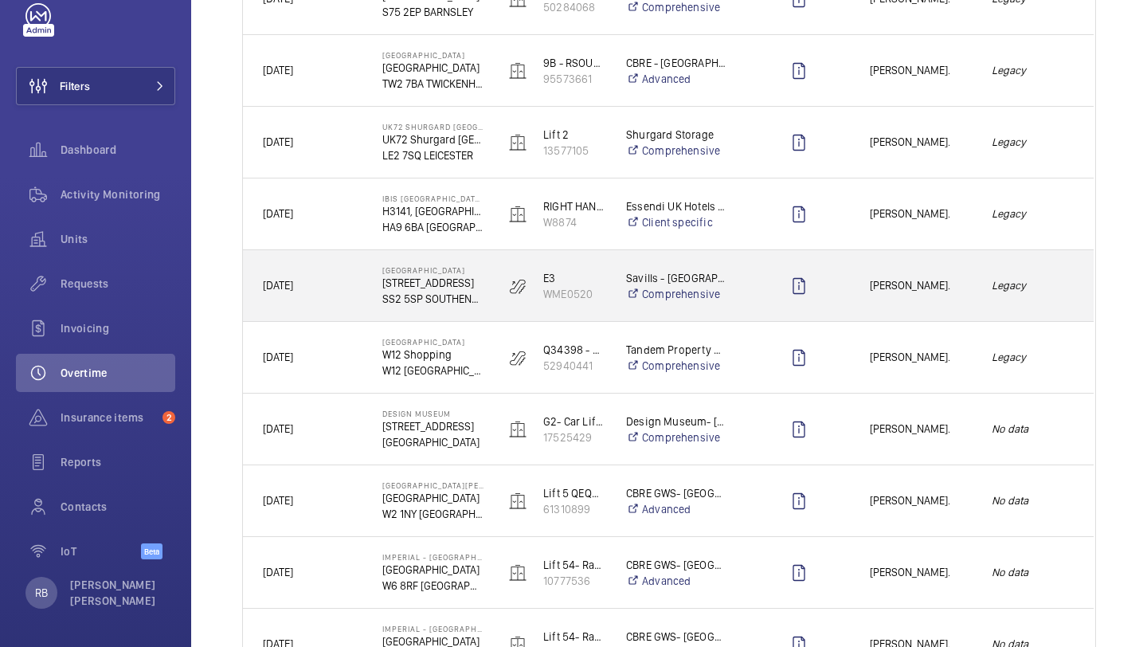
scroll to position [565, 0]
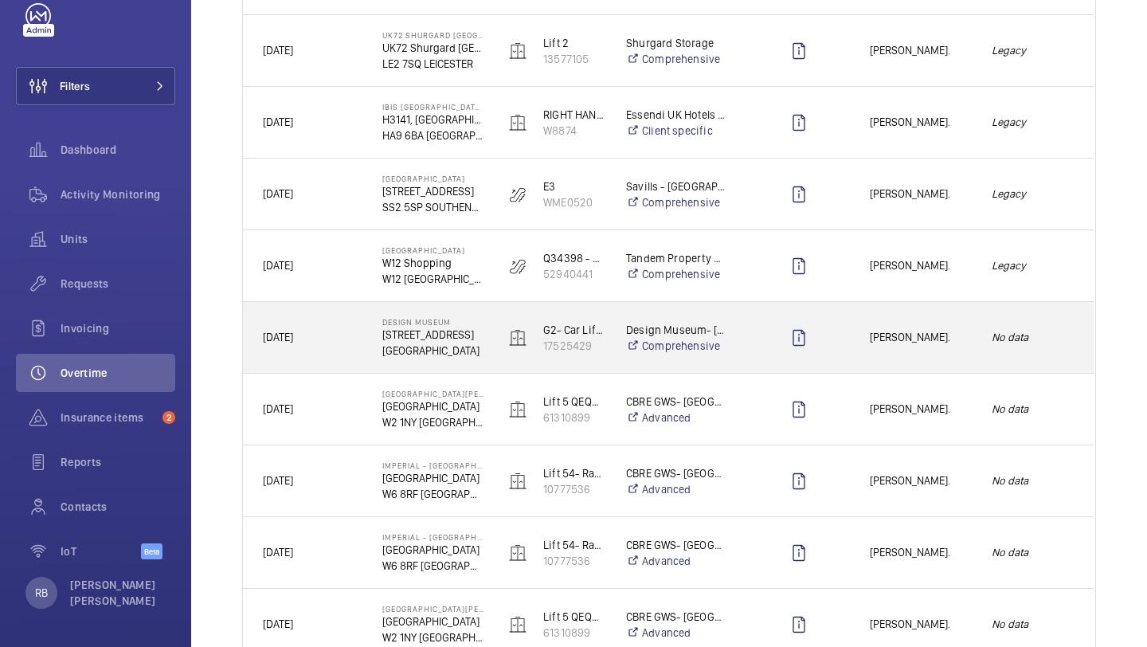
click at [927, 335] on span "[PERSON_NAME]." at bounding box center [920, 337] width 101 height 18
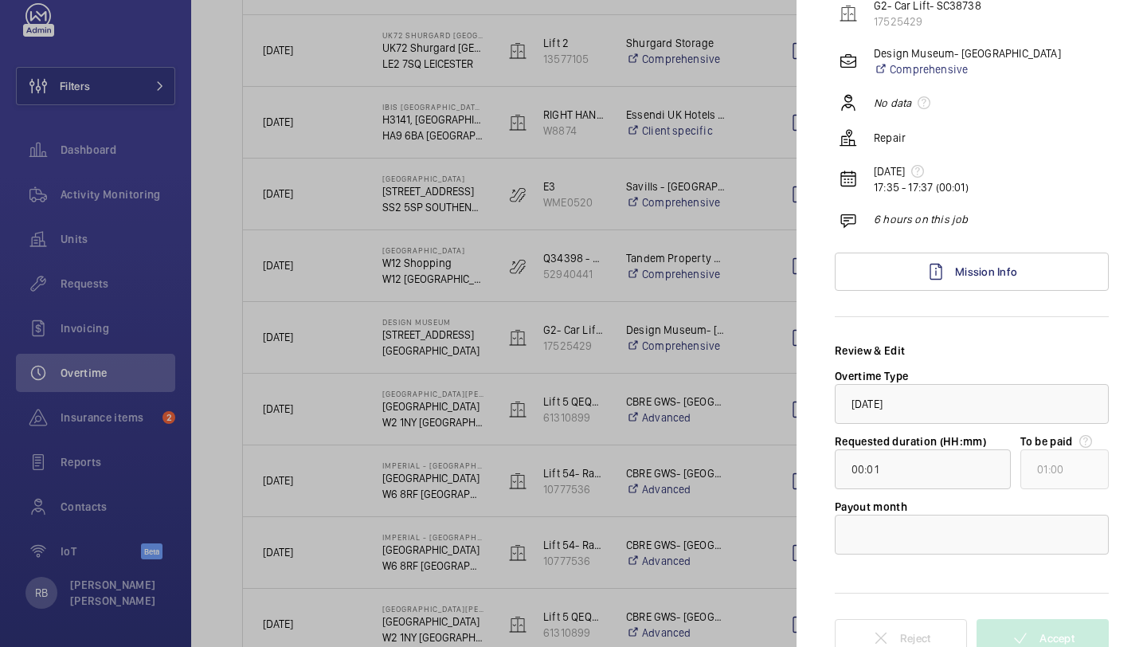
scroll to position [169, 0]
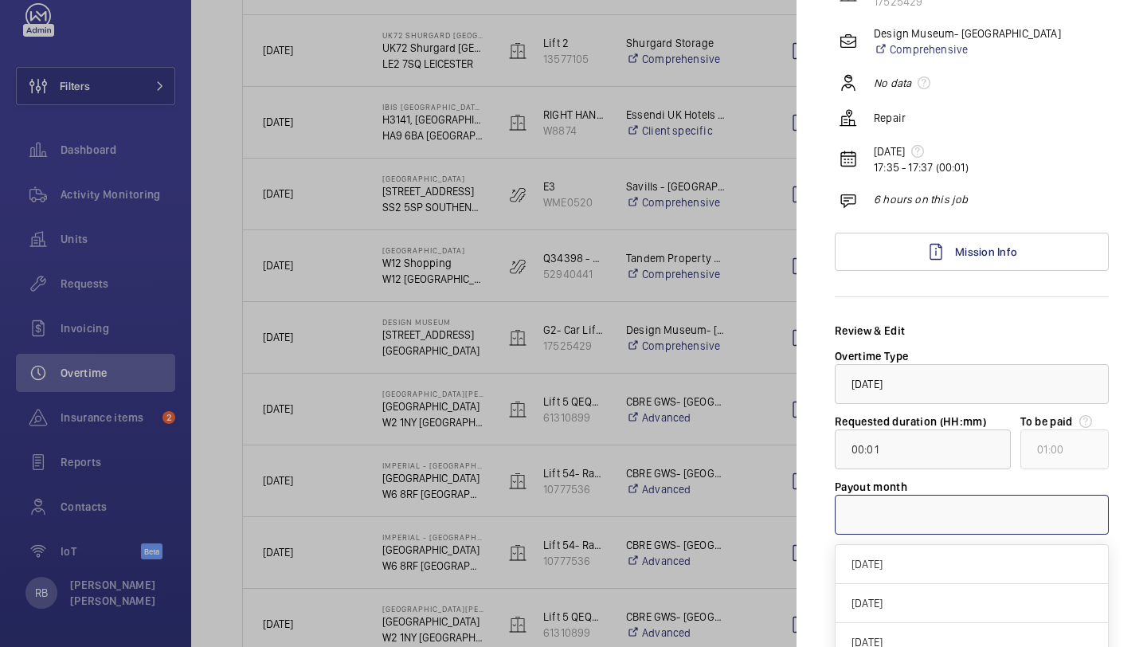
click at [942, 504] on div at bounding box center [972, 514] width 272 height 38
click at [910, 552] on div "[DATE]" at bounding box center [972, 564] width 272 height 39
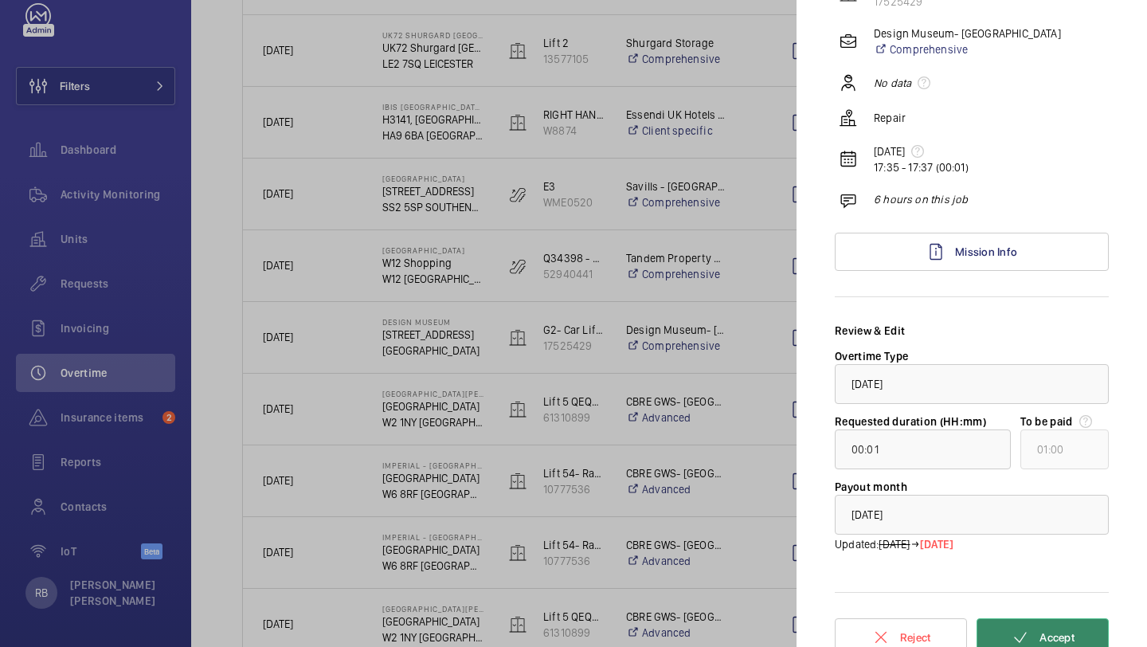
click at [1079, 617] on div "Reject Accept" at bounding box center [972, 624] width 274 height 65
click at [1071, 635] on span "Accept" at bounding box center [1057, 637] width 35 height 13
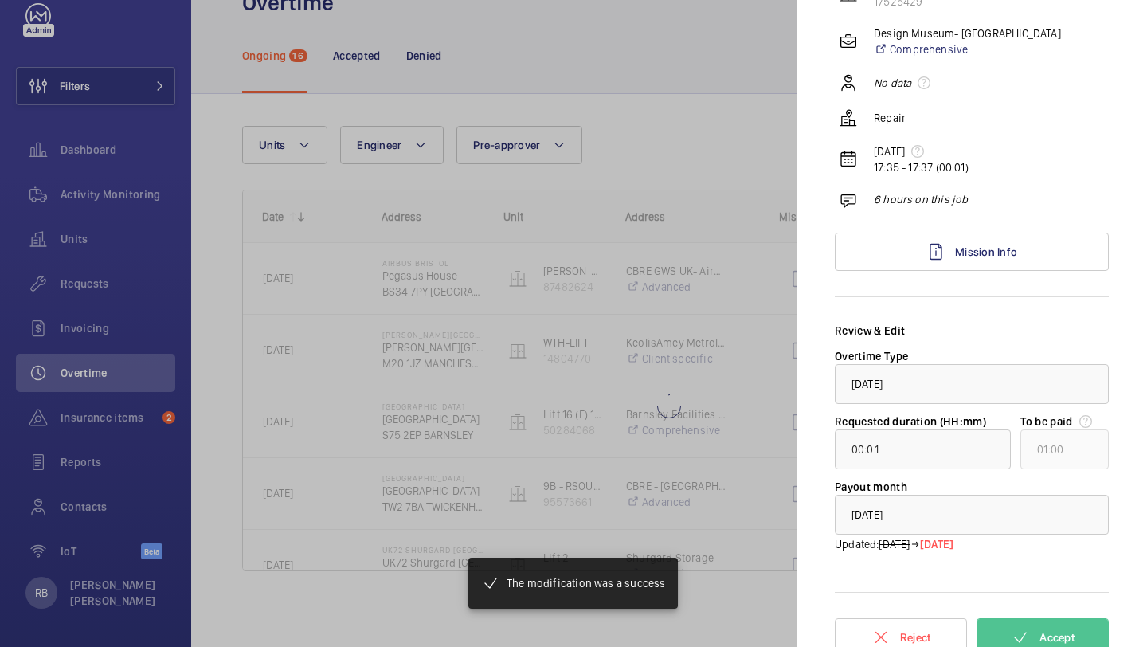
scroll to position [50, 0]
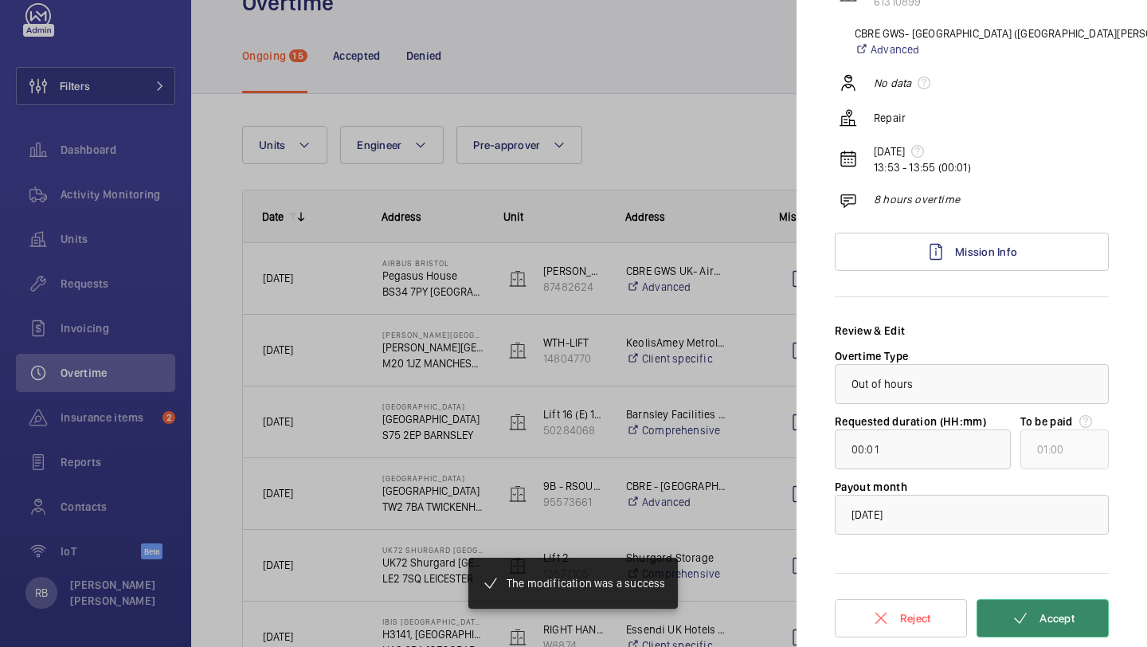
click at [1032, 609] on button "Accept" at bounding box center [1043, 618] width 132 height 38
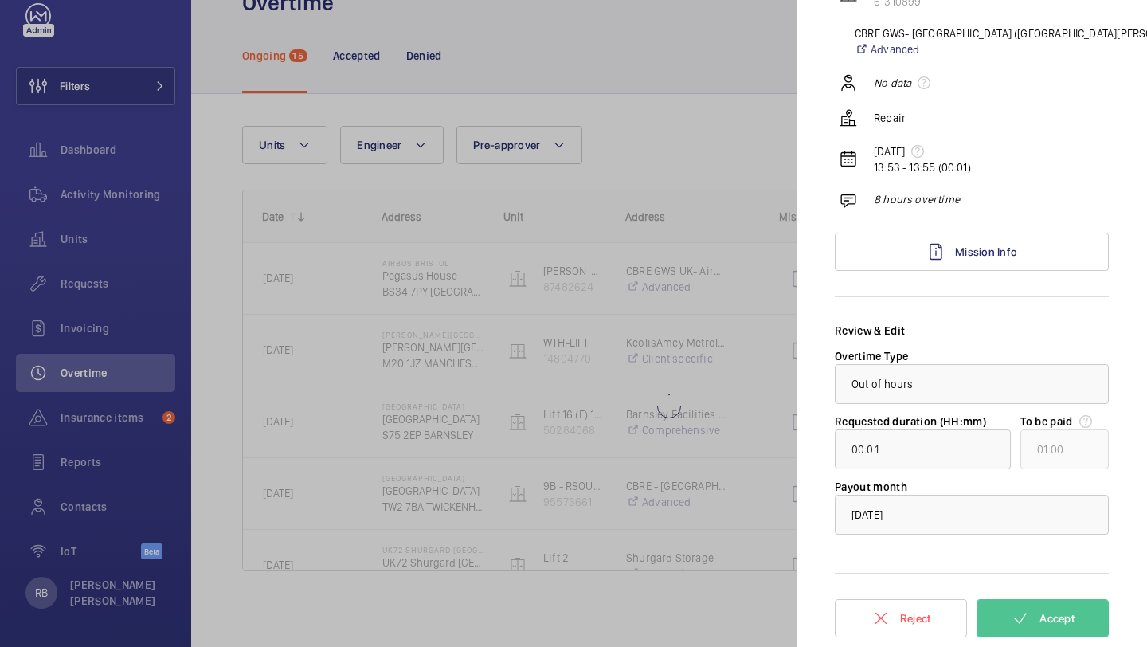
click at [695, 440] on div at bounding box center [573, 323] width 1147 height 647
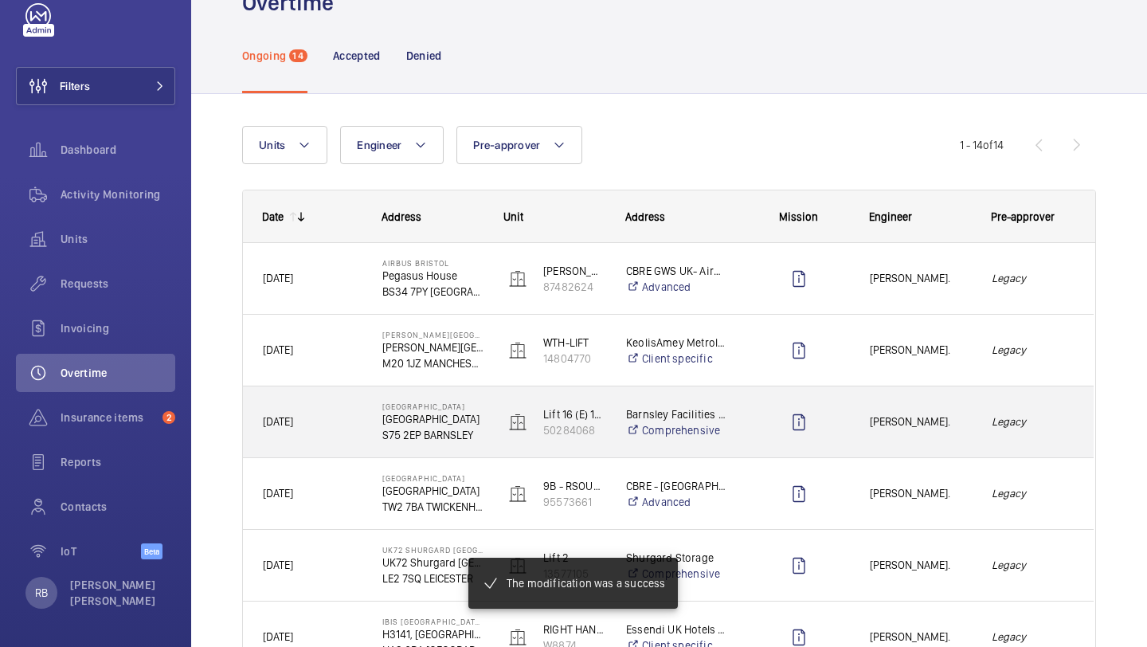
scroll to position [0, 0]
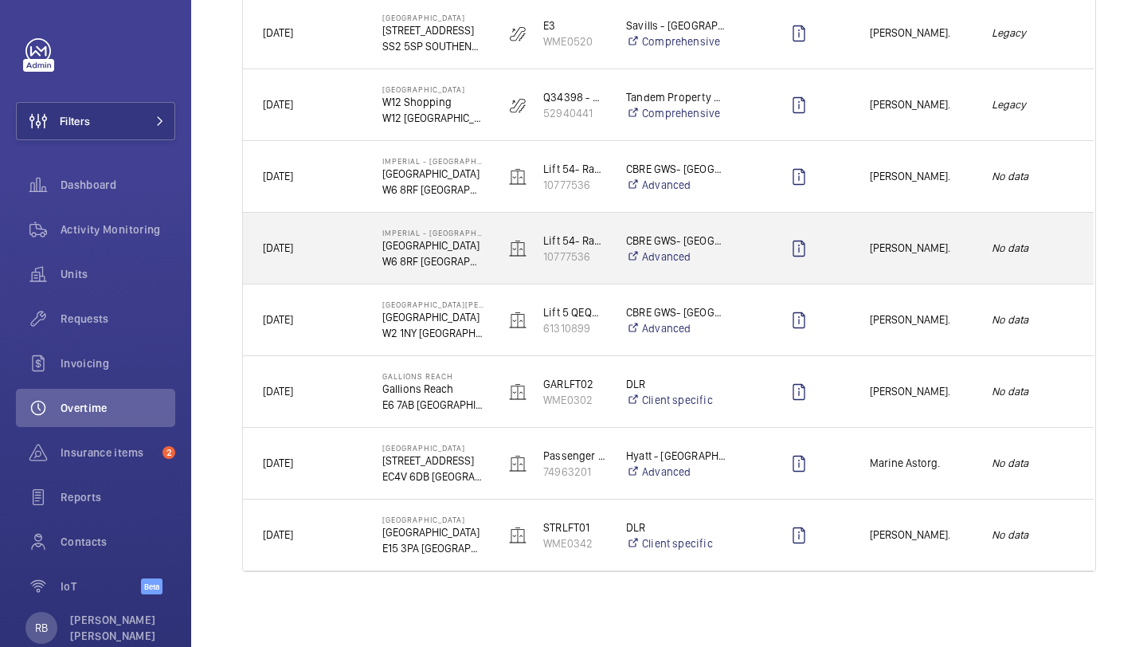
scroll to position [727, 0]
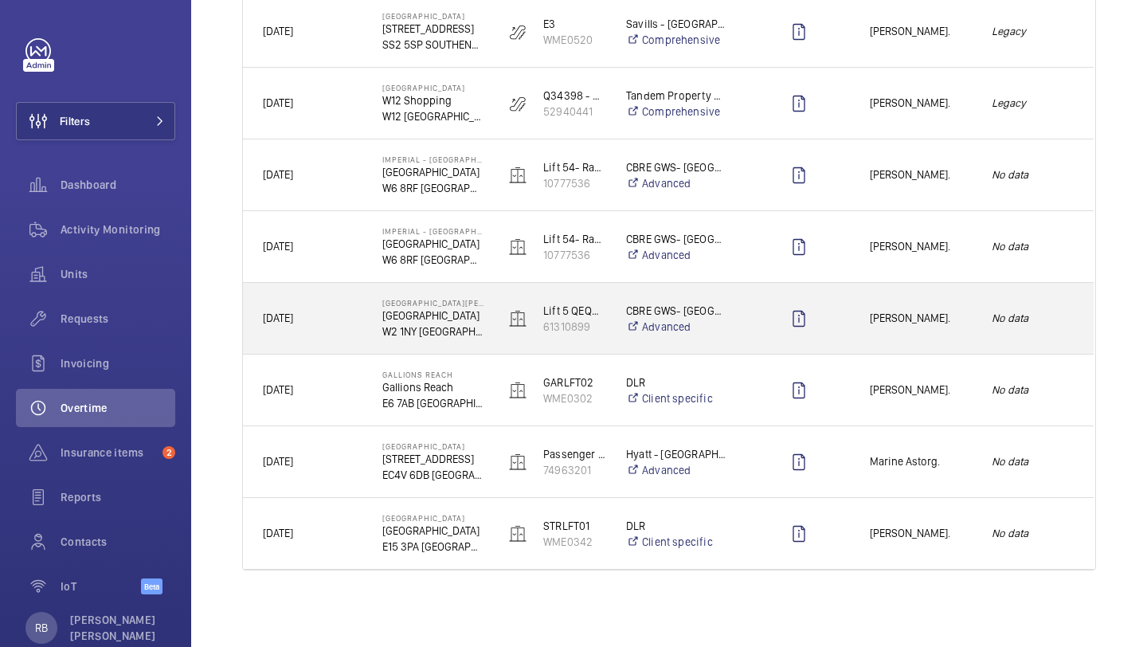
click at [951, 331] on div "[PERSON_NAME]." at bounding box center [911, 318] width 120 height 50
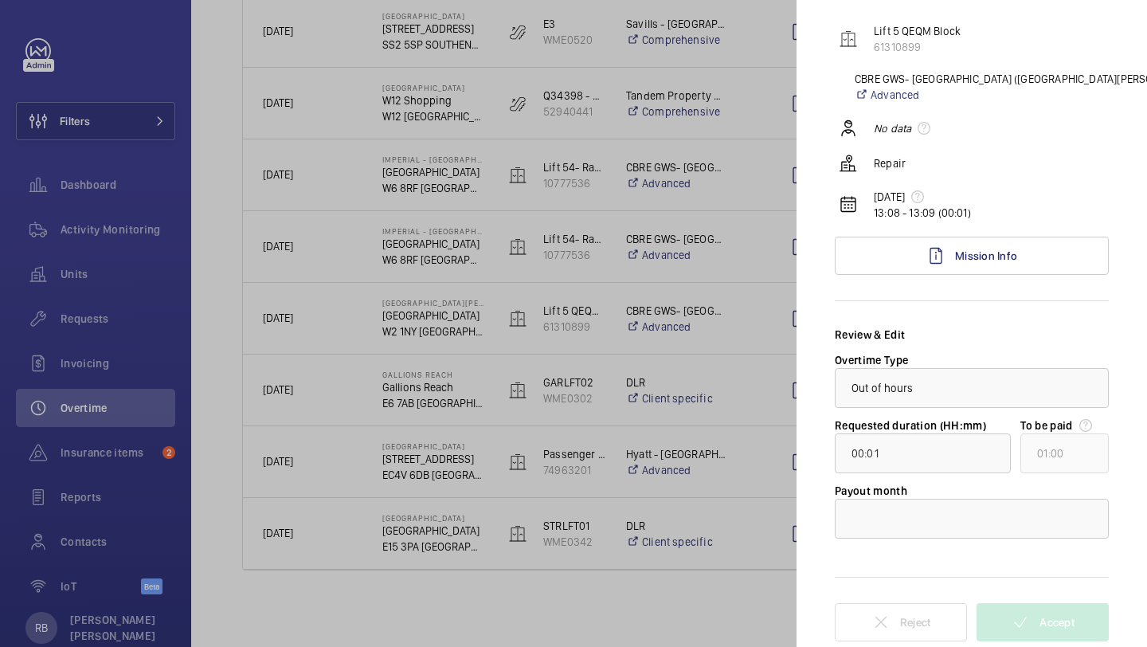
scroll to position [127, 0]
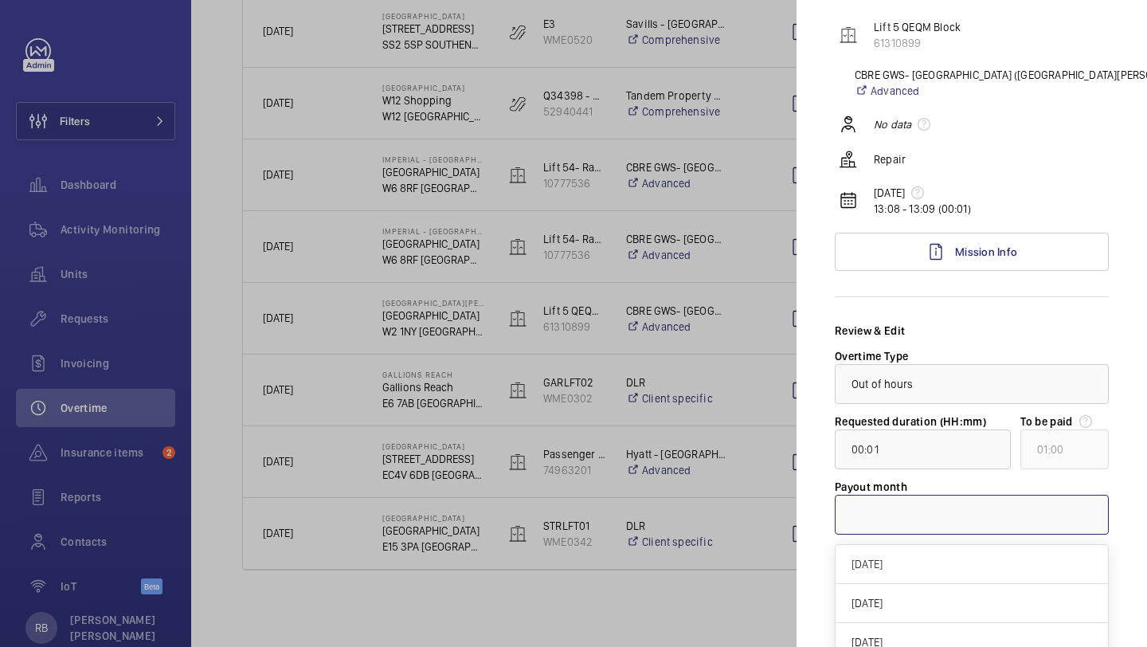
click at [949, 523] on div at bounding box center [972, 514] width 272 height 38
click at [934, 554] on div "[DATE]" at bounding box center [972, 564] width 272 height 39
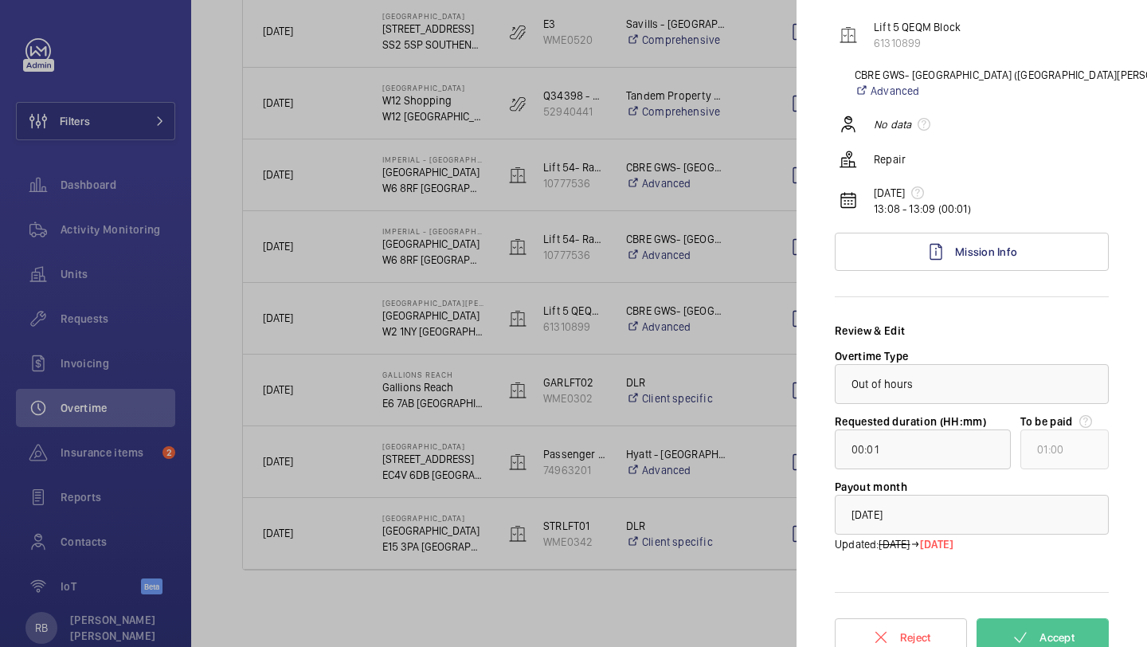
scroll to position [147, 0]
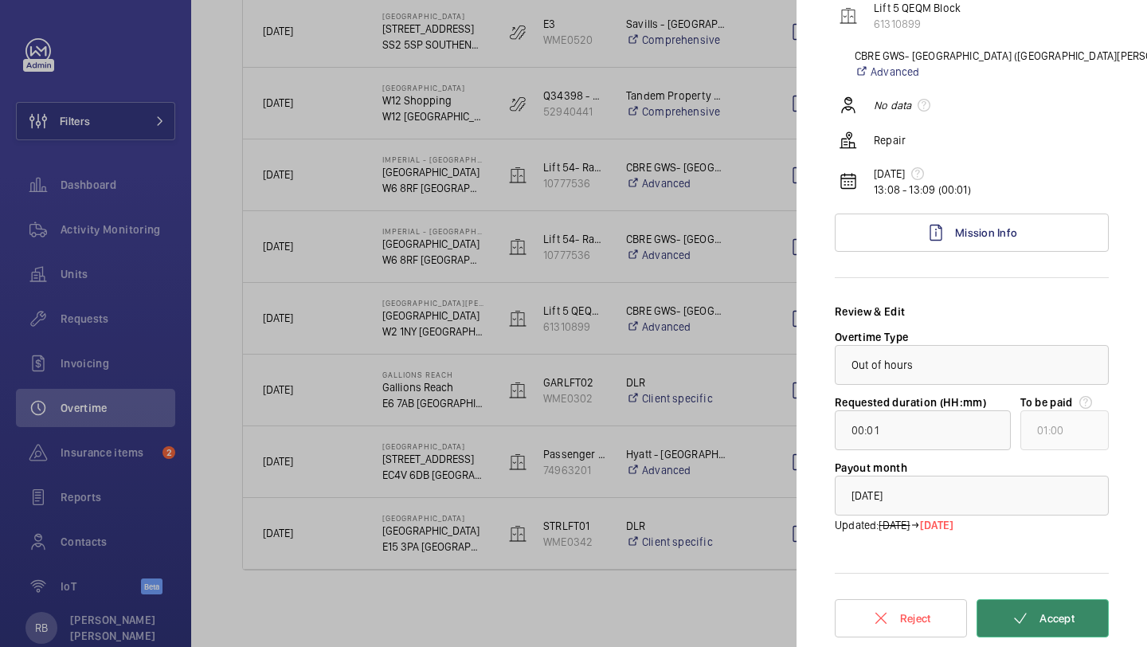
click at [1022, 624] on mat-icon at bounding box center [1020, 618] width 19 height 19
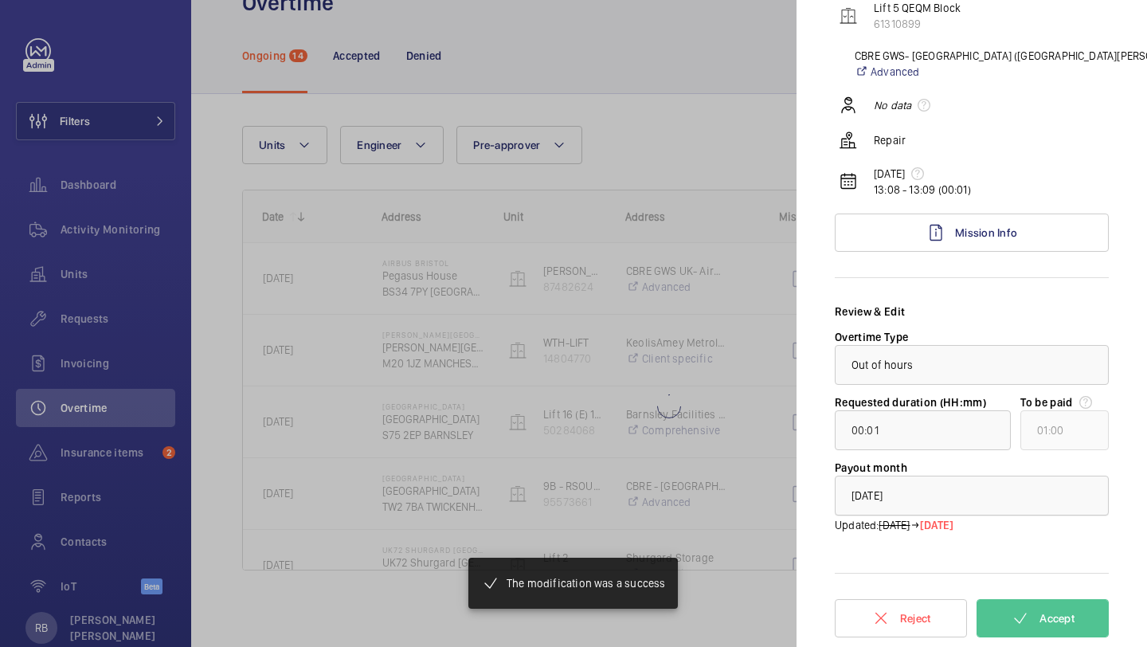
scroll to position [50, 0]
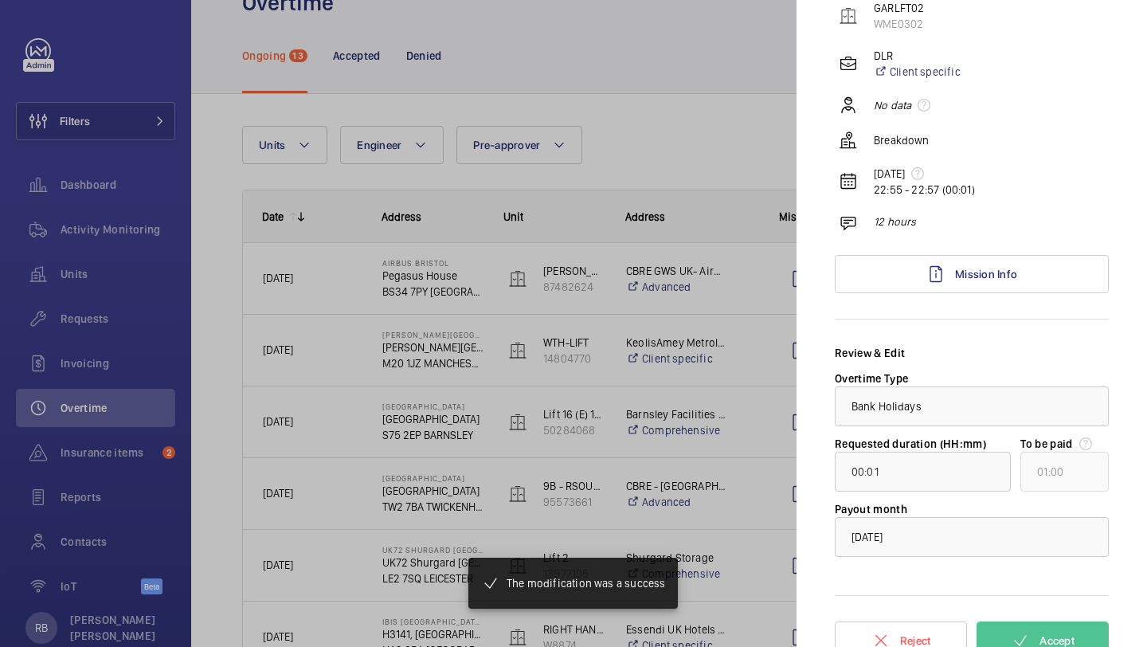
click at [746, 445] on div at bounding box center [573, 323] width 1147 height 647
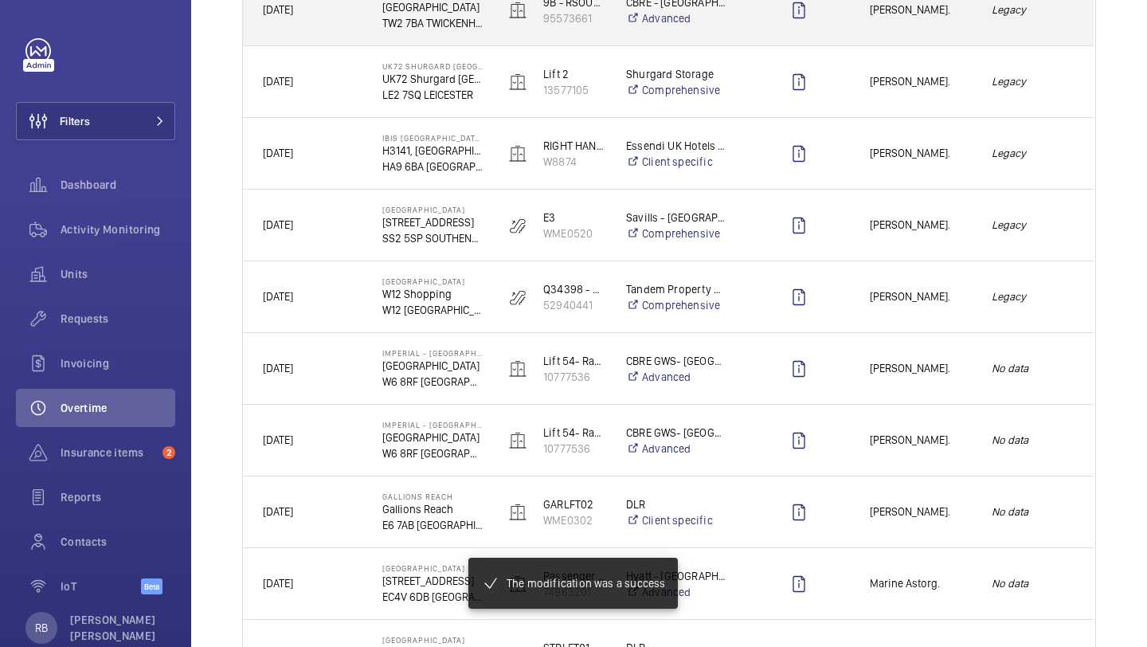
scroll to position [656, 0]
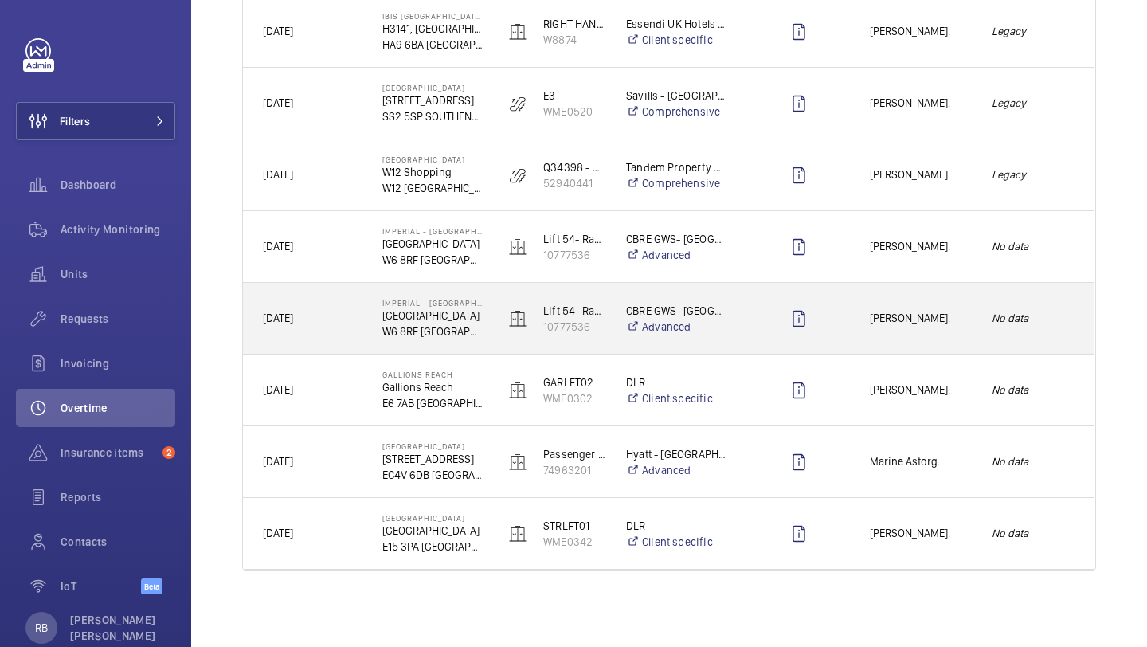
click at [940, 336] on div "[PERSON_NAME]." at bounding box center [911, 318] width 120 height 50
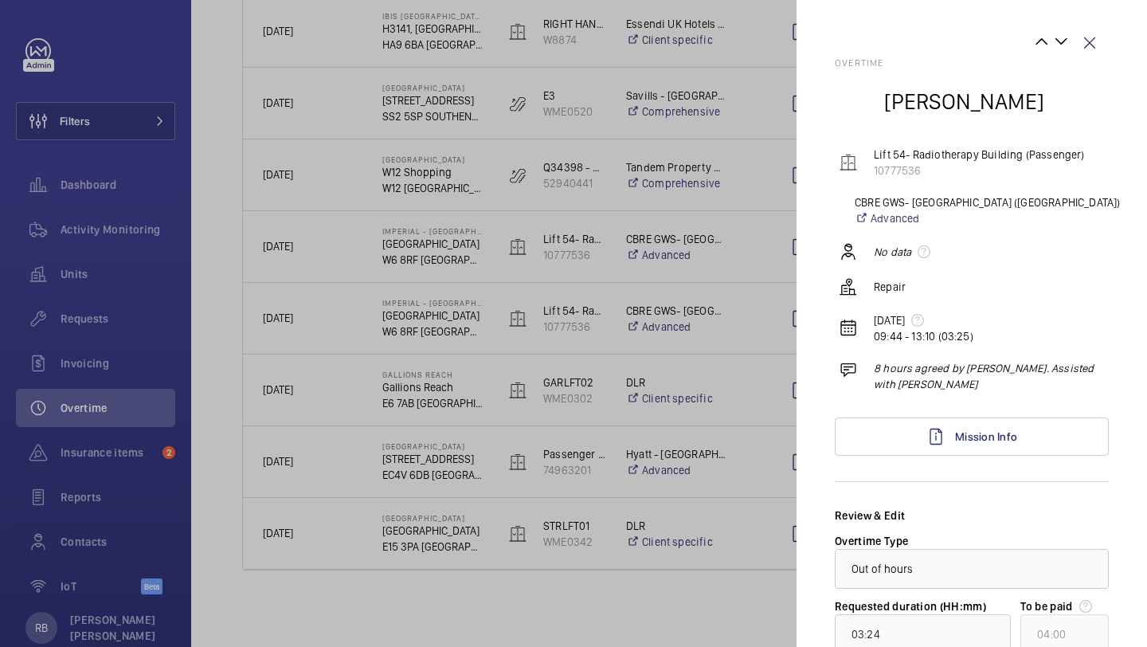
scroll to position [185, 0]
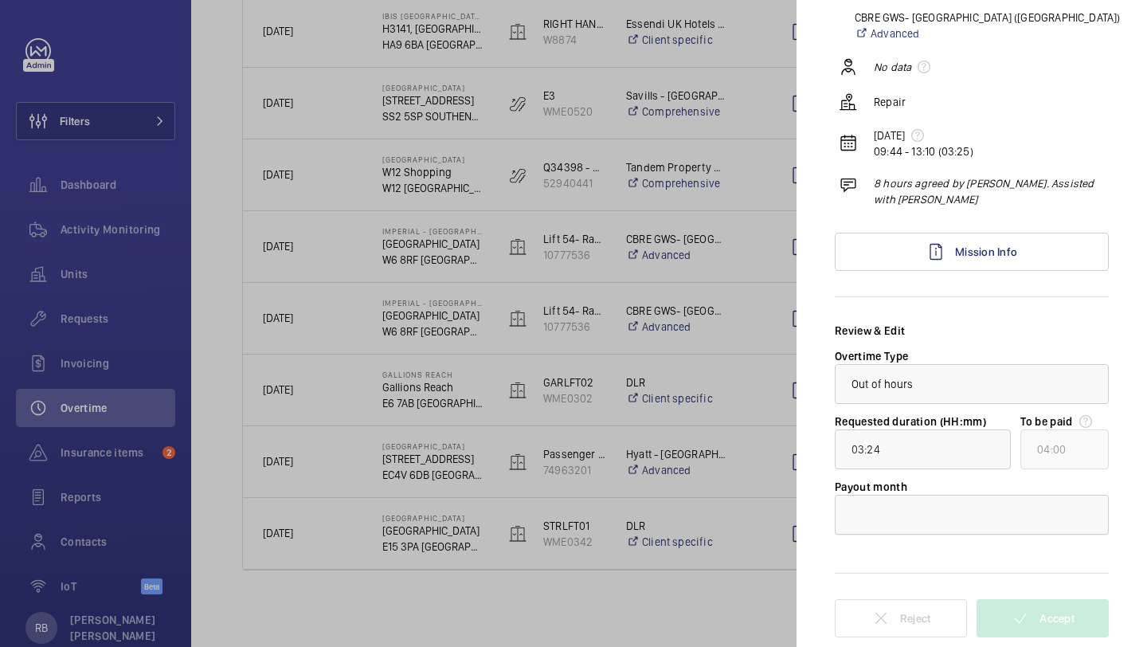
click at [938, 523] on div at bounding box center [972, 514] width 272 height 38
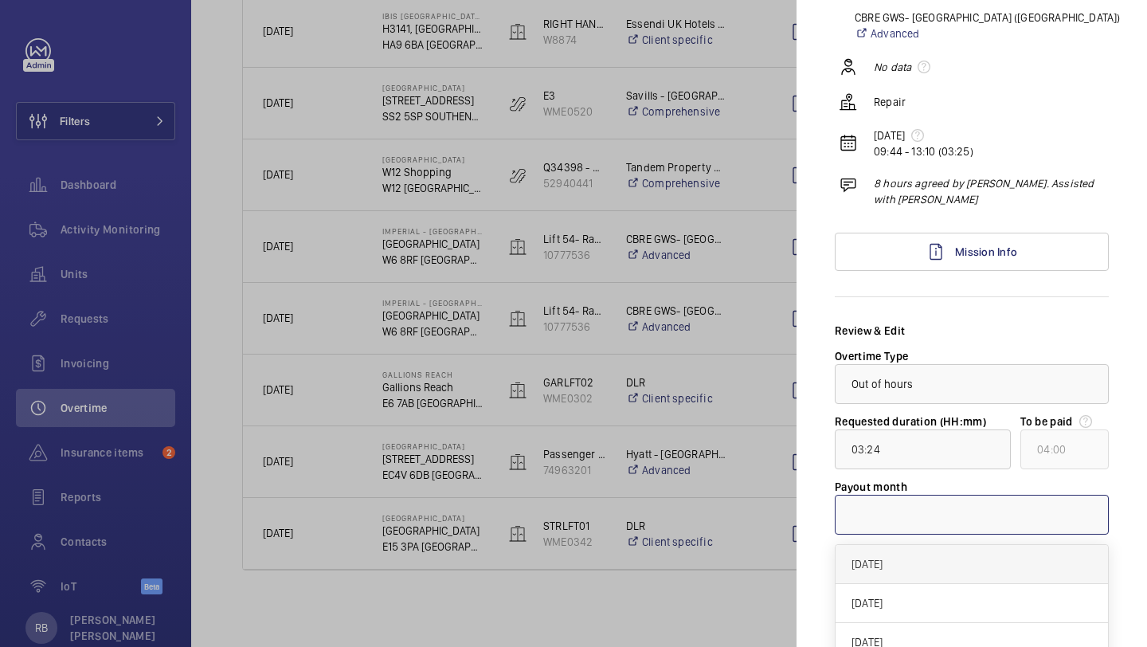
click at [926, 554] on div "[DATE]" at bounding box center [972, 564] width 272 height 39
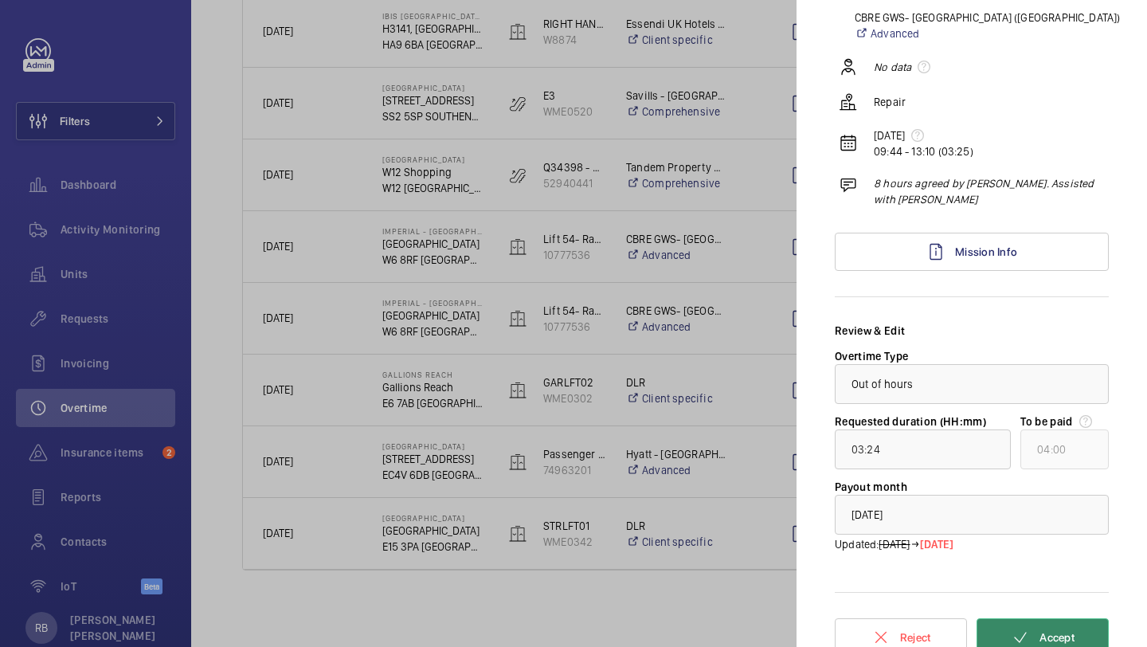
click at [1027, 646] on mat-icon at bounding box center [1020, 637] width 19 height 19
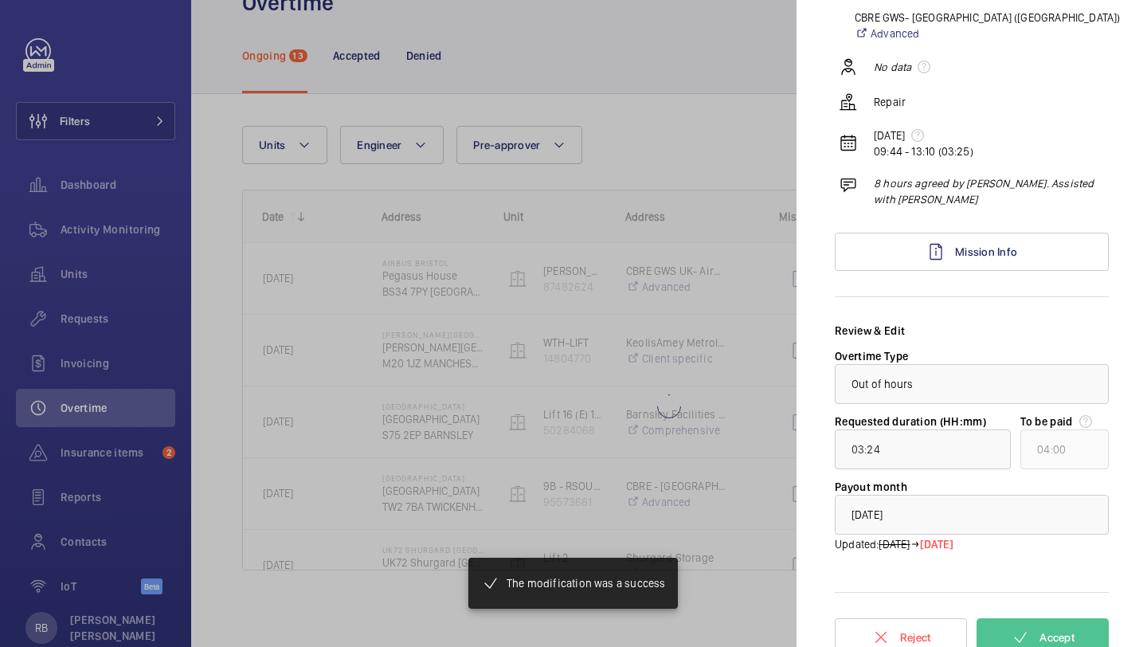
type input "00:01"
type input "01:00"
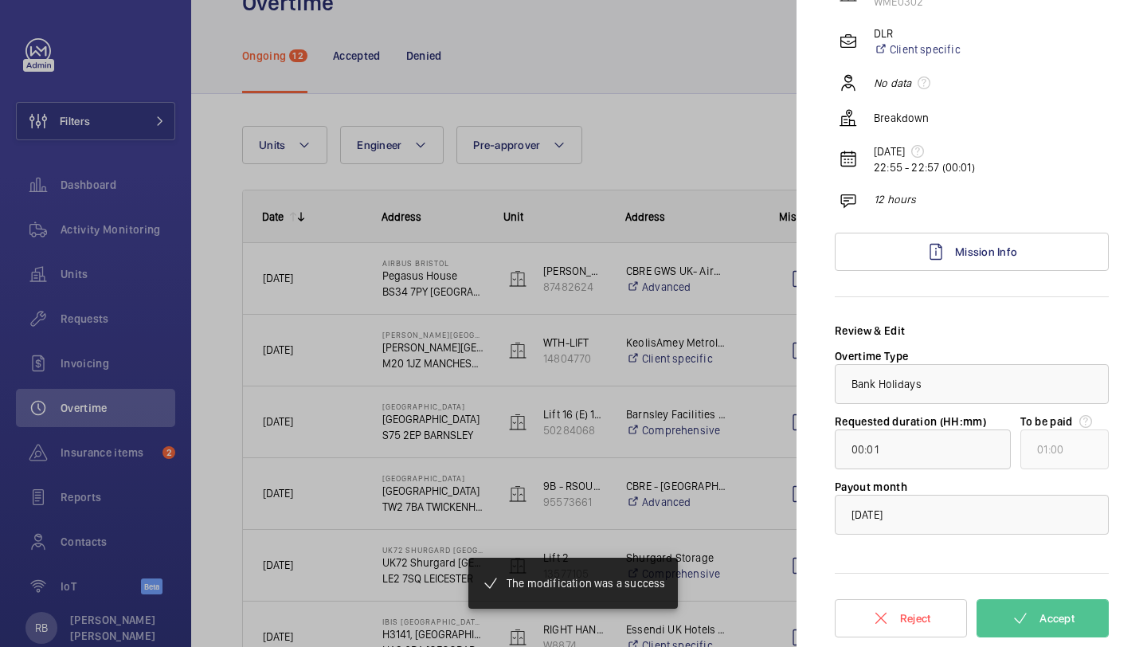
click at [676, 383] on div at bounding box center [573, 323] width 1147 height 647
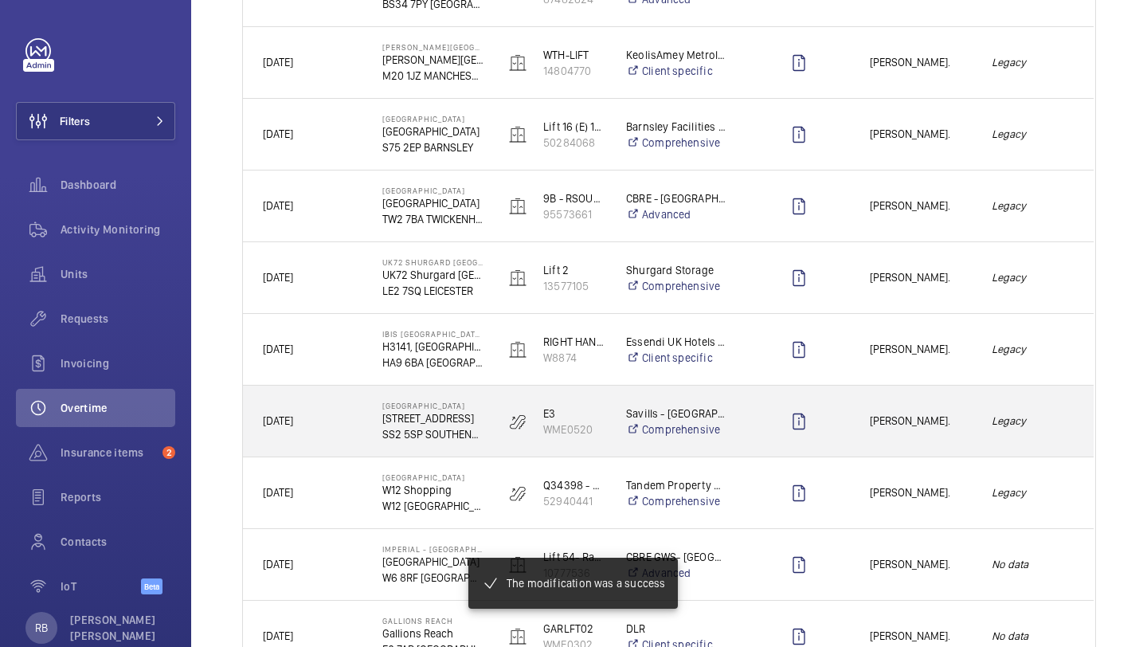
scroll to position [584, 0]
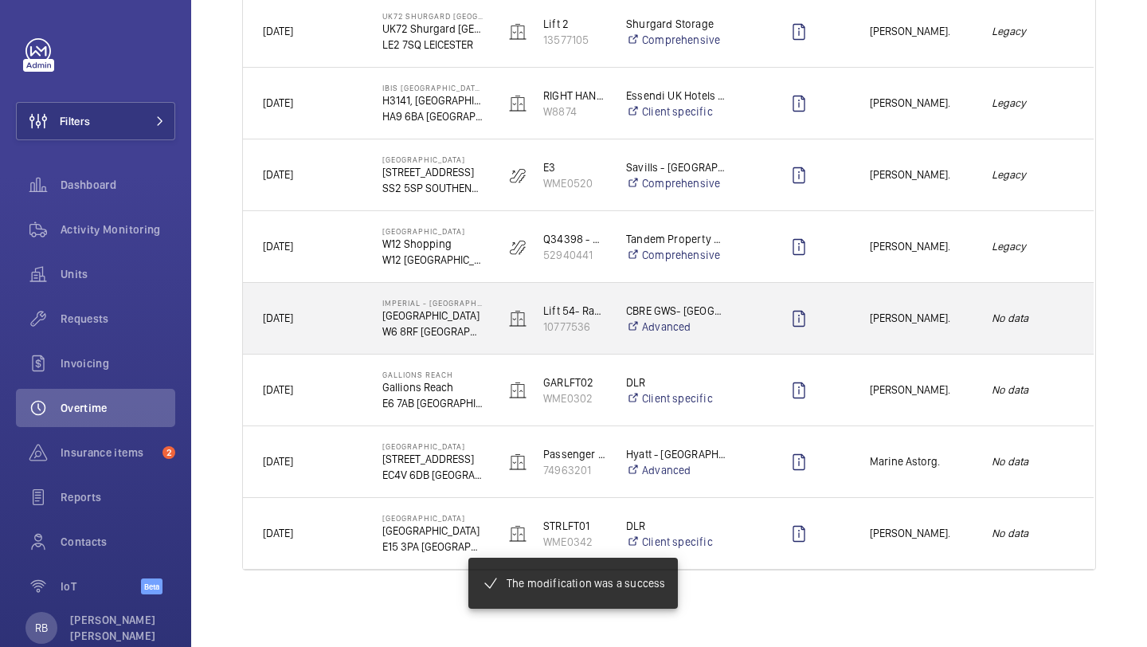
click at [950, 305] on div "[PERSON_NAME]." at bounding box center [911, 318] width 120 height 50
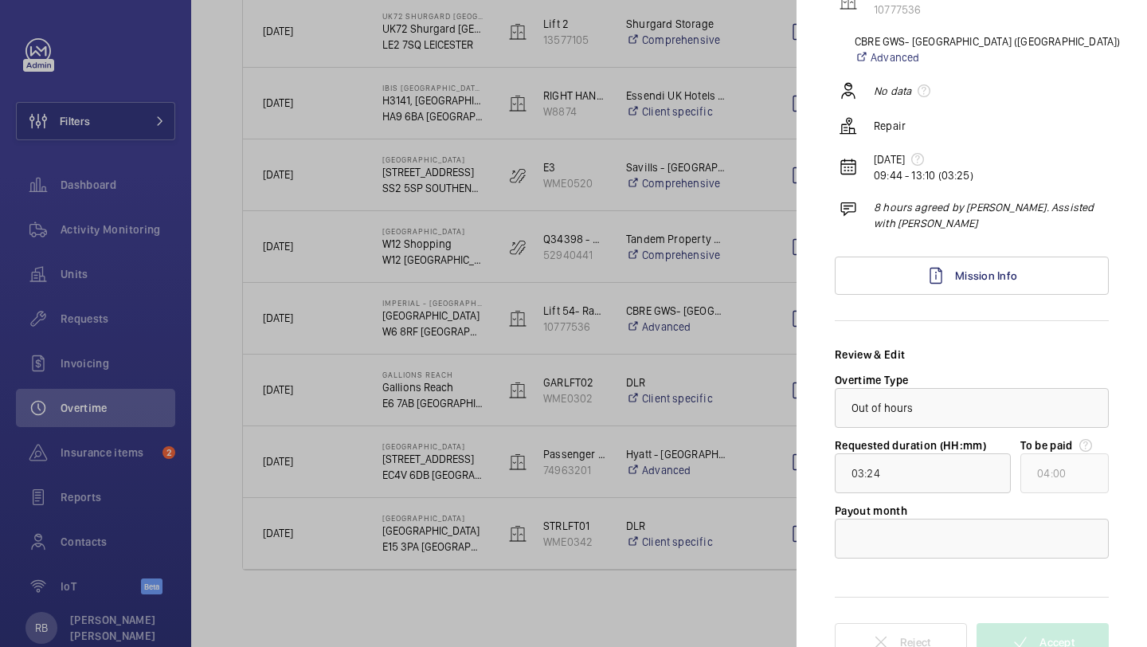
scroll to position [185, 0]
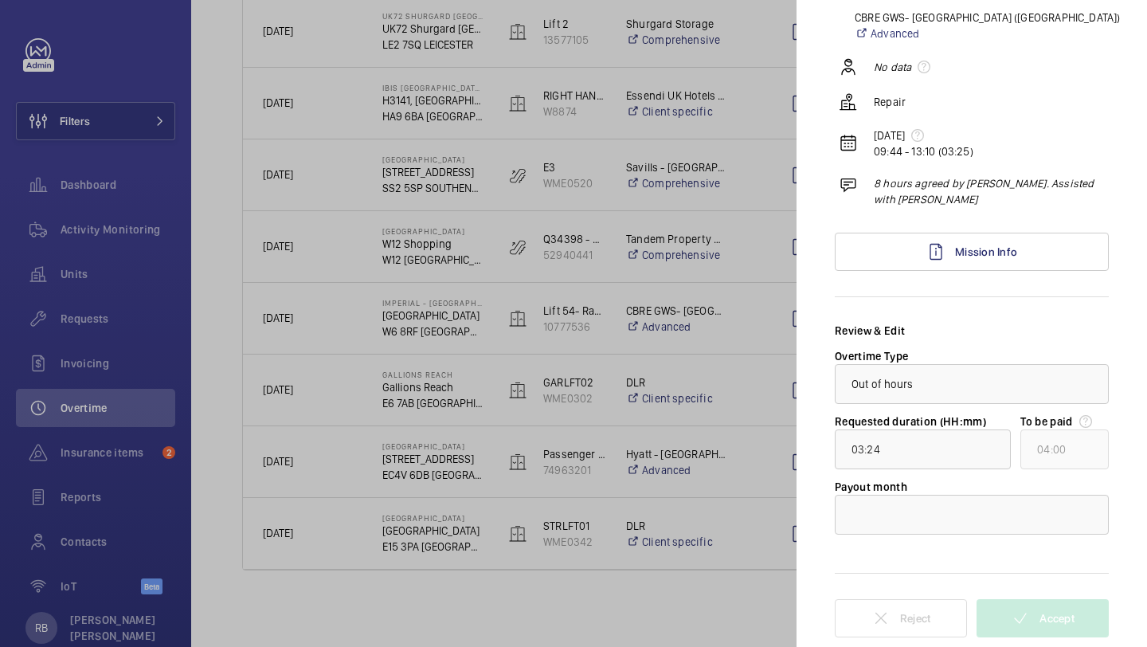
click at [966, 493] on div "Payout month" at bounding box center [972, 507] width 274 height 56
click at [953, 511] on div at bounding box center [972, 514] width 272 height 38
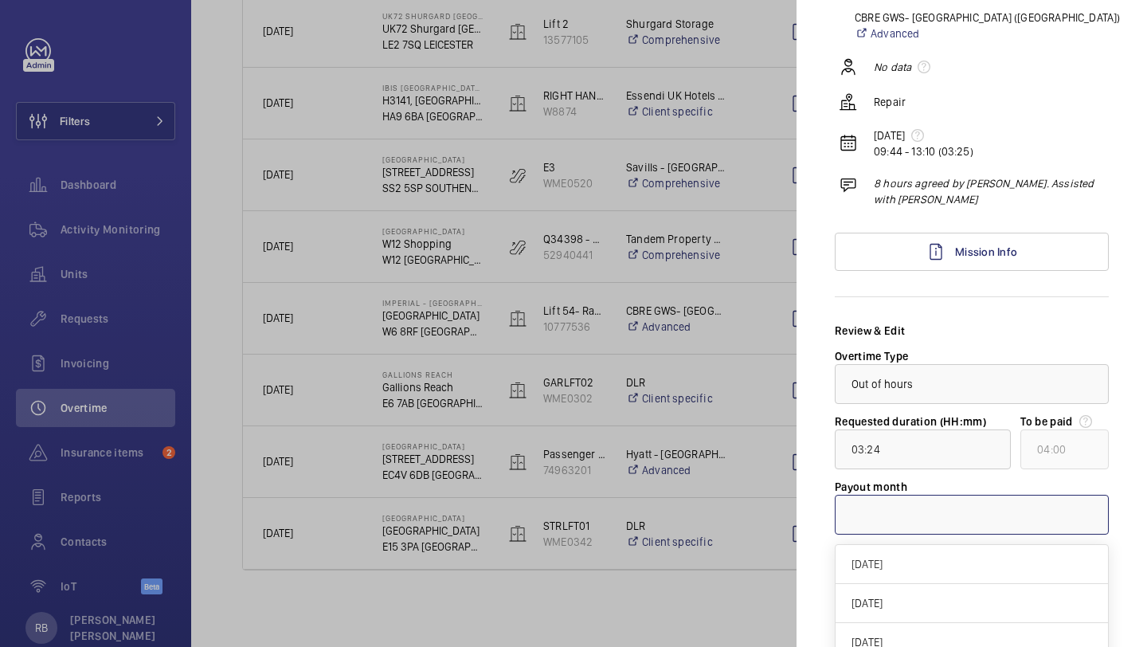
click at [920, 544] on ng-dropdown-panel "September 2025 October 2025 November 2025 December 2025 January 2026 February 2…" at bounding box center [972, 632] width 274 height 177
click at [919, 549] on div "[DATE]" at bounding box center [972, 564] width 272 height 39
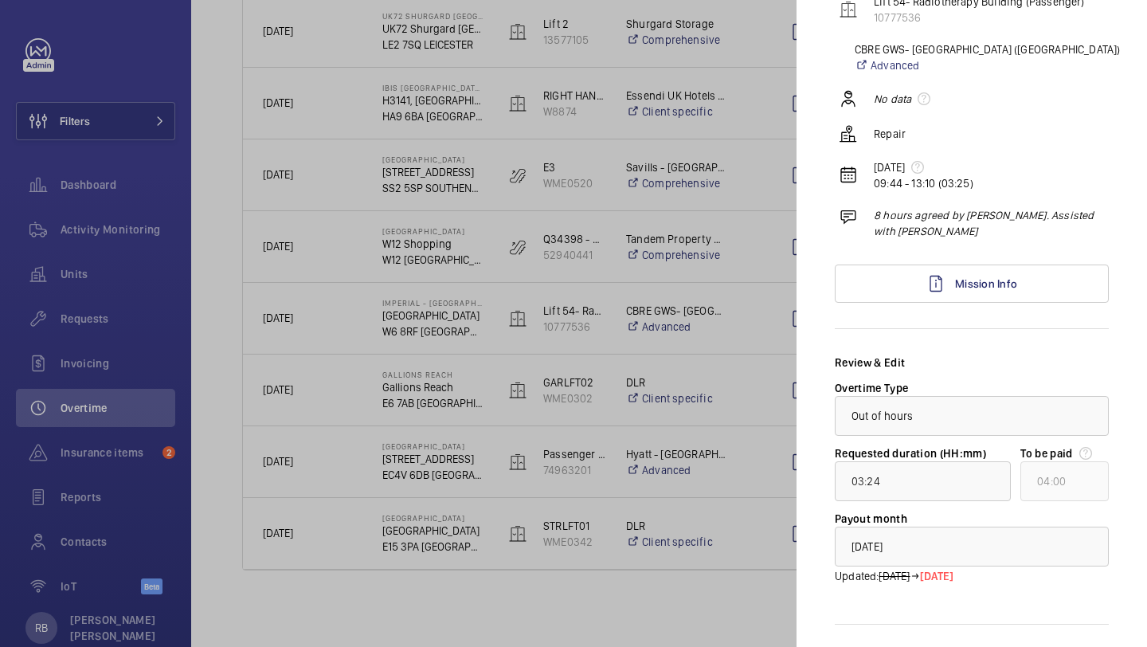
scroll to position [204, 0]
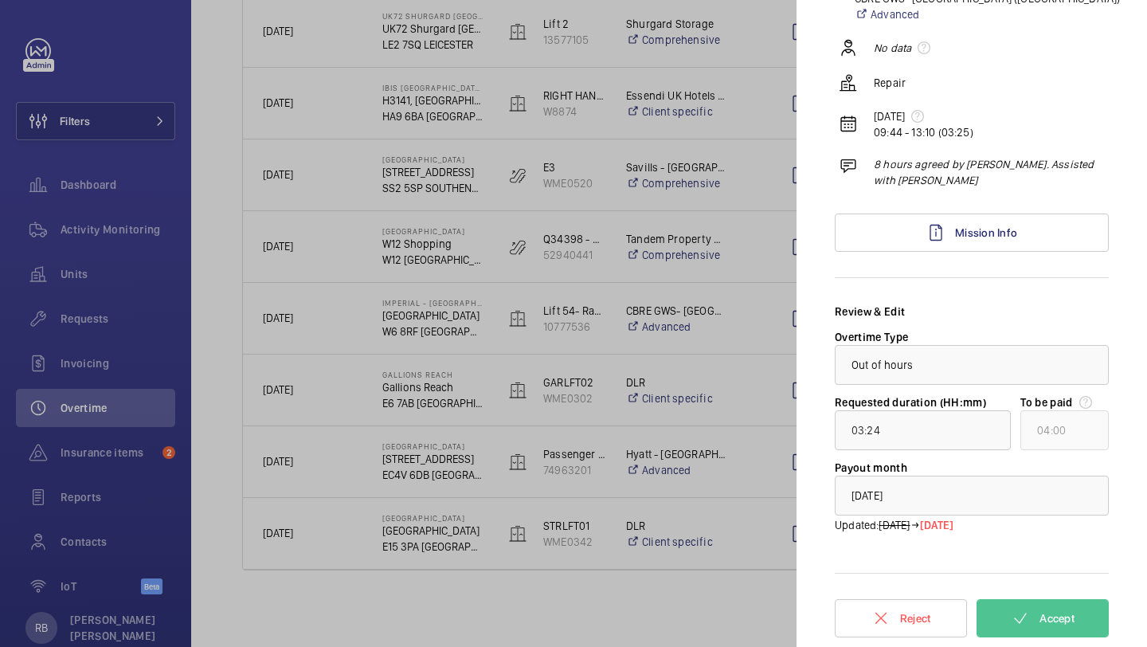
click at [1026, 644] on form "Review & Edit Overtime Type × Out of hours × Requested duration (HH:mm) 03:24 T…" at bounding box center [972, 475] width 274 height 343
click at [1035, 612] on button "Accept" at bounding box center [1043, 618] width 132 height 38
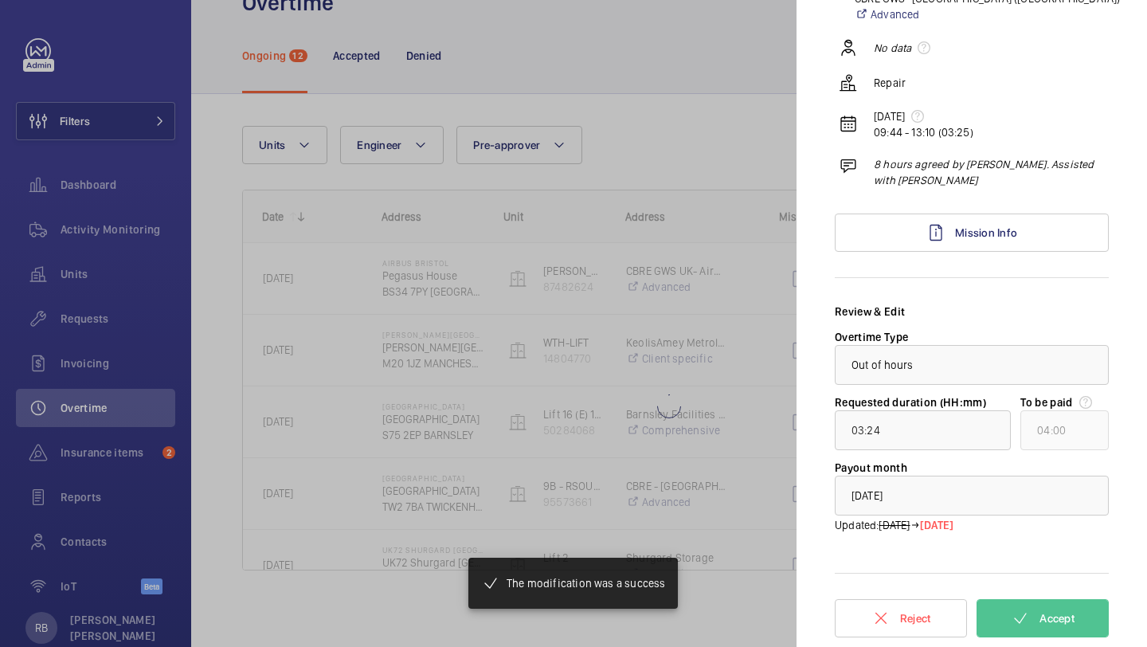
type input "00:01"
type input "01:00"
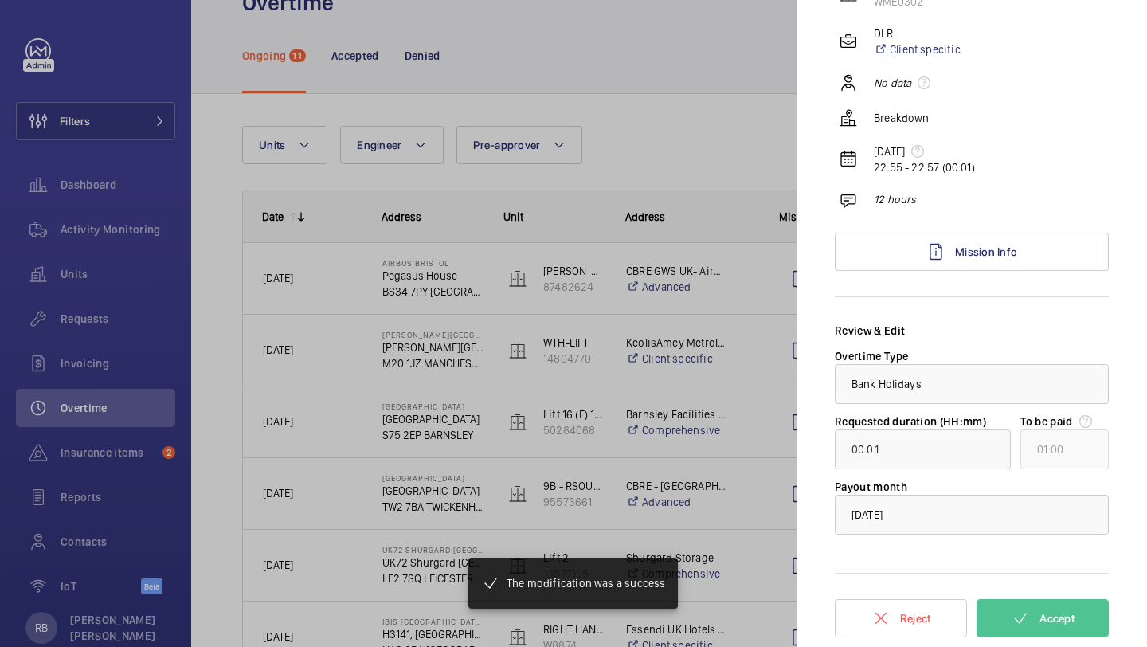
click at [718, 390] on div at bounding box center [573, 323] width 1147 height 647
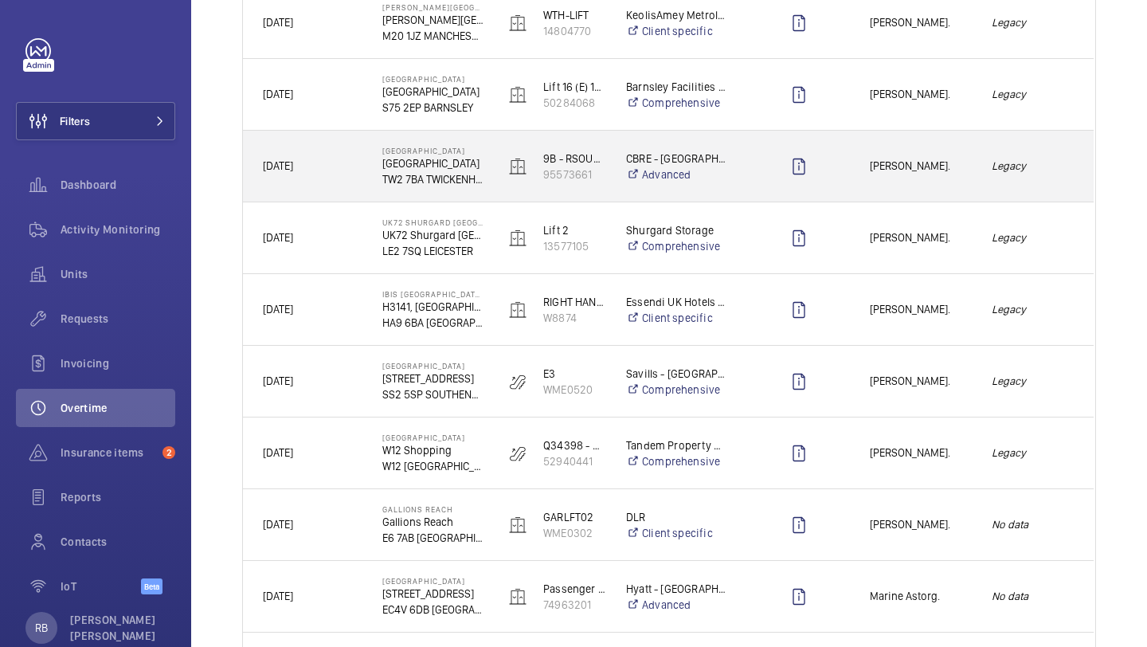
scroll to position [512, 0]
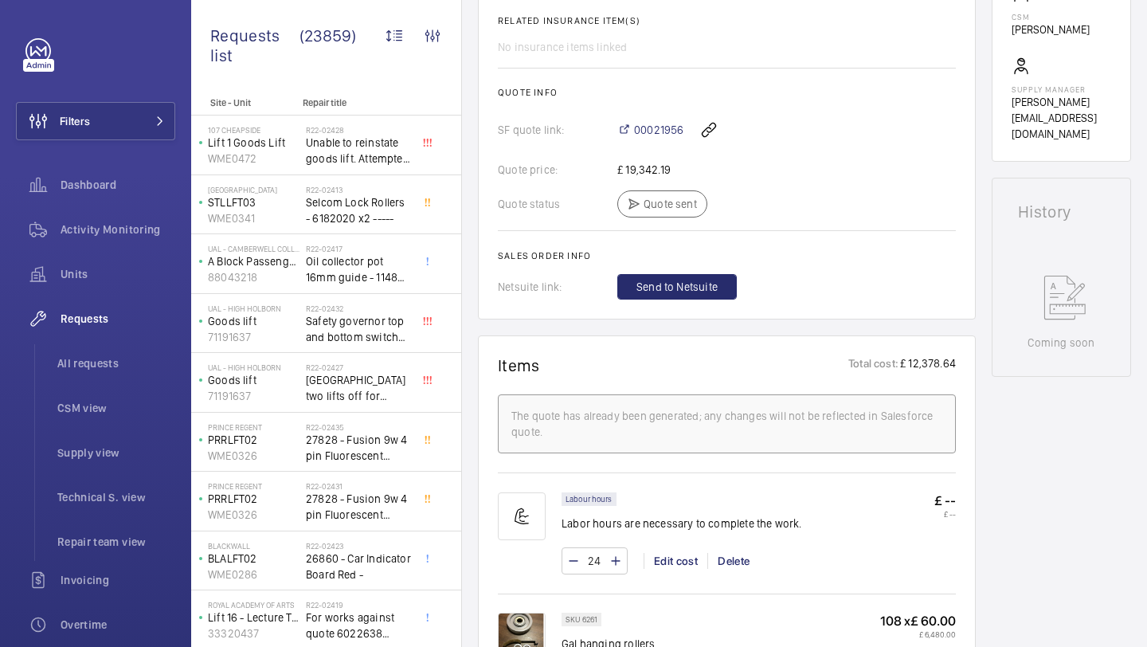
scroll to position [667, 0]
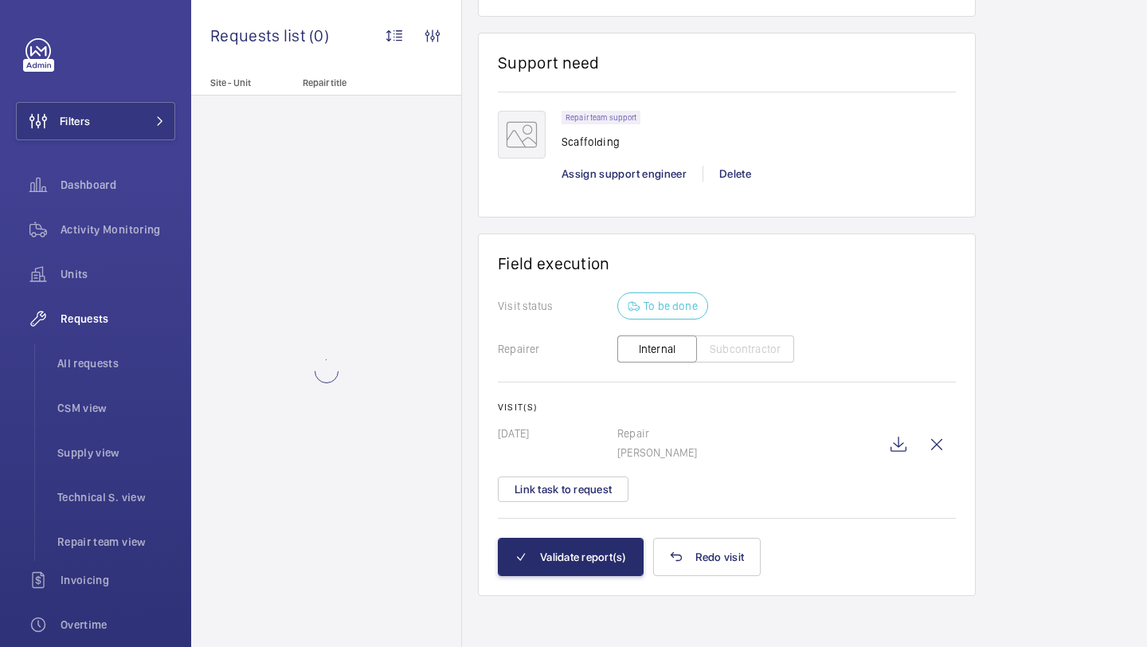
scroll to position [1126, 0]
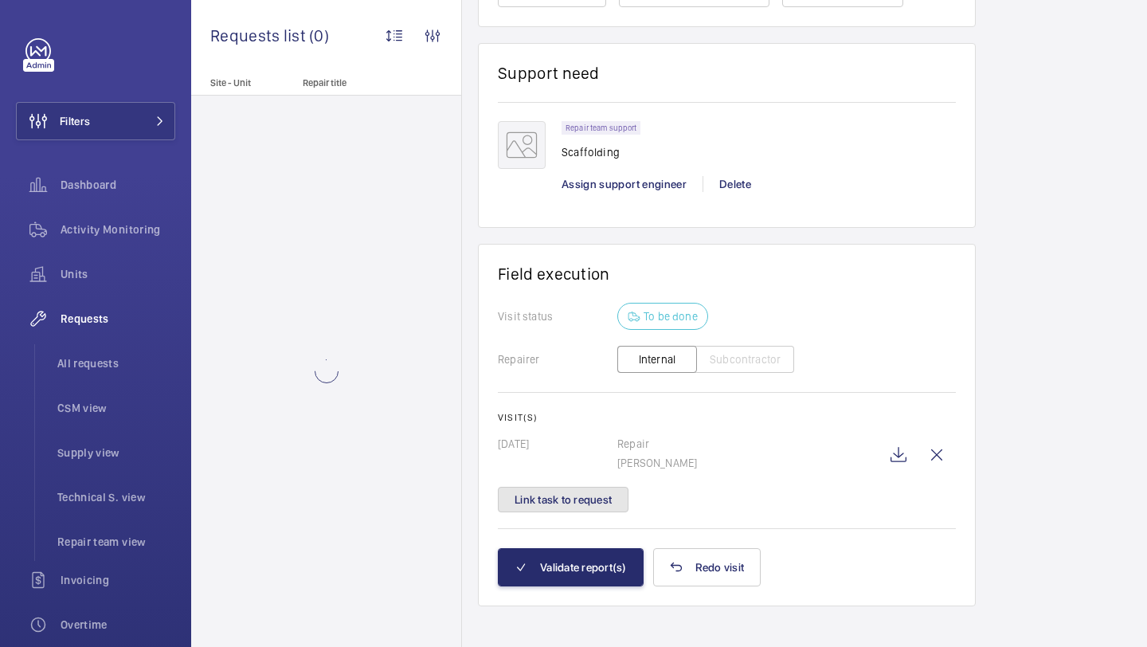
click at [606, 502] on button "Link task to request" at bounding box center [563, 499] width 131 height 25
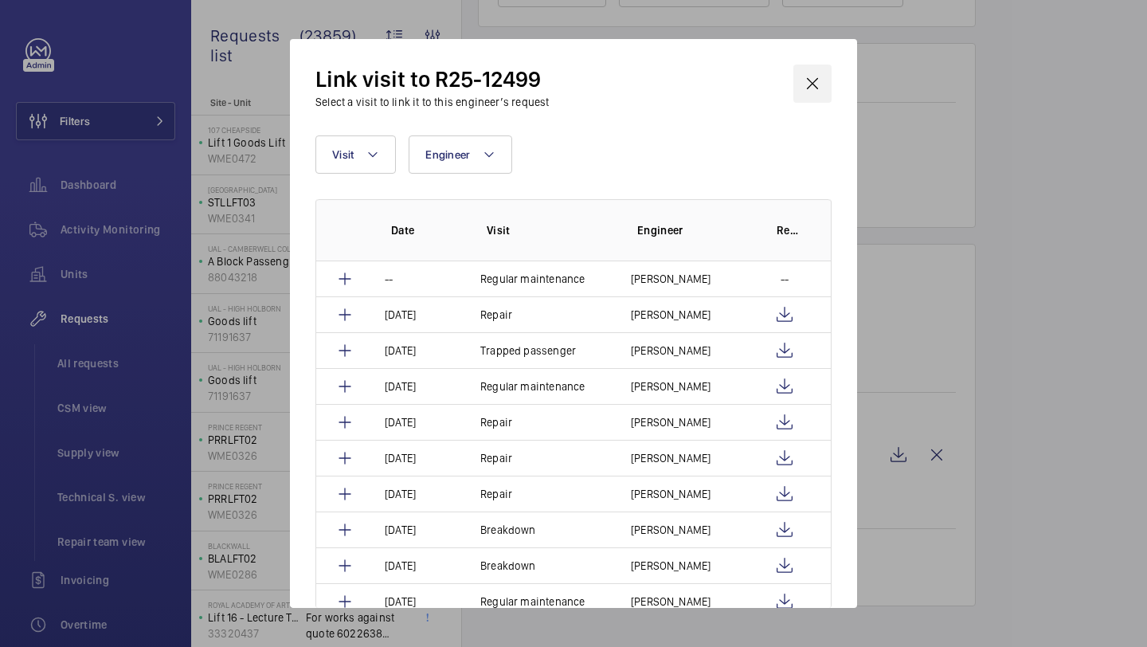
scroll to position [1174, 0]
click at [821, 86] on wm-front-icon-button at bounding box center [812, 84] width 38 height 38
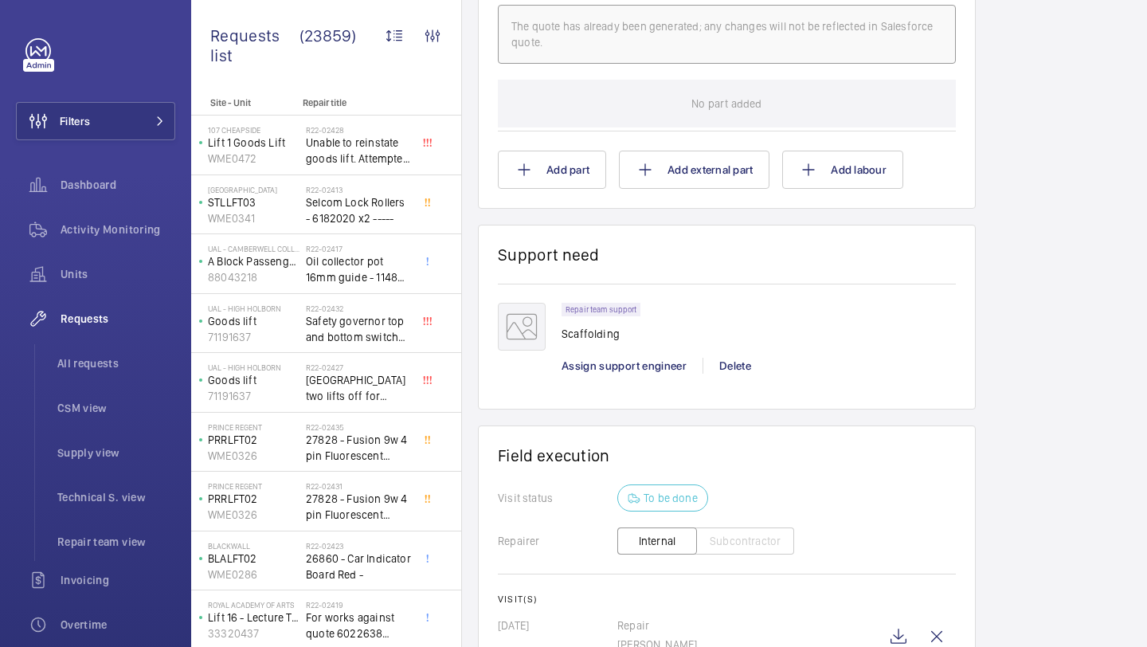
scroll to position [1186, 0]
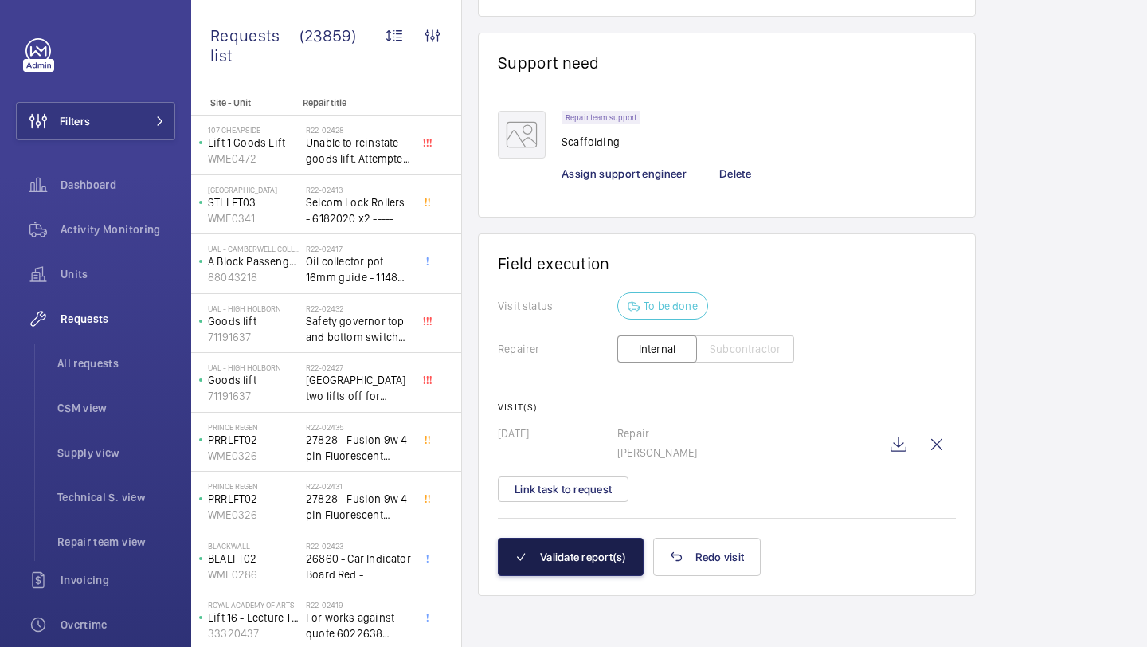
click at [587, 541] on button "Validate report(s)" at bounding box center [571, 557] width 146 height 38
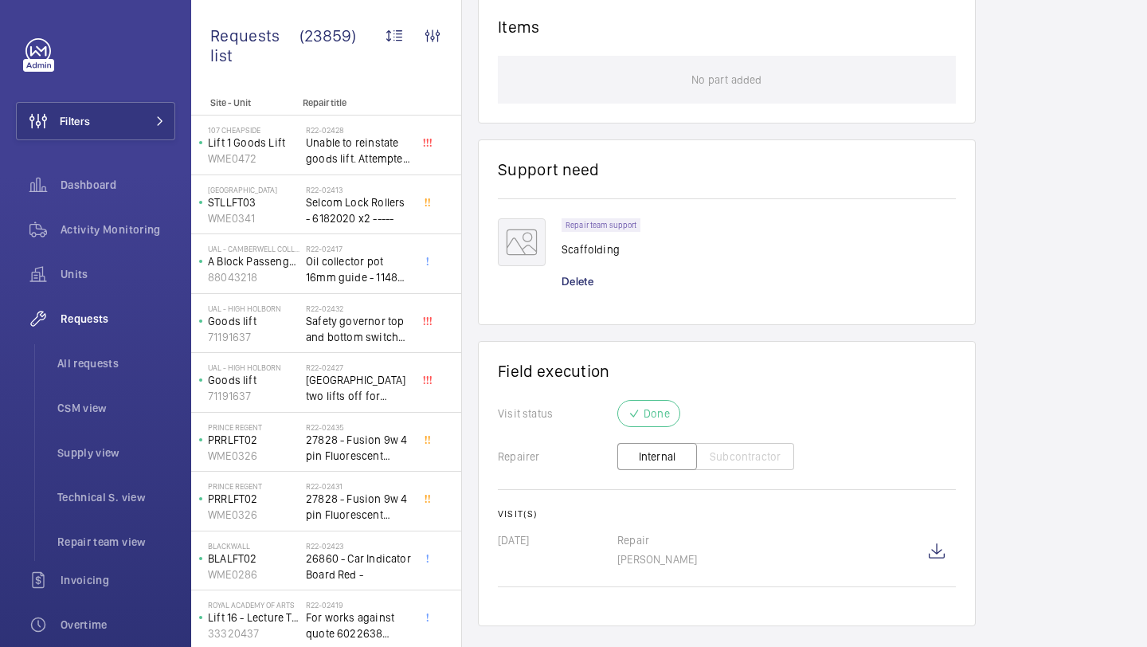
scroll to position [973, 0]
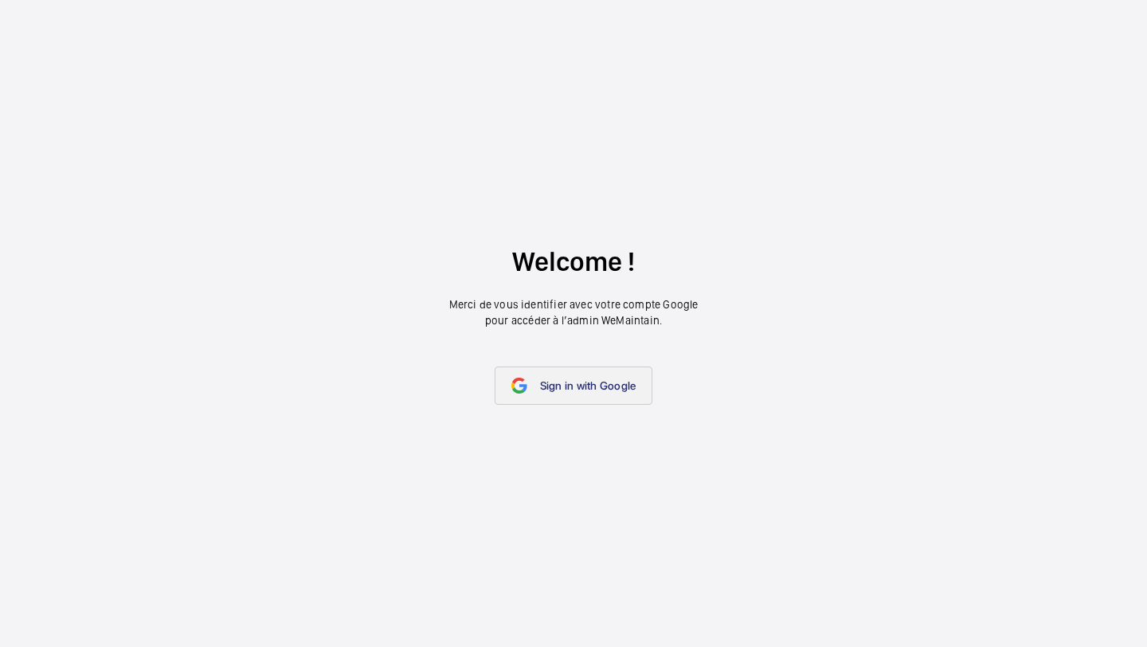
click at [603, 382] on span "Sign in with Google" at bounding box center [588, 385] width 96 height 13
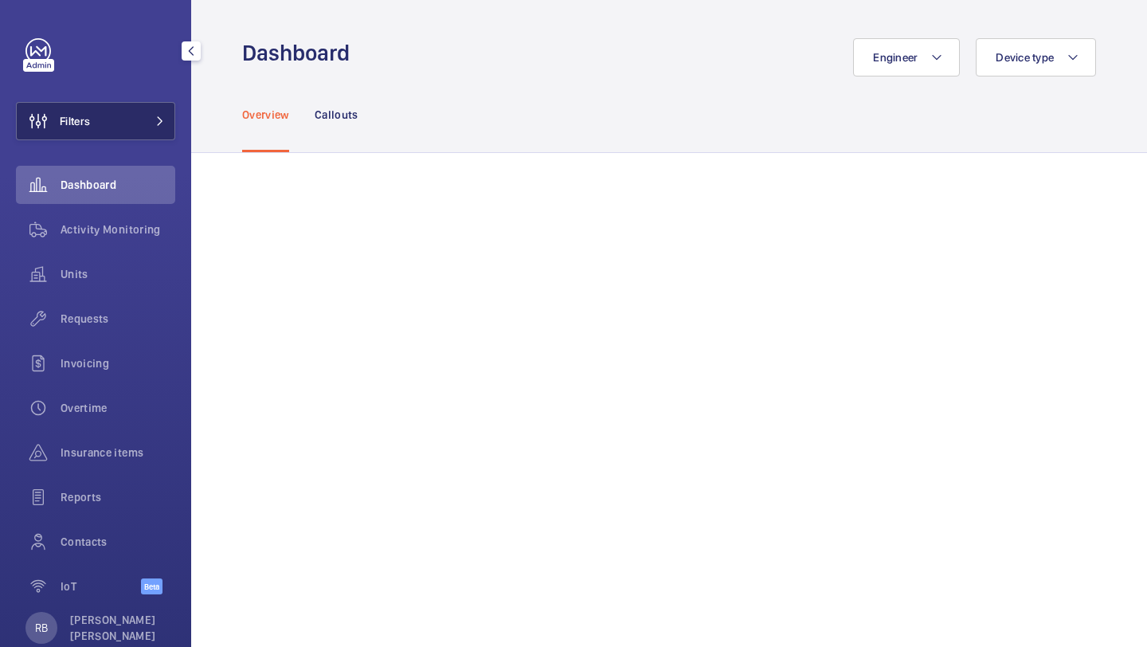
click at [160, 132] on button "Filters" at bounding box center [95, 121] width 159 height 38
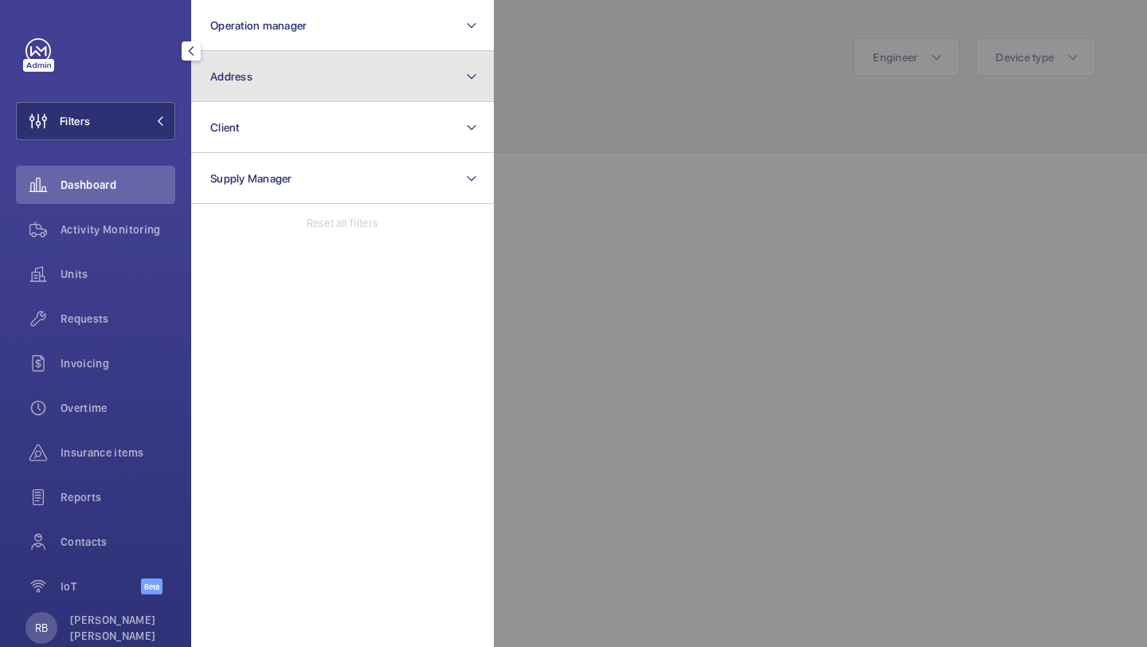
click at [248, 80] on span "Address" at bounding box center [231, 76] width 42 height 13
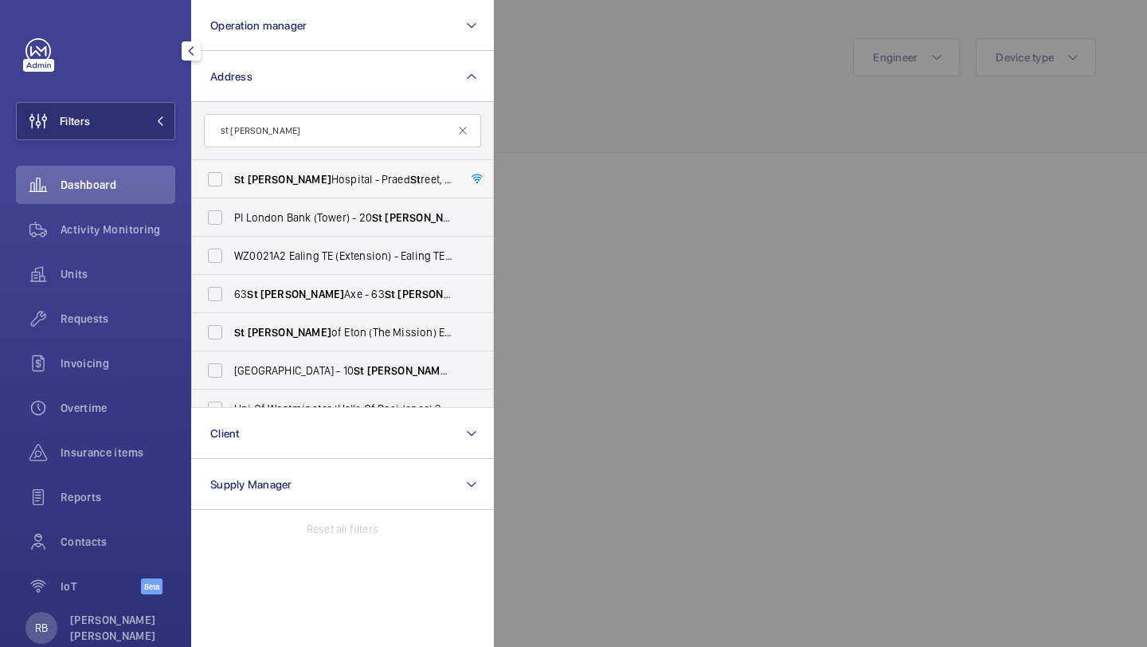
type input "st [PERSON_NAME]"
click at [272, 168] on label "[GEOGRAPHIC_DATA][PERSON_NAME][STREET_ADDRESS]" at bounding box center [330, 179] width 277 height 38
click at [231, 168] on input "[GEOGRAPHIC_DATA][PERSON_NAME][STREET_ADDRESS]" at bounding box center [215, 179] width 32 height 32
checkbox input "true"
click at [511, 127] on div at bounding box center [1067, 323] width 1147 height 647
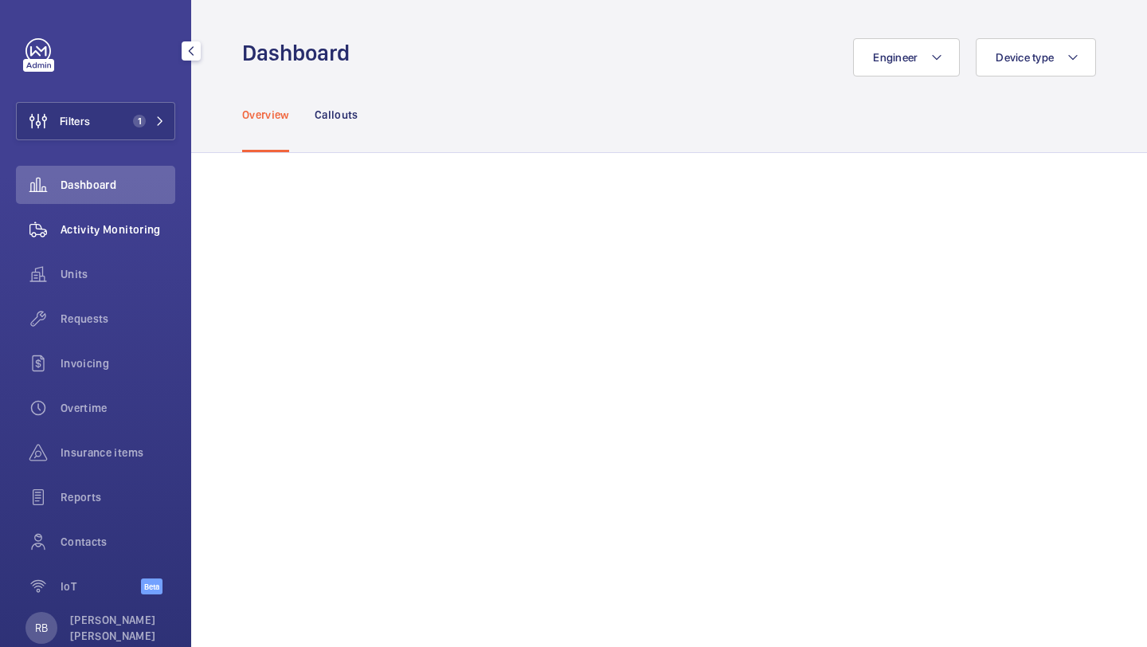
click at [146, 212] on div "Activity Monitoring" at bounding box center [95, 229] width 159 height 38
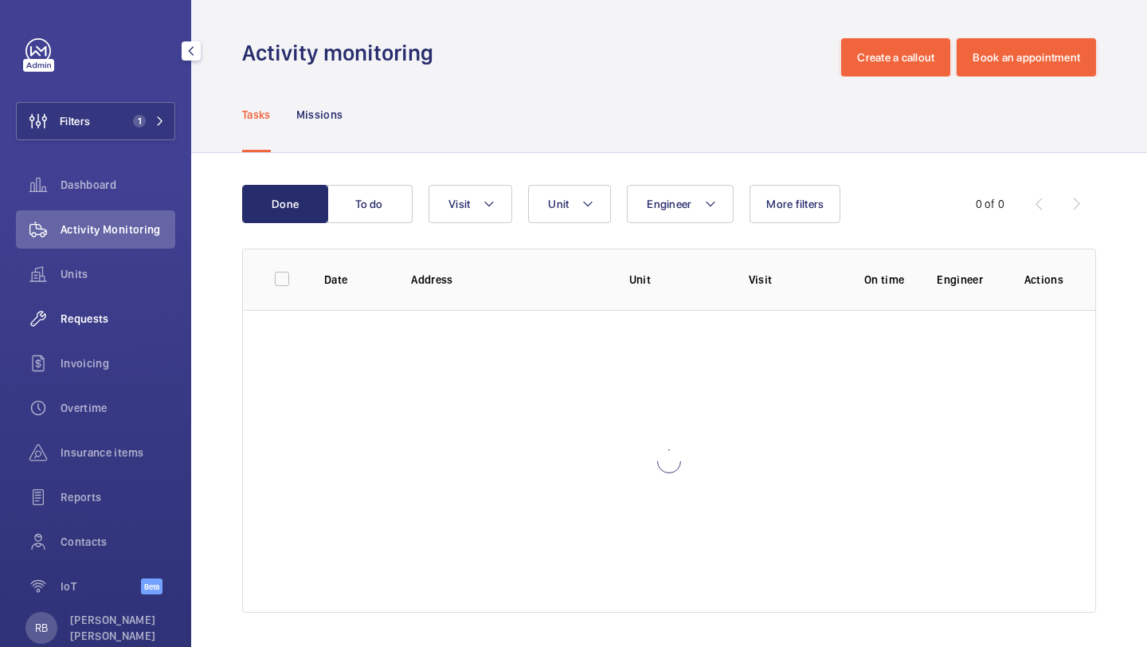
click at [109, 308] on div "Requests" at bounding box center [95, 319] width 159 height 38
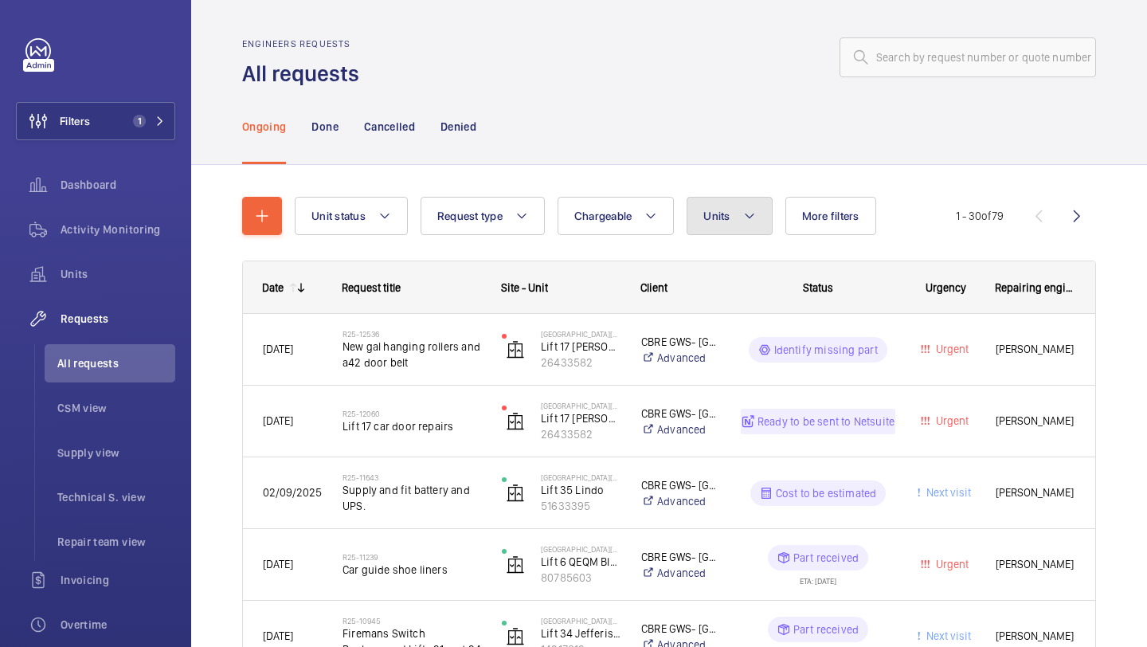
click at [707, 199] on button "Units" at bounding box center [729, 216] width 85 height 38
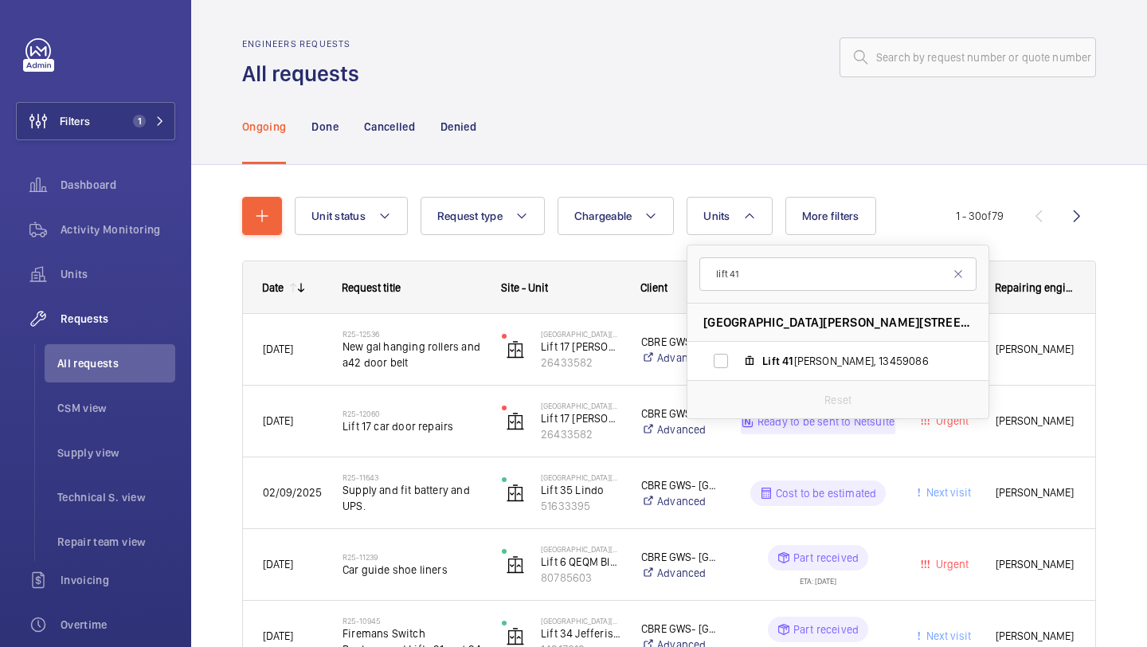
type input "lift 41"
click at [771, 385] on div "Reset" at bounding box center [837, 399] width 301 height 38
click at [781, 356] on span "Lift 41 [PERSON_NAME], 13459086" at bounding box center [854, 361] width 185 height 16
click at [737, 356] on input "Lift 41 [PERSON_NAME], 13459086" at bounding box center [721, 361] width 32 height 32
checkbox input "true"
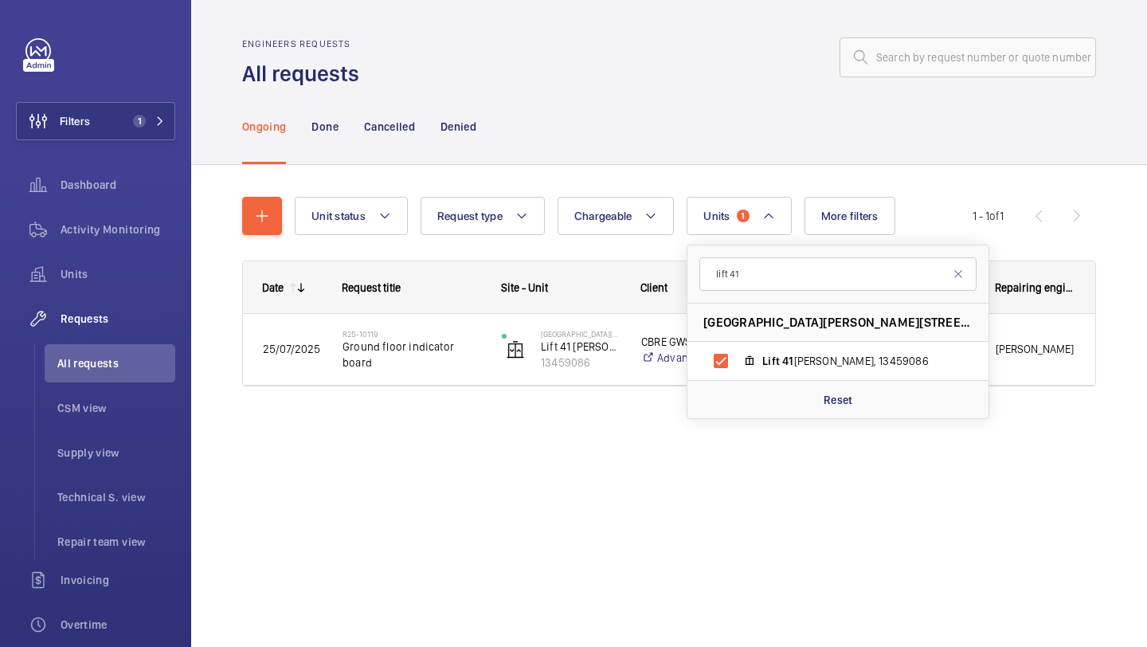
click at [1142, 288] on div "Unit status Request type Chargeable Units 1 lift [STREET_ADDRESS][PERSON_NAME] …" at bounding box center [669, 314] width 956 height 298
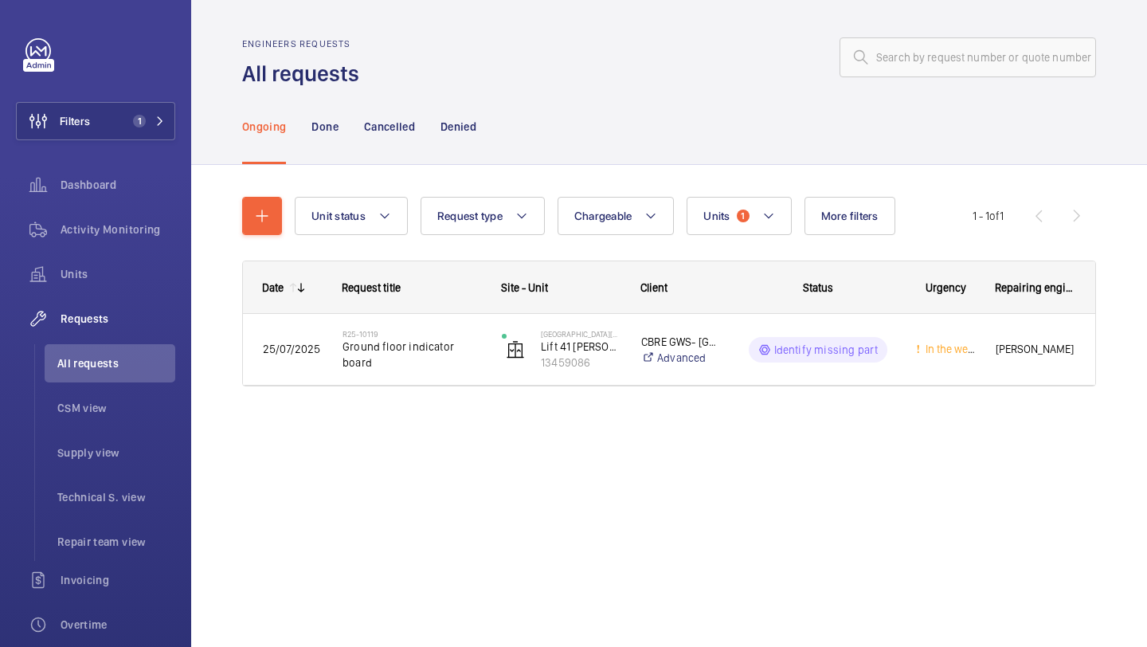
click at [339, 132] on nav "Ongoing Done Cancelled Denied" at bounding box center [359, 126] width 234 height 76
click at [336, 131] on p "Done" at bounding box center [324, 127] width 26 height 16
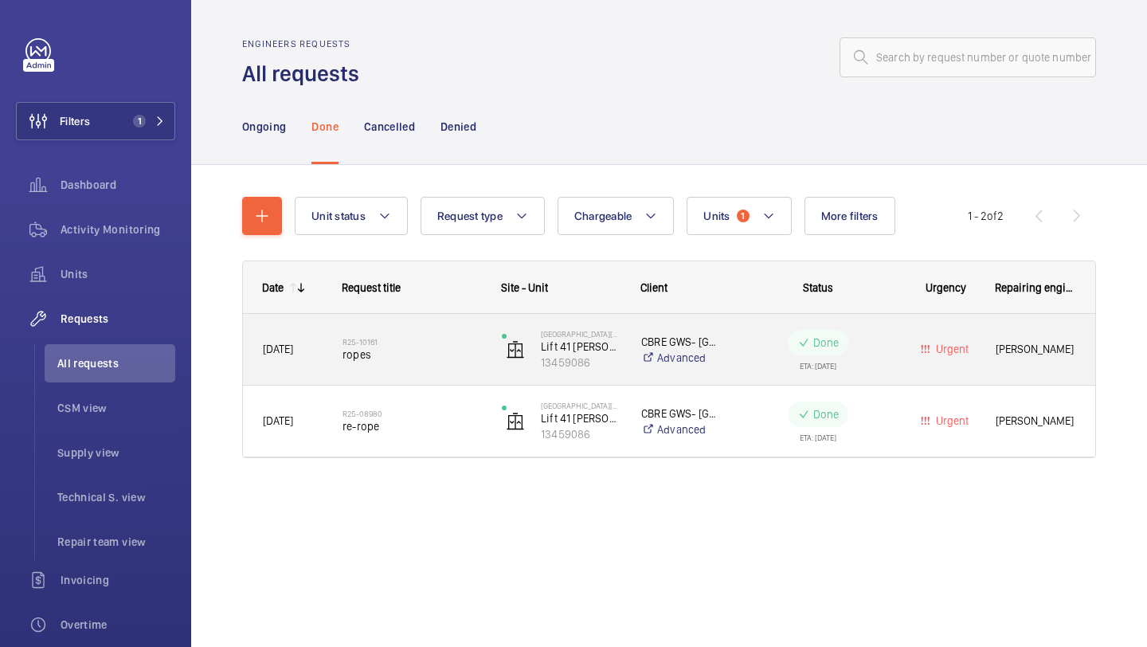
click at [451, 353] on span "ropes" at bounding box center [412, 355] width 139 height 16
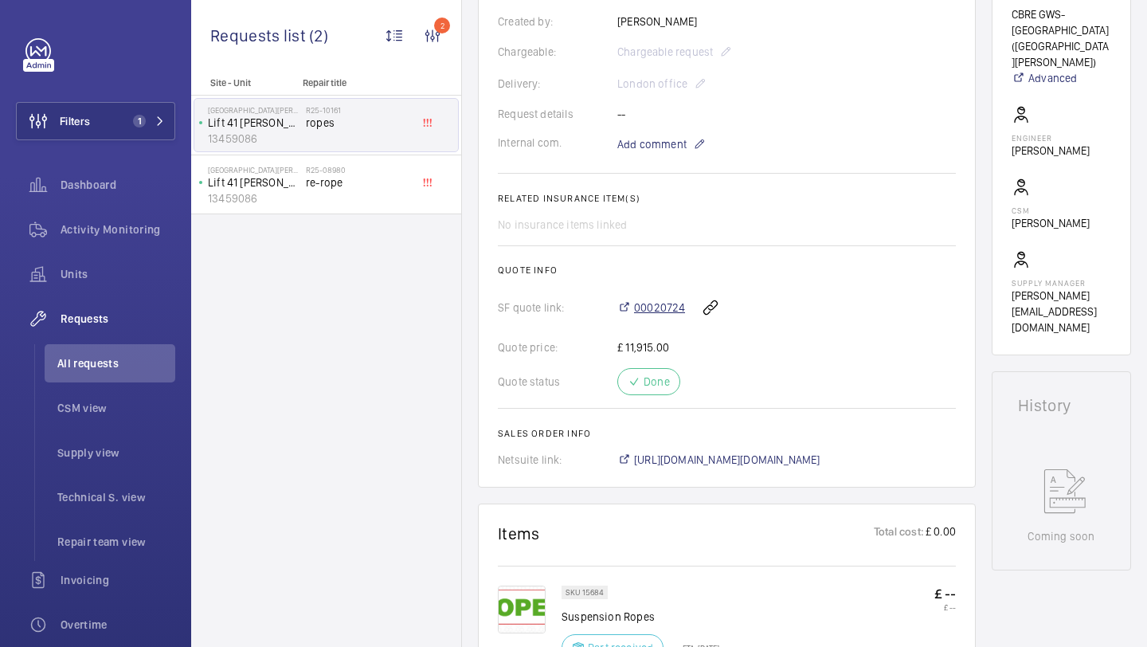
scroll to position [435, 0]
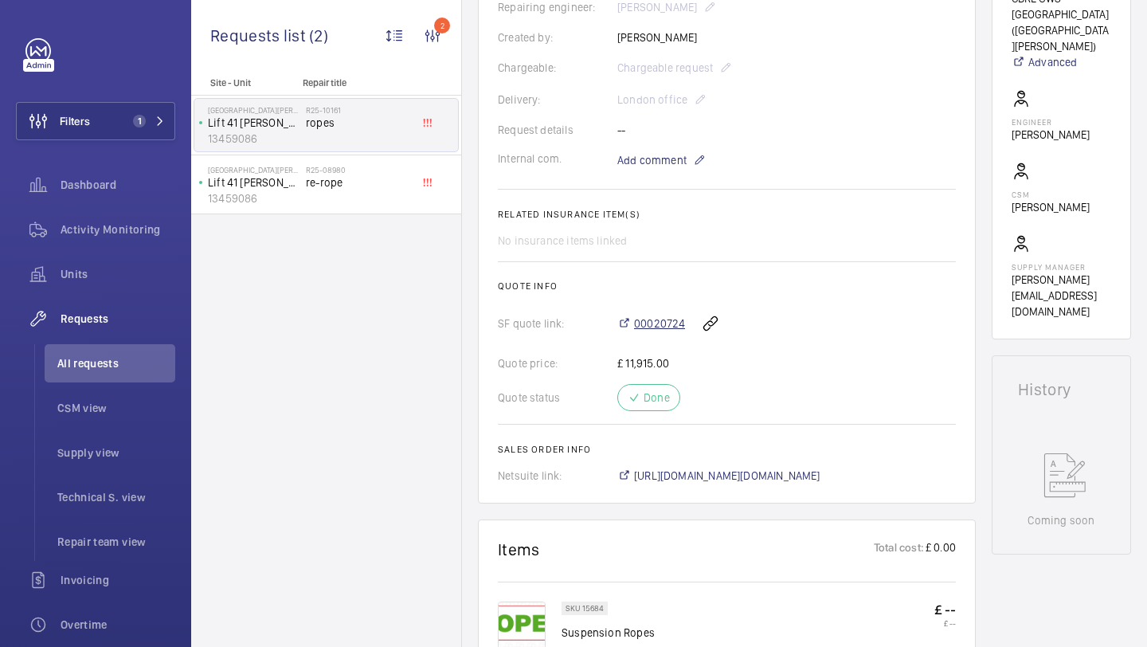
click at [660, 315] on span "00020724" at bounding box center [659, 323] width 51 height 16
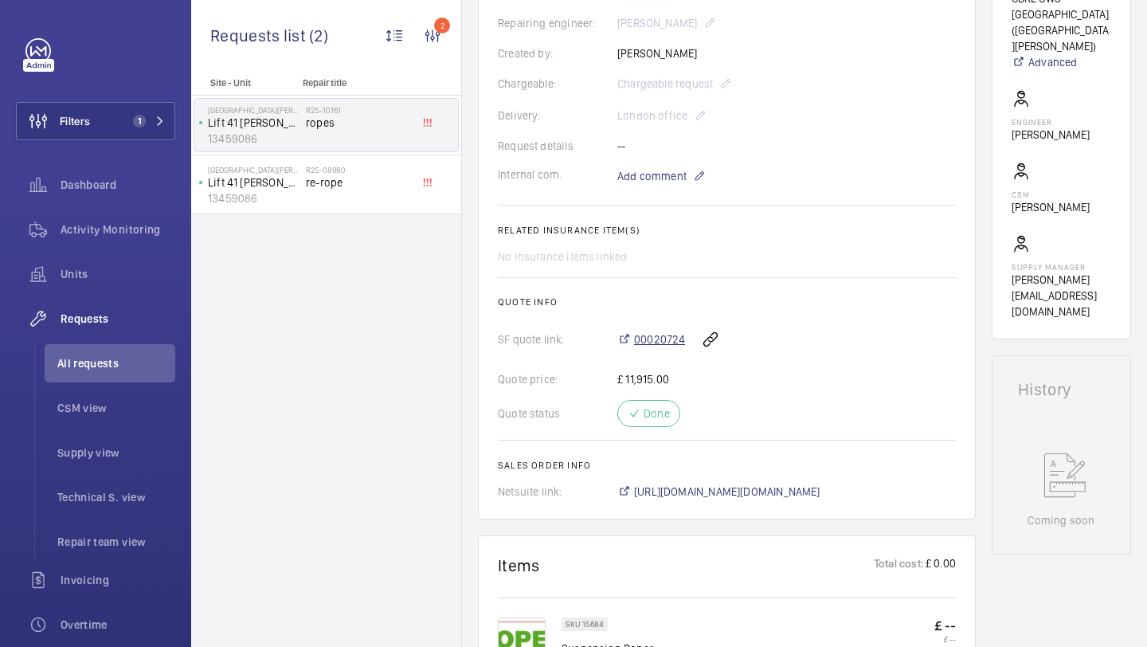
scroll to position [451, 0]
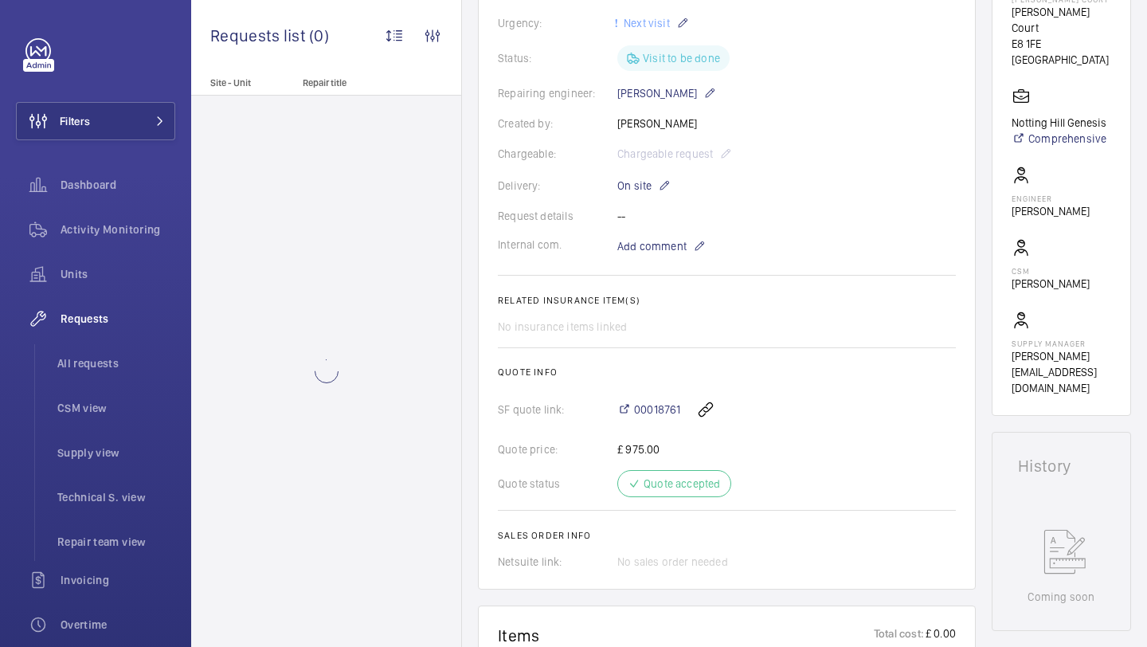
scroll to position [394, 0]
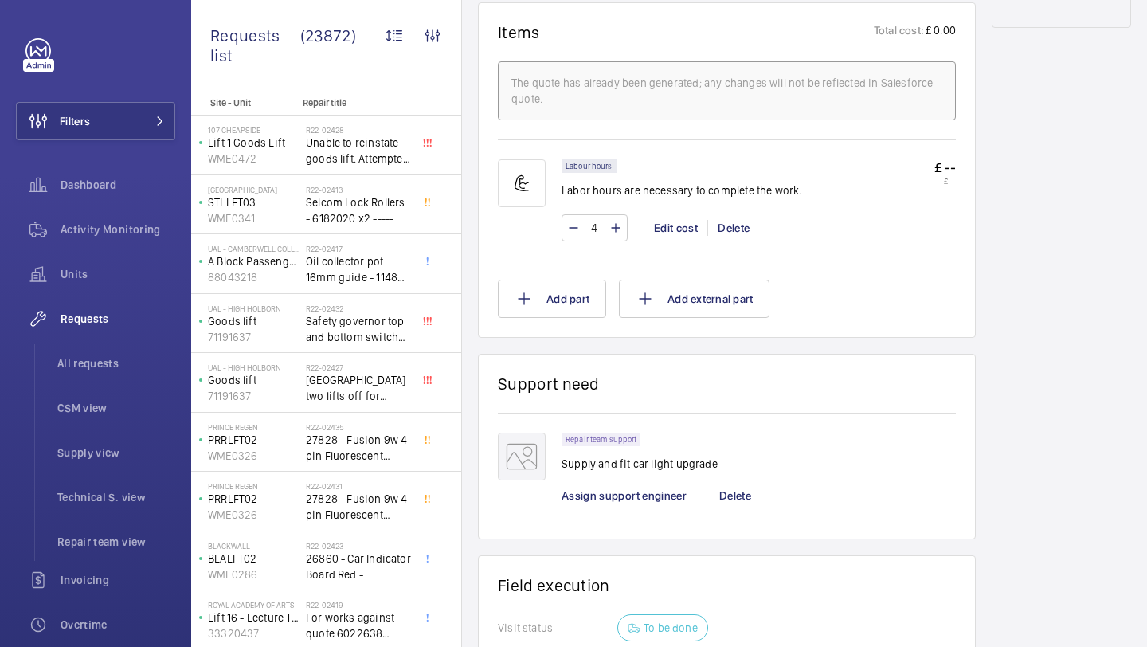
scroll to position [1203, 0]
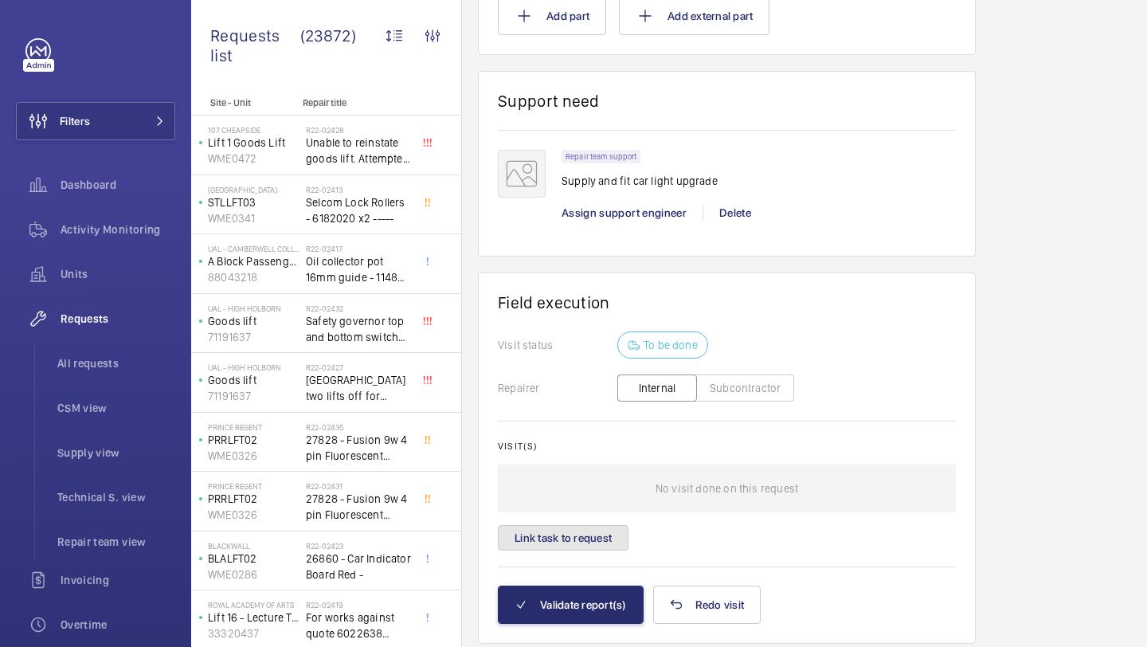
click at [574, 534] on button "Link task to request" at bounding box center [563, 537] width 131 height 25
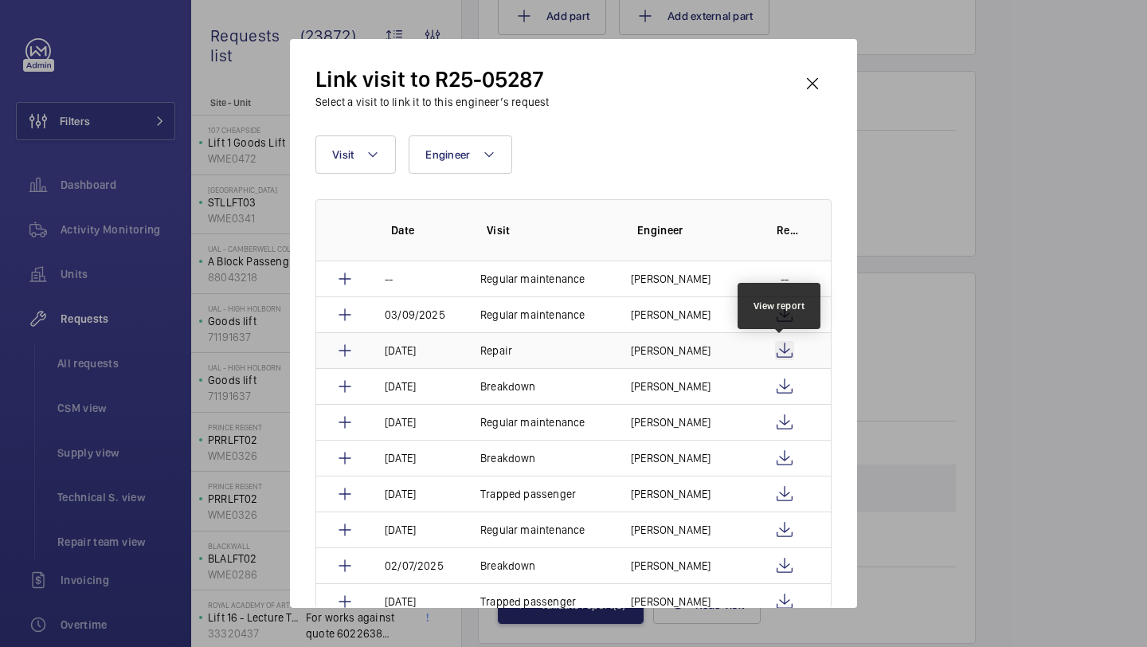
click at [782, 348] on wm-front-icon-button at bounding box center [784, 350] width 19 height 19
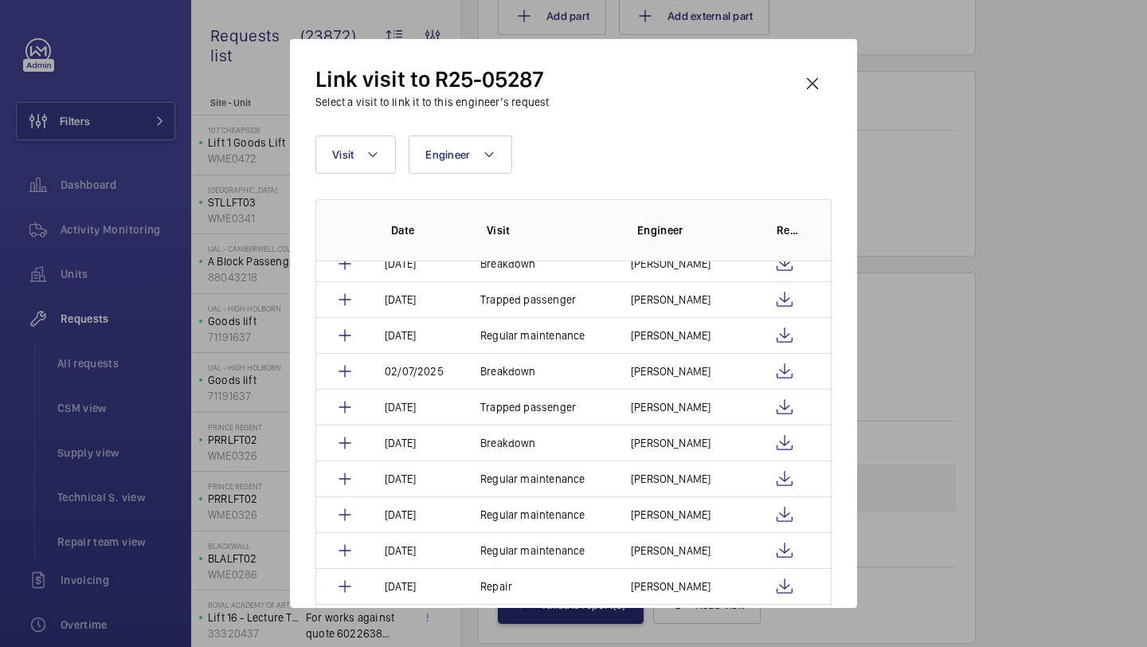
scroll to position [220, 0]
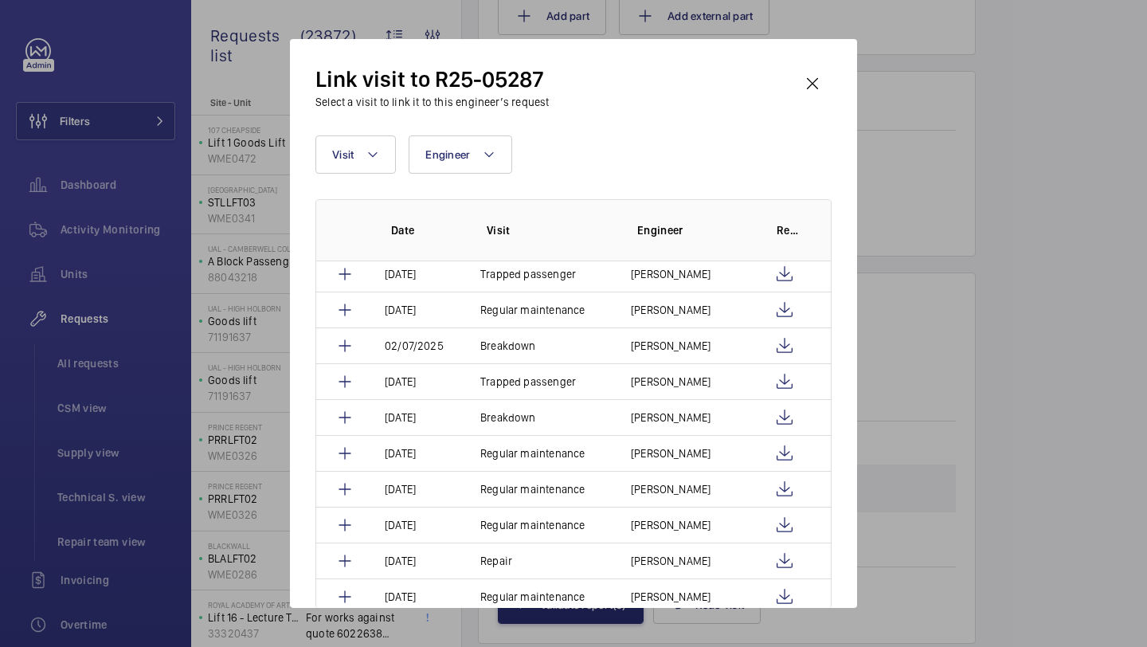
click at [389, 178] on div "Visit Engineer More filters Reset all filters Date Visit Engineer Report -- Reg…" at bounding box center [573, 371] width 516 height 472
click at [382, 161] on button "Visit" at bounding box center [355, 154] width 80 height 38
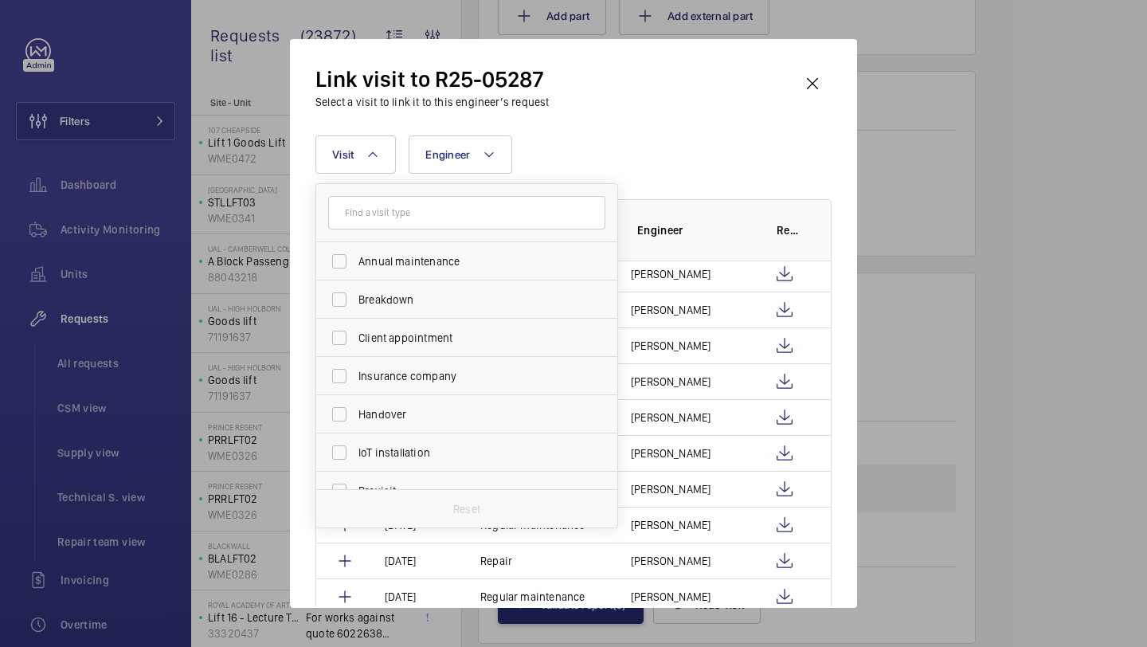
click at [423, 221] on input "text" at bounding box center [466, 212] width 277 height 33
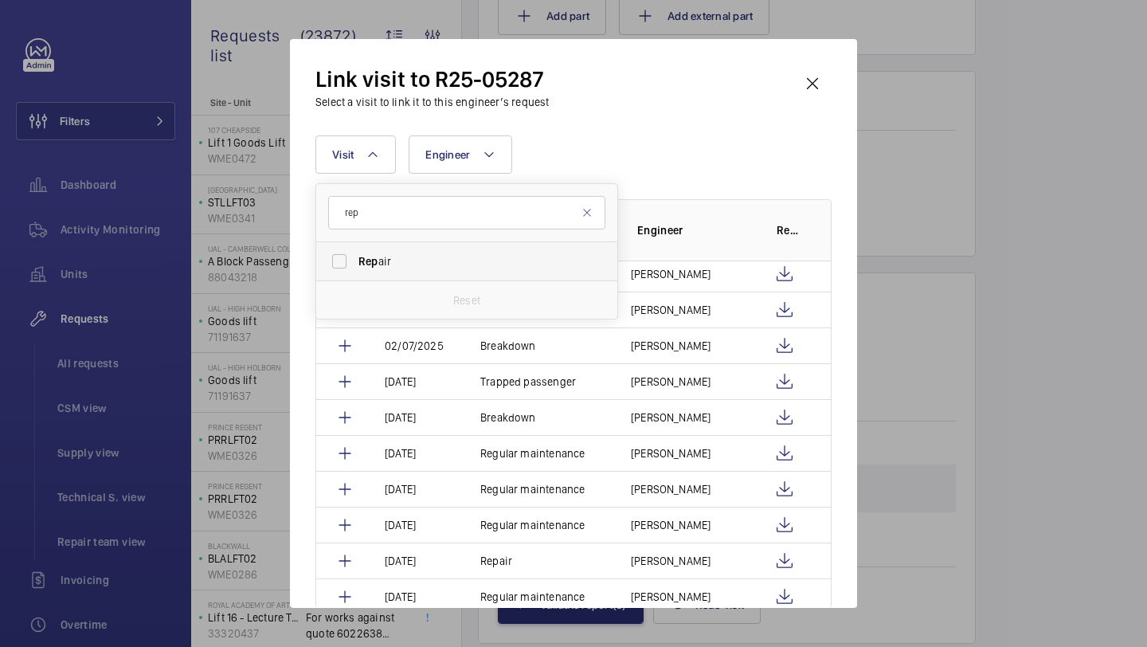
type input "rep"
click at [423, 268] on span "Rep air" at bounding box center [467, 261] width 219 height 16
click at [355, 268] on input "Rep air" at bounding box center [339, 261] width 32 height 32
checkbox input "true"
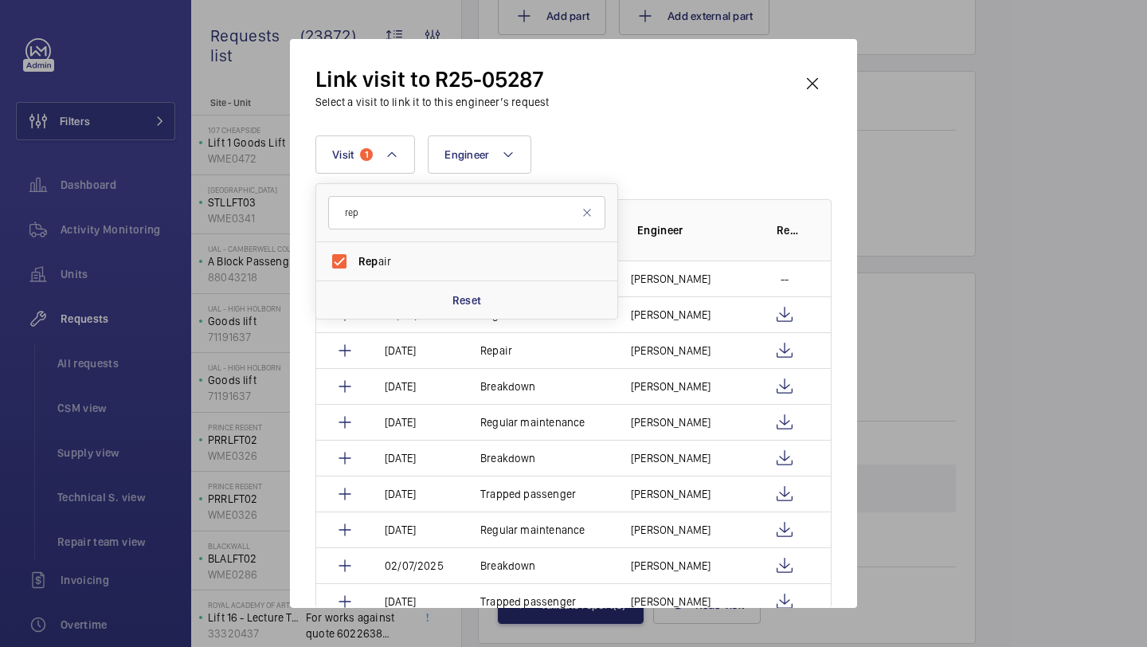
click at [644, 105] on div "Link visit to R25-05287 Select a visit to link it to this engineer’s request" at bounding box center [573, 87] width 516 height 45
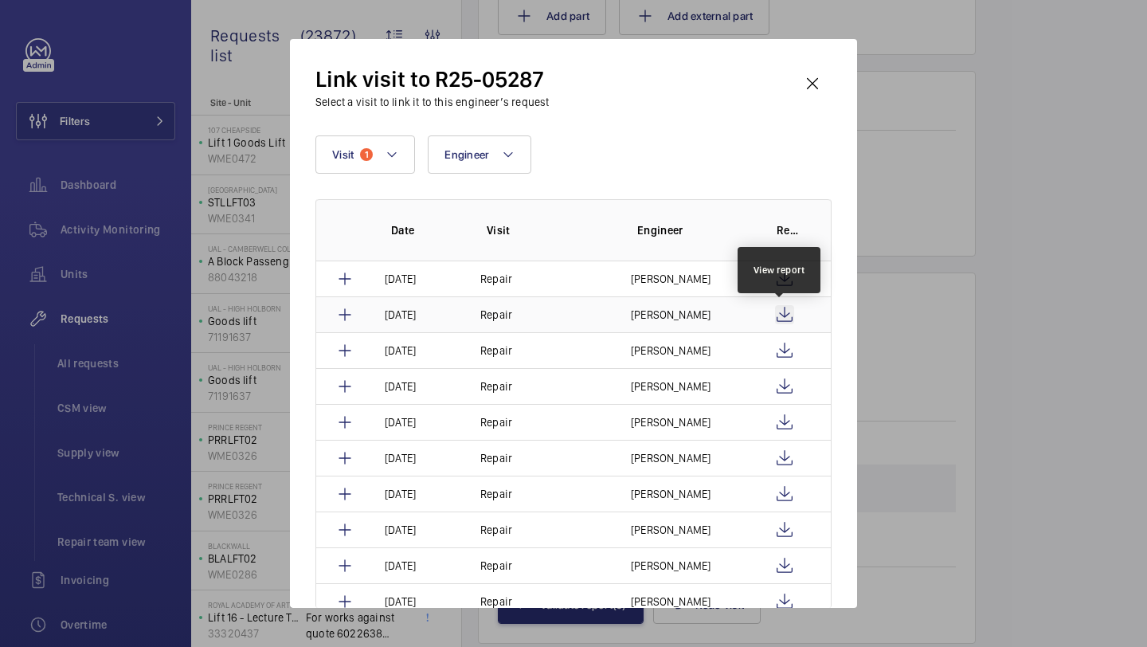
click at [785, 314] on wm-front-icon-button at bounding box center [784, 314] width 19 height 19
click at [778, 347] on wm-front-icon-button at bounding box center [784, 350] width 19 height 19
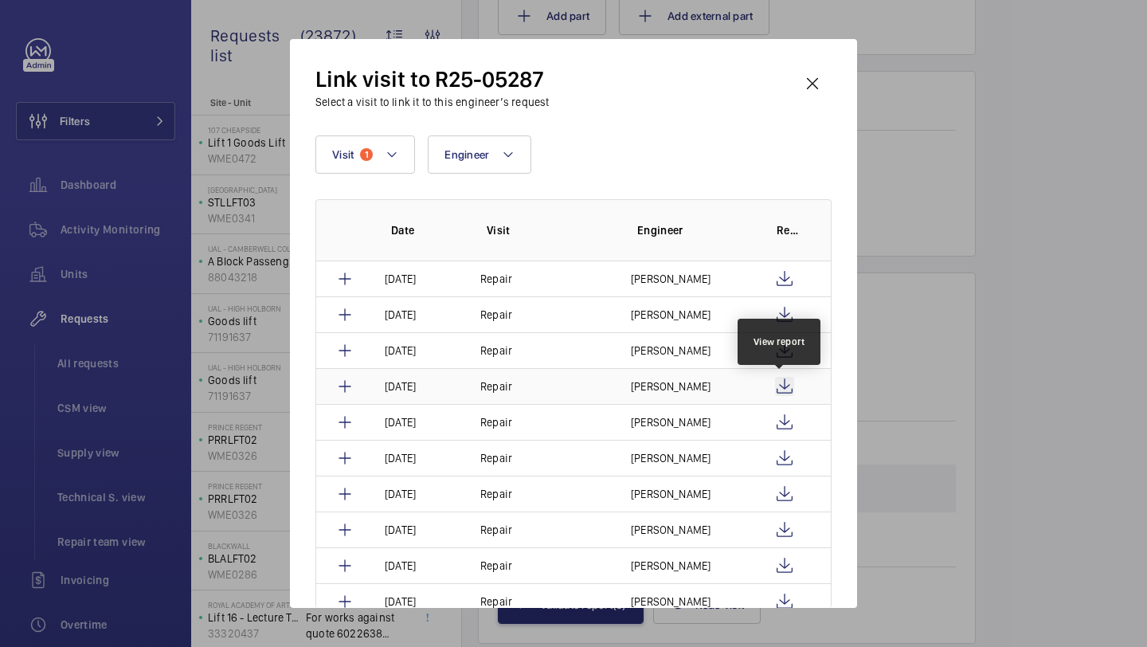
click at [783, 385] on wm-front-icon-button at bounding box center [784, 386] width 19 height 19
click at [821, 76] on wm-front-icon-button at bounding box center [812, 84] width 38 height 38
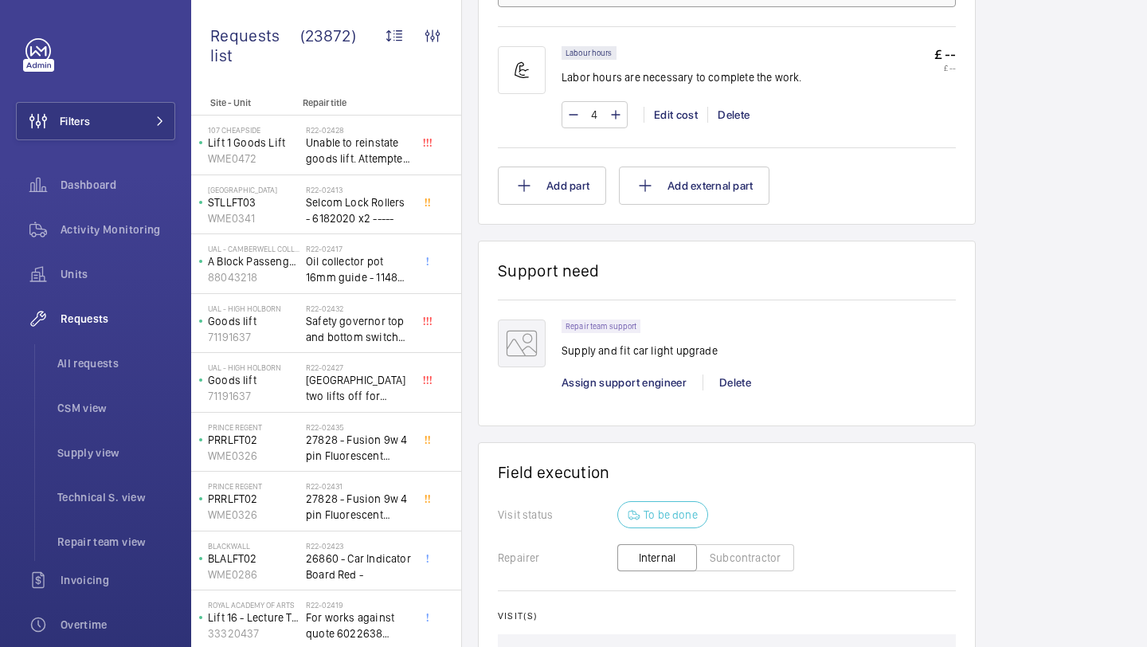
scroll to position [1253, 0]
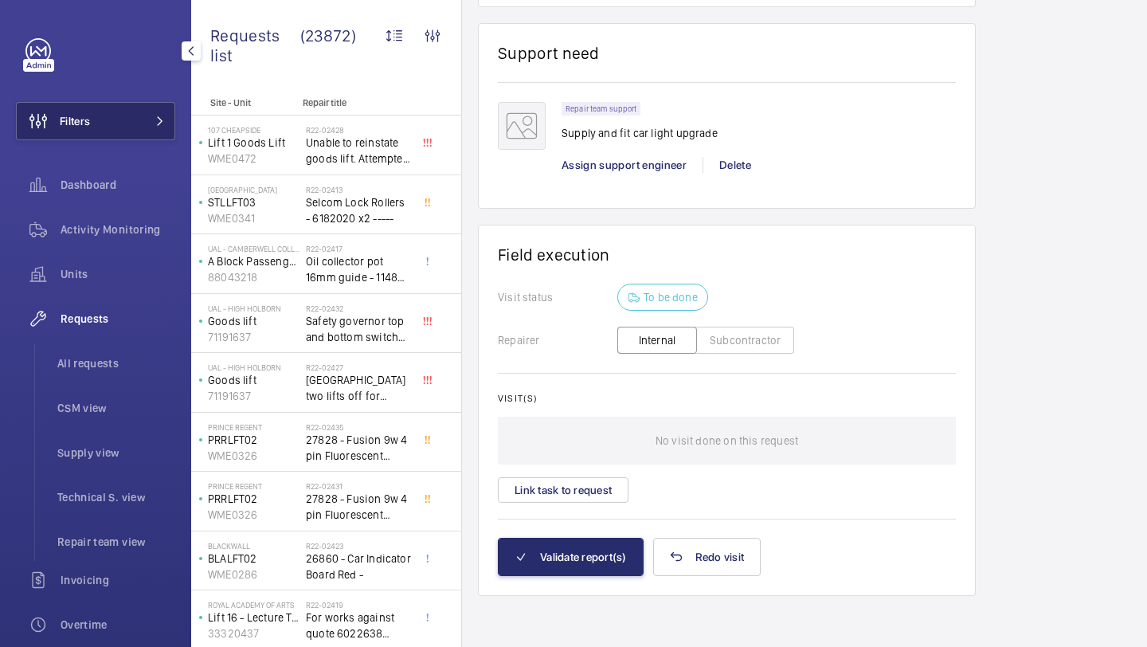
click at [132, 113] on button "Filters" at bounding box center [95, 121] width 159 height 38
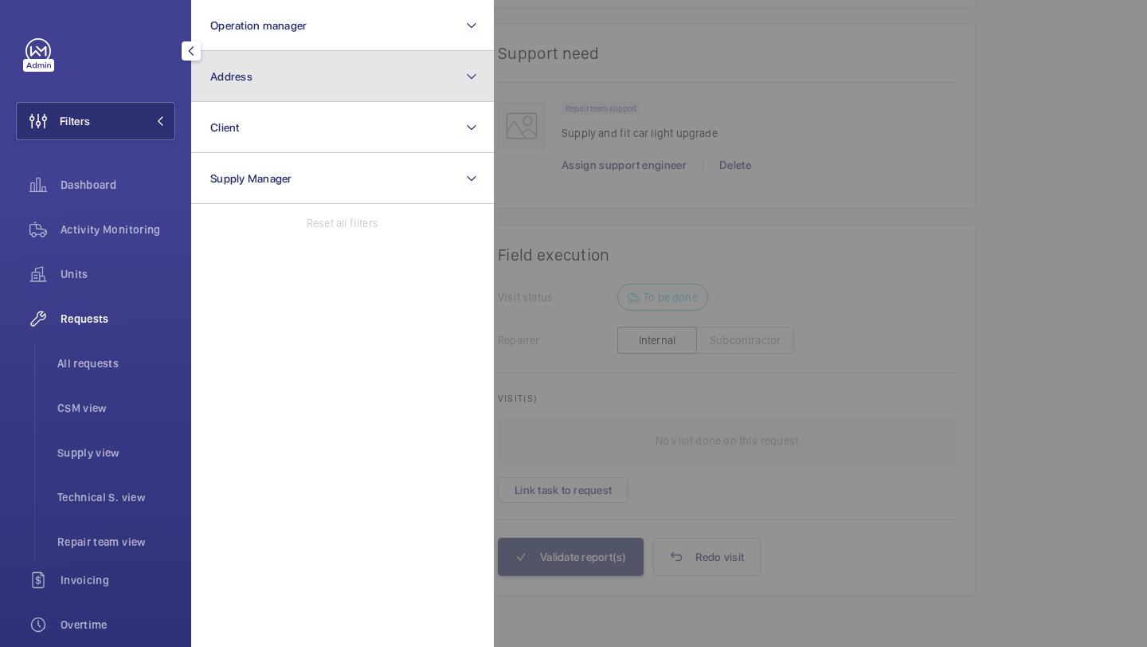
click at [259, 95] on button "Address" at bounding box center [342, 76] width 303 height 51
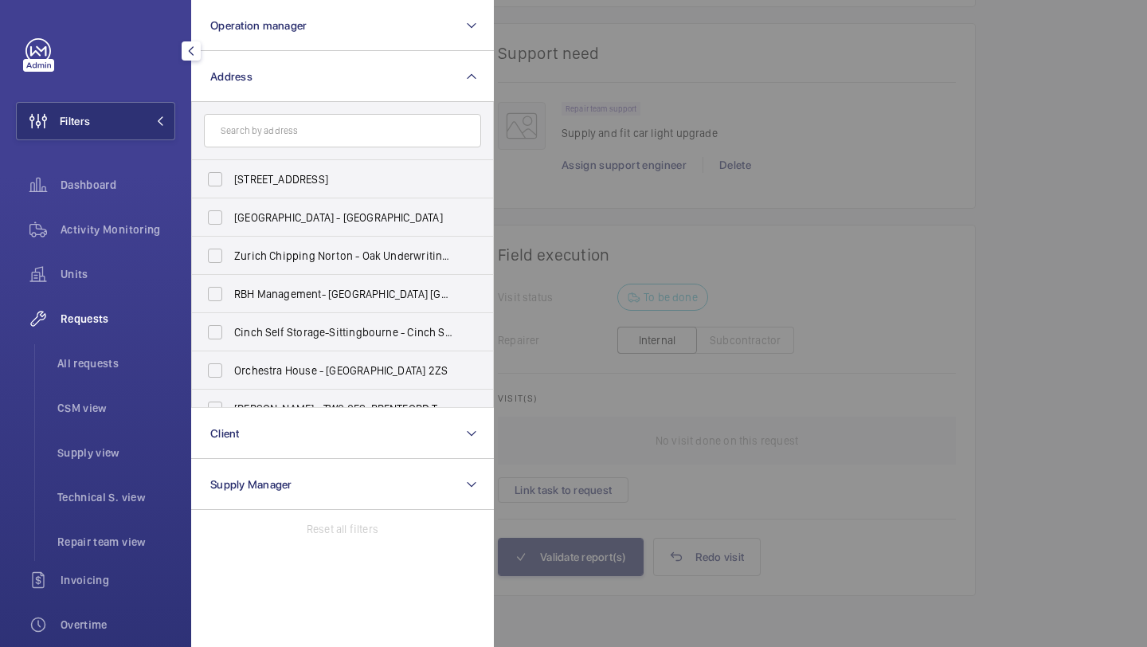
click at [276, 143] on input "text" at bounding box center [342, 130] width 277 height 33
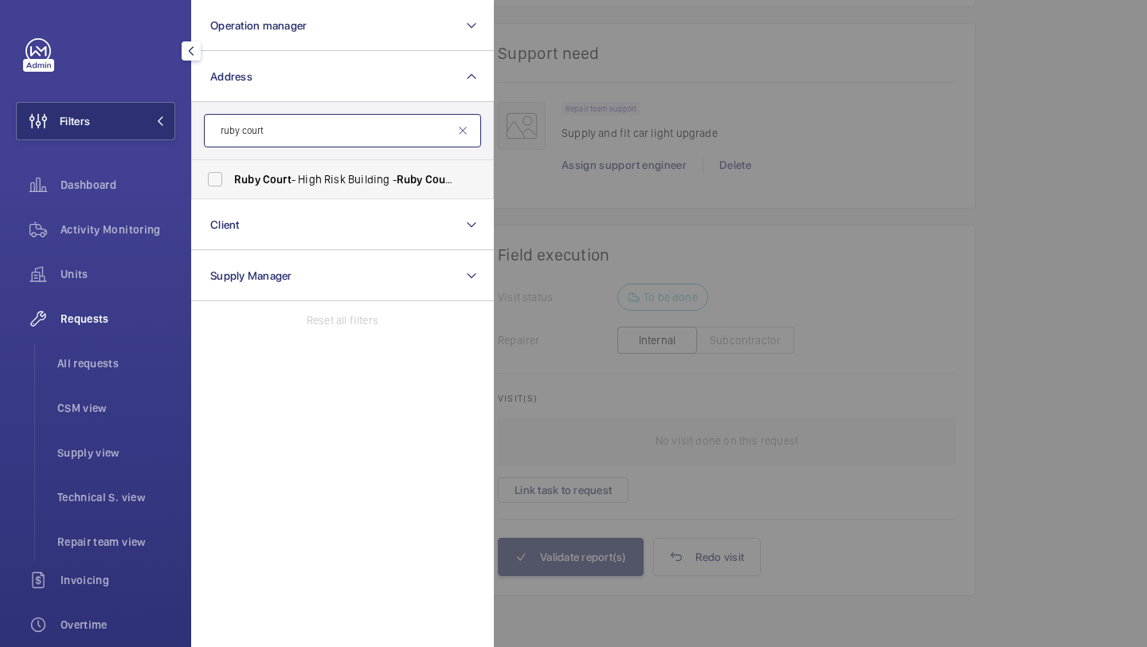
type input "ruby court"
click at [288, 185] on span "Court" at bounding box center [277, 179] width 29 height 13
click at [231, 185] on input "Ruby Court - High Risk Building - Ruby Court , LONDON E15 2FZ" at bounding box center [215, 179] width 32 height 32
checkbox input "true"
click at [499, 173] on div at bounding box center [1067, 323] width 1147 height 647
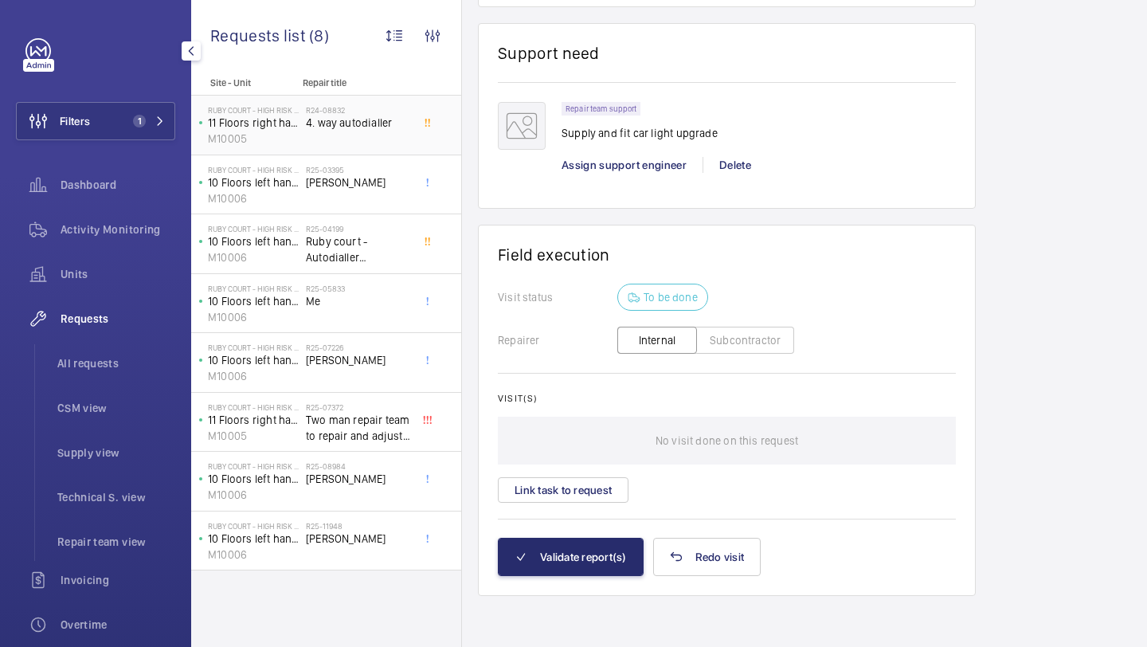
click at [378, 122] on span "4. way autodialler" at bounding box center [358, 123] width 105 height 16
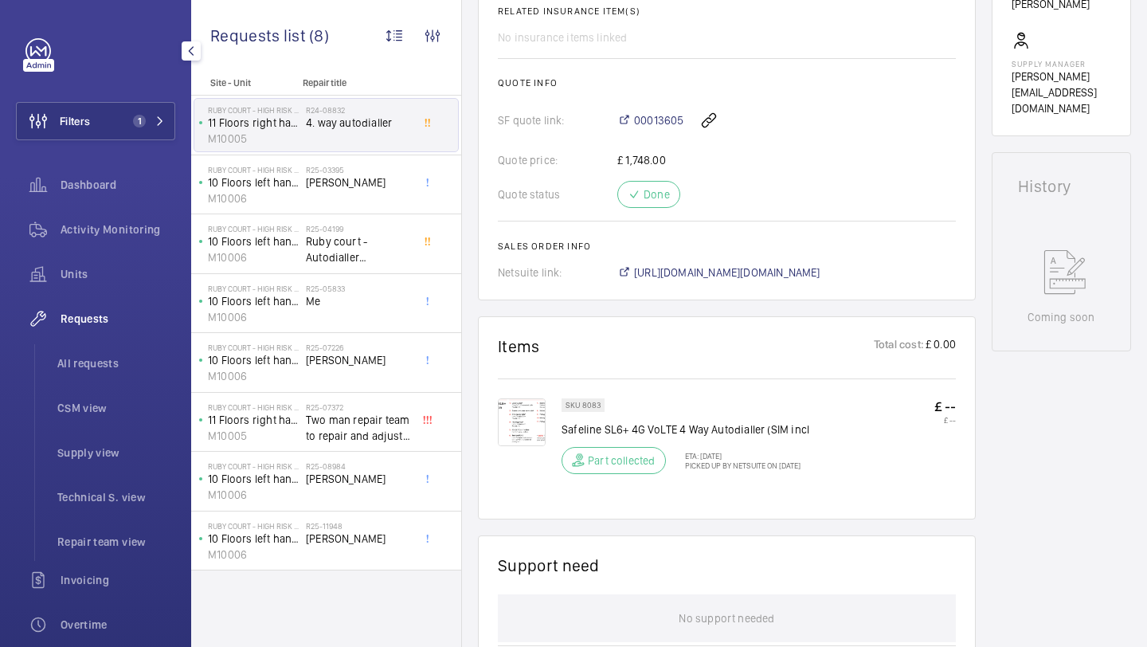
scroll to position [460, 0]
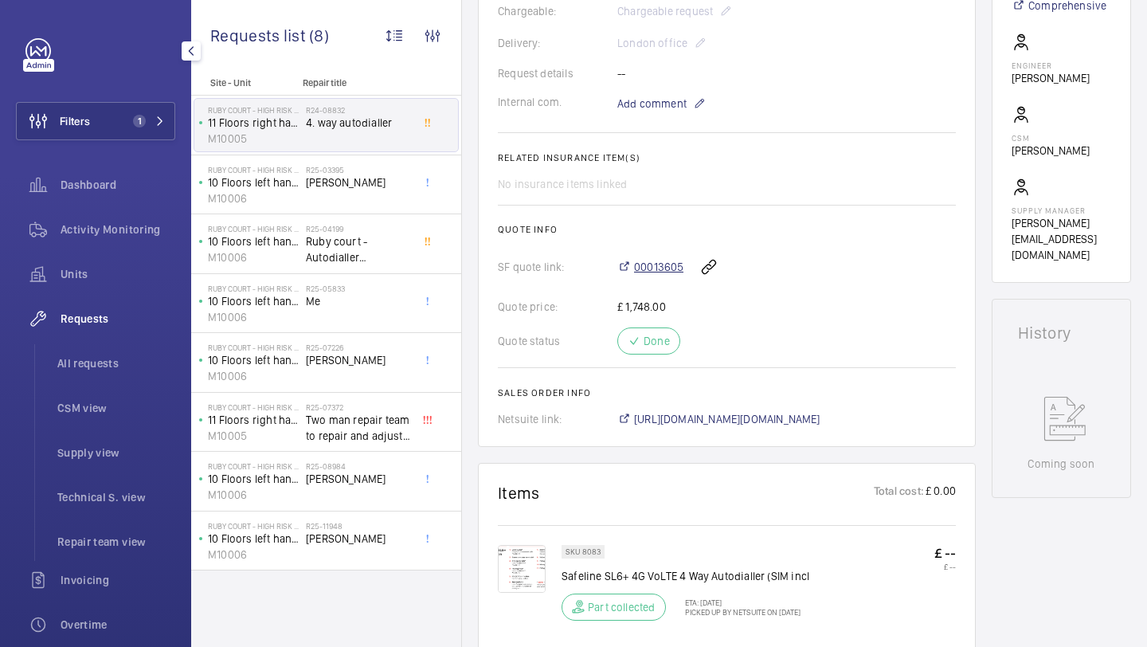
click at [655, 275] on span "00013605" at bounding box center [658, 267] width 49 height 16
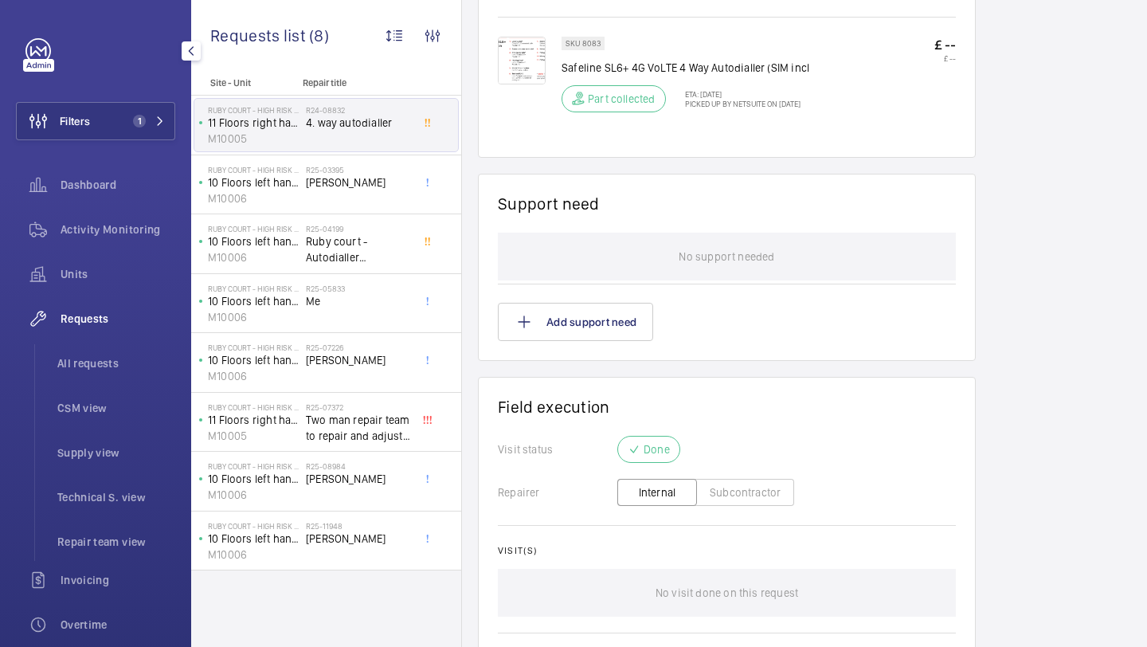
scroll to position [921, 0]
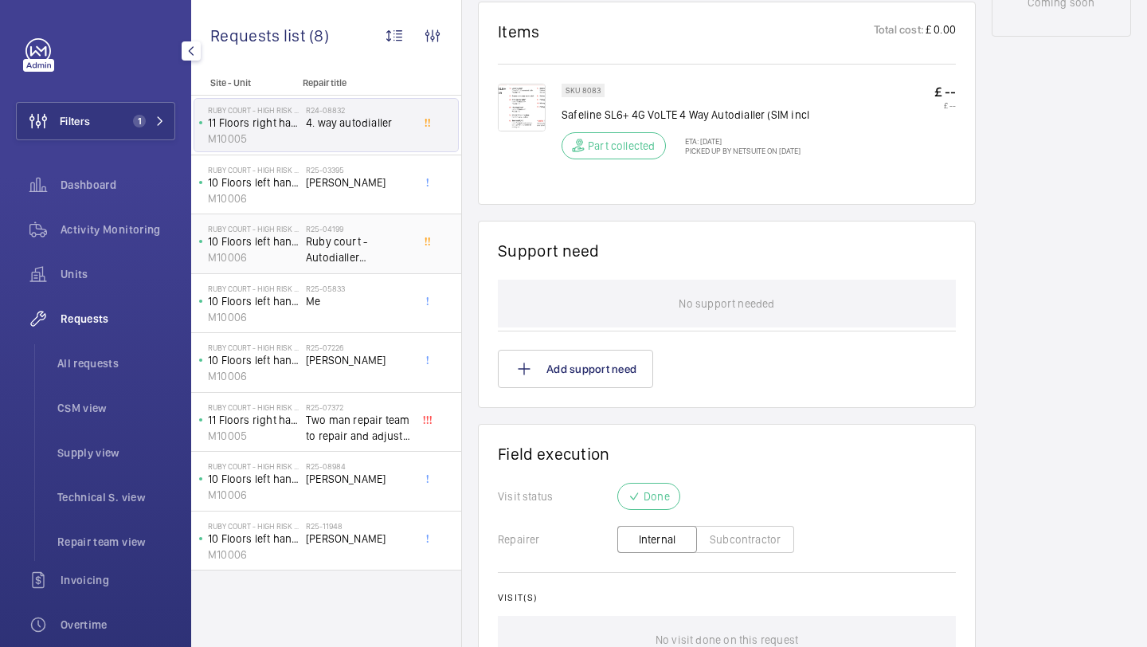
click at [386, 239] on span "Ruby court - Autodialler investigation" at bounding box center [358, 249] width 105 height 32
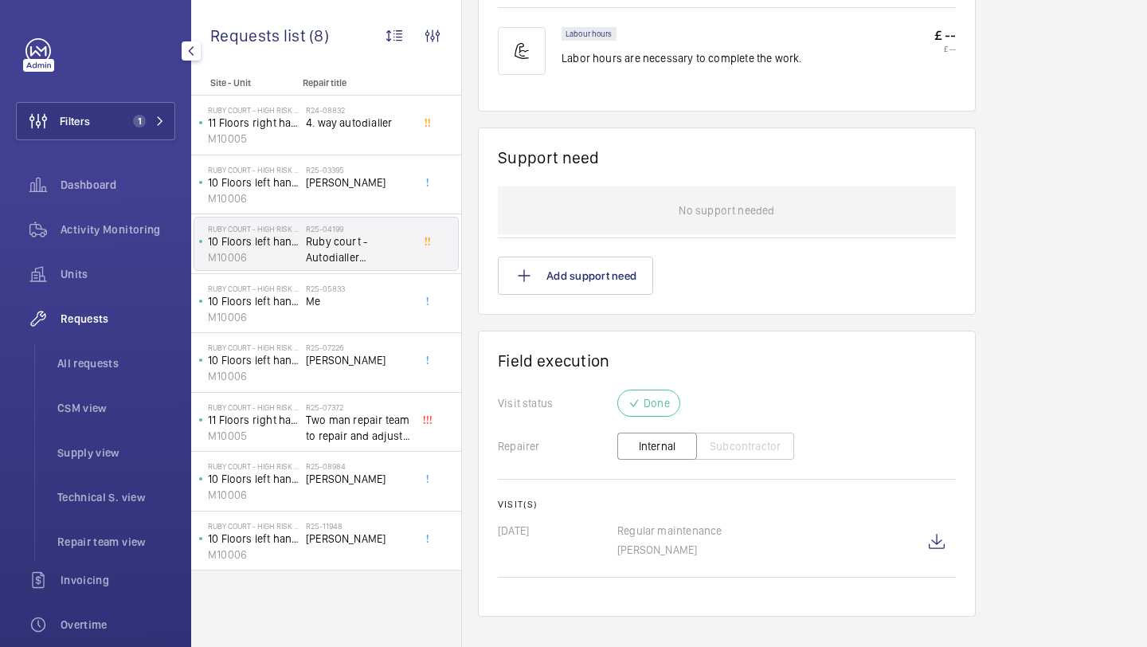
scroll to position [998, 0]
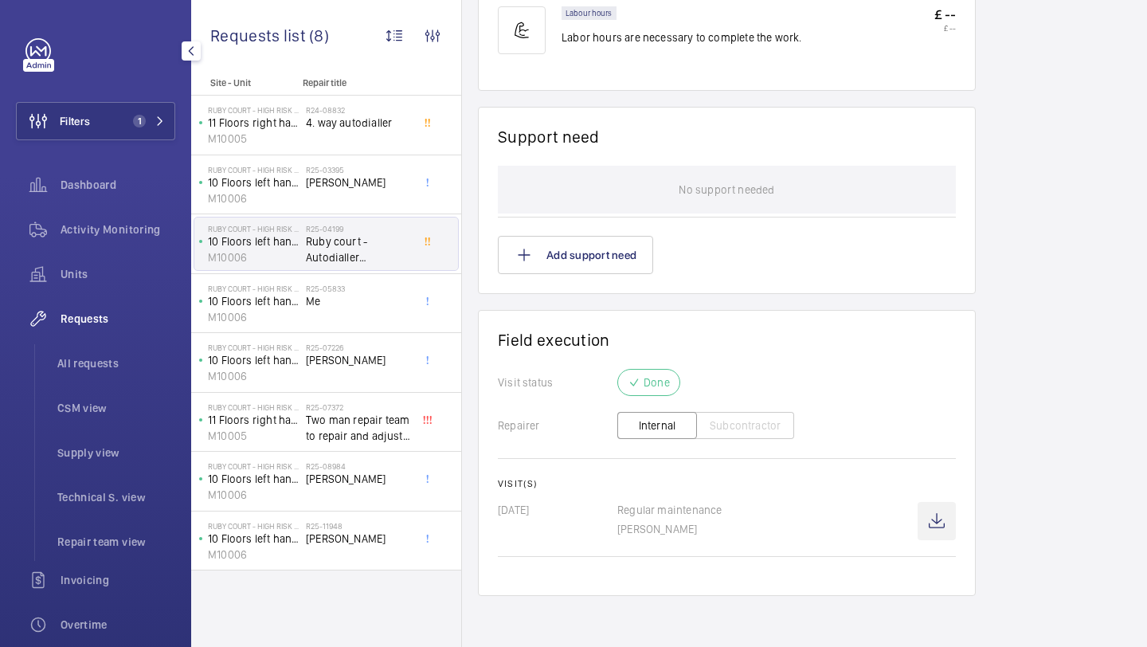
click at [951, 519] on wm-front-icon-button at bounding box center [937, 521] width 38 height 38
click at [166, 120] on button "Filters 1" at bounding box center [95, 121] width 159 height 38
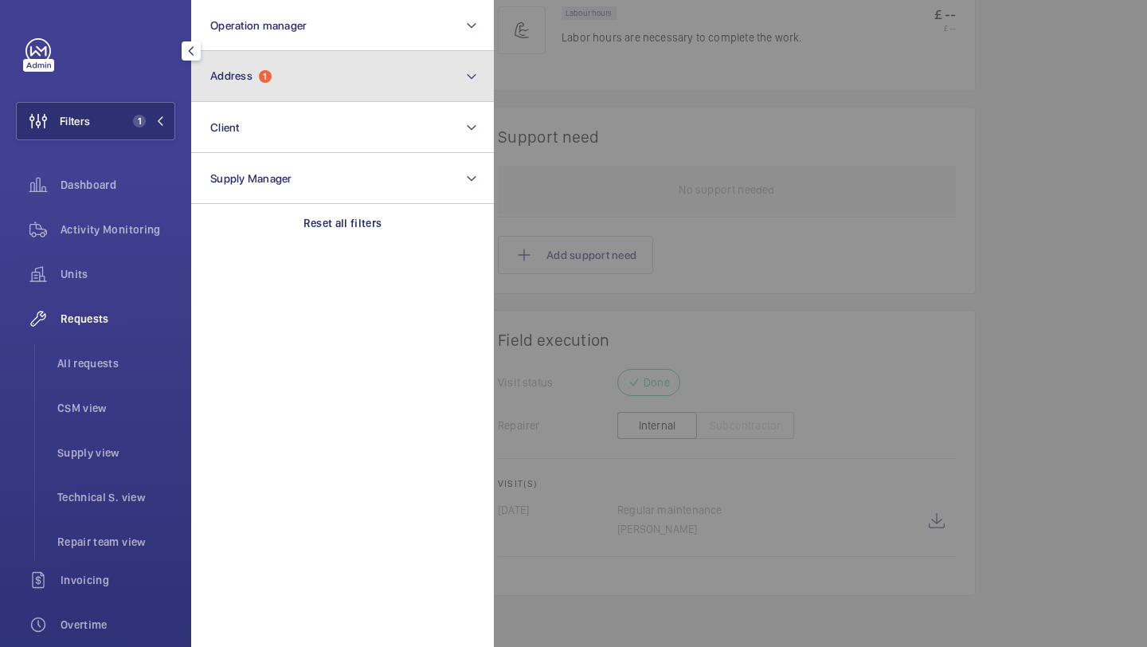
click at [229, 90] on button "Address 1" at bounding box center [342, 76] width 303 height 51
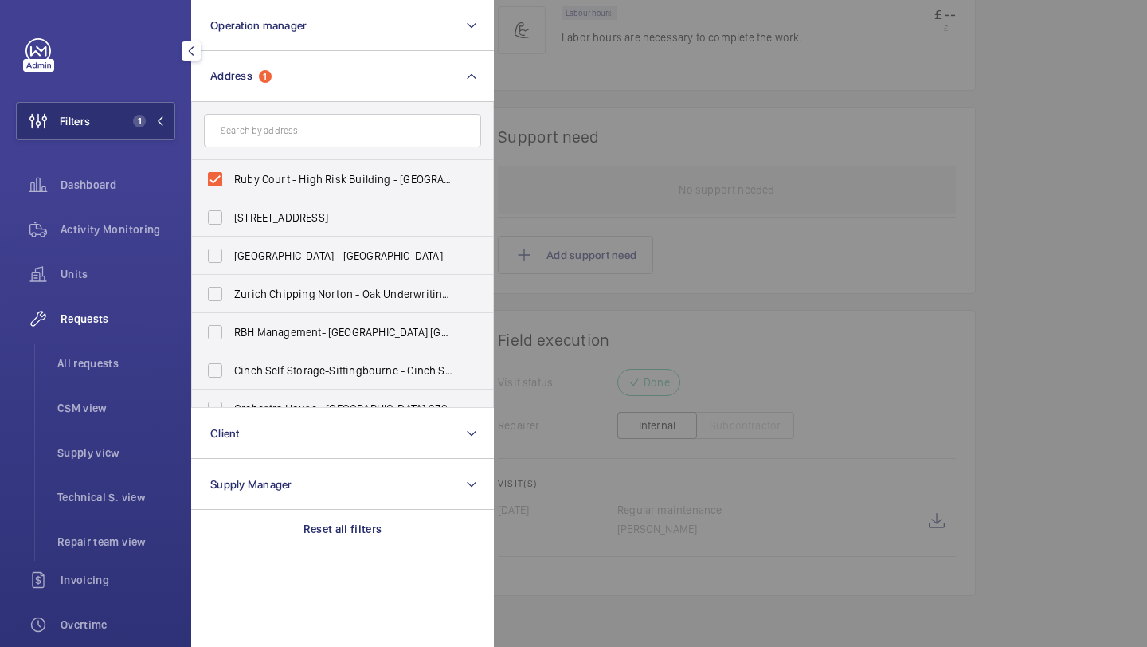
click at [789, 266] on div at bounding box center [1067, 323] width 1147 height 647
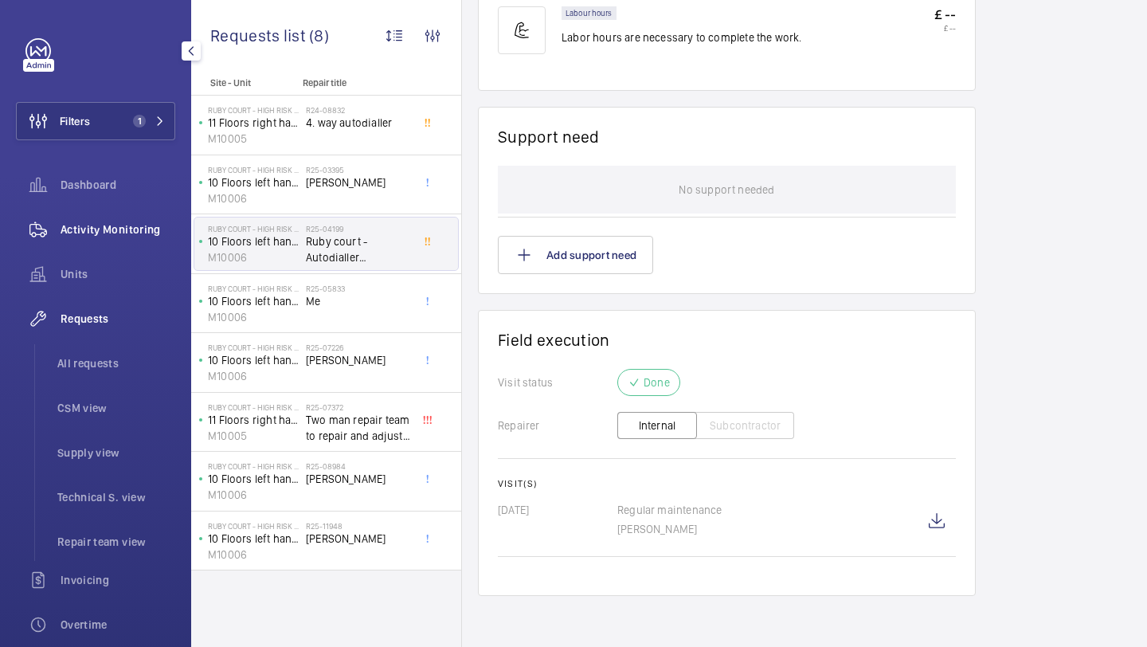
click at [113, 222] on span "Activity Monitoring" at bounding box center [118, 229] width 115 height 16
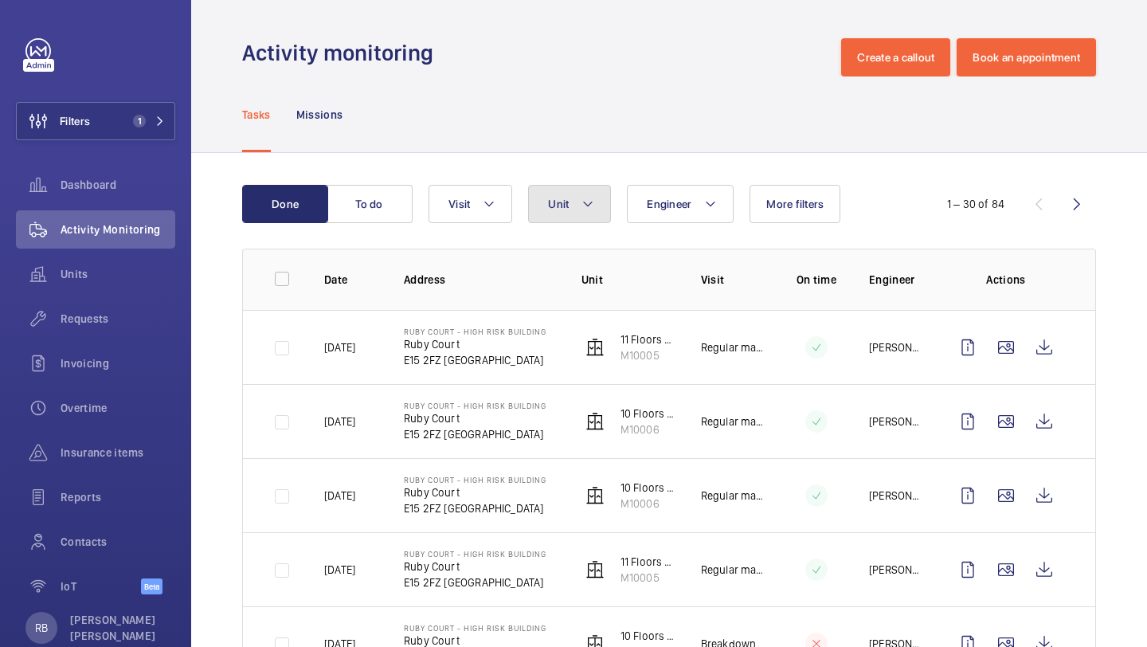
click at [598, 216] on button "Unit" at bounding box center [569, 204] width 83 height 38
type input "r"
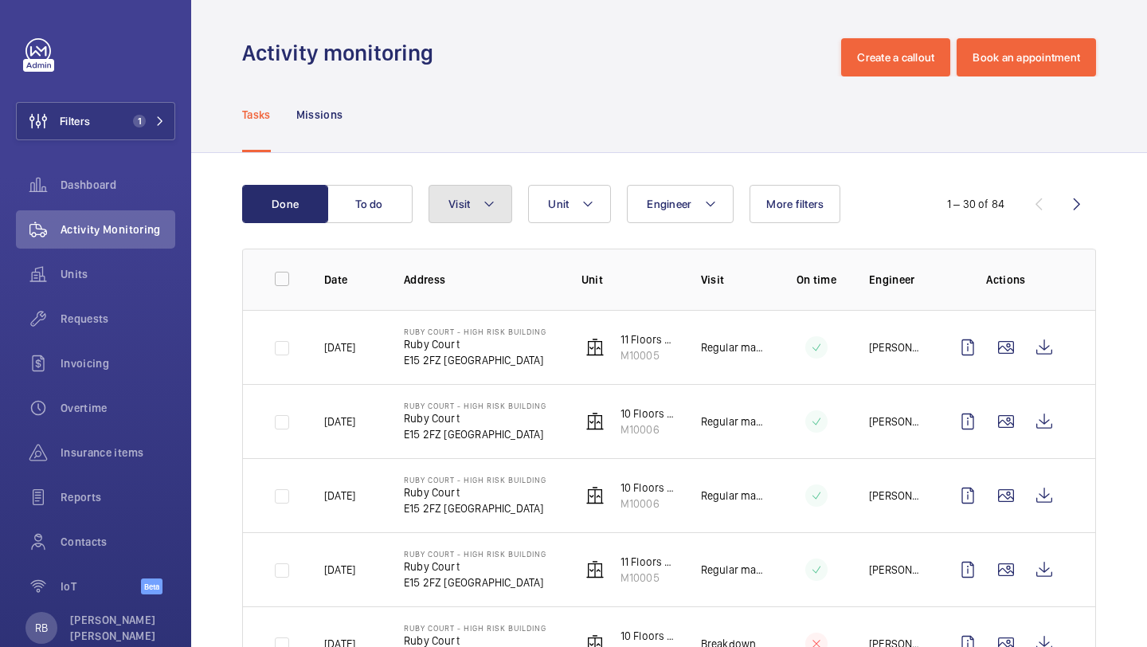
click at [475, 214] on button "Visit" at bounding box center [471, 204] width 84 height 38
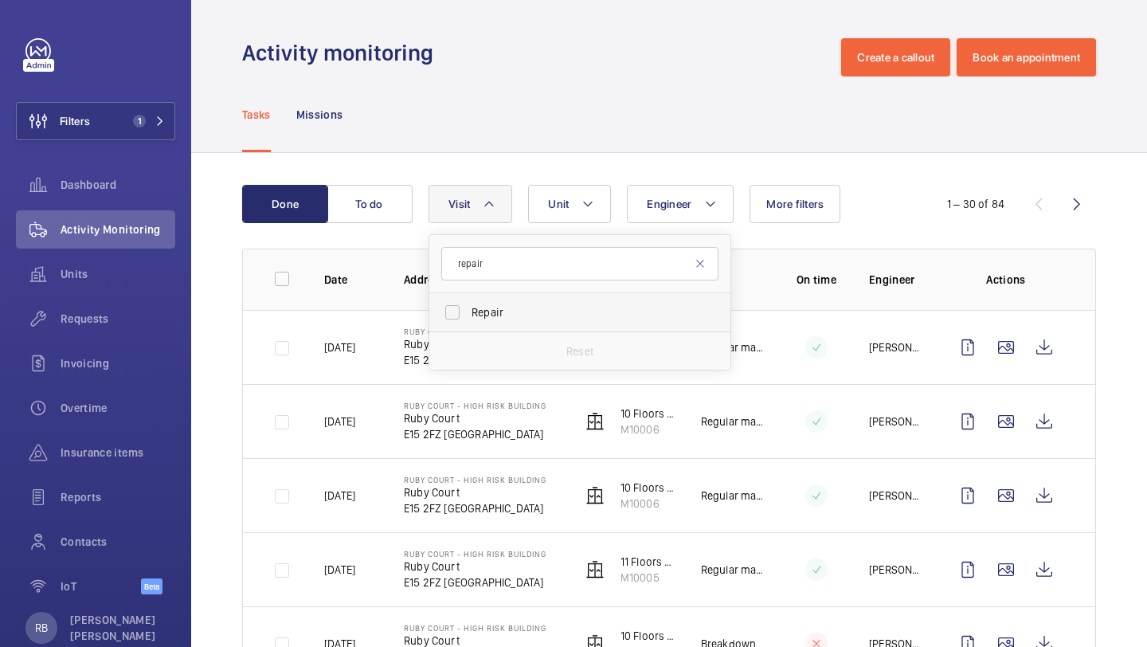
type input "repair"
click at [488, 319] on span "Repair" at bounding box center [581, 312] width 219 height 16
click at [468, 319] on input "Repair" at bounding box center [453, 312] width 32 height 32
checkbox input "true"
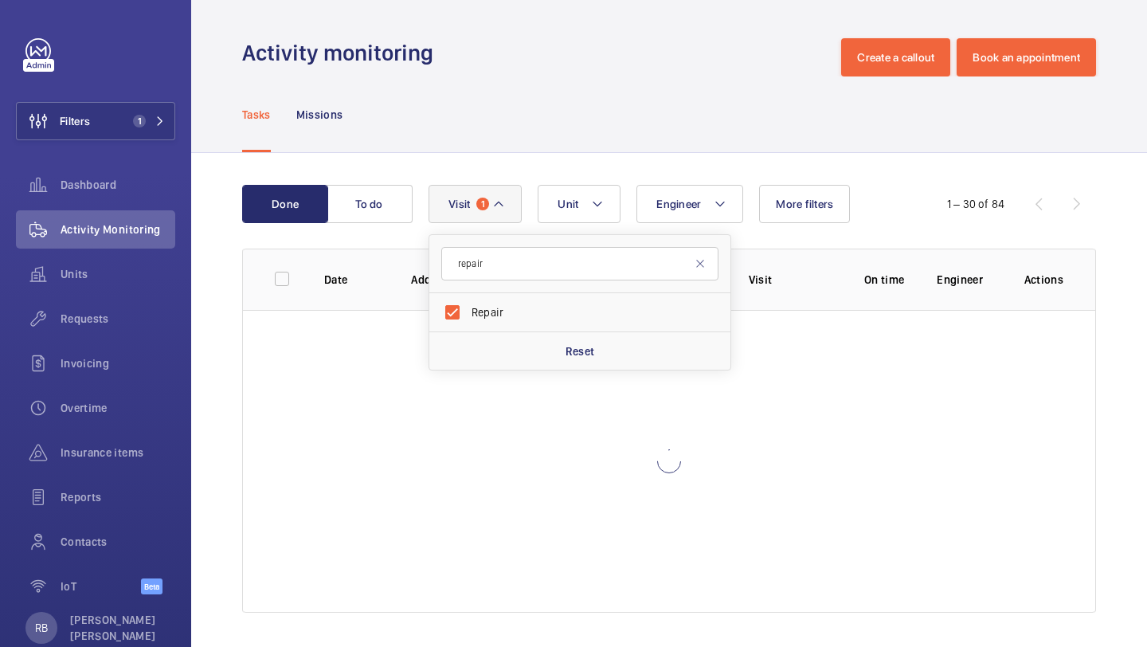
click at [1138, 260] on div "Done To do Engineer Unit Visit 1 repair Repair Reset More filters 1 – 30 of 84 …" at bounding box center [669, 402] width 956 height 498
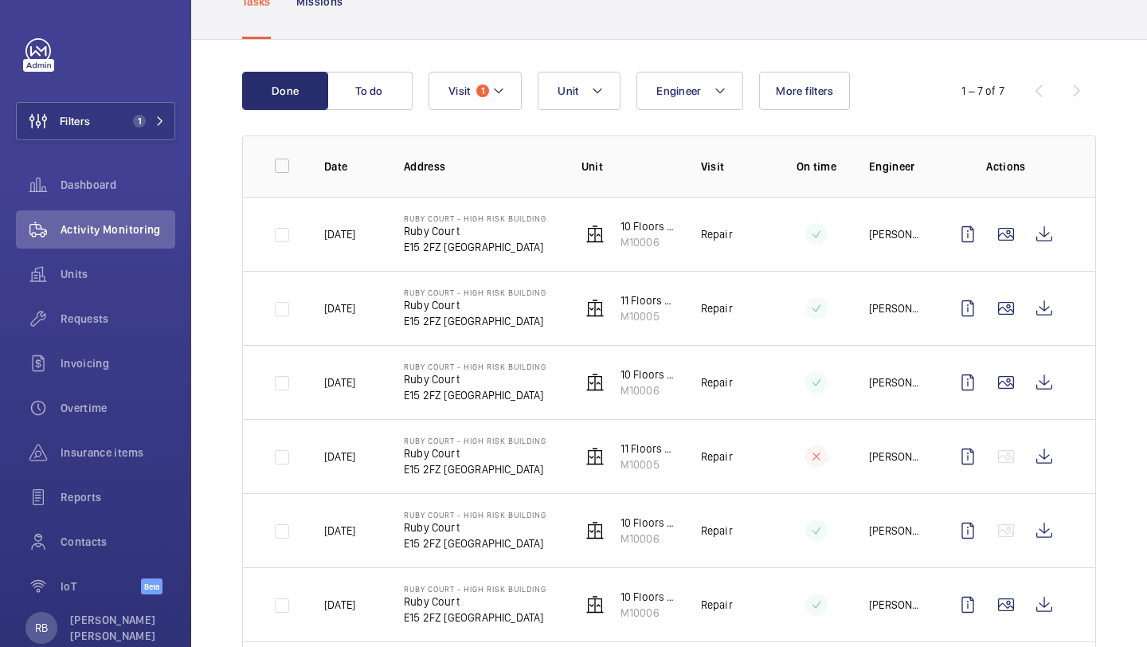
scroll to position [119, 0]
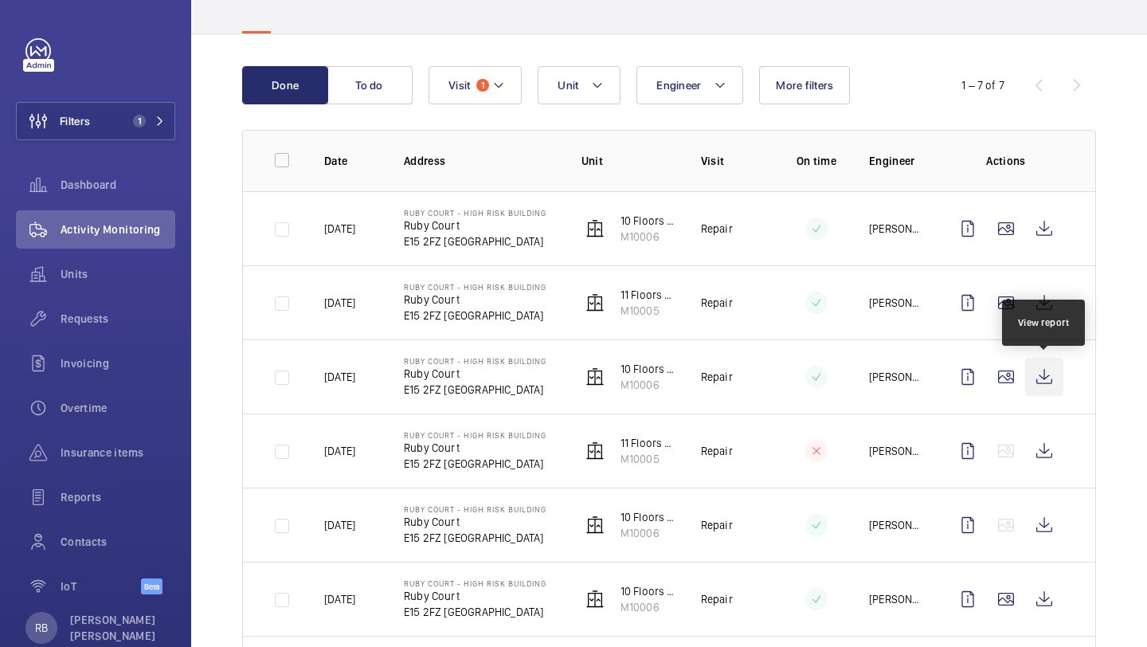
click at [1036, 372] on wm-front-icon-button at bounding box center [1044, 377] width 38 height 38
click at [117, 165] on div "Filters 1 Dashboard Activity Monitoring Units Requests Invoicing Overtime Insur…" at bounding box center [95, 325] width 159 height 574
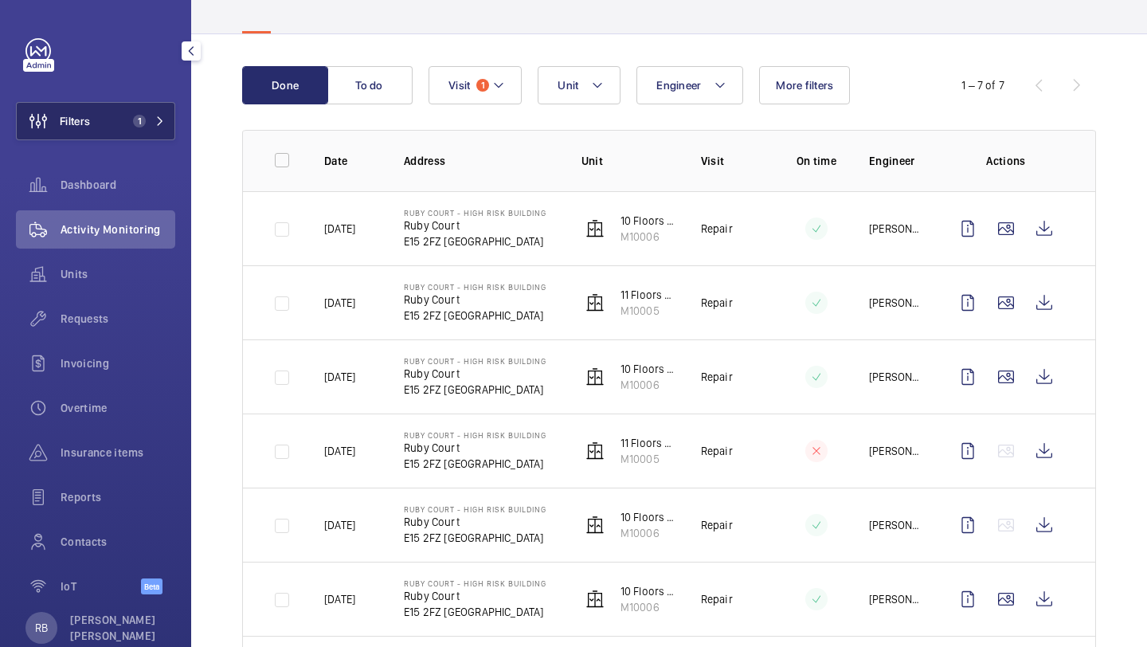
click at [147, 120] on span "1" at bounding box center [146, 121] width 38 height 13
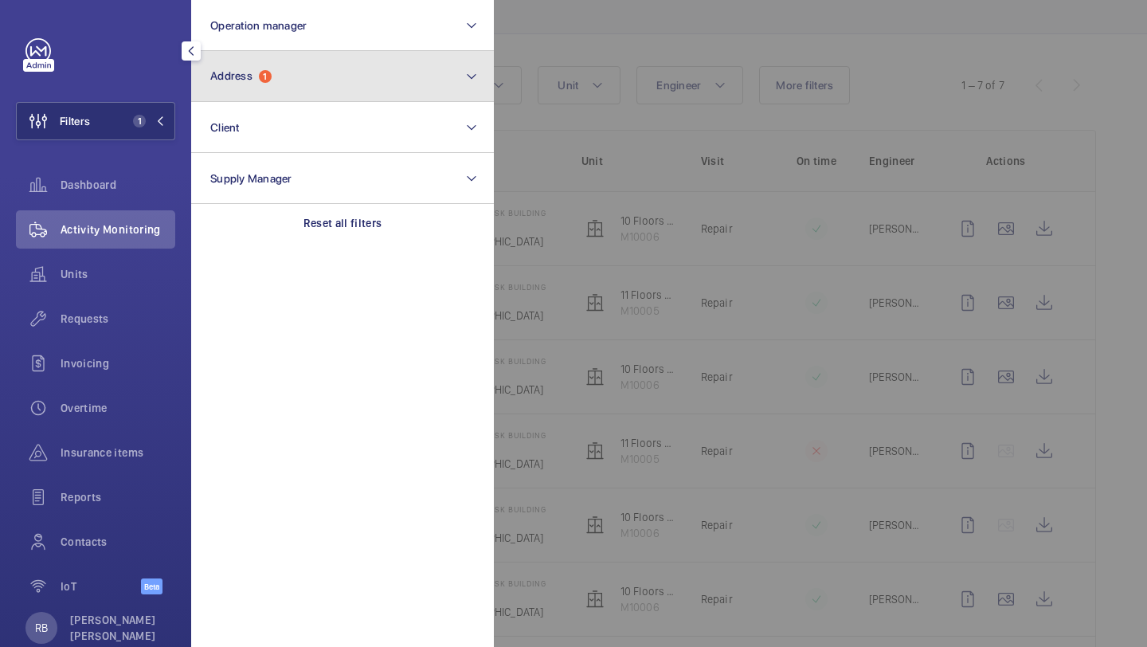
click at [257, 68] on button "Address 1" at bounding box center [342, 76] width 303 height 51
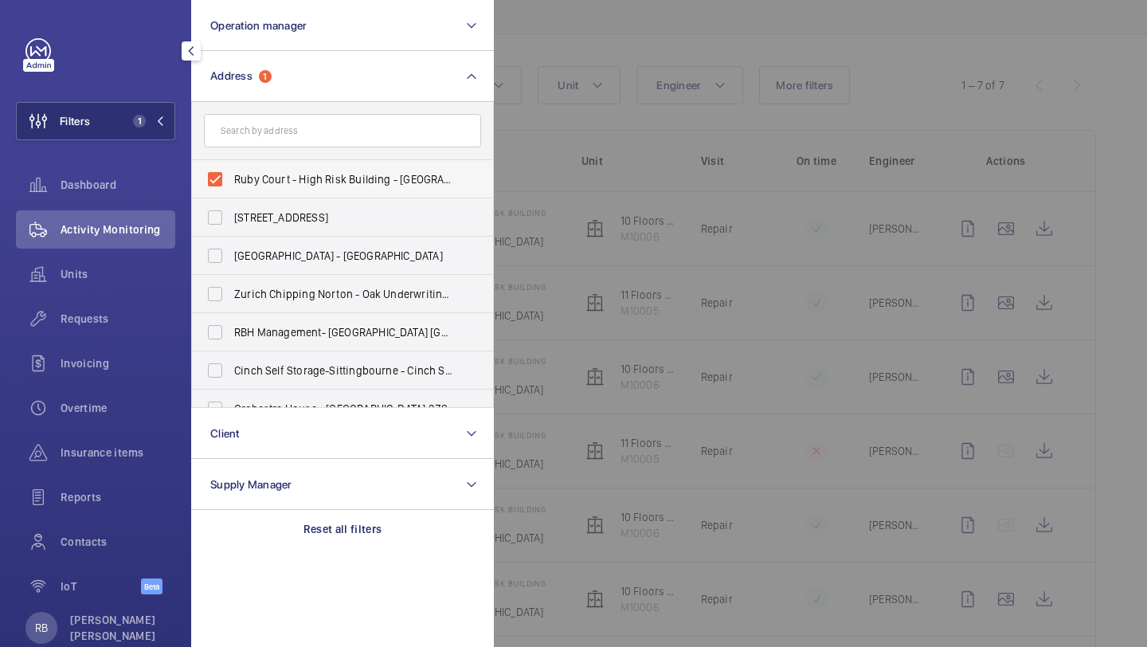
click at [262, 185] on span "Ruby Court - High Risk Building - Ruby Court, LONDON E15 2FZ" at bounding box center [343, 179] width 219 height 16
click at [231, 185] on input "Ruby Court - High Risk Building - Ruby Court, LONDON E15 2FZ" at bounding box center [215, 179] width 32 height 32
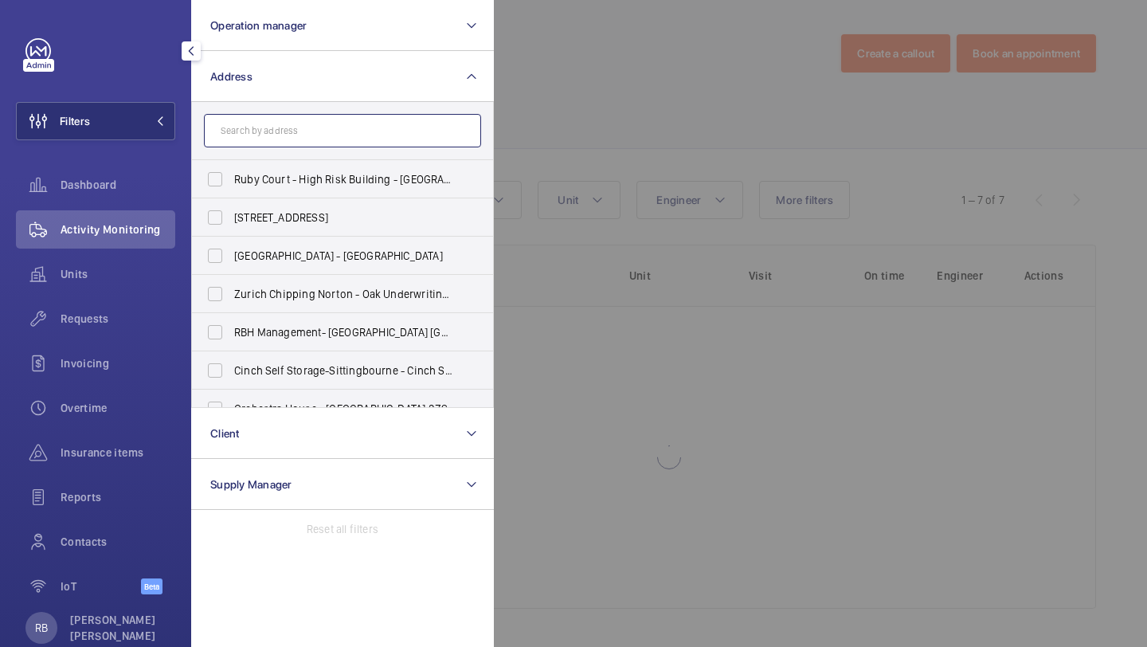
click at [287, 139] on input "text" at bounding box center [342, 130] width 277 height 33
click at [284, 171] on span "Ruby Court - High Risk Building - Ruby Court, LONDON E15 2FZ" at bounding box center [343, 179] width 219 height 16
click at [231, 171] on input "Ruby Court - High Risk Building - Ruby Court, LONDON E15 2FZ" at bounding box center [215, 179] width 32 height 32
checkbox input "true"
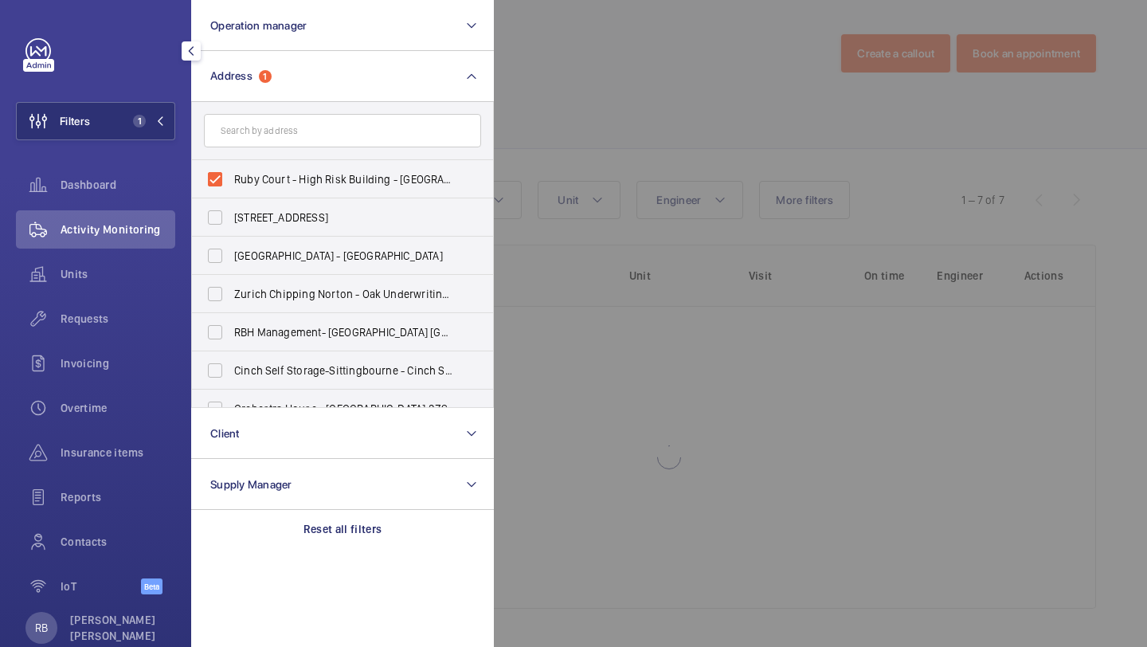
click at [513, 176] on div at bounding box center [1067, 323] width 1147 height 647
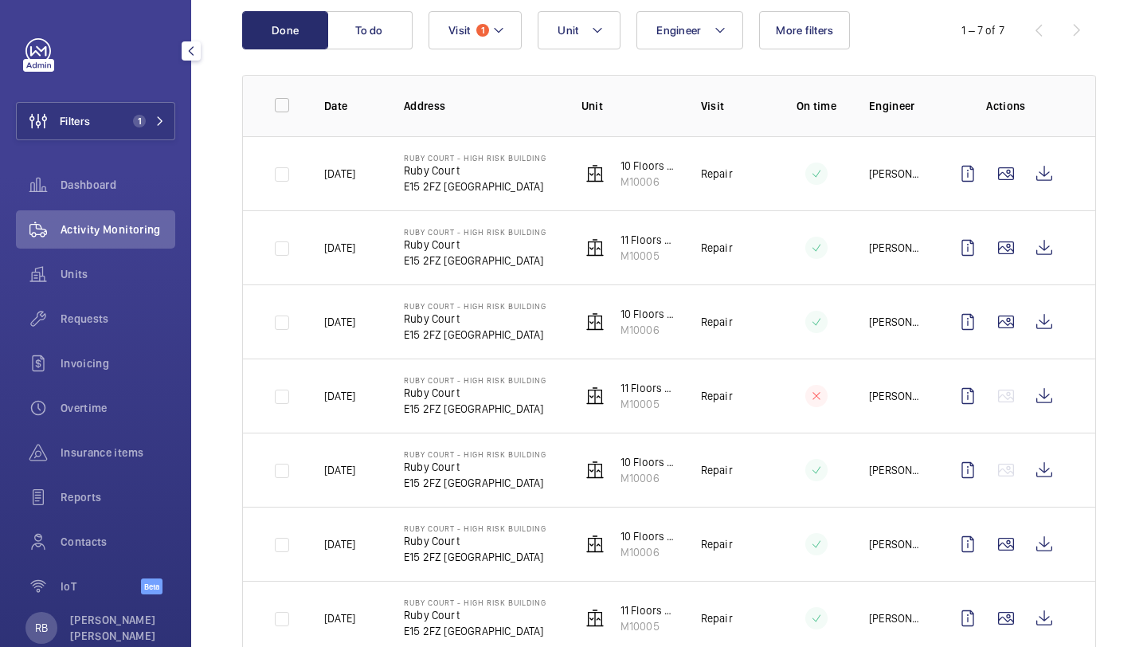
scroll to position [221, 0]
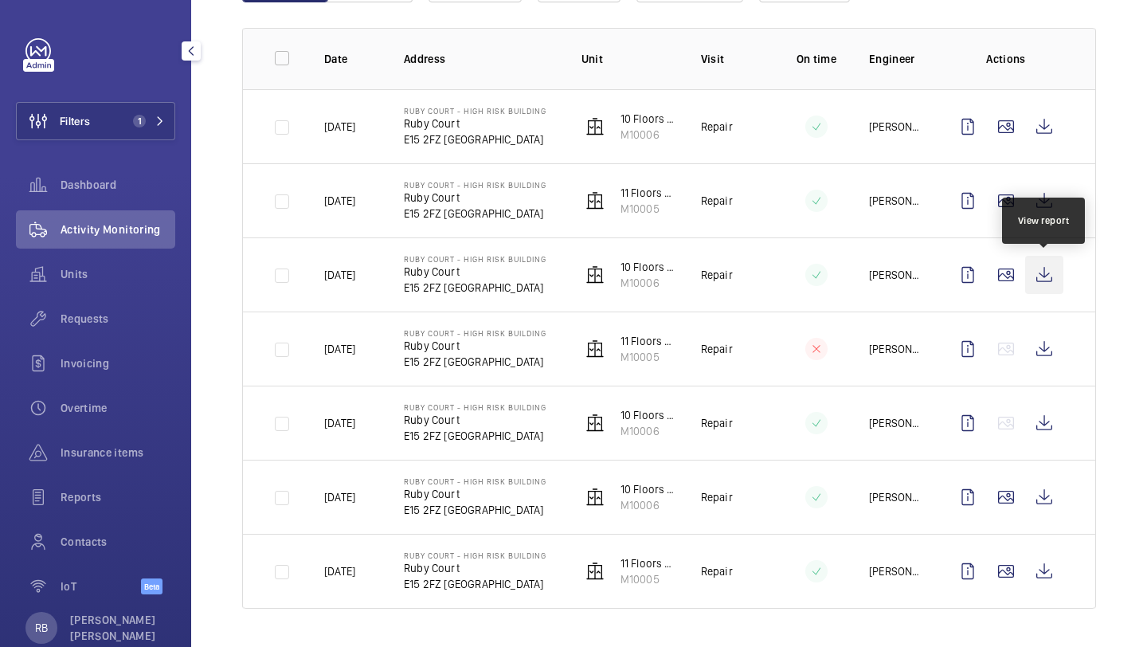
click at [1046, 268] on wm-front-icon-button at bounding box center [1044, 275] width 38 height 38
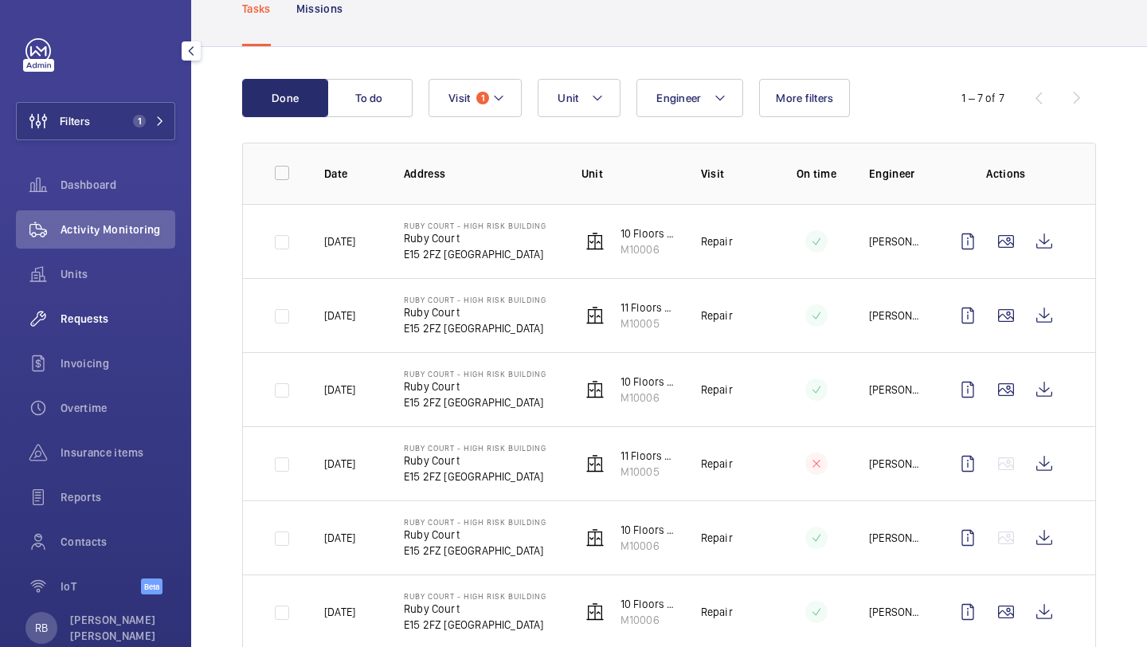
click at [76, 313] on span "Requests" at bounding box center [118, 319] width 115 height 16
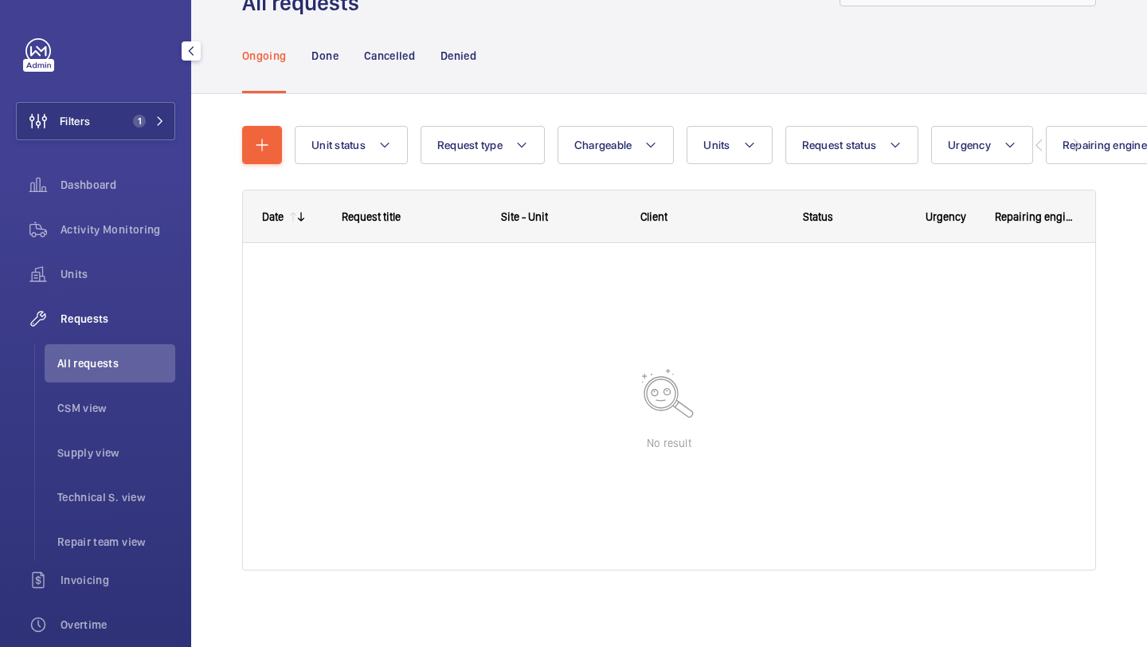
scroll to position [71, 0]
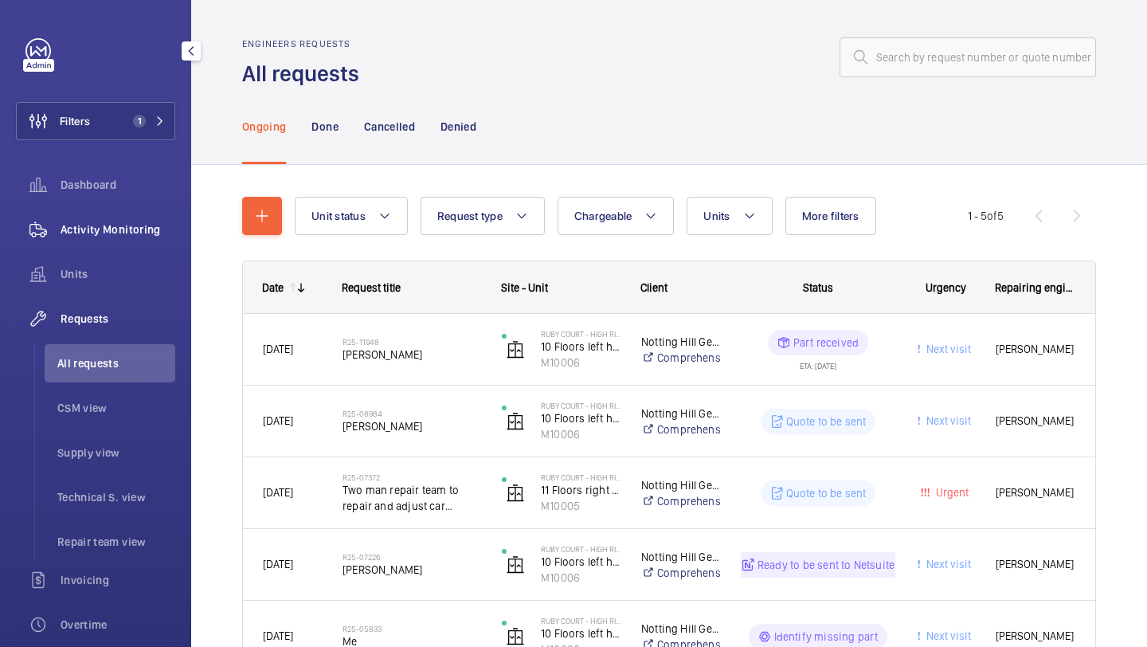
click at [123, 229] on span "Activity Monitoring" at bounding box center [118, 229] width 115 height 16
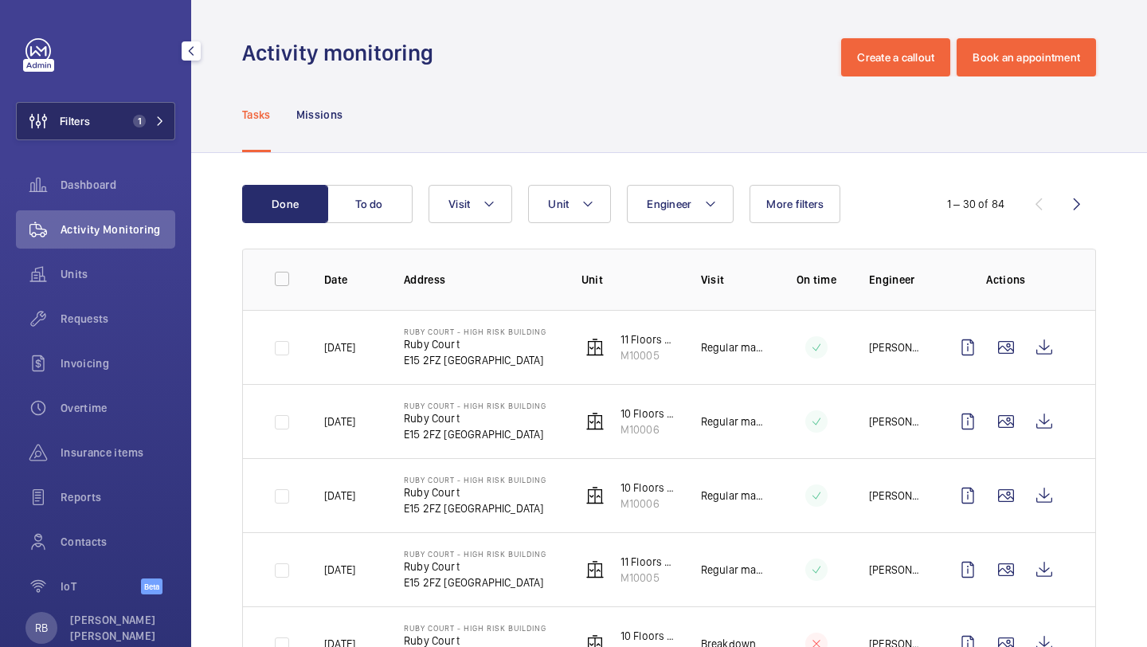
click at [162, 115] on span "1" at bounding box center [146, 121] width 38 height 13
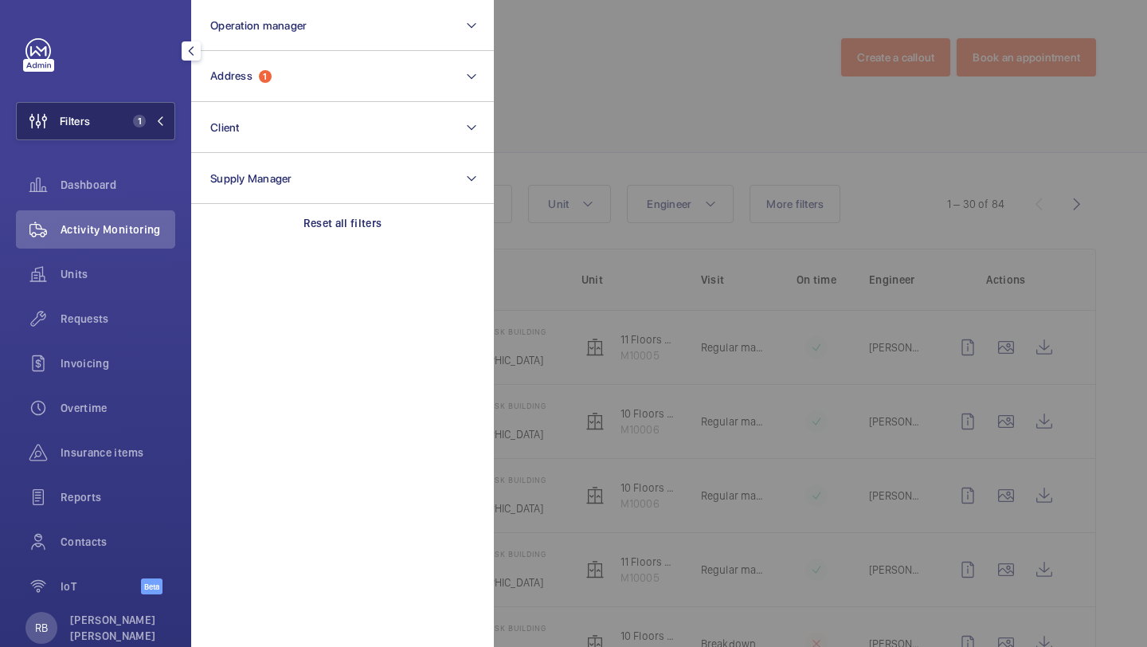
click at [163, 114] on button "Filters 1" at bounding box center [95, 121] width 159 height 38
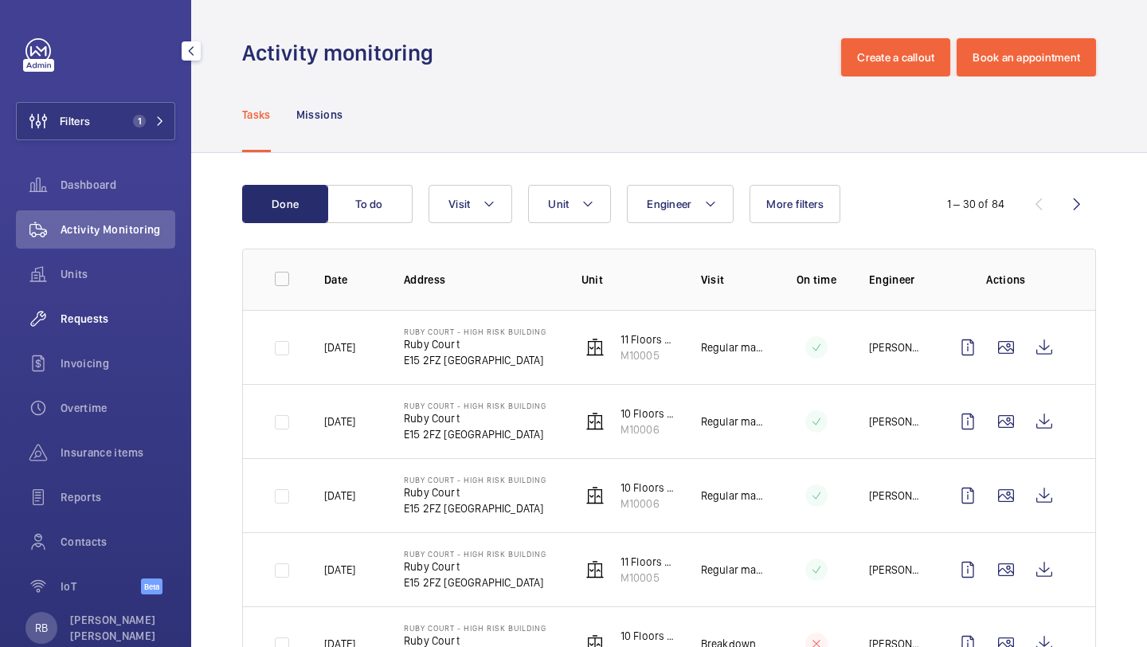
click at [123, 316] on span "Requests" at bounding box center [118, 319] width 115 height 16
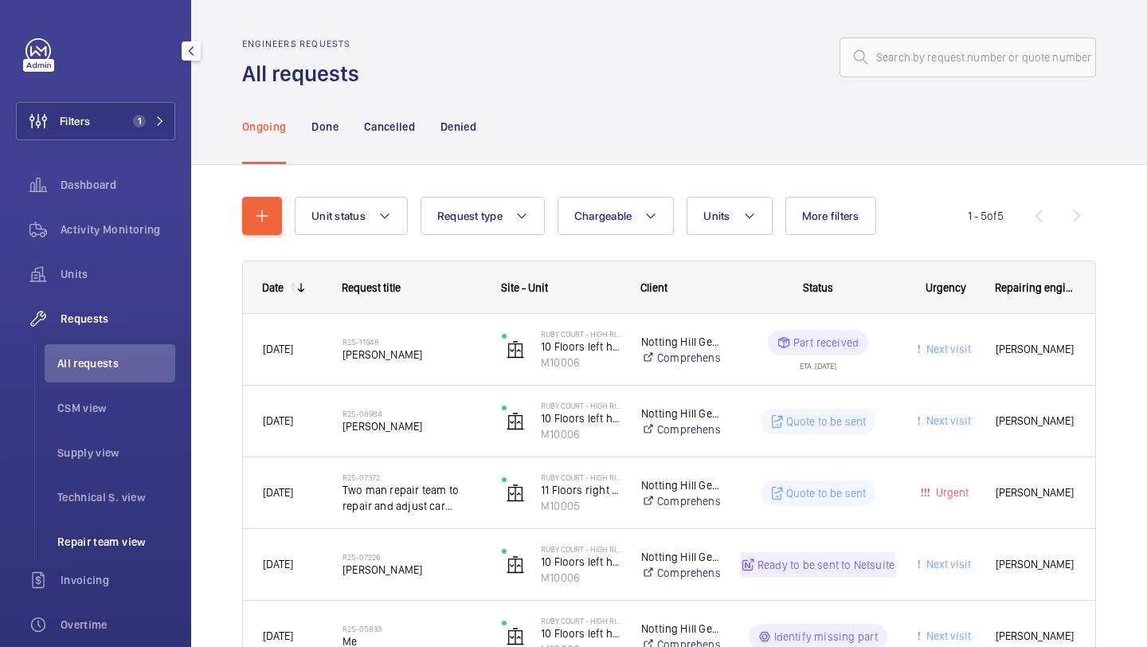
click at [123, 552] on li "Repair team view" at bounding box center [110, 542] width 131 height 38
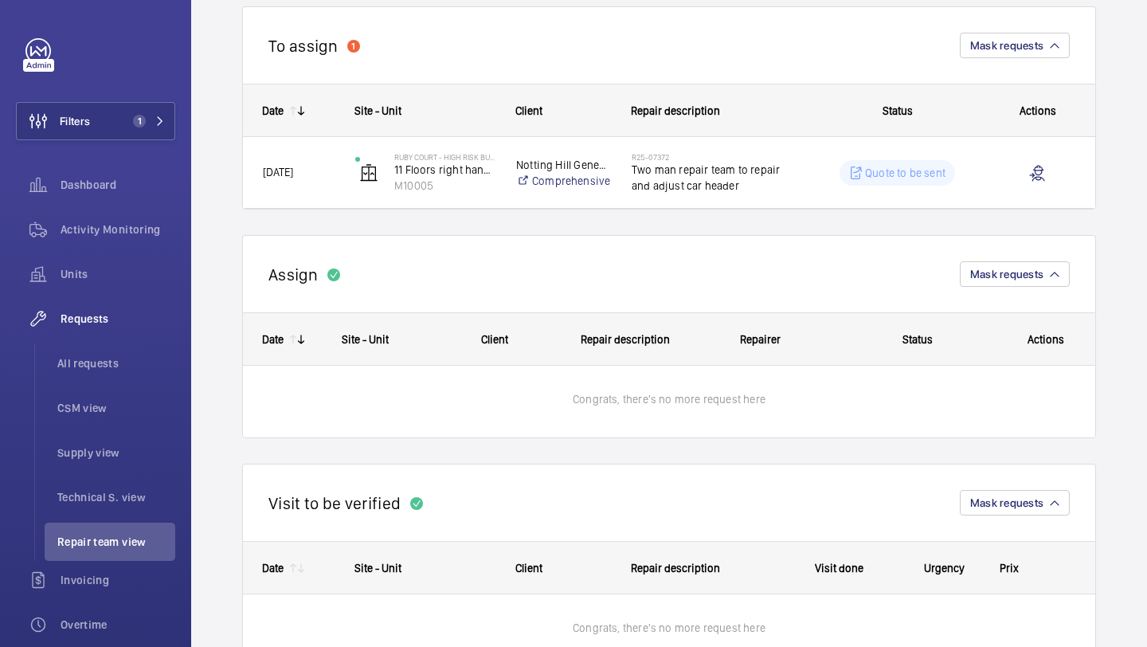
scroll to position [181, 0]
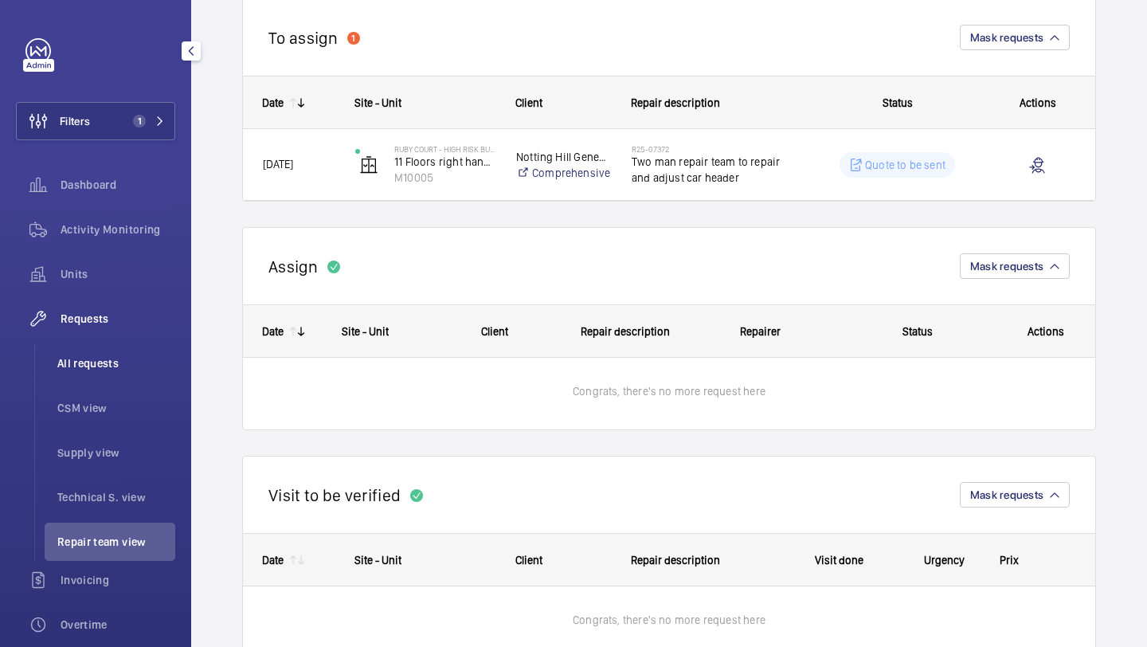
click at [104, 353] on li "All requests" at bounding box center [110, 363] width 131 height 38
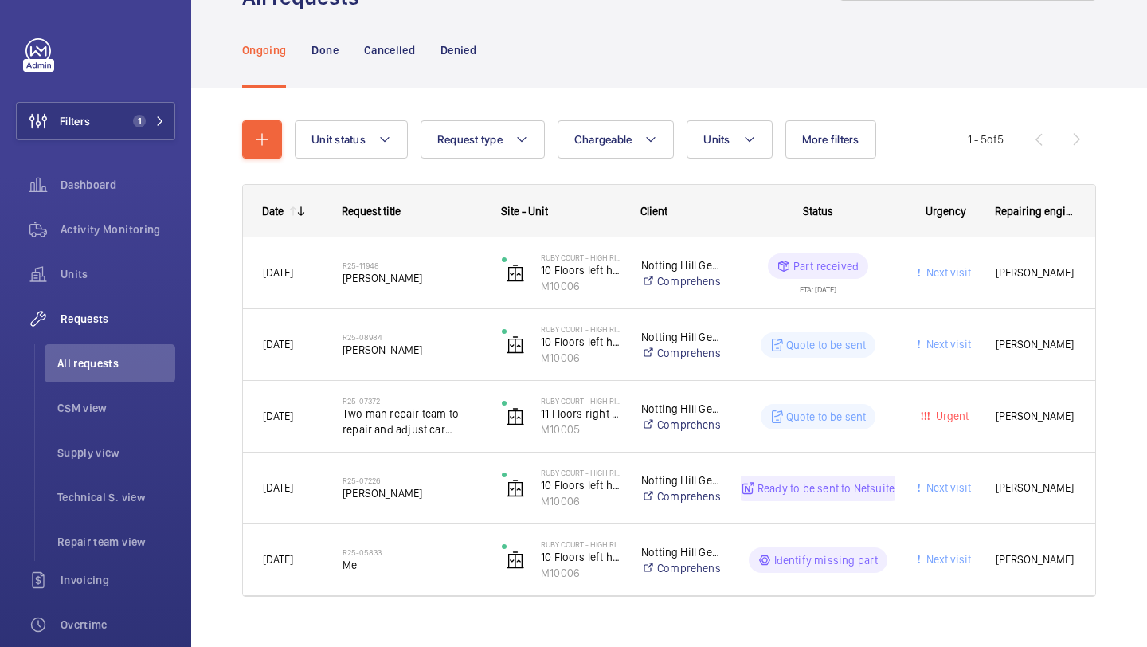
scroll to position [76, 0]
click at [750, 112] on div "Unit status Request type Chargeable Units More filters Request status Urgency R…" at bounding box center [669, 366] width 854 height 540
click at [741, 143] on button "Units" at bounding box center [729, 140] width 85 height 38
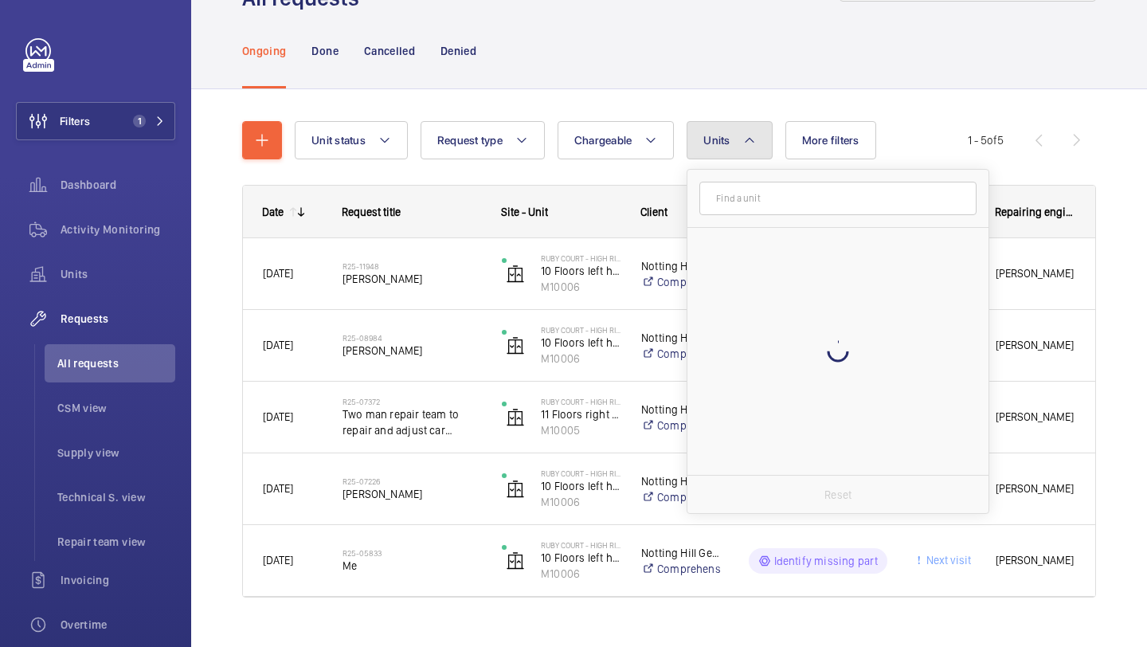
click at [741, 143] on button "Units" at bounding box center [729, 140] width 85 height 38
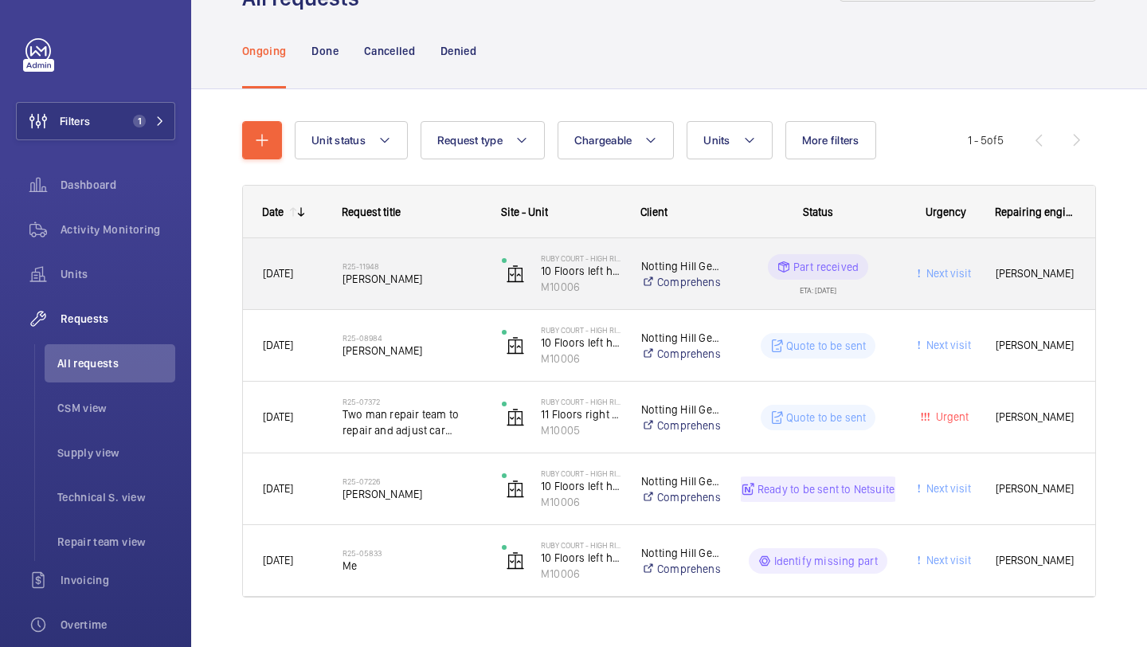
scroll to position [103, 0]
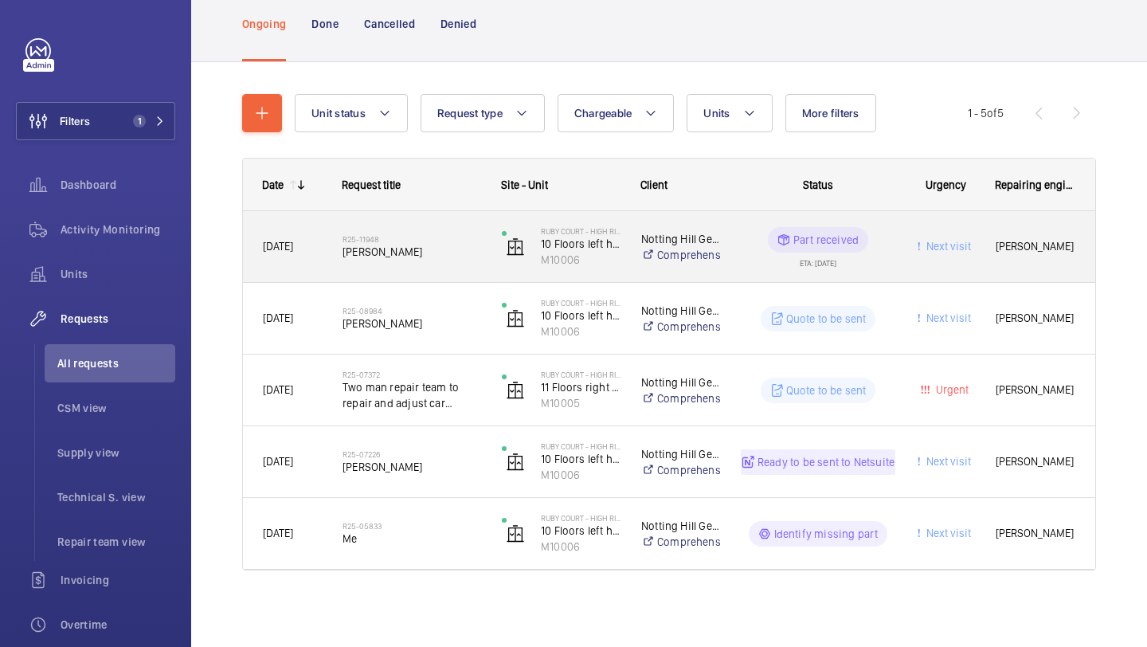
click at [462, 238] on h2 "R25-11948" at bounding box center [412, 239] width 139 height 10
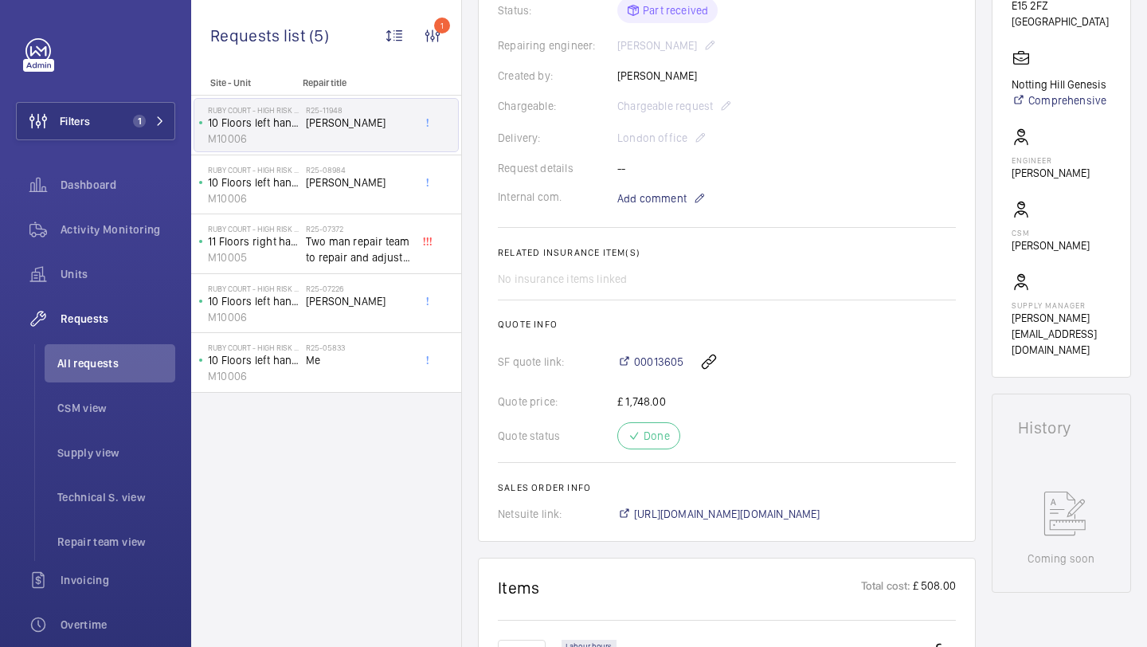
scroll to position [380, 0]
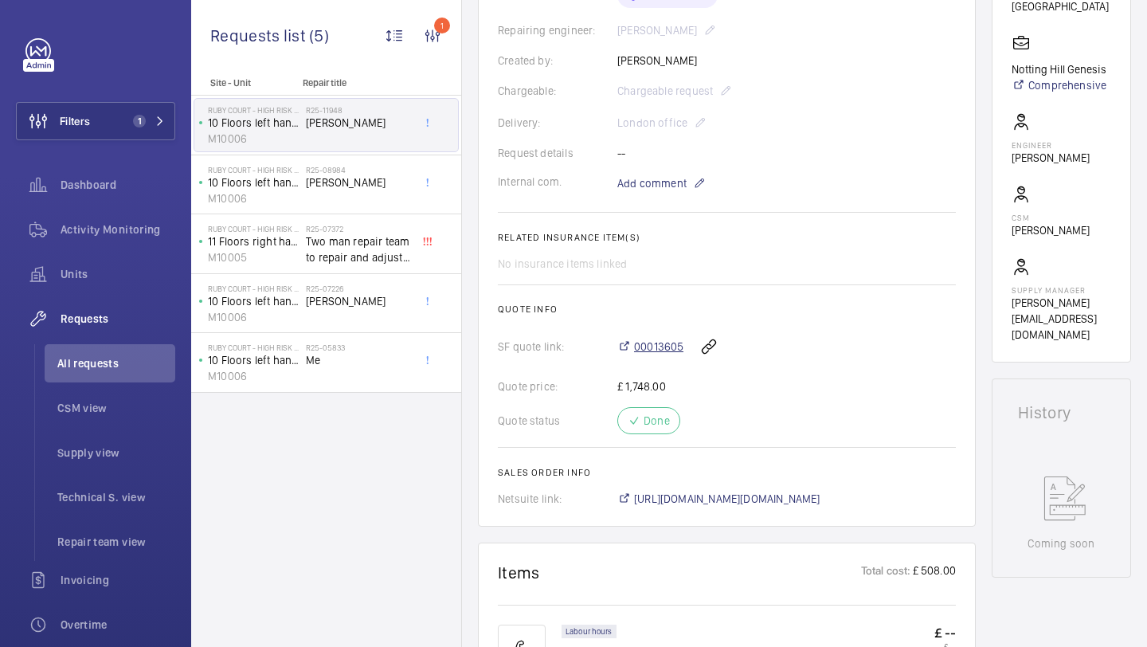
click at [661, 353] on span "00013605" at bounding box center [658, 347] width 49 height 16
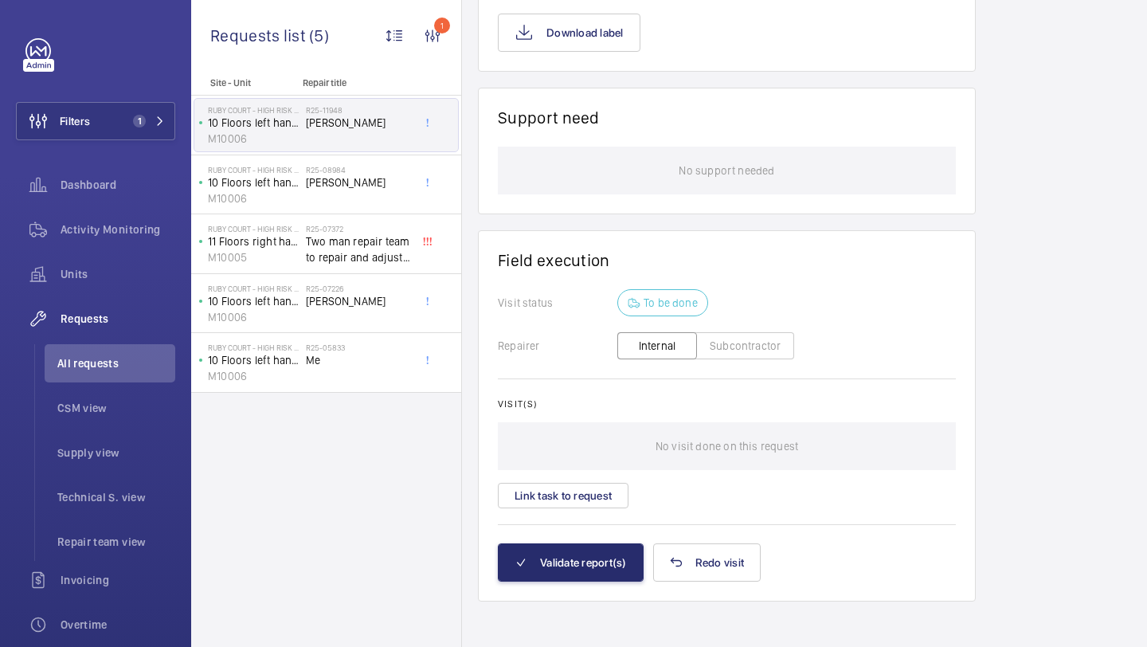
scroll to position [1208, 0]
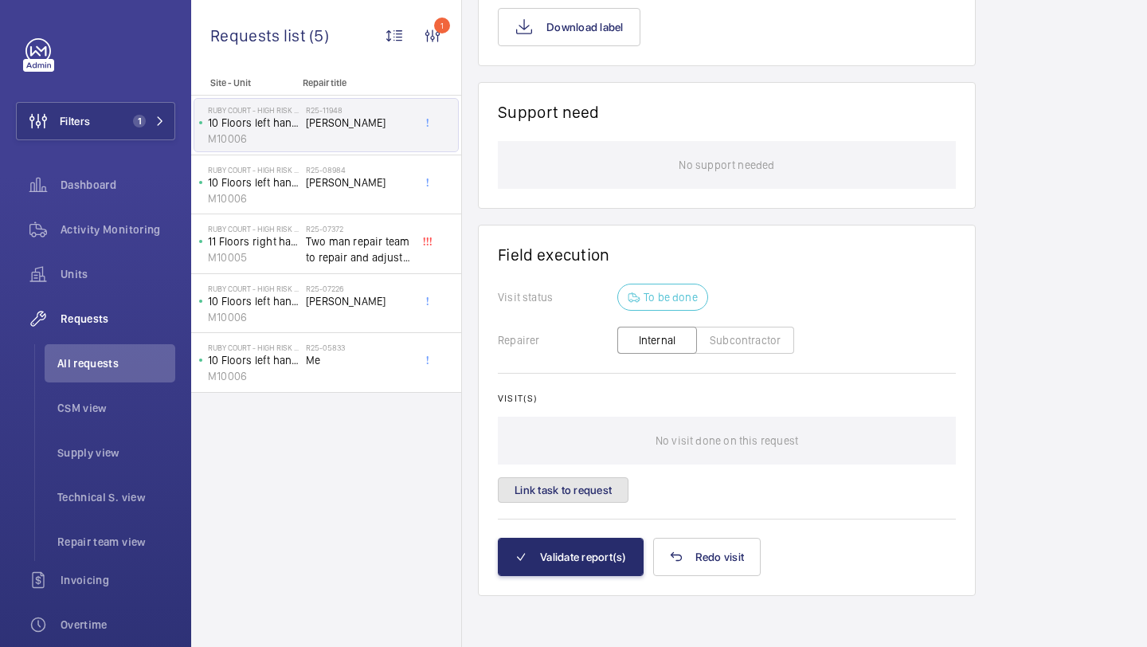
click at [578, 499] on button "Link task to request" at bounding box center [563, 489] width 131 height 25
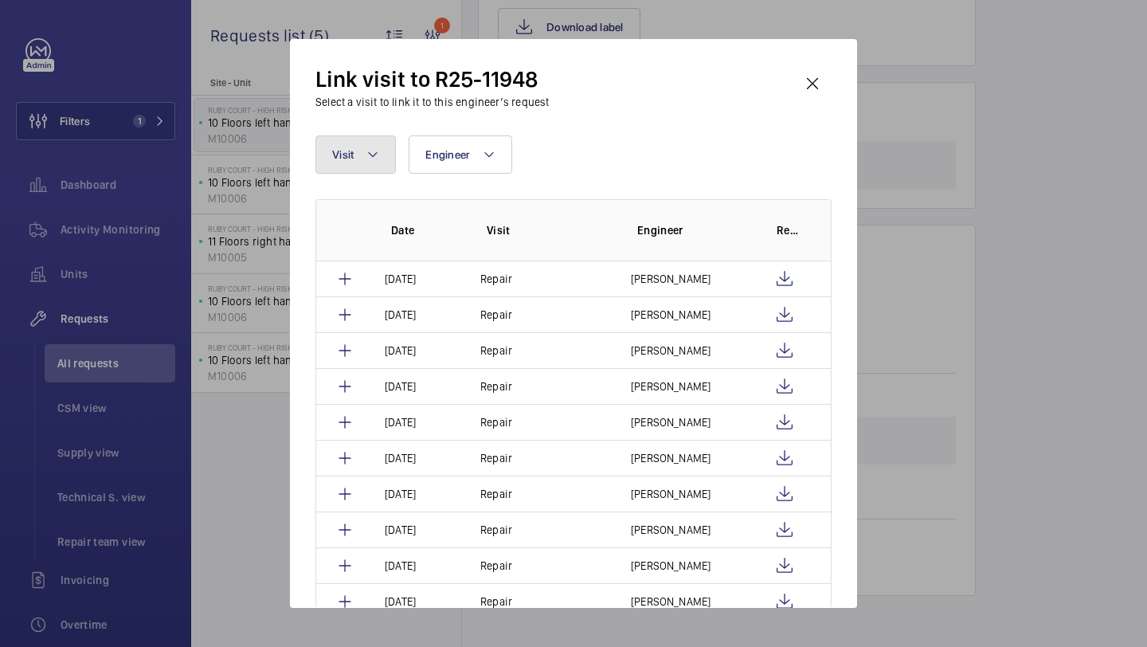
click at [370, 148] on mat-icon at bounding box center [372, 154] width 13 height 19
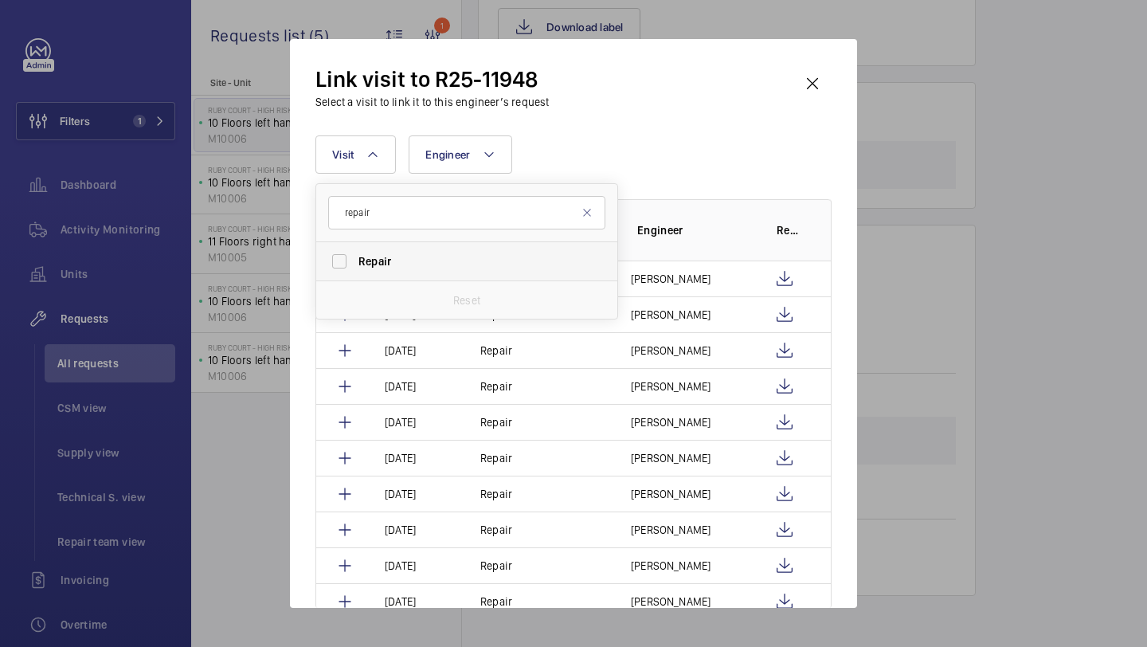
type input "repair"
click at [395, 264] on span "Repair" at bounding box center [467, 261] width 219 height 16
click at [355, 264] on input "Repair" at bounding box center [339, 261] width 32 height 32
checkbox input "true"
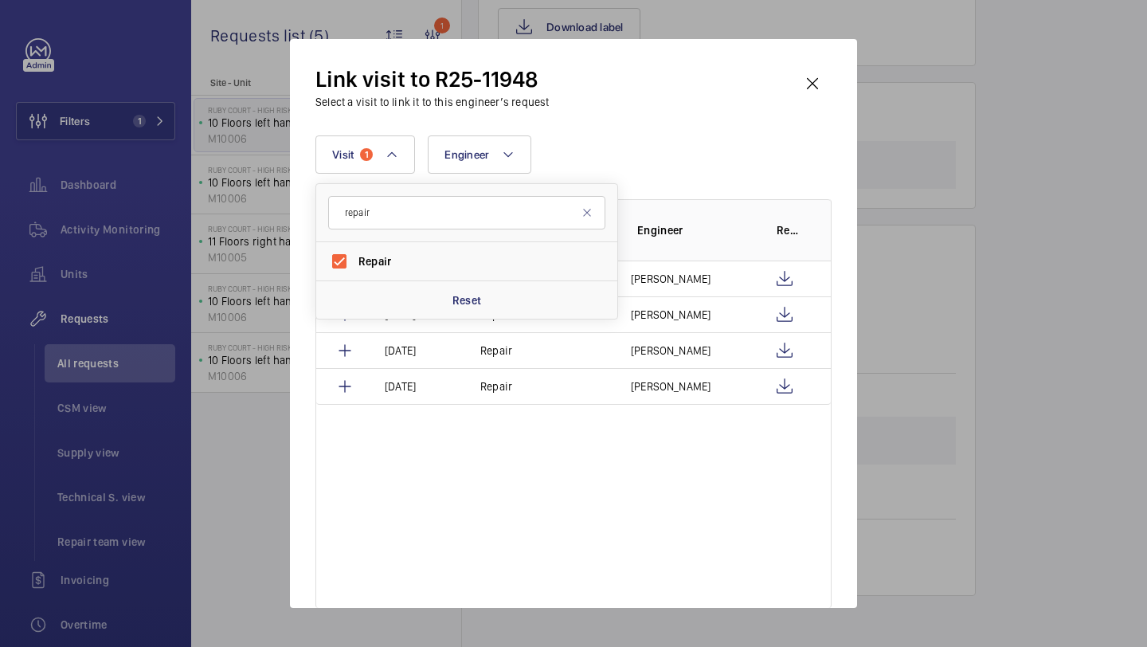
click at [640, 135] on div "Visit 1 repair Repair Reset Engineer More filters Reset all filters" at bounding box center [573, 154] width 516 height 38
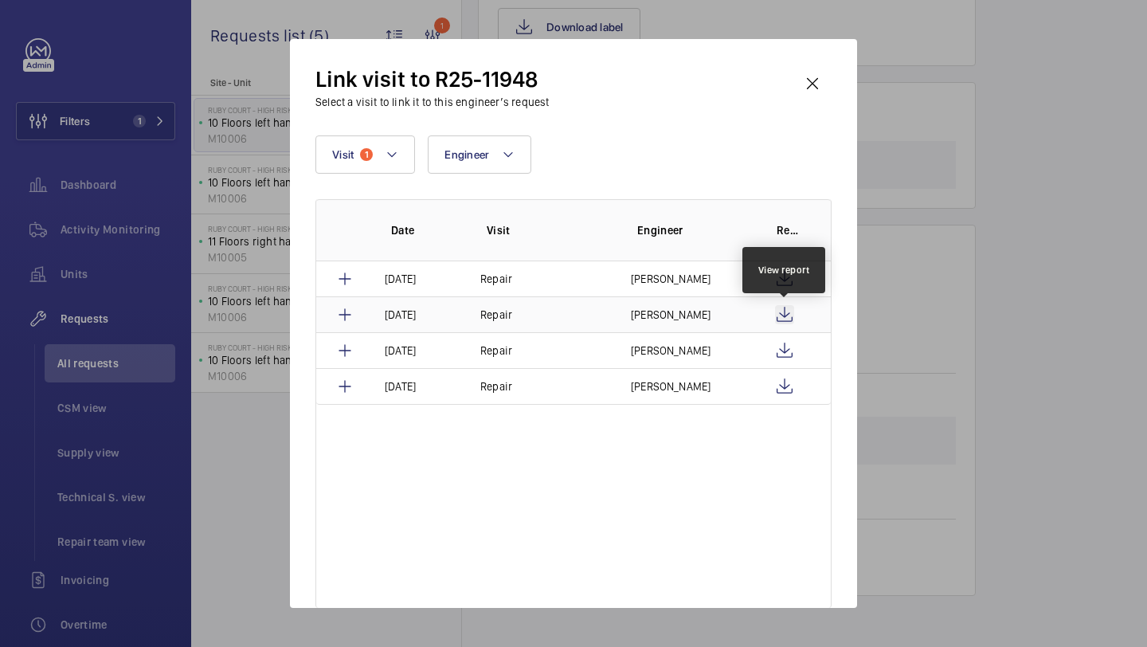
click at [789, 316] on wm-front-icon-button at bounding box center [784, 314] width 19 height 19
click at [813, 72] on wm-front-icon-button at bounding box center [812, 84] width 38 height 38
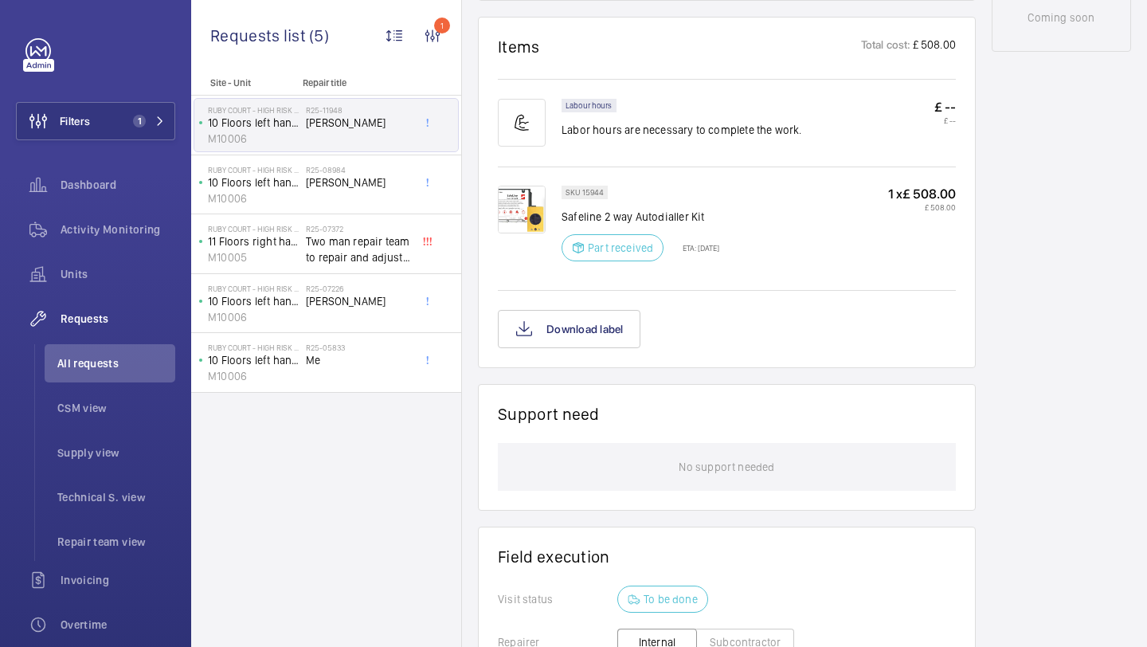
scroll to position [1210, 0]
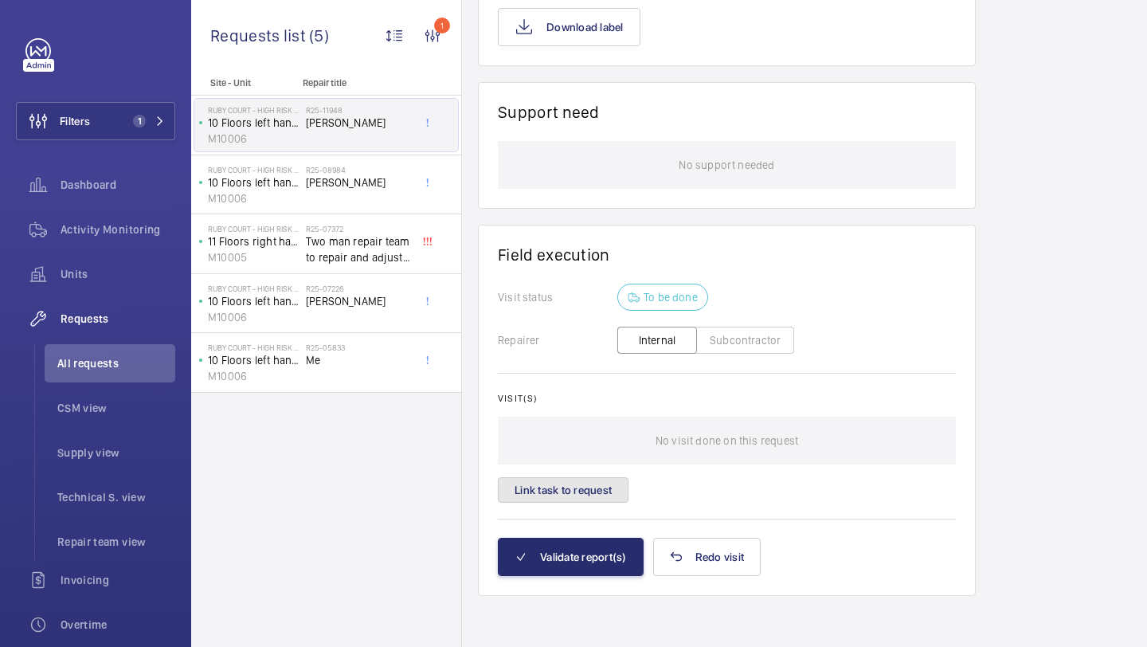
click at [605, 484] on button "Link task to request" at bounding box center [563, 489] width 131 height 25
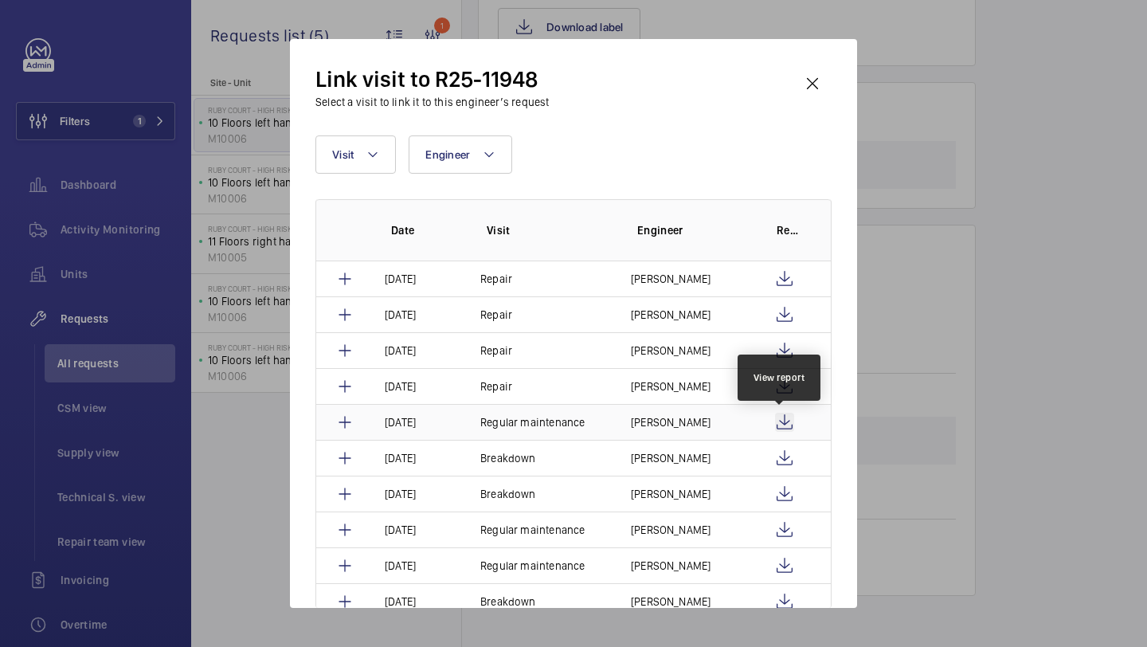
click at [784, 419] on wm-front-icon-button at bounding box center [784, 422] width 19 height 19
click at [803, 76] on wm-front-icon-button at bounding box center [812, 84] width 38 height 38
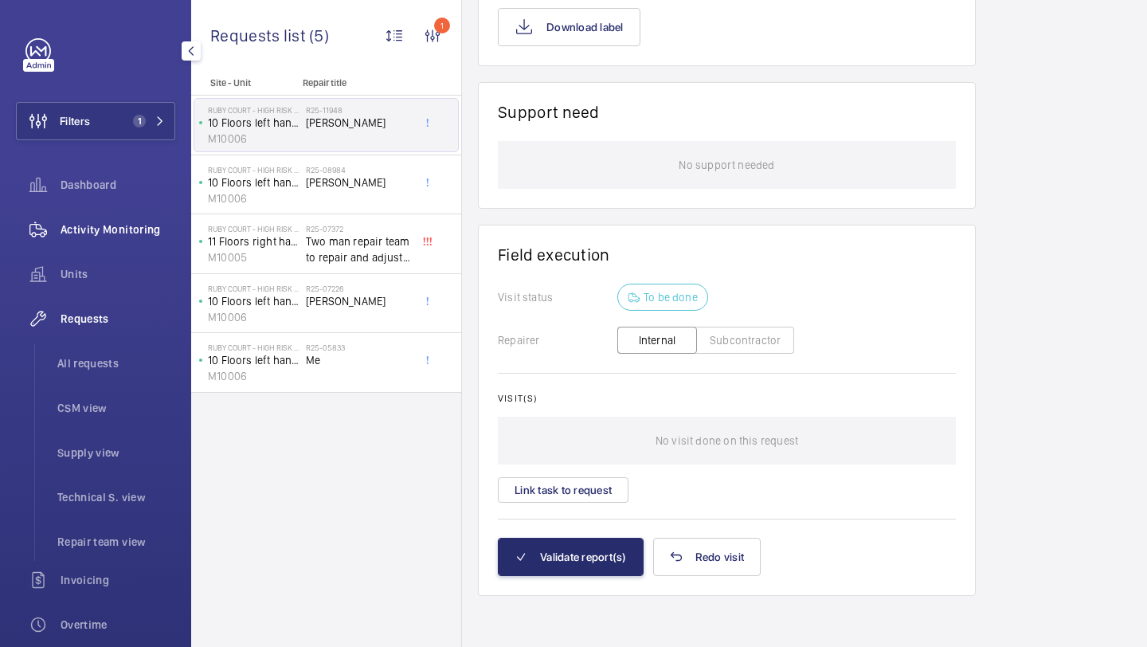
click at [95, 217] on div "Activity Monitoring" at bounding box center [95, 229] width 159 height 38
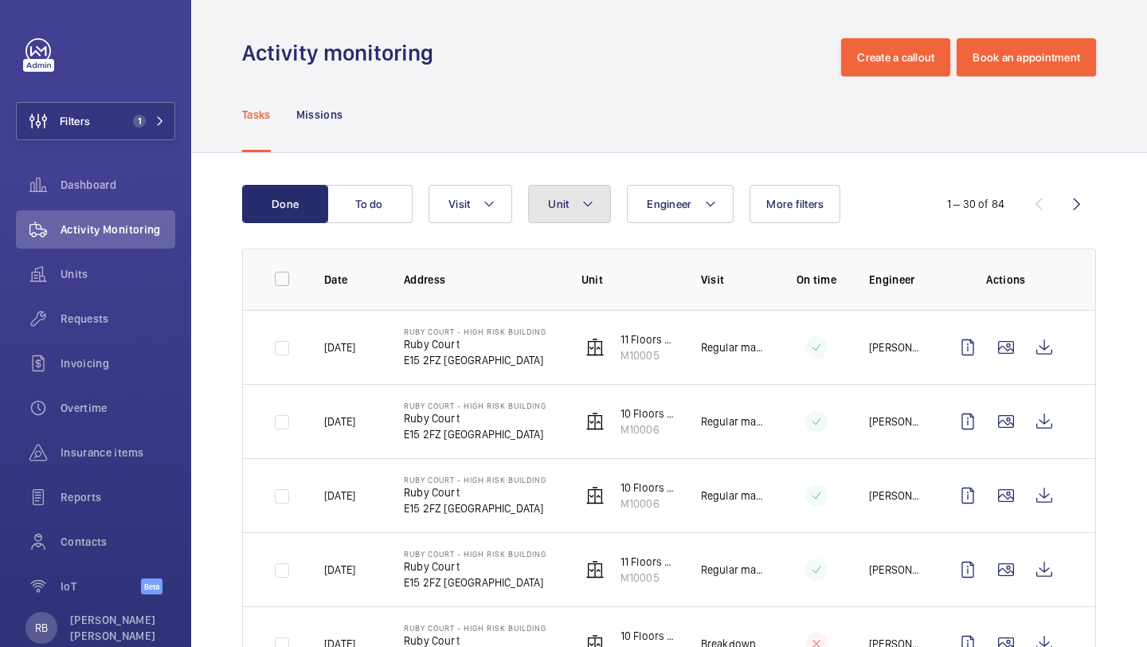
click at [562, 201] on span "Unit" at bounding box center [558, 204] width 21 height 13
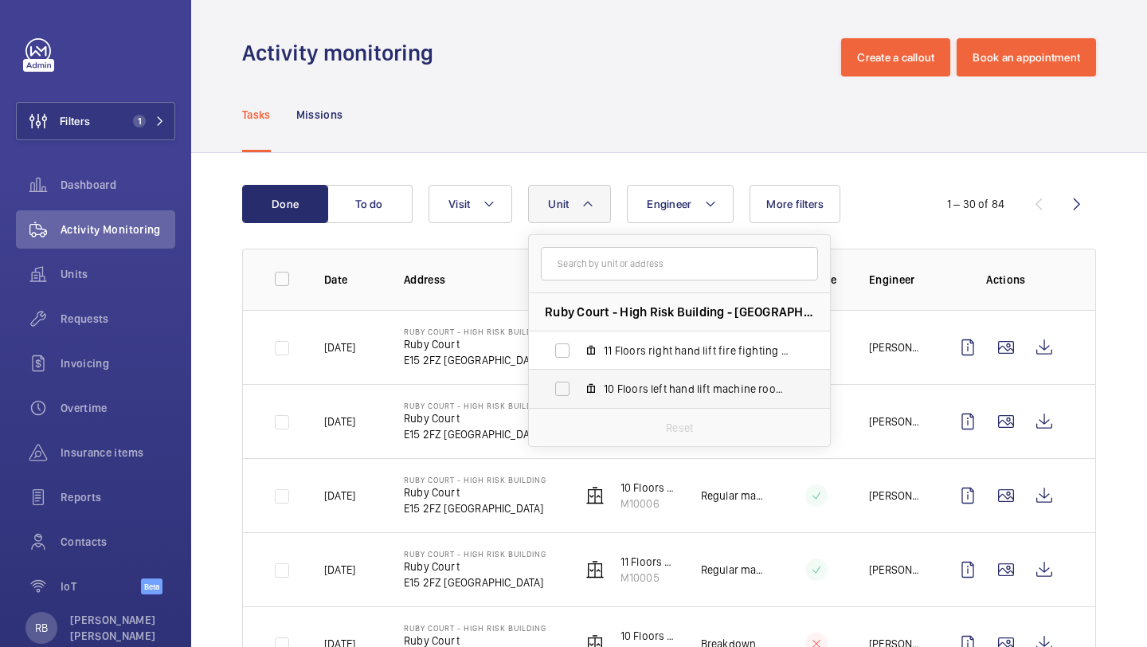
click at [605, 394] on span "10 Floors left hand lift machine room less, M10006" at bounding box center [696, 389] width 185 height 16
click at [578, 394] on input "10 Floors left hand lift machine room less, M10006" at bounding box center [562, 389] width 32 height 32
checkbox input "true"
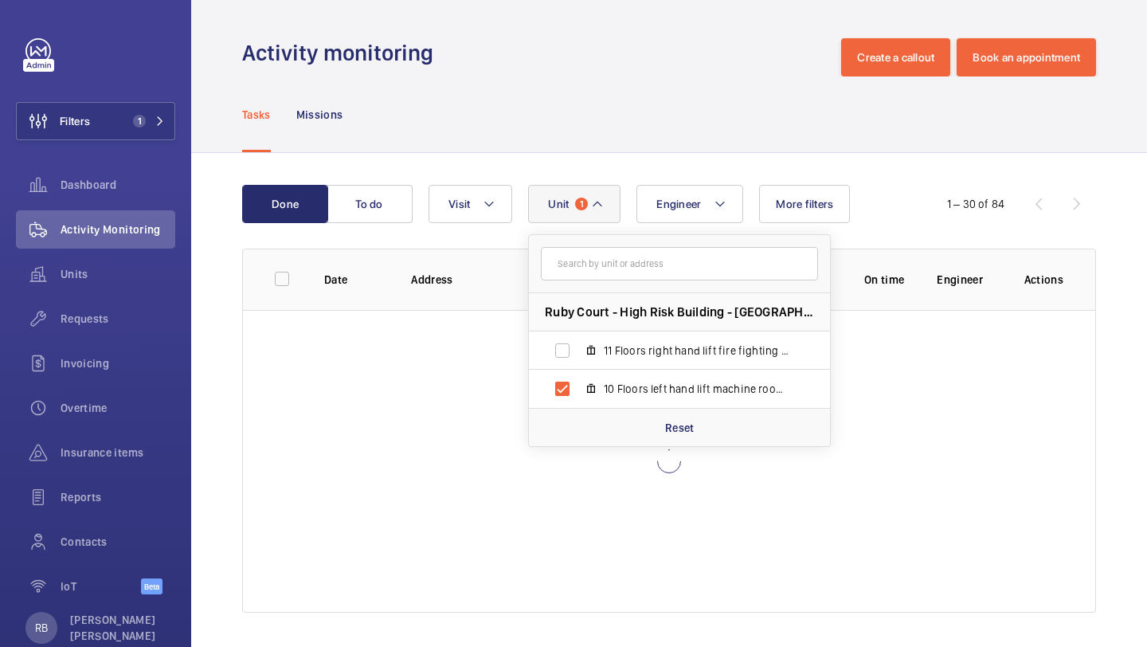
click at [1095, 256] on th "Actions" at bounding box center [1047, 279] width 96 height 61
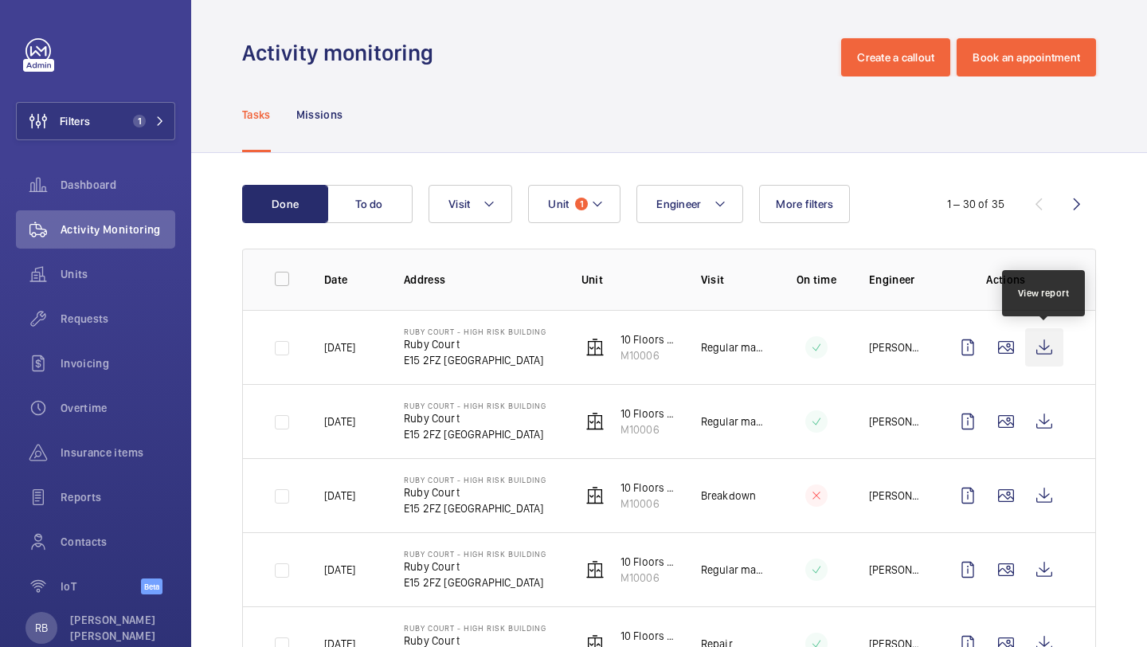
click at [1063, 347] on wm-front-icon-button at bounding box center [1044, 347] width 38 height 38
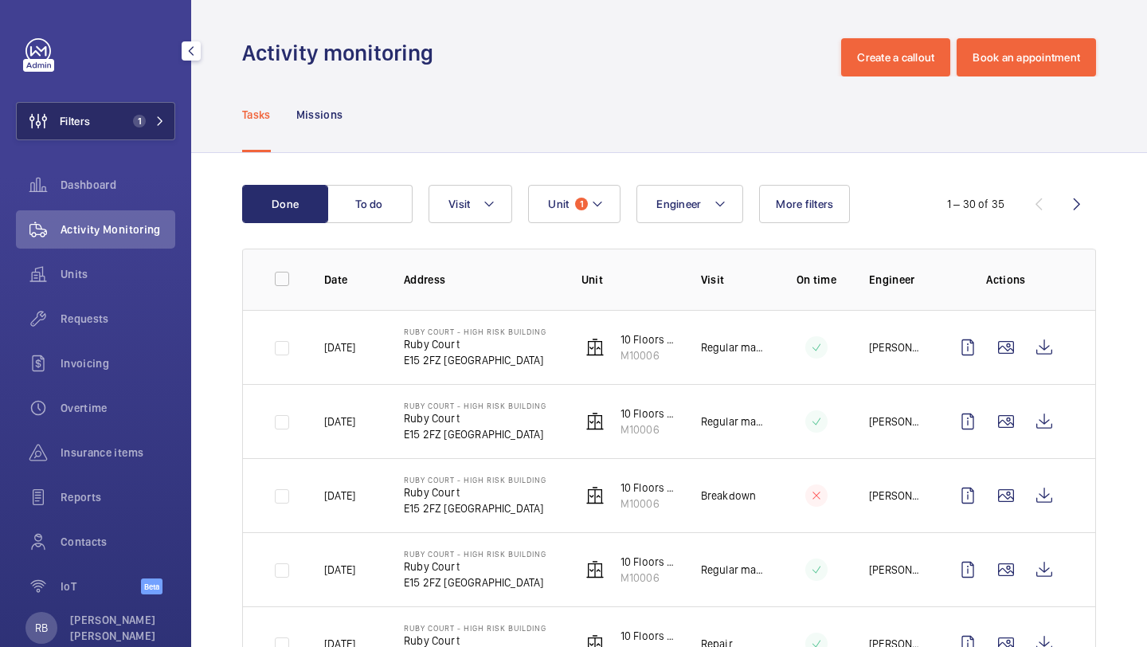
click at [78, 104] on span "Filters" at bounding box center [53, 121] width 73 height 38
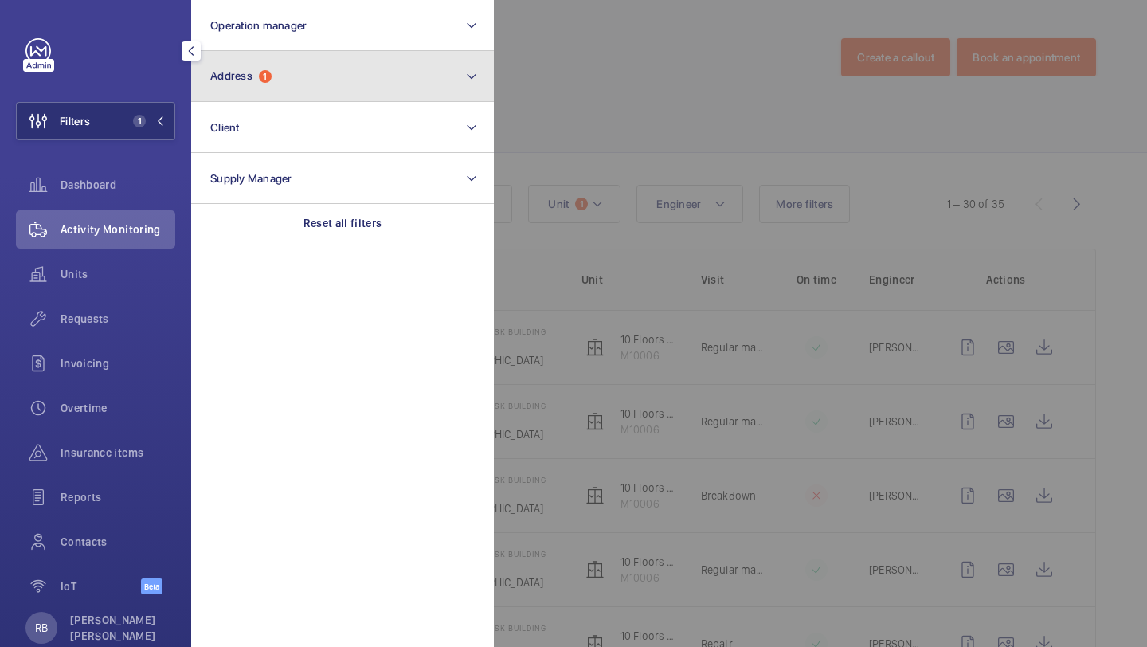
click at [247, 68] on button "Address 1" at bounding box center [342, 76] width 303 height 51
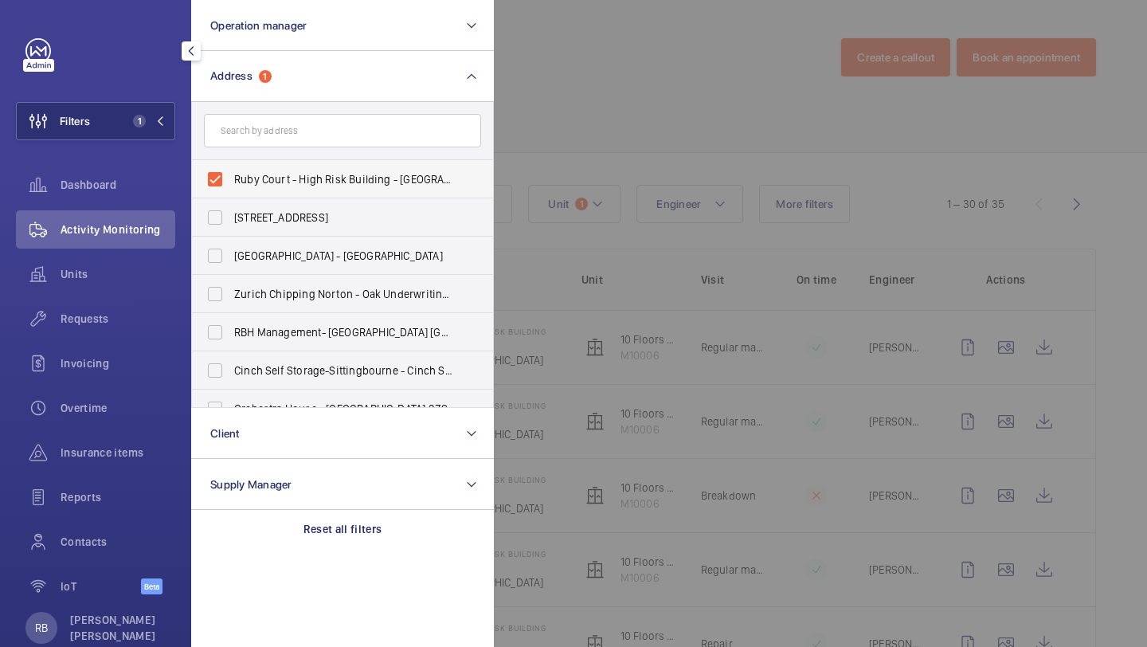
click at [289, 179] on span "Ruby Court - High Risk Building - Ruby Court, LONDON E15 2FZ" at bounding box center [343, 179] width 219 height 16
click at [231, 179] on input "Ruby Court - High Risk Building - Ruby Court, LONDON E15 2FZ" at bounding box center [215, 179] width 32 height 32
checkbox input "false"
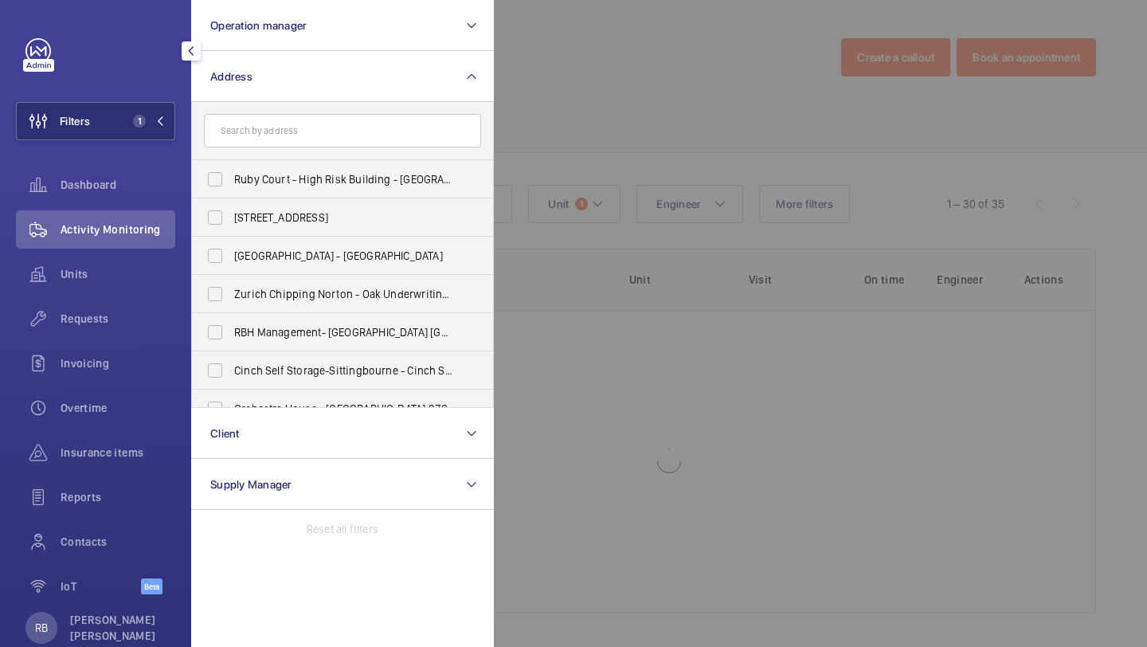
click at [618, 123] on div at bounding box center [1067, 323] width 1147 height 647
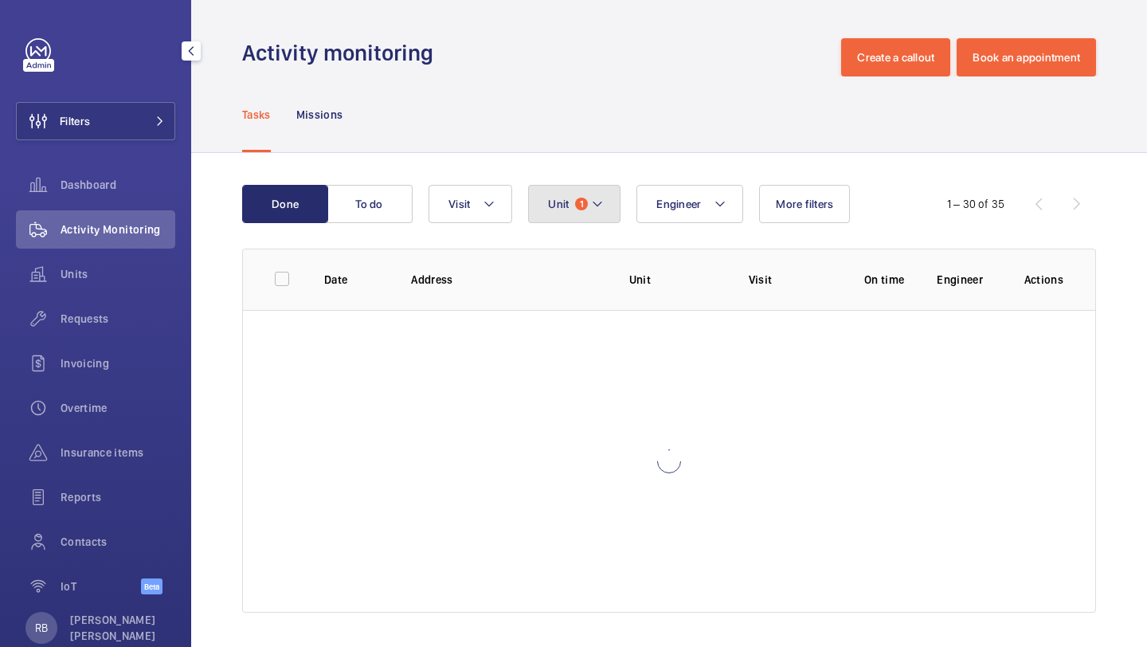
click at [571, 198] on button "Unit 1" at bounding box center [574, 204] width 92 height 38
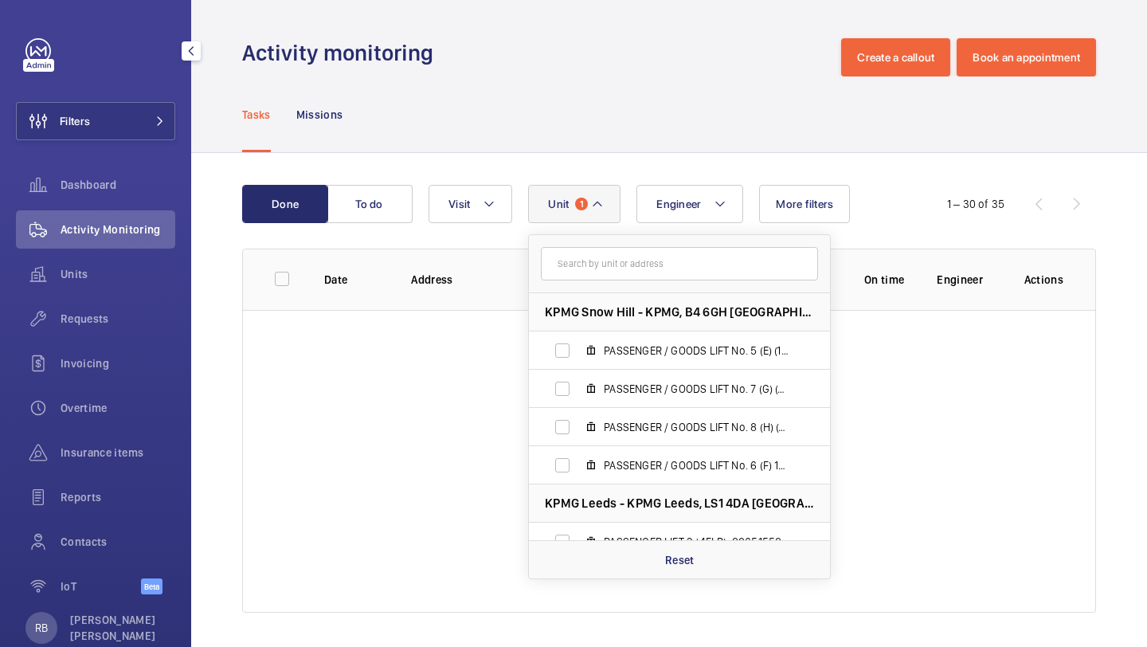
click at [595, 260] on input "text" at bounding box center [679, 263] width 277 height 33
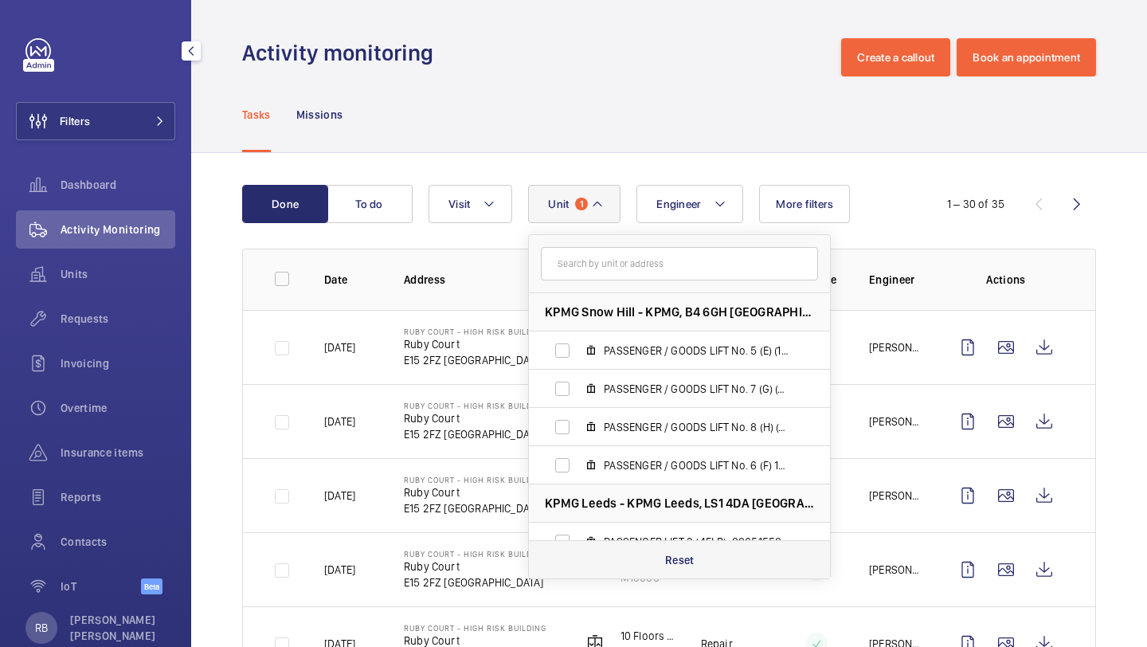
click at [677, 552] on p "Reset" at bounding box center [679, 560] width 29 height 16
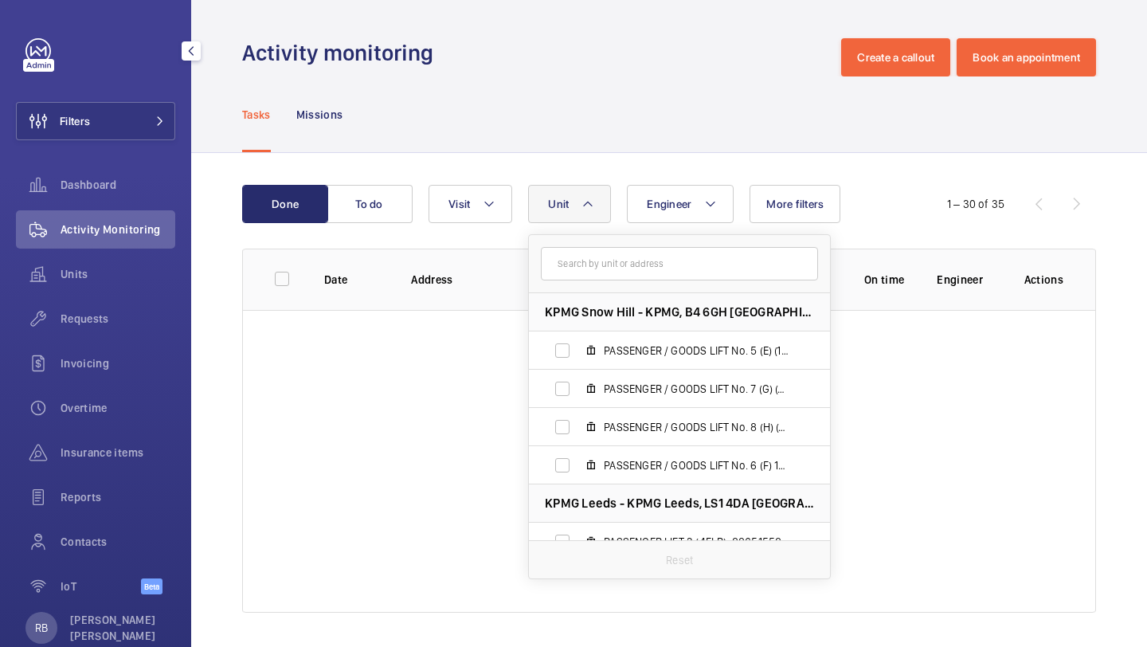
click at [656, 131] on div "Tasks Missions" at bounding box center [669, 114] width 854 height 76
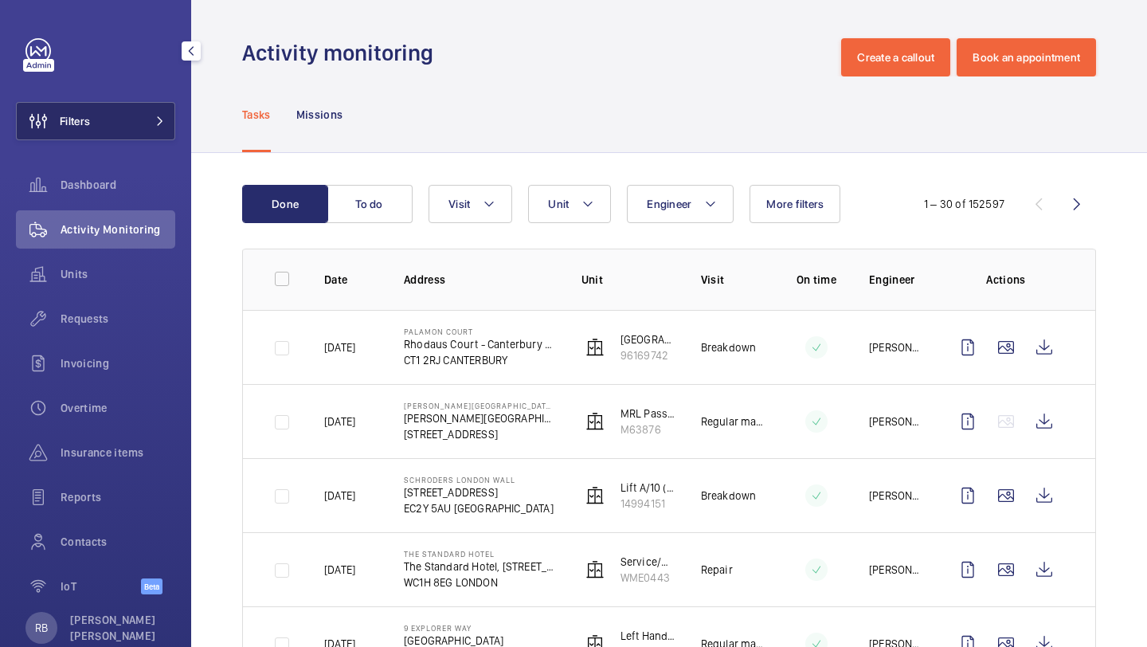
click at [122, 115] on button "Filters" at bounding box center [95, 121] width 159 height 38
